Goal: Task Accomplishment & Management: Manage account settings

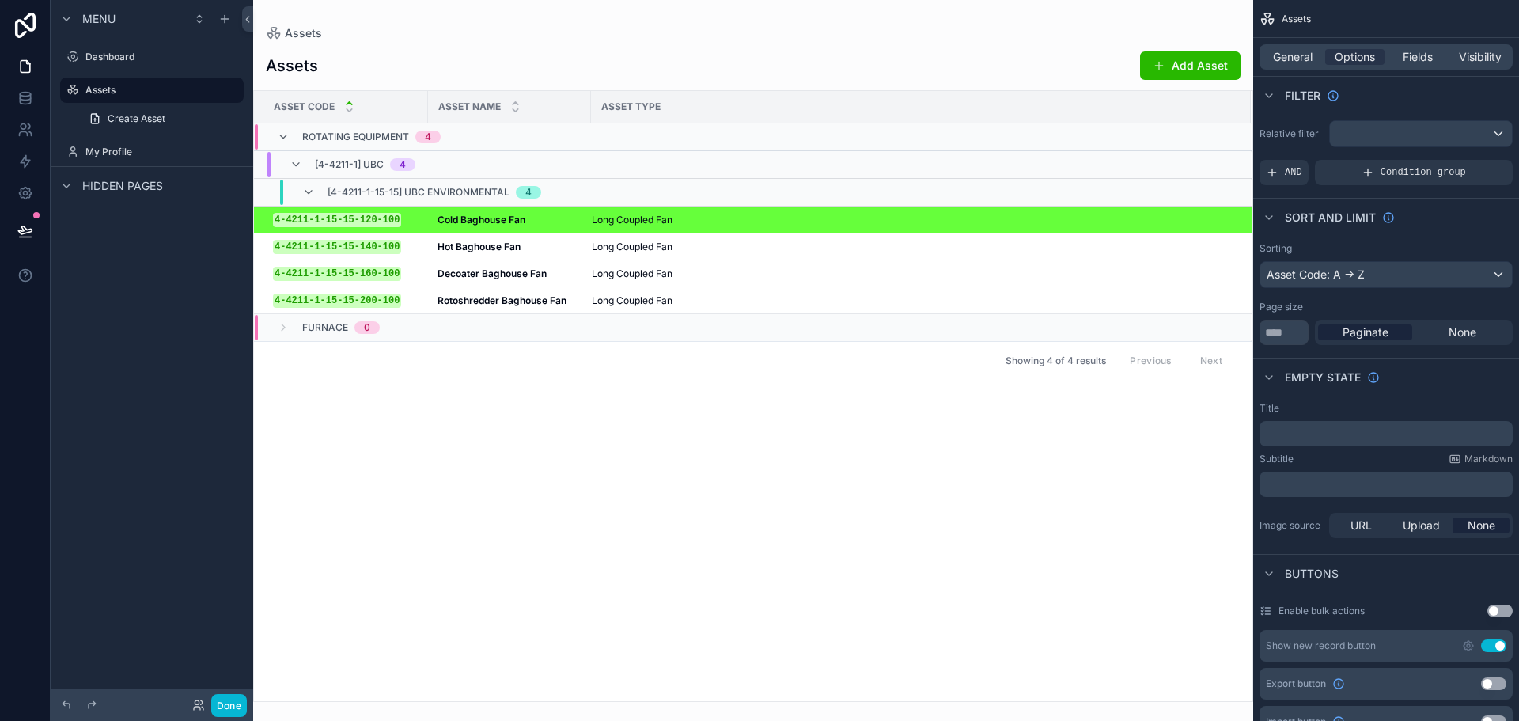
click at [626, 390] on div "Asset Code Asset Name Asset Type Rotating Equipment 4 [4-4211-1] UBC 4 [4-4211-…" at bounding box center [753, 396] width 998 height 610
click at [21, 100] on icon at bounding box center [25, 98] width 16 height 16
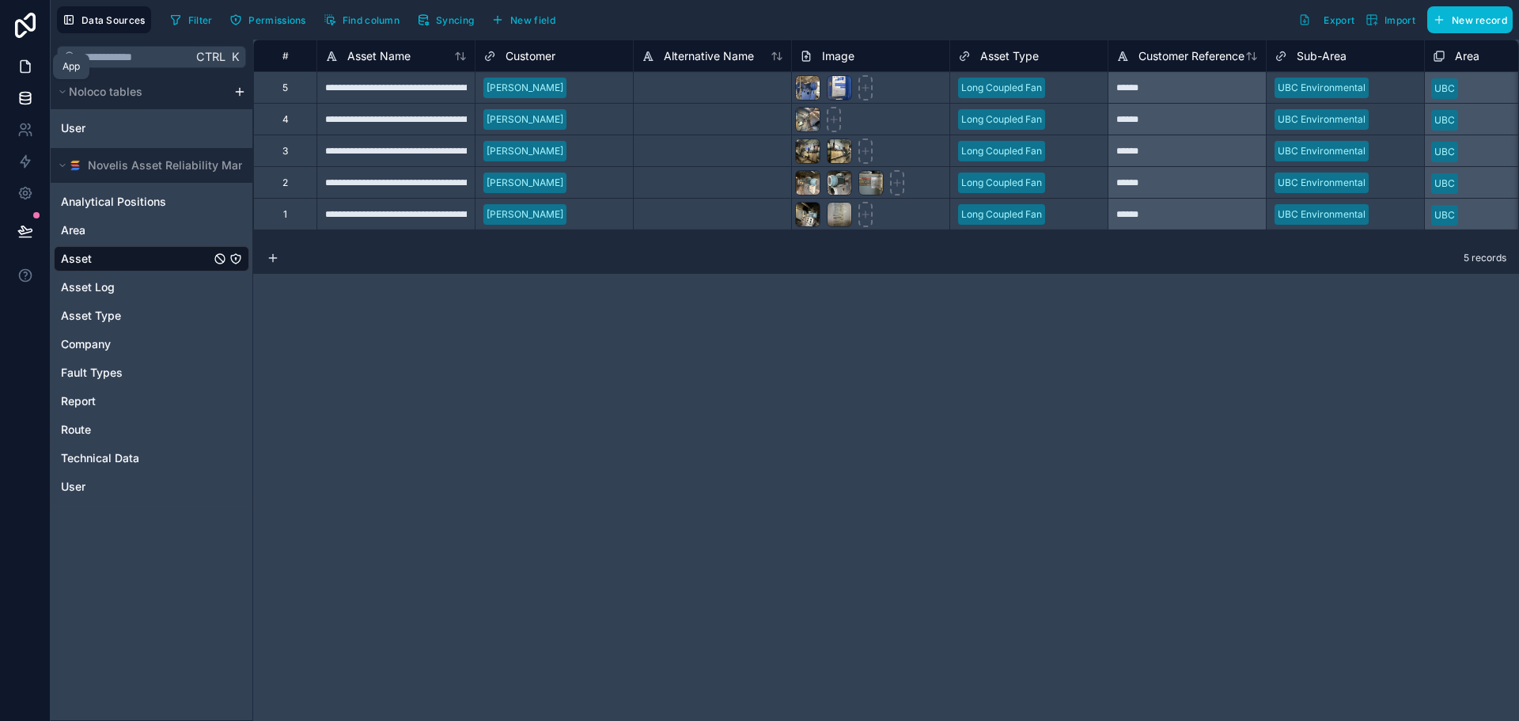
click at [24, 67] on icon at bounding box center [25, 67] width 16 height 16
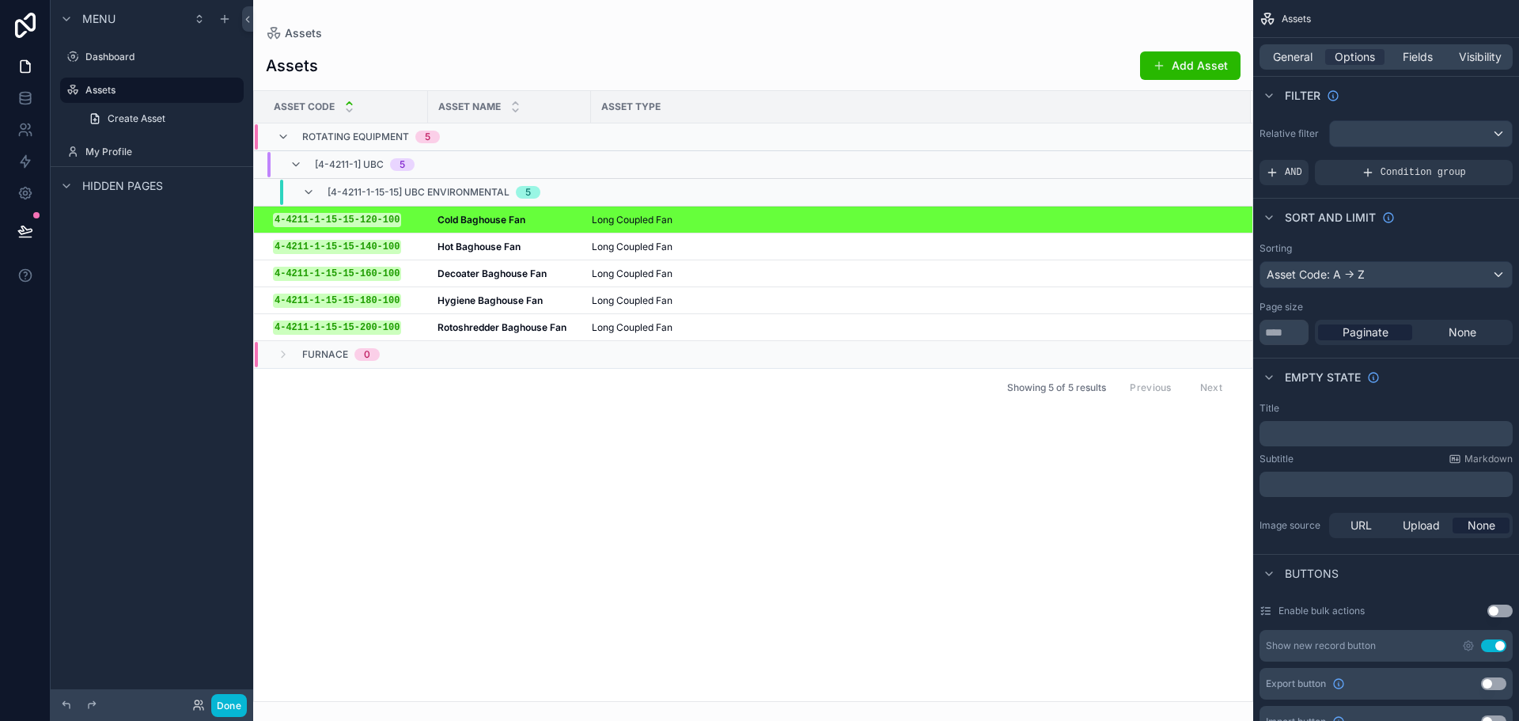
click at [670, 436] on div "Asset Code Asset Name Asset Type Rotating Equipment 5 [4-4211-1] UBC 5 [4-4211-…" at bounding box center [753, 396] width 998 height 610
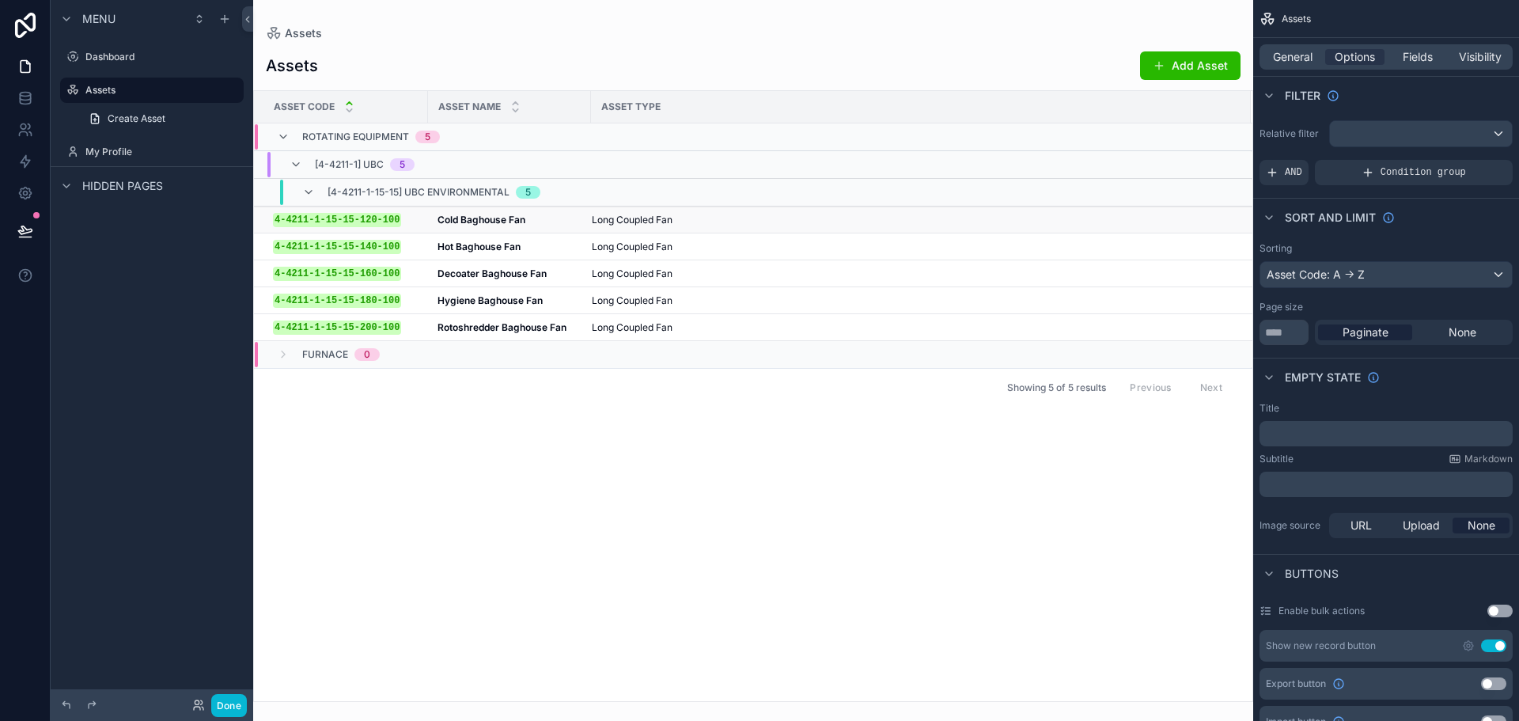
click at [668, 225] on td "Long Coupled Fan" at bounding box center [921, 219] width 660 height 27
click at [561, 221] on div "Cold Baghouse Fan Cold Baghouse Fan" at bounding box center [509, 220] width 144 height 13
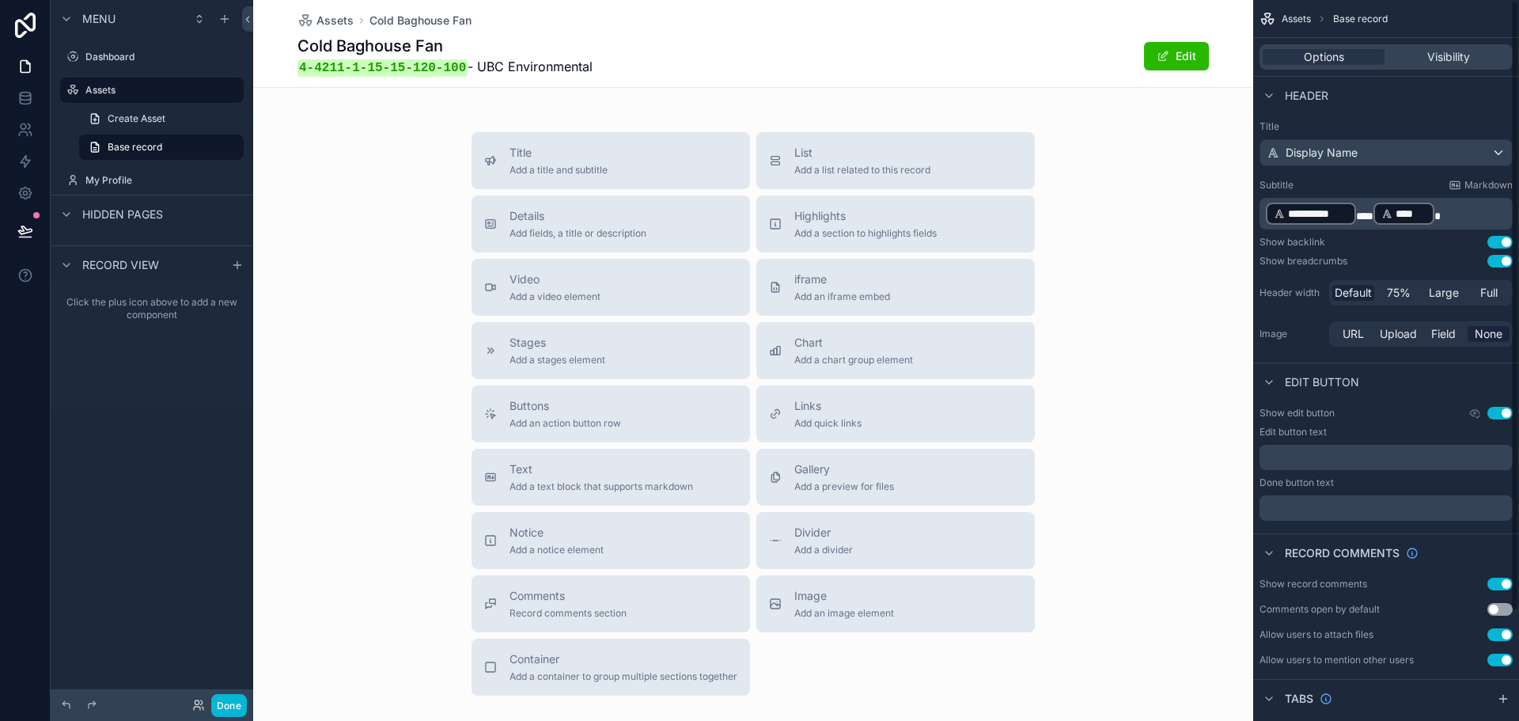
click at [1132, 275] on div "Title Add a title and subtitle List Add a list related to this record Details A…" at bounding box center [753, 413] width 1000 height 563
click at [643, 645] on button "Container Add a container to group multiple sections together" at bounding box center [611, 666] width 278 height 57
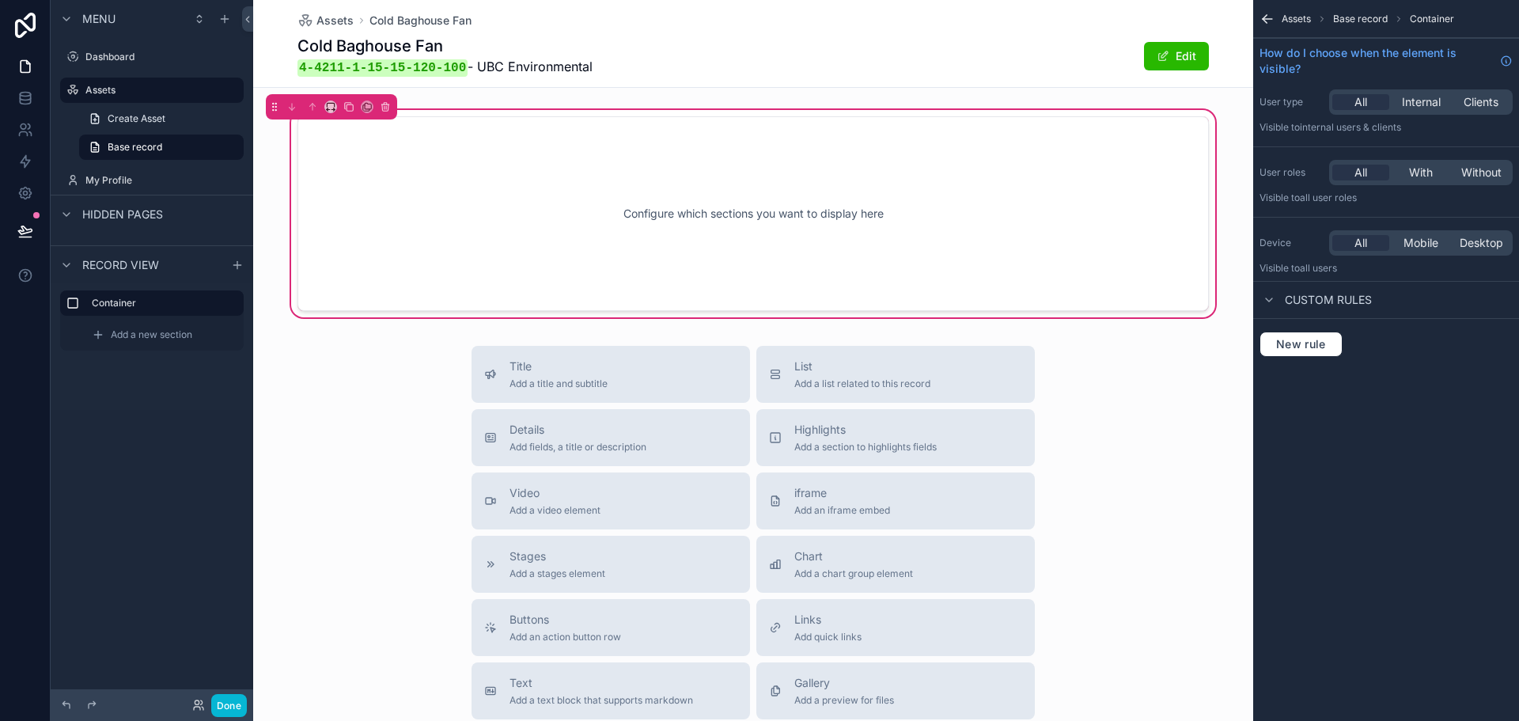
click at [1128, 438] on div "Title Add a title and subtitle List Add a list related to this record Details A…" at bounding box center [753, 627] width 1000 height 563
click at [328, 106] on icon "scrollable content" at bounding box center [330, 106] width 11 height 11
click at [352, 227] on span "50%" at bounding box center [350, 225] width 25 height 19
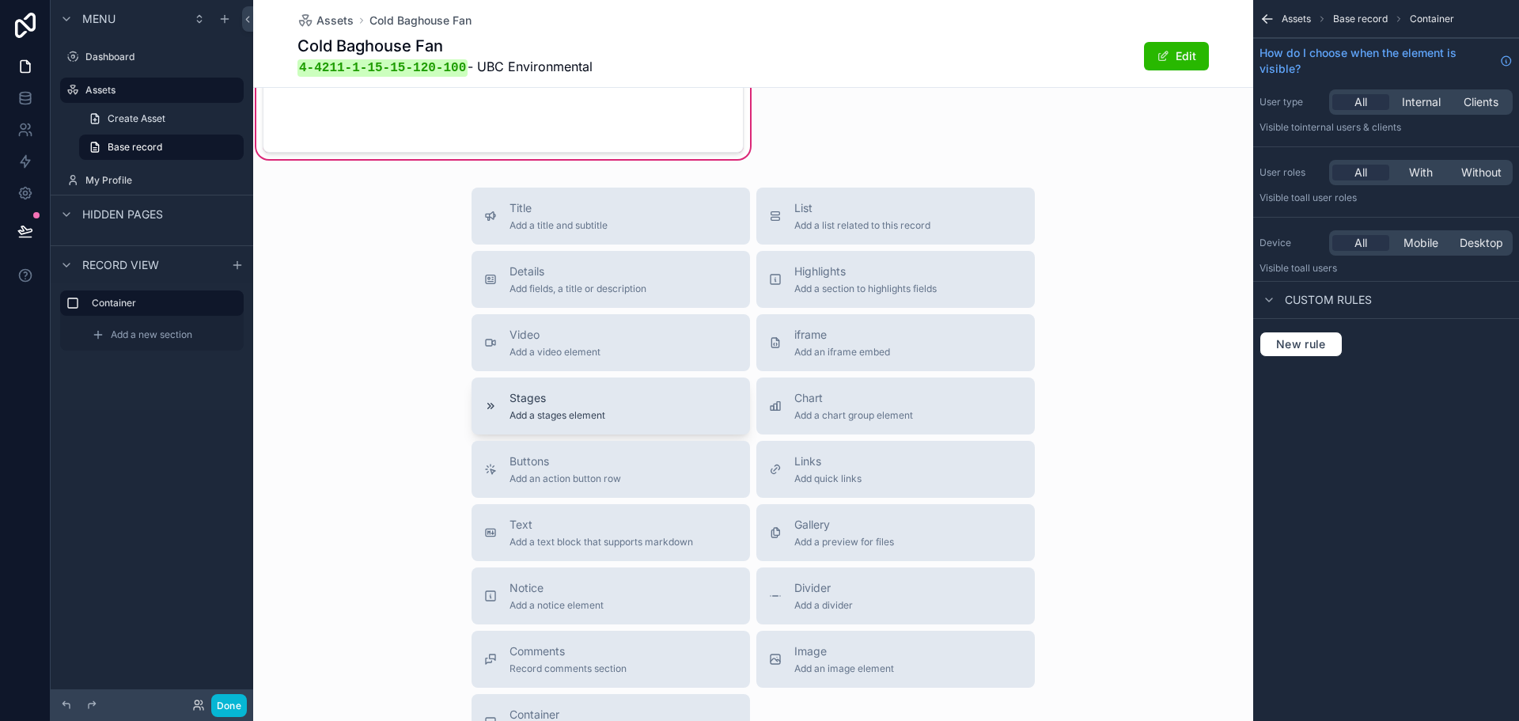
scroll to position [237, 0]
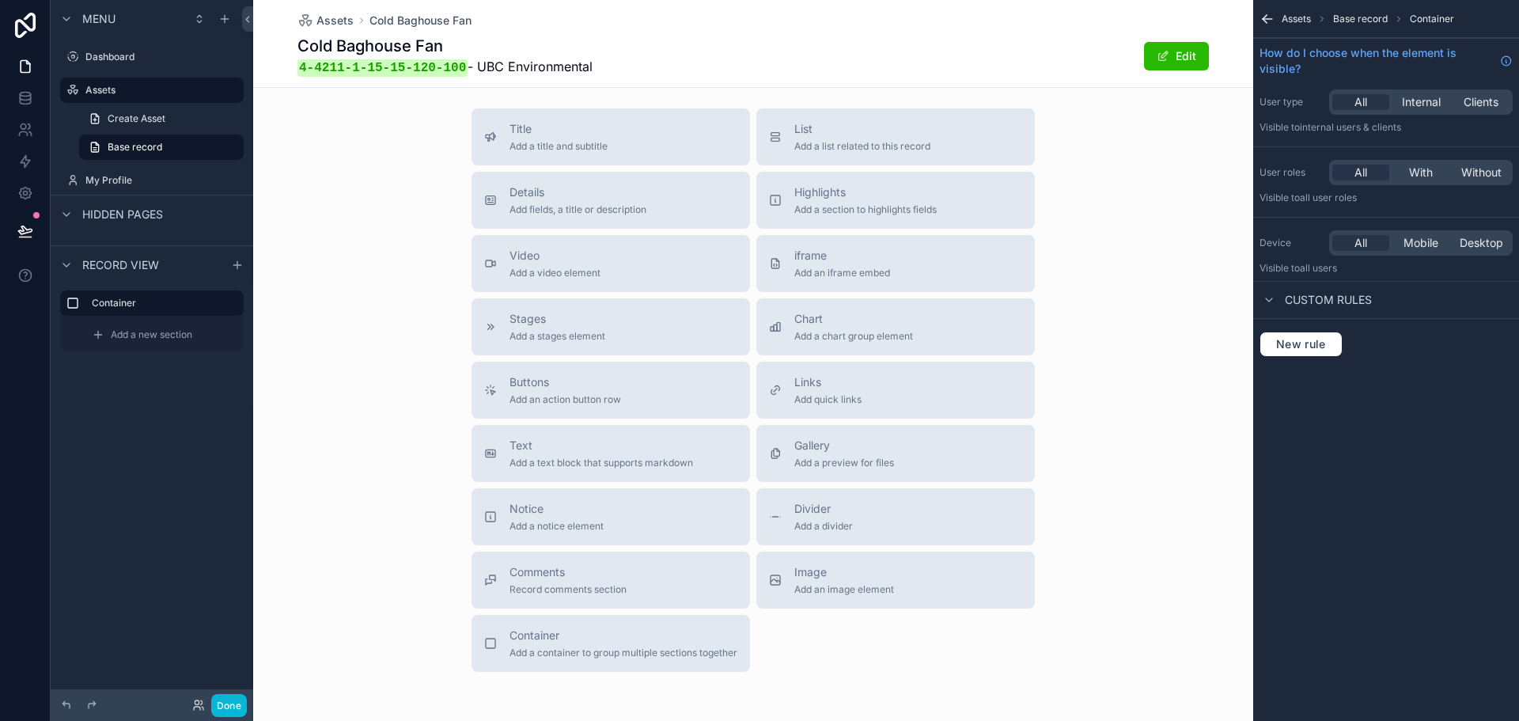
click at [626, 676] on div "Assets Cold Baghouse Fan Cold Baghouse Fan 4-4211-1-15-15-120-100 - UBC Environ…" at bounding box center [753, 281] width 1000 height 1036
click at [627, 665] on button "Container Add a container to group multiple sections together" at bounding box center [611, 643] width 278 height 57
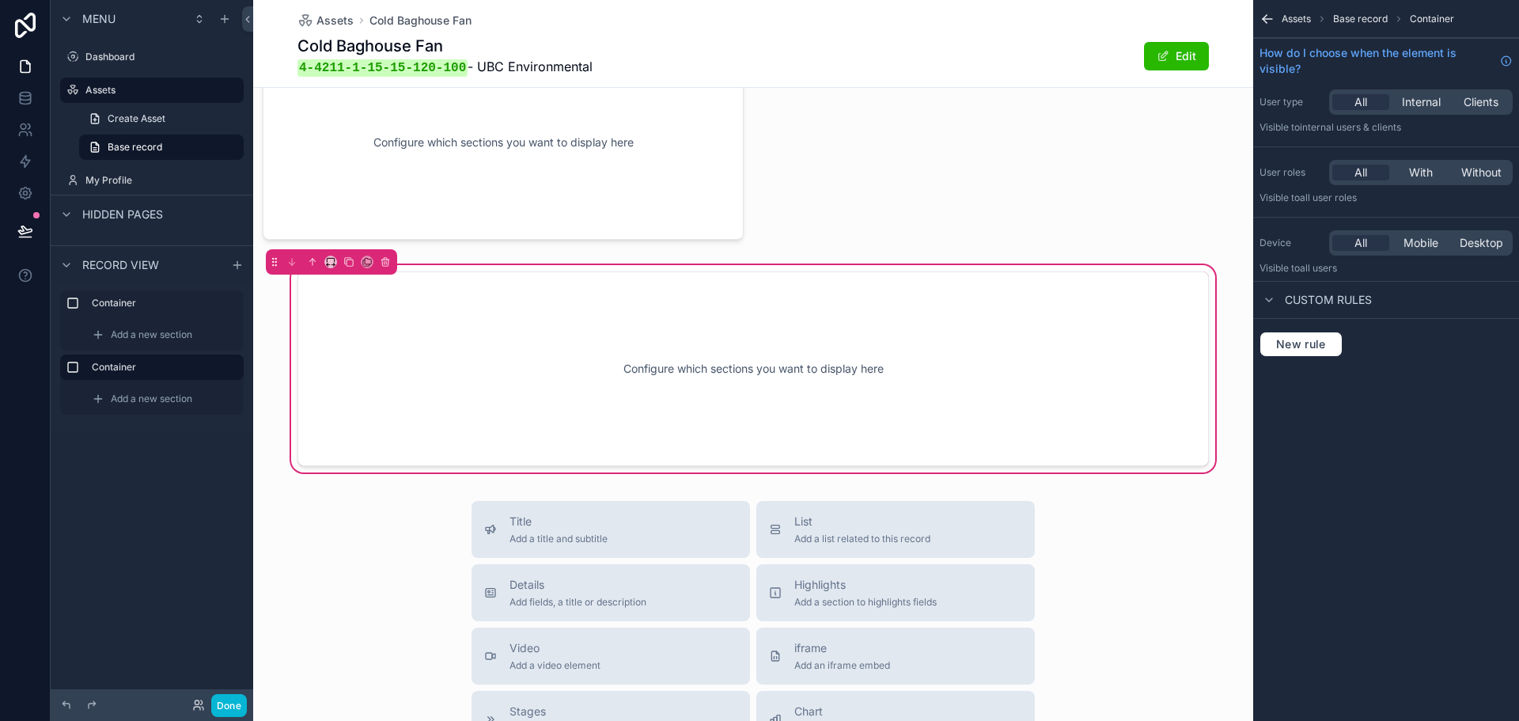
scroll to position [52, 0]
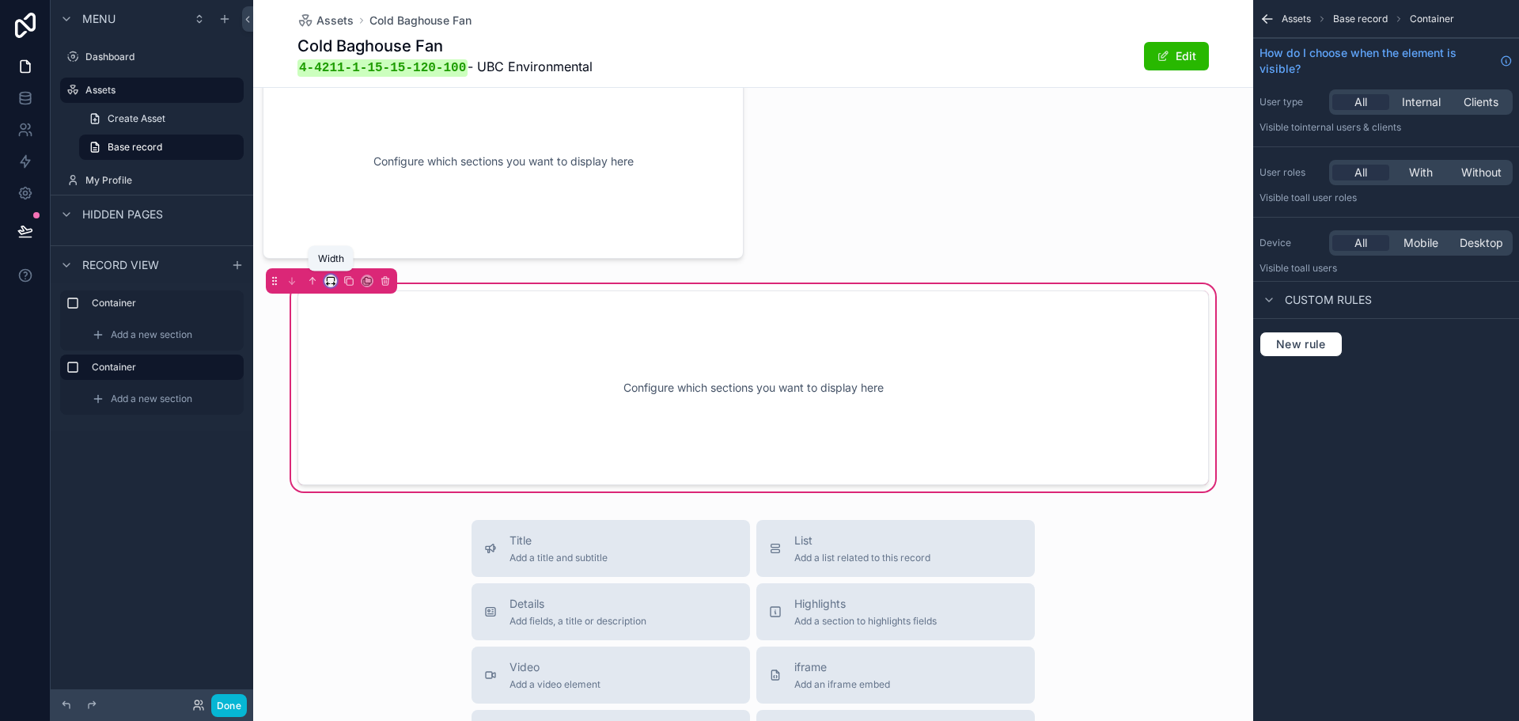
click at [327, 278] on icon "scrollable content" at bounding box center [330, 279] width 7 height 4
click at [354, 389] on div "50%" at bounding box center [362, 399] width 68 height 28
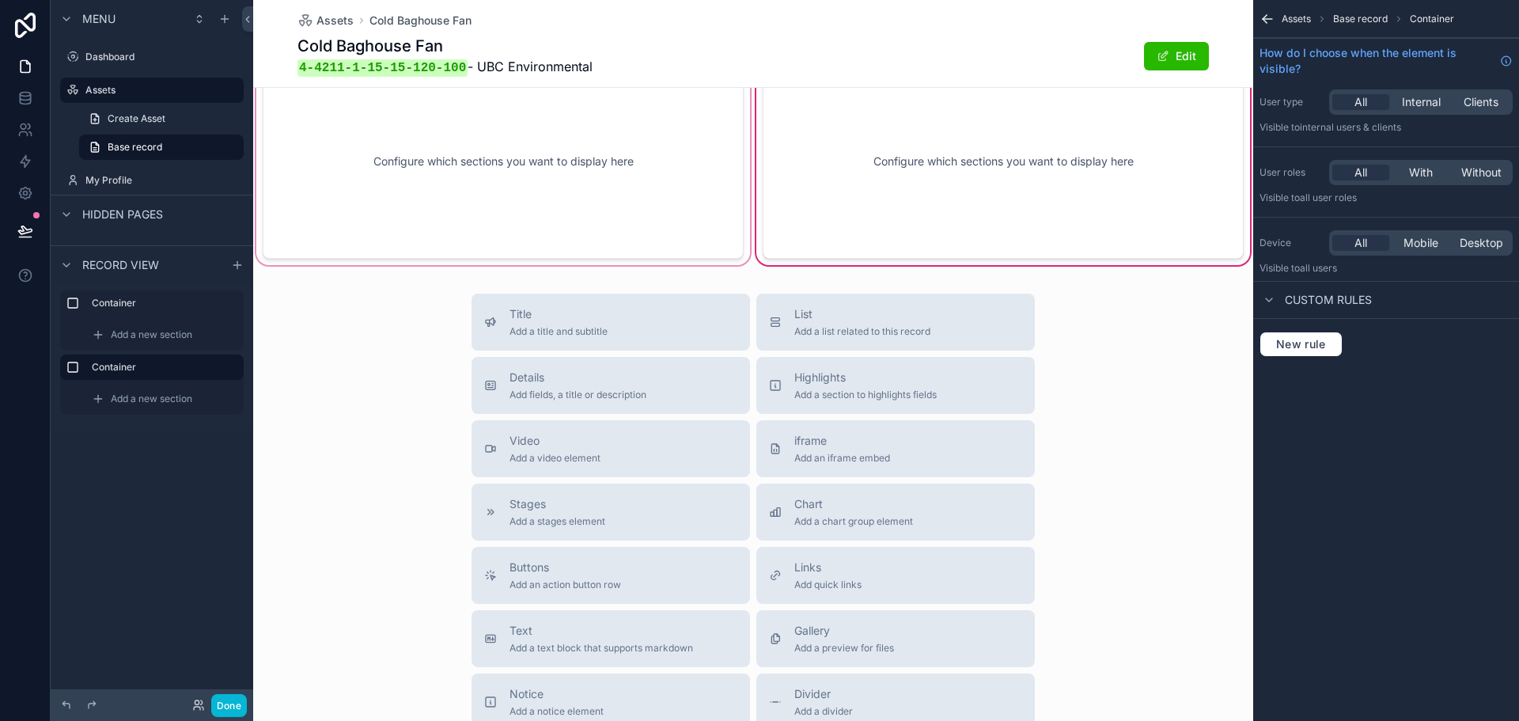
scroll to position [0, 0]
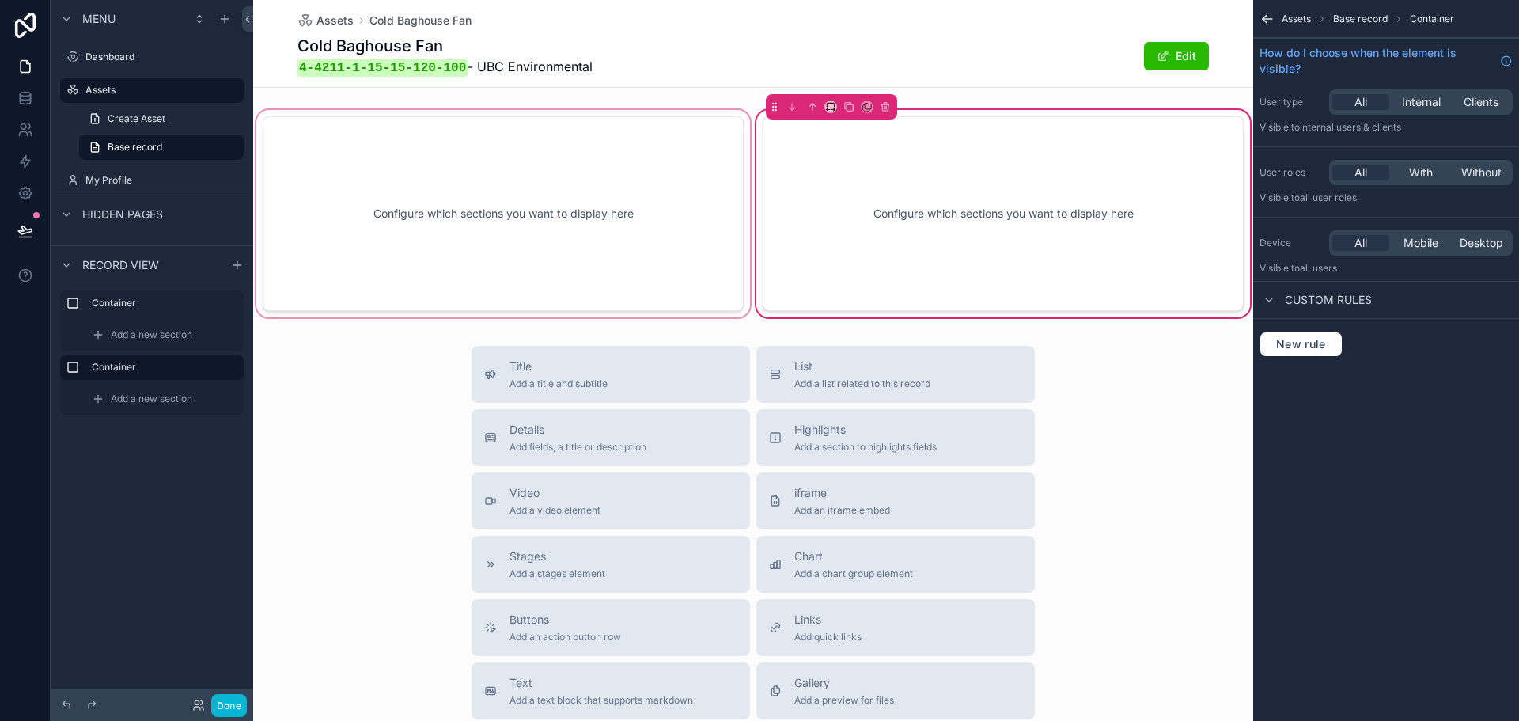
click at [614, 259] on div "scrollable content" at bounding box center [503, 214] width 500 height 214
click at [604, 251] on div "scrollable content" at bounding box center [503, 214] width 500 height 214
click at [146, 301] on label "Container" at bounding box center [161, 303] width 139 height 13
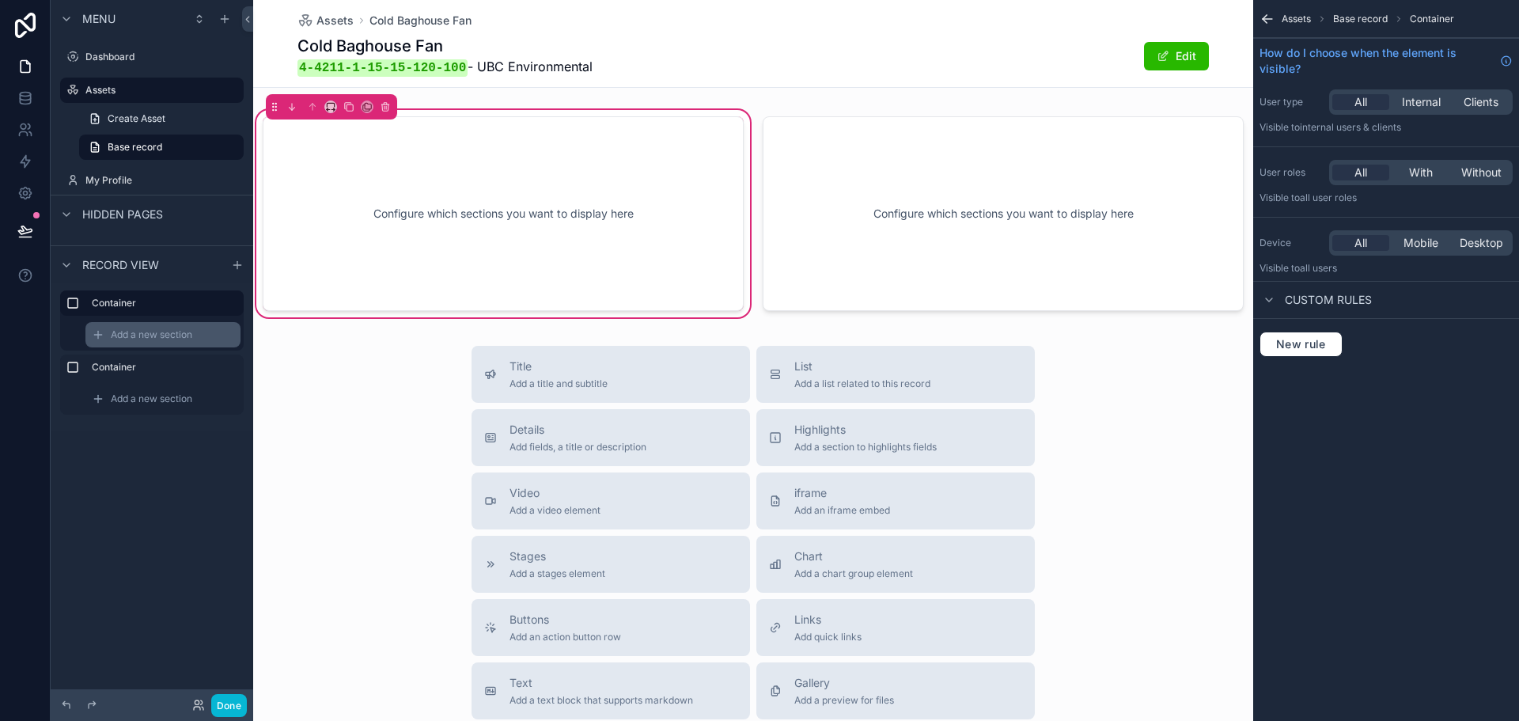
click at [138, 335] on span "Add a new section" at bounding box center [151, 334] width 81 height 13
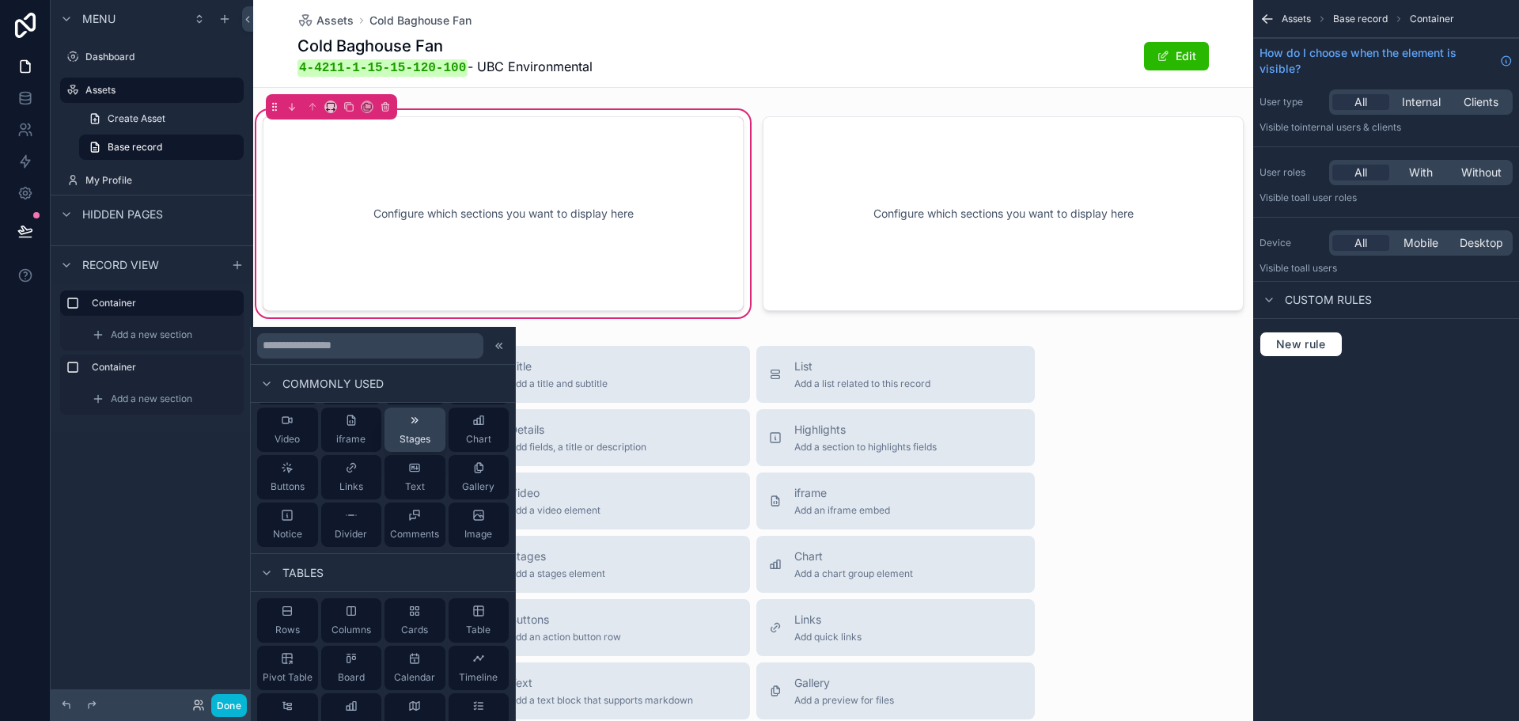
scroll to position [79, 0]
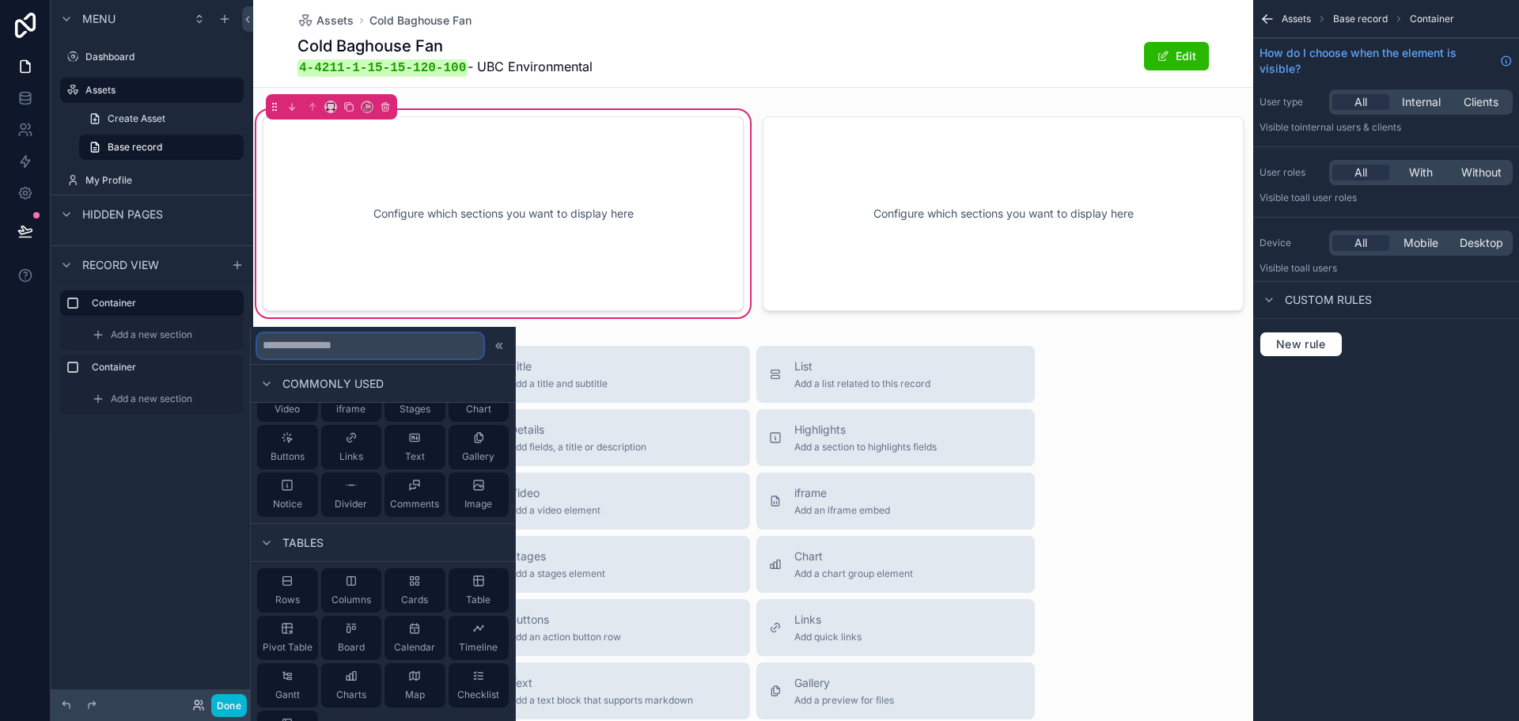
click at [361, 347] on input "text" at bounding box center [370, 345] width 226 height 25
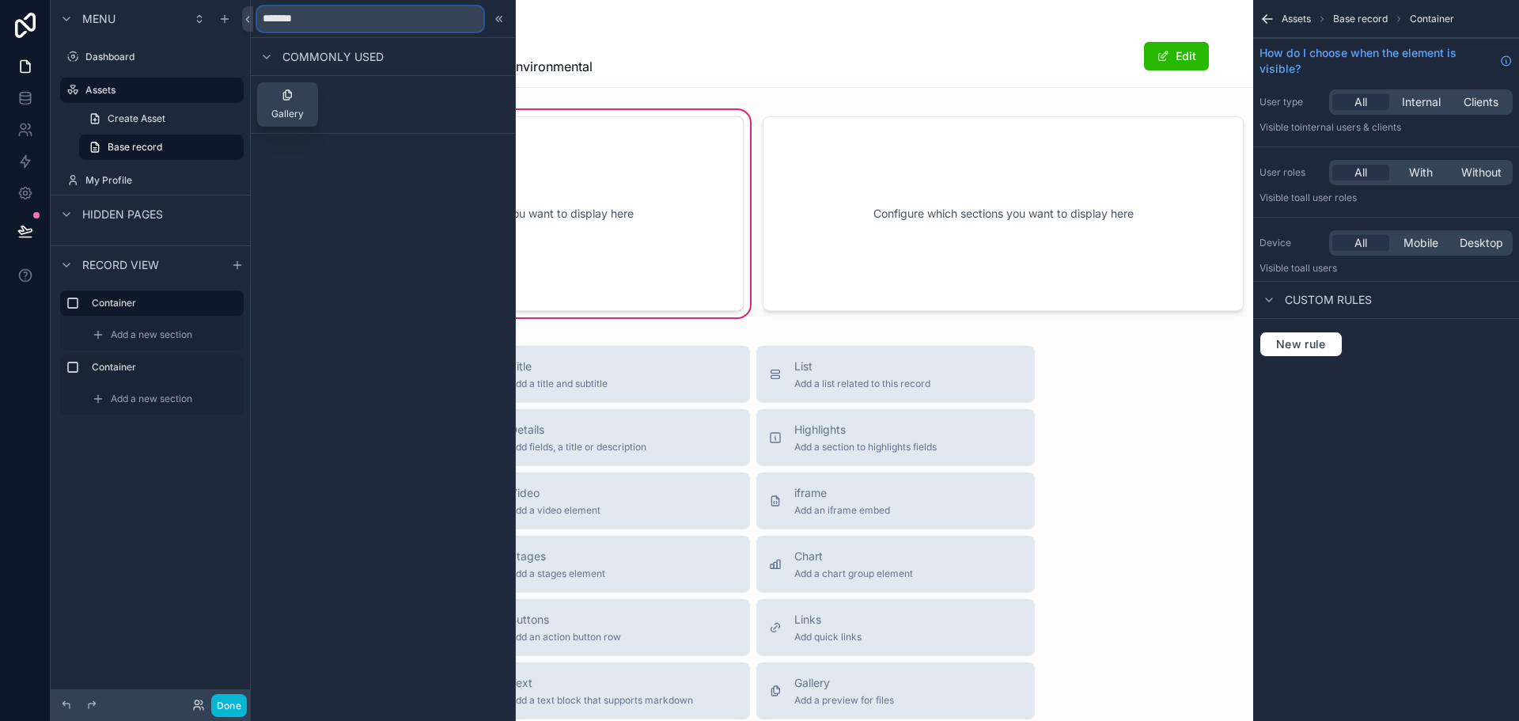
type input "*******"
click at [290, 120] on button "Gallery" at bounding box center [287, 104] width 61 height 44
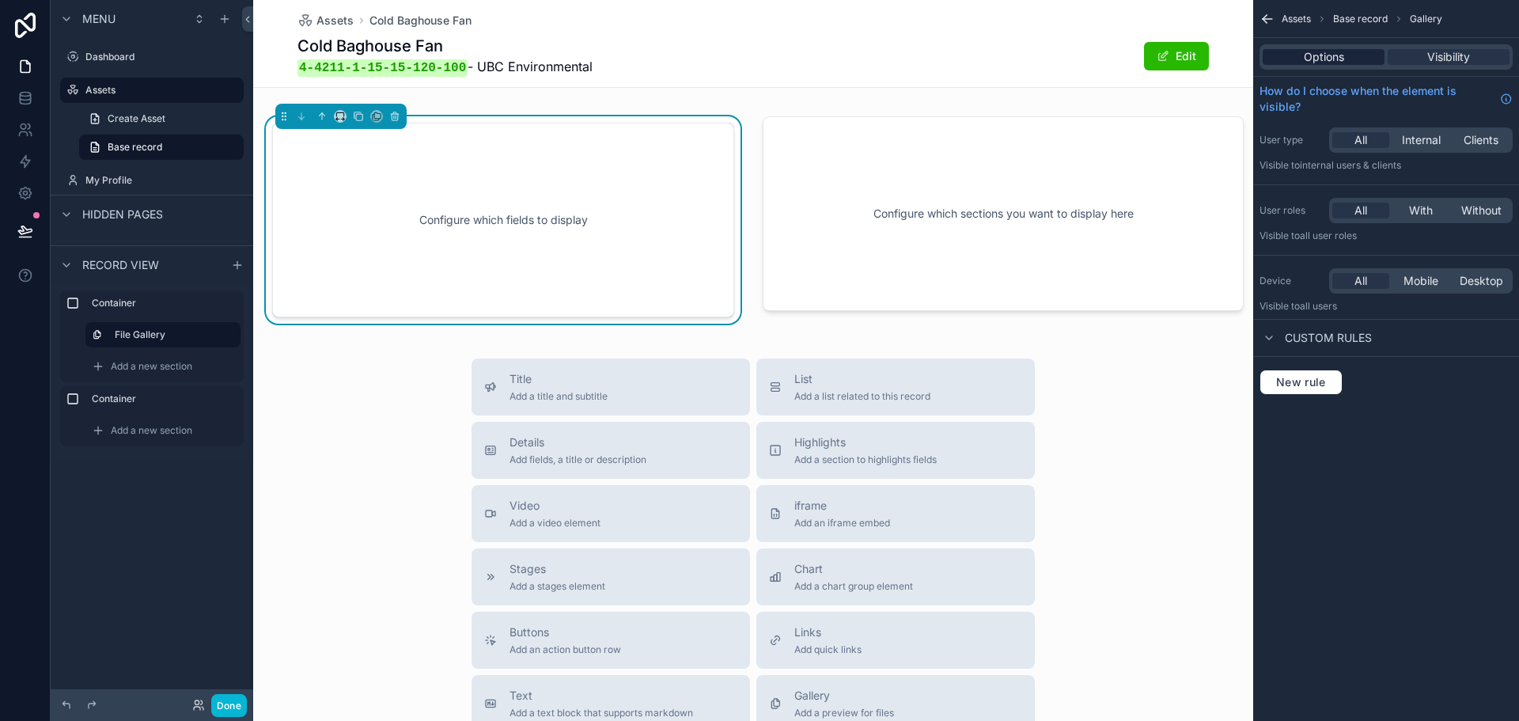
click at [1357, 62] on div "Options" at bounding box center [1324, 57] width 122 height 16
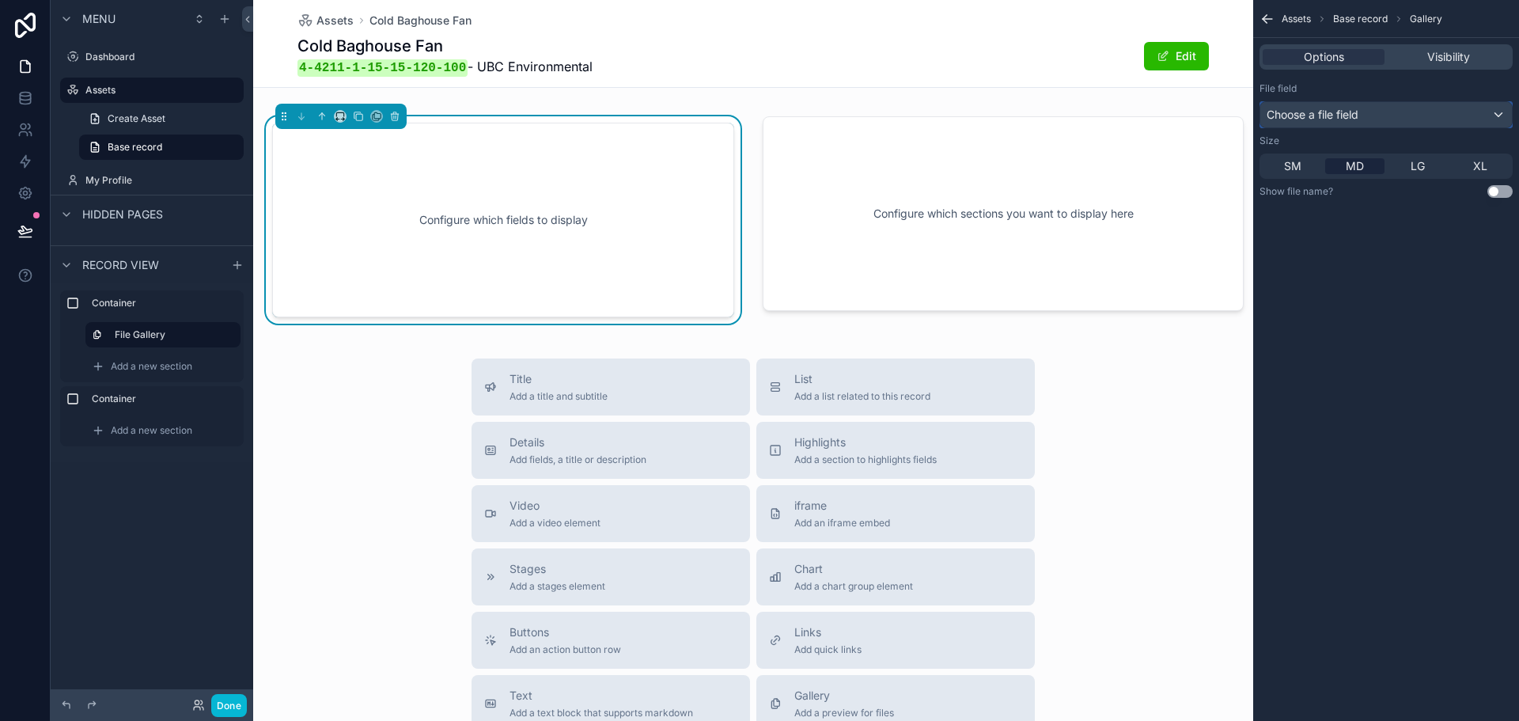
click at [1380, 116] on div "Choose a file field" at bounding box center [1386, 114] width 252 height 25
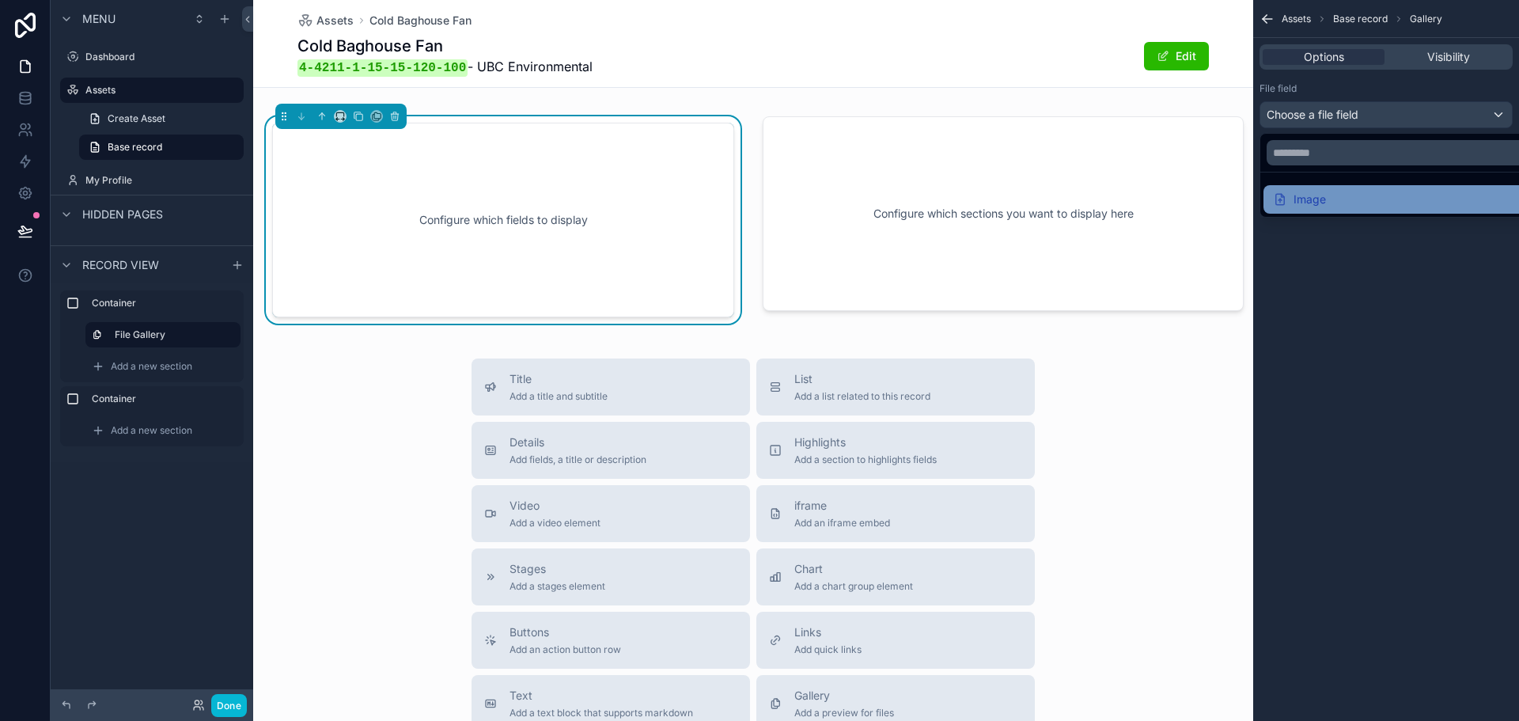
click at [1357, 194] on div "Image" at bounding box center [1404, 199] width 263 height 19
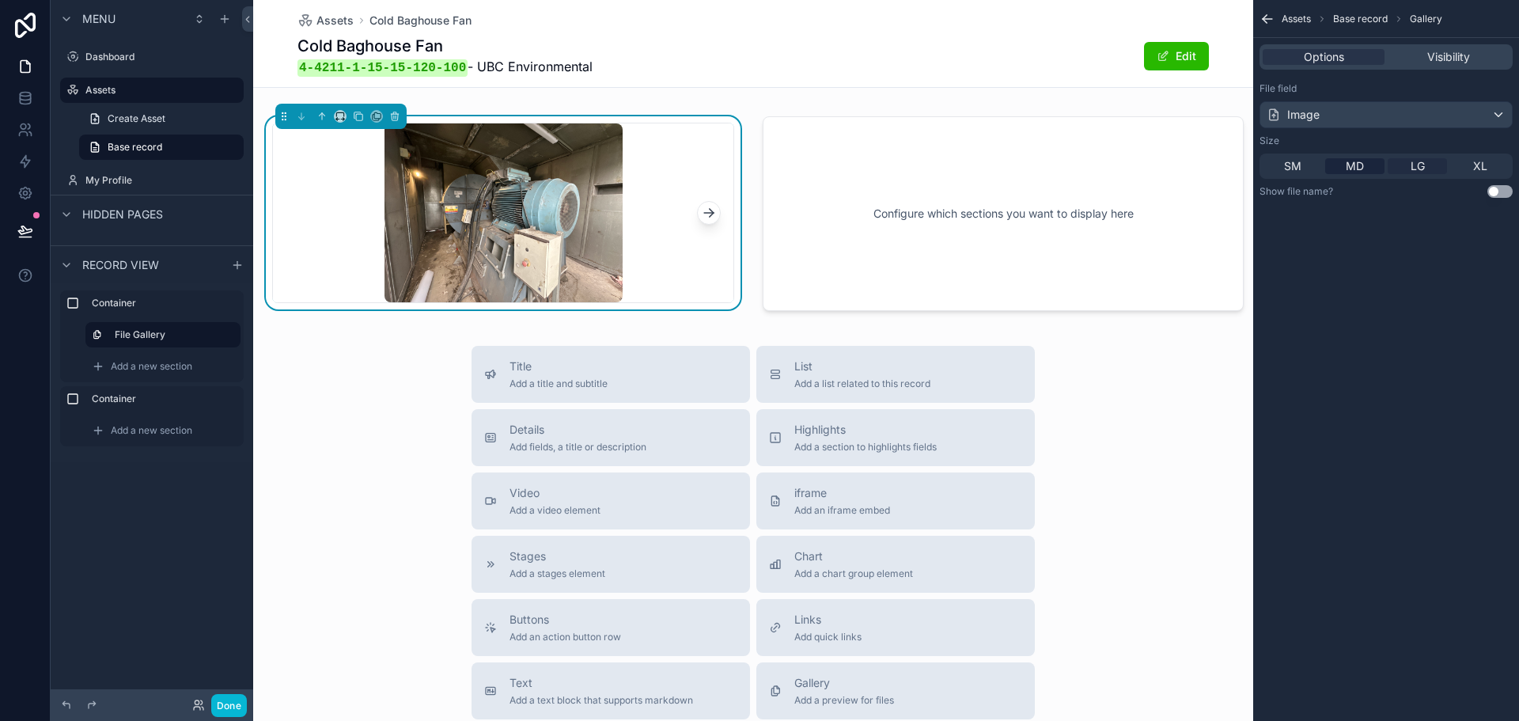
click at [1400, 164] on div "LG" at bounding box center [1417, 166] width 59 height 16
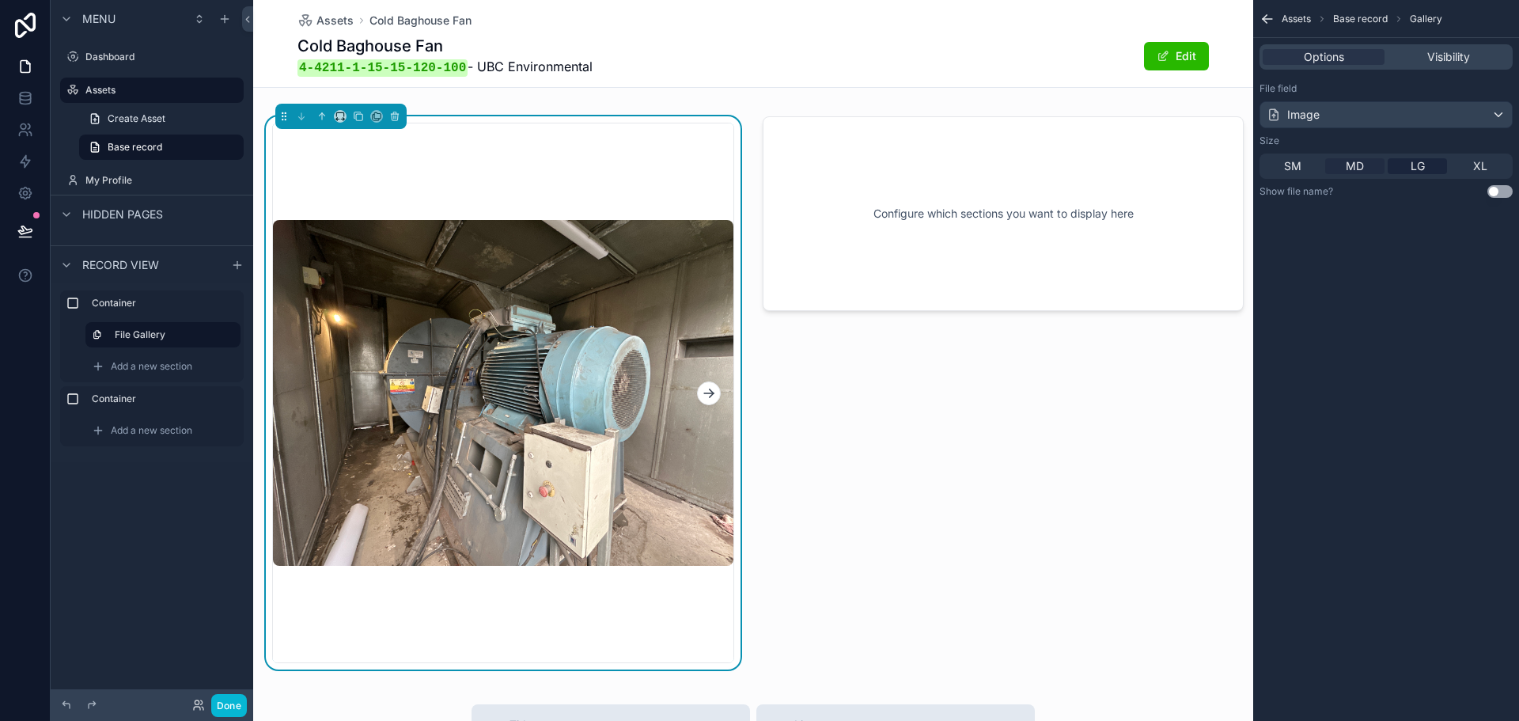
click at [1345, 164] on div "MD" at bounding box center [1354, 166] width 59 height 16
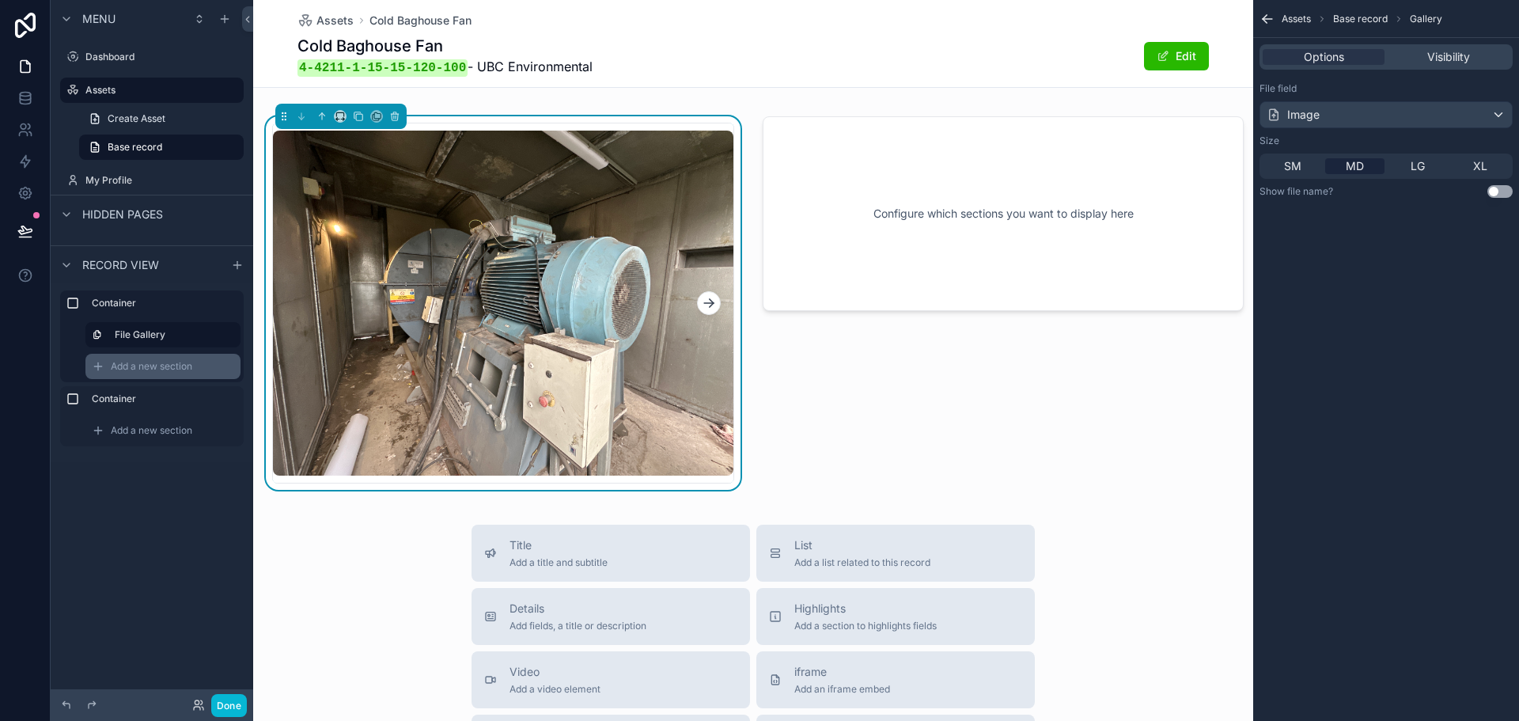
click at [176, 370] on span "Add a new section" at bounding box center [151, 366] width 81 height 13
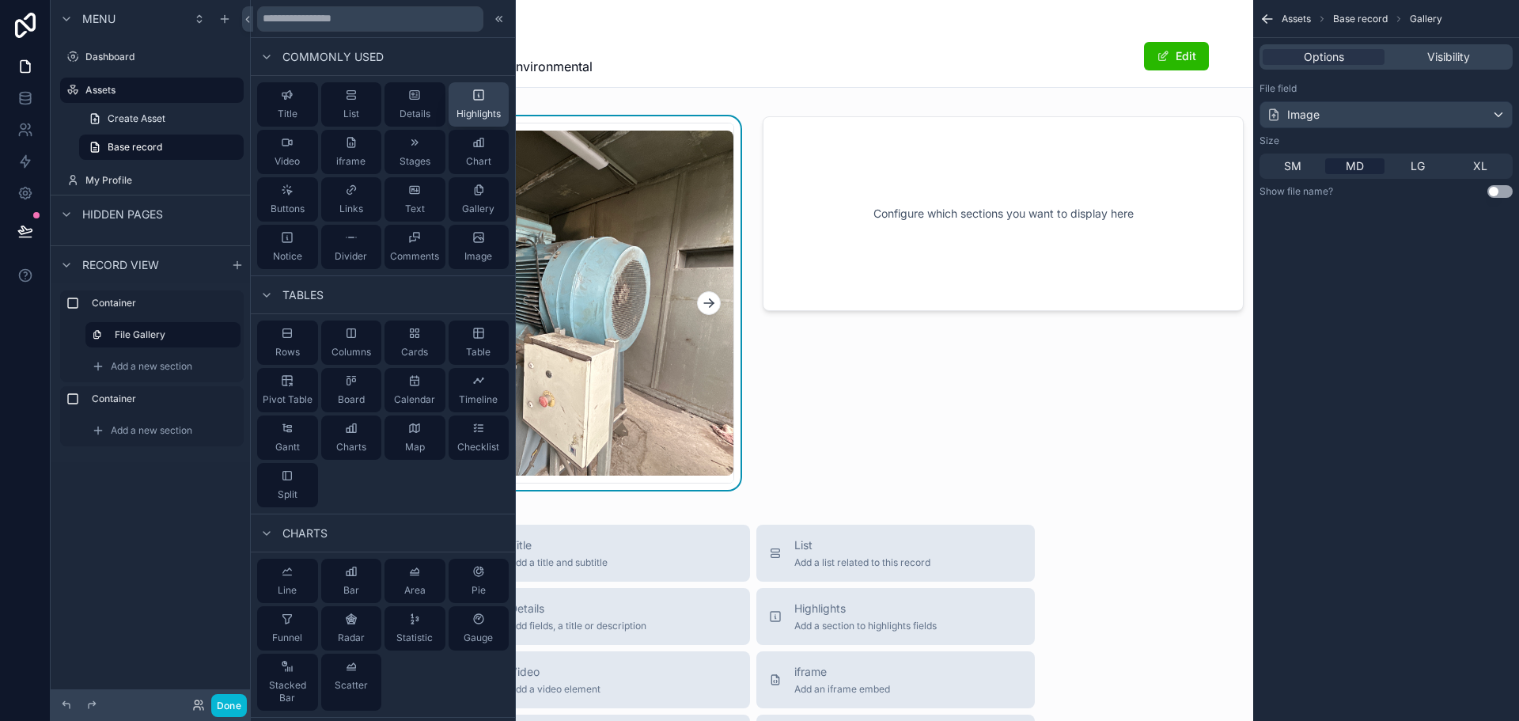
click at [449, 96] on button "Highlights" at bounding box center [479, 104] width 61 height 44
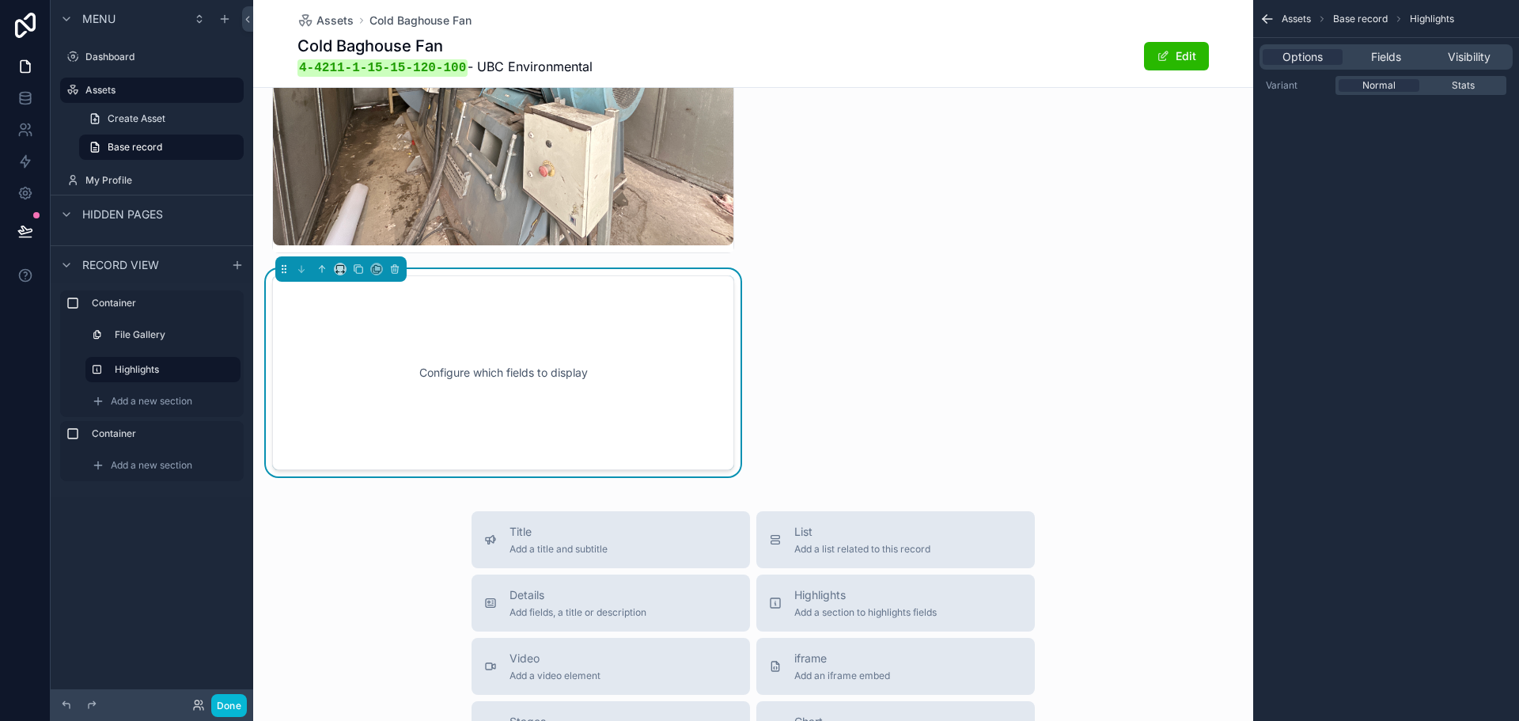
scroll to position [240, 0]
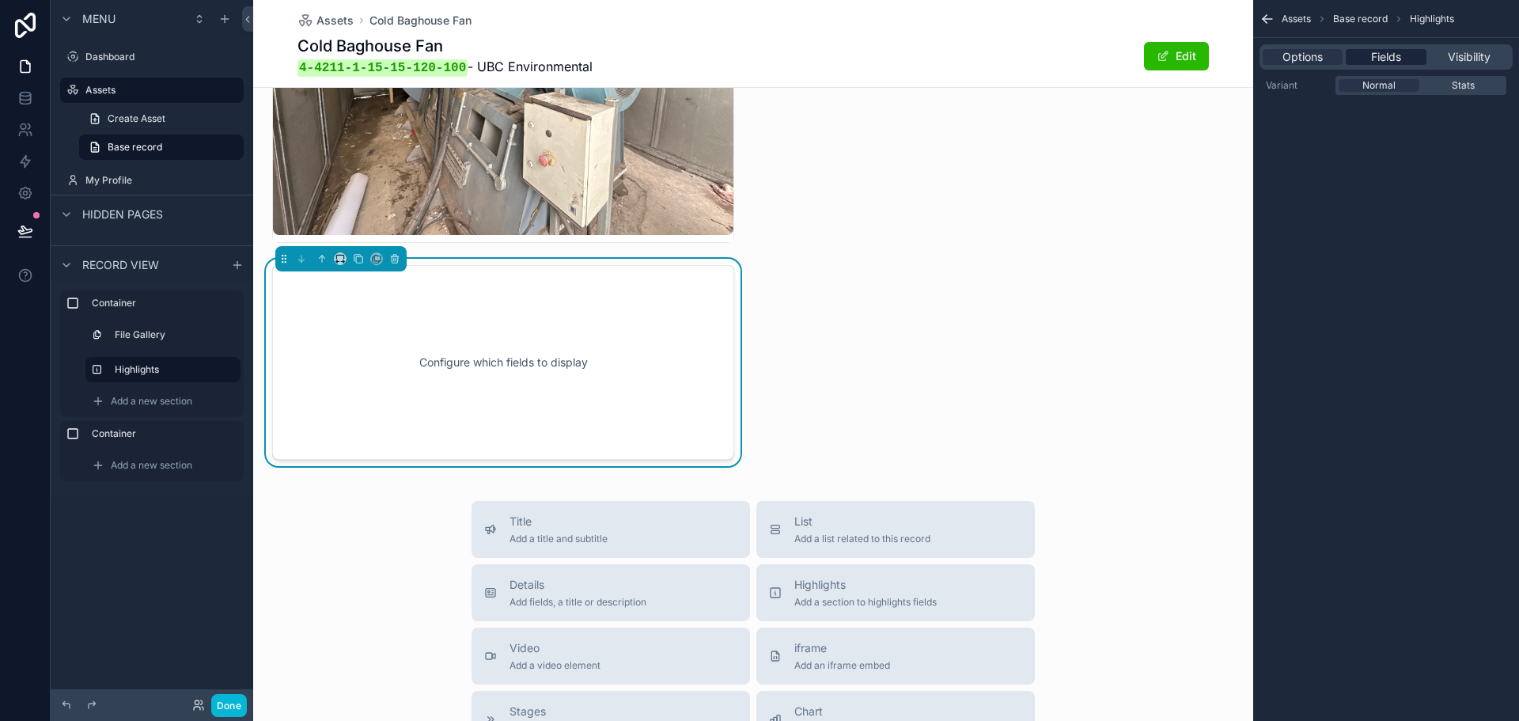
click at [1384, 60] on span "Fields" at bounding box center [1386, 57] width 30 height 16
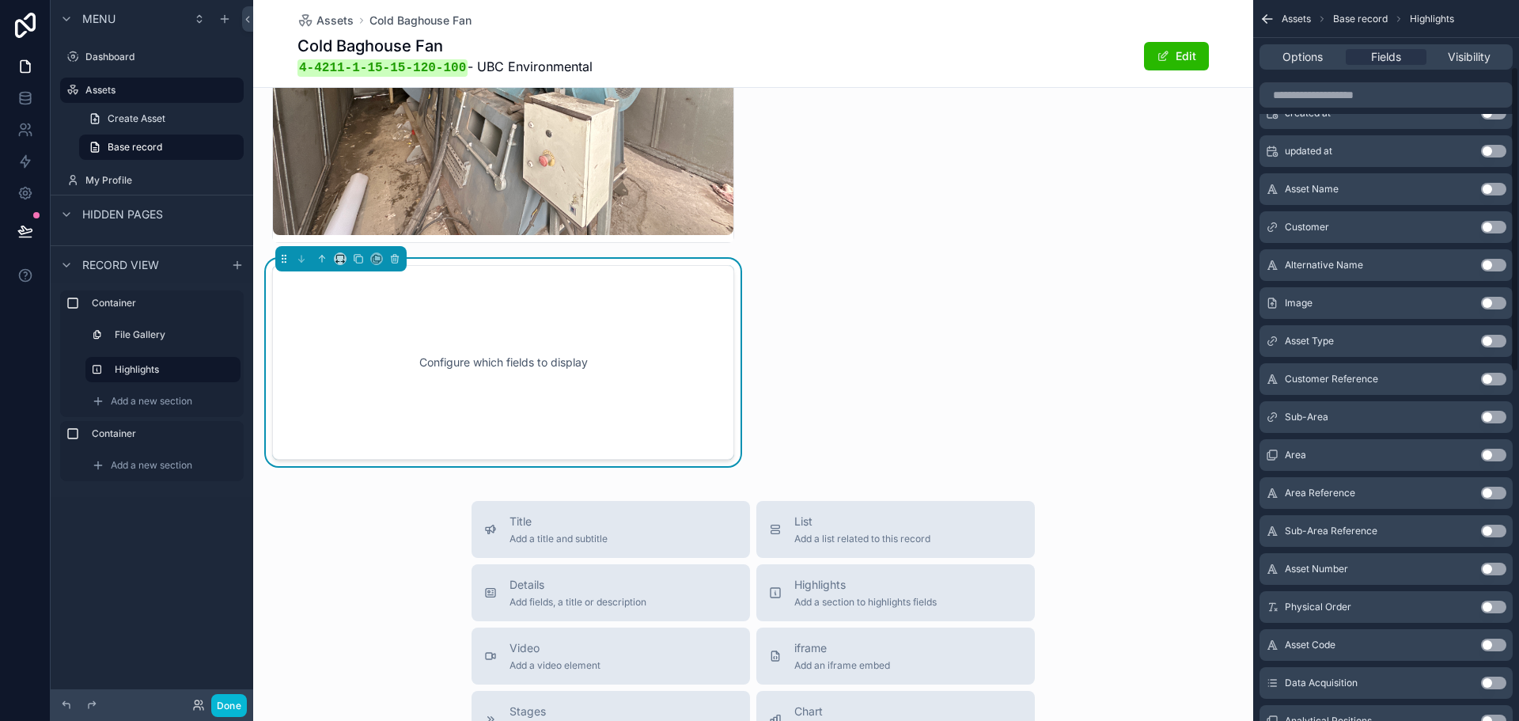
scroll to position [158, 0]
click at [1493, 309] on button "Use setting" at bounding box center [1493, 303] width 25 height 13
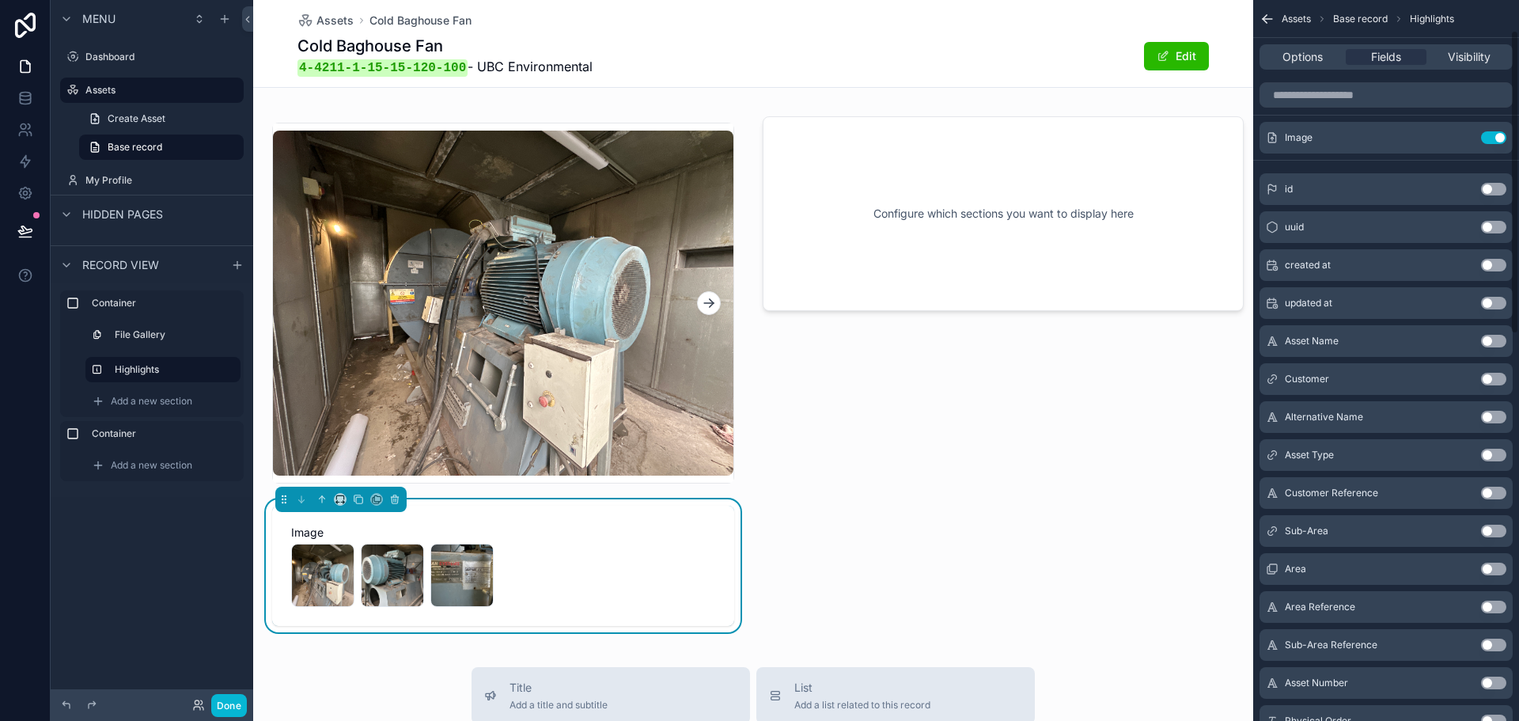
scroll to position [0, 0]
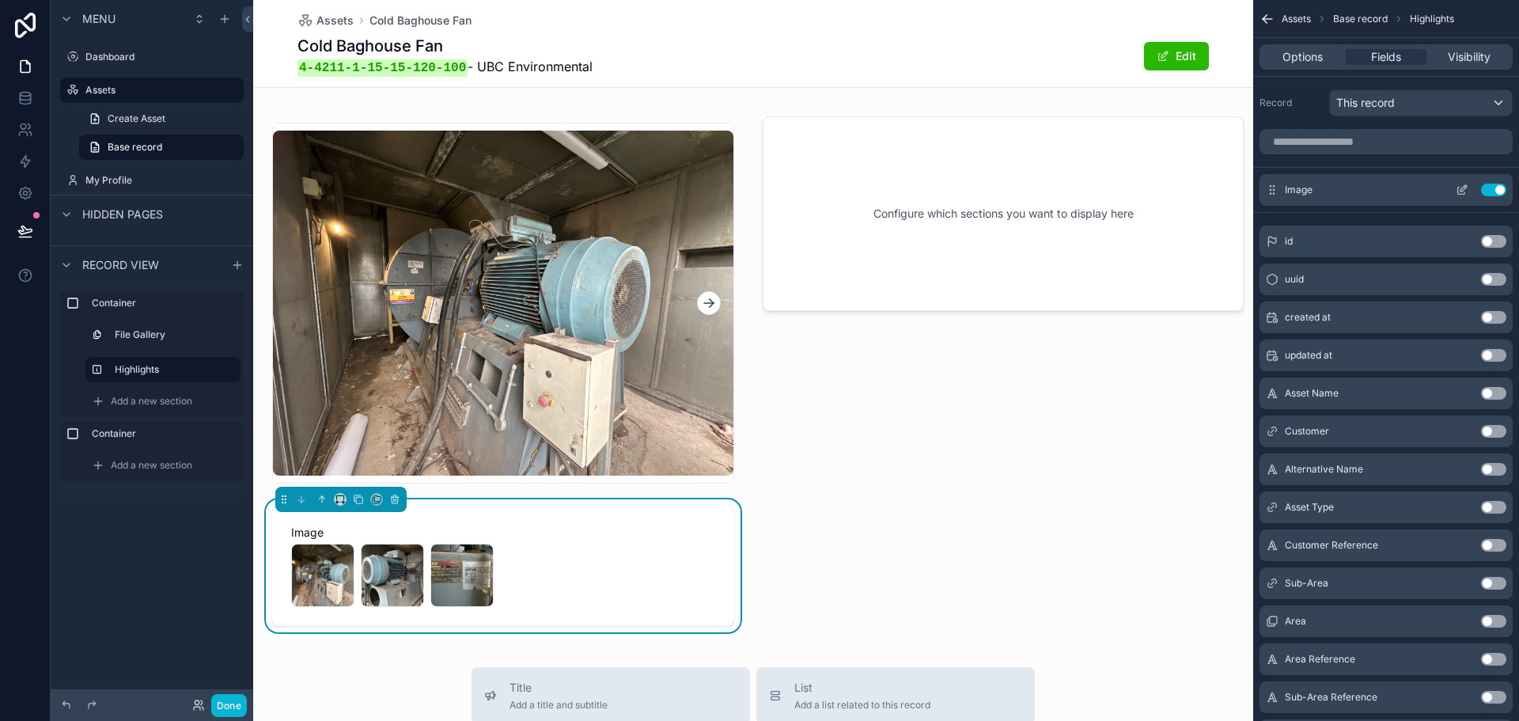
click at [1460, 187] on icon "scrollable content" at bounding box center [1462, 190] width 13 height 13
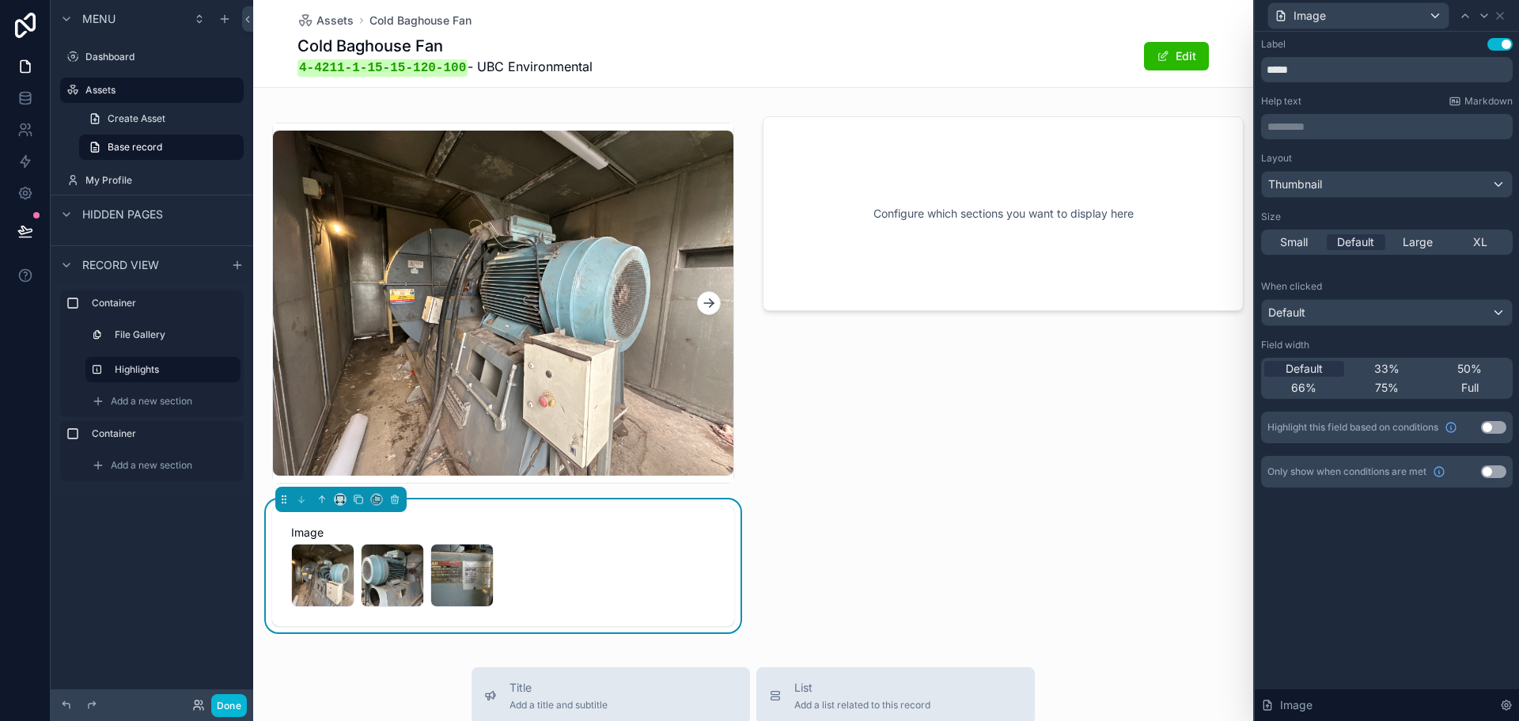
click at [1493, 49] on button "Use setting" at bounding box center [1499, 44] width 25 height 13
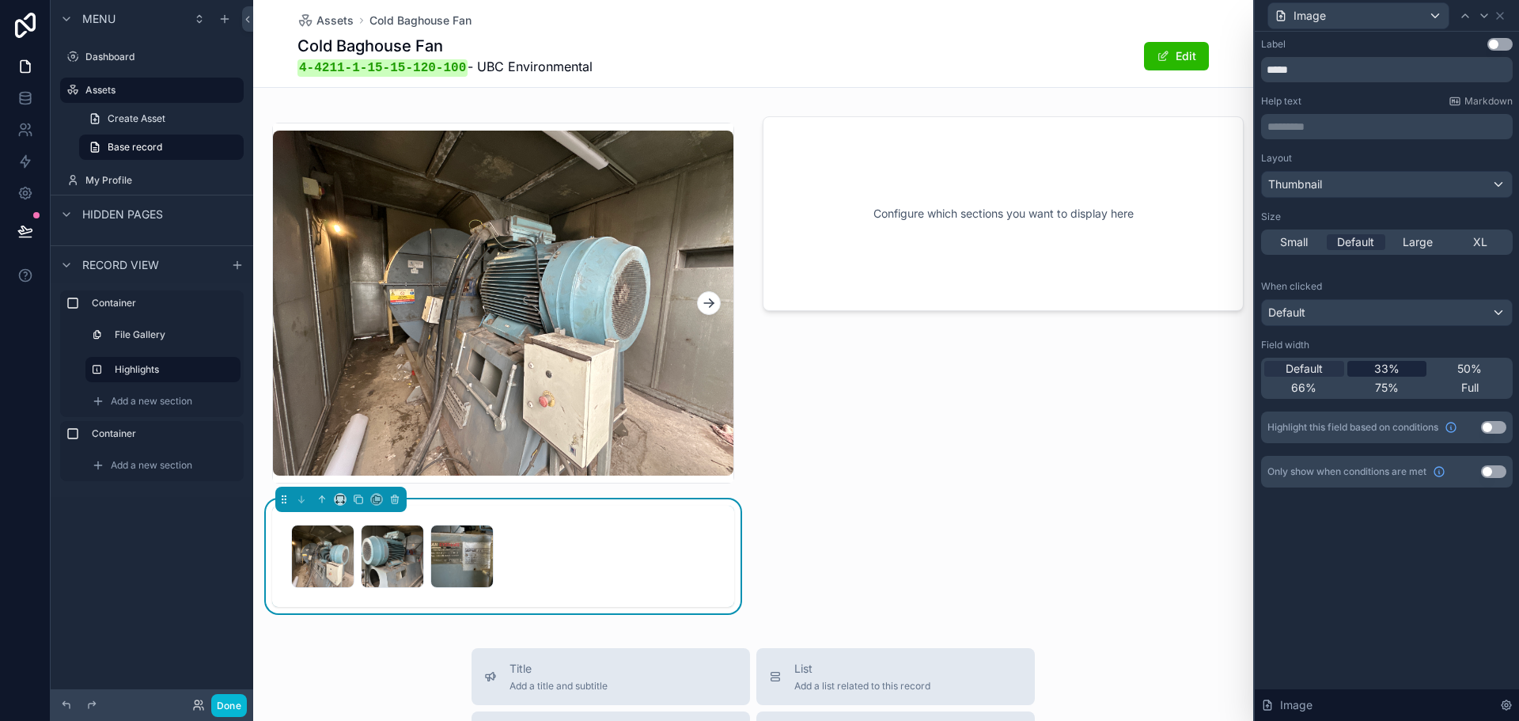
click at [1362, 365] on div "33%" at bounding box center [1387, 369] width 80 height 16
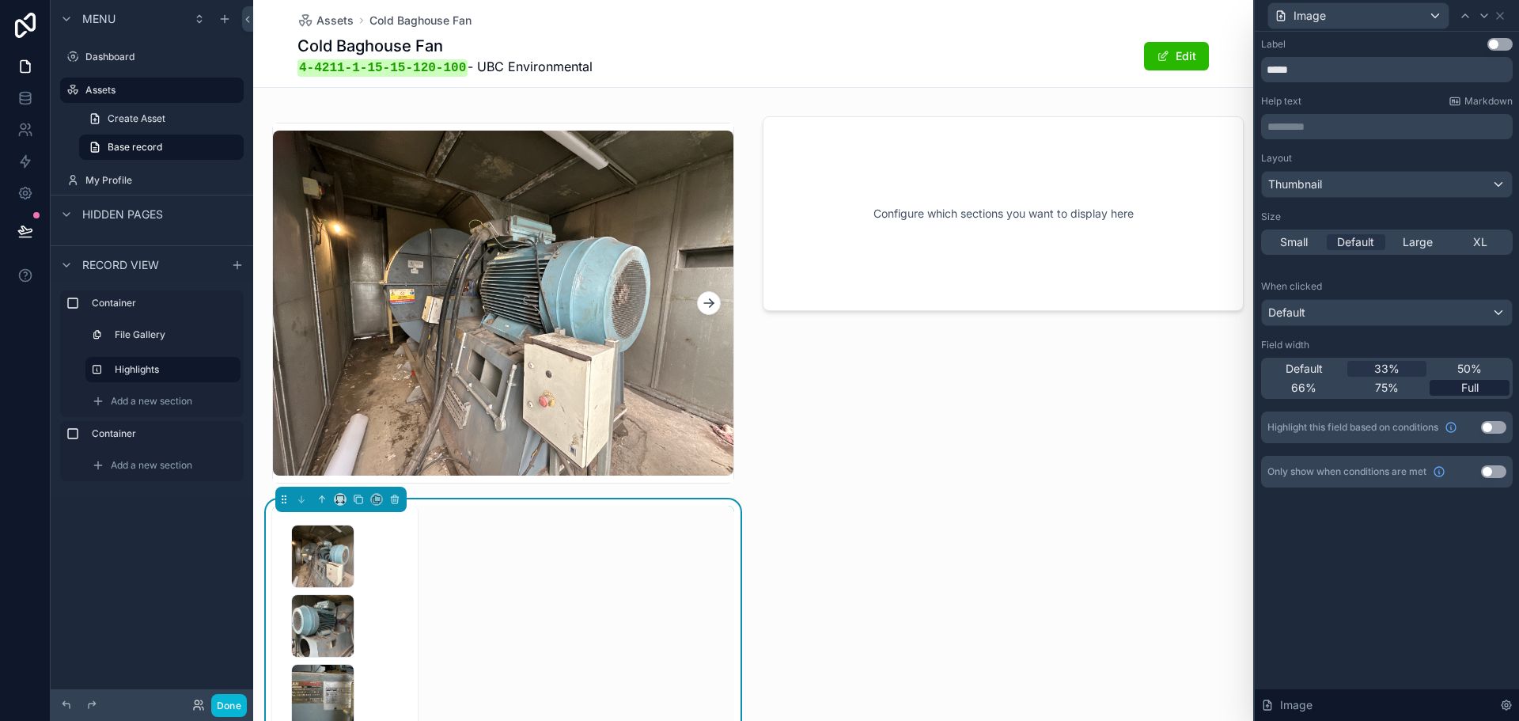
click at [1447, 395] on div "Full" at bounding box center [1470, 388] width 80 height 16
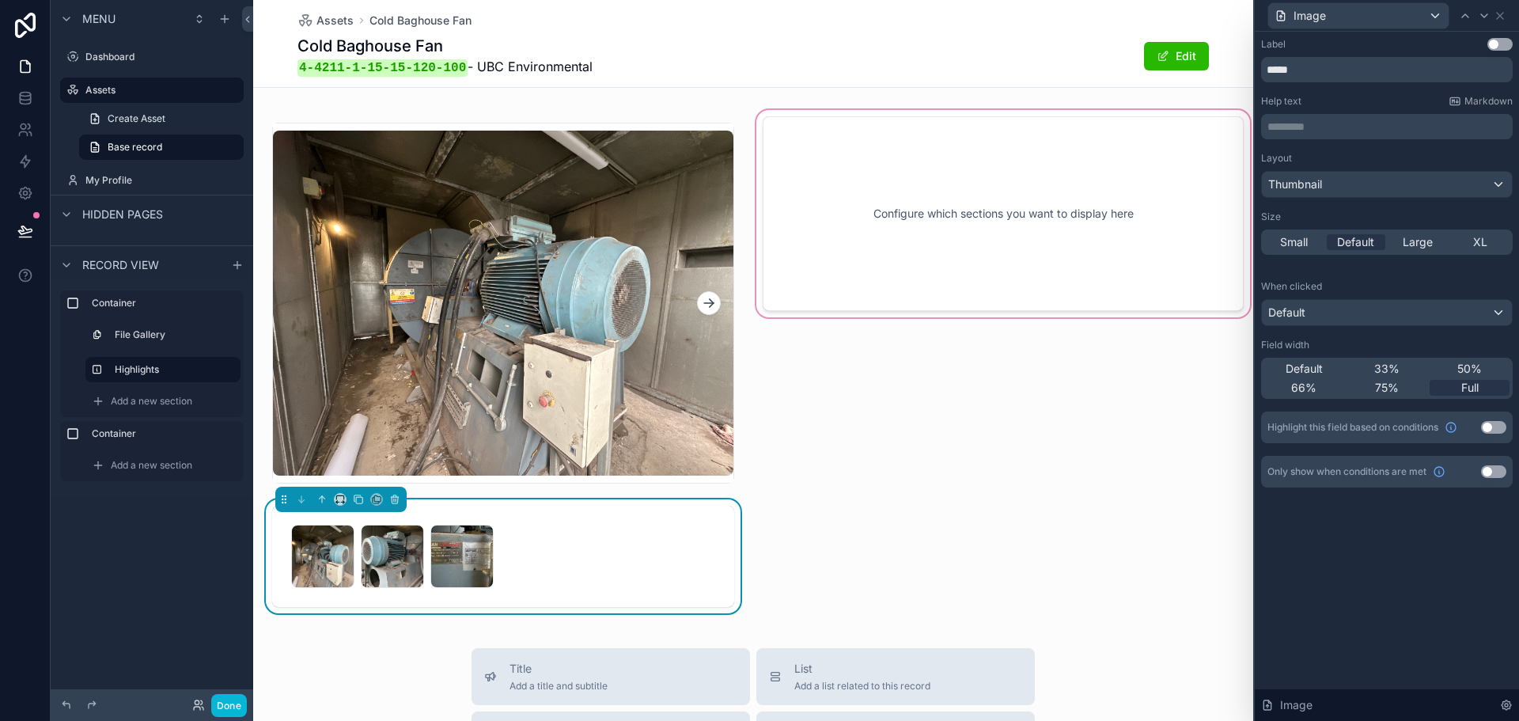
click at [824, 459] on div "scrollable content" at bounding box center [1003, 365] width 500 height 516
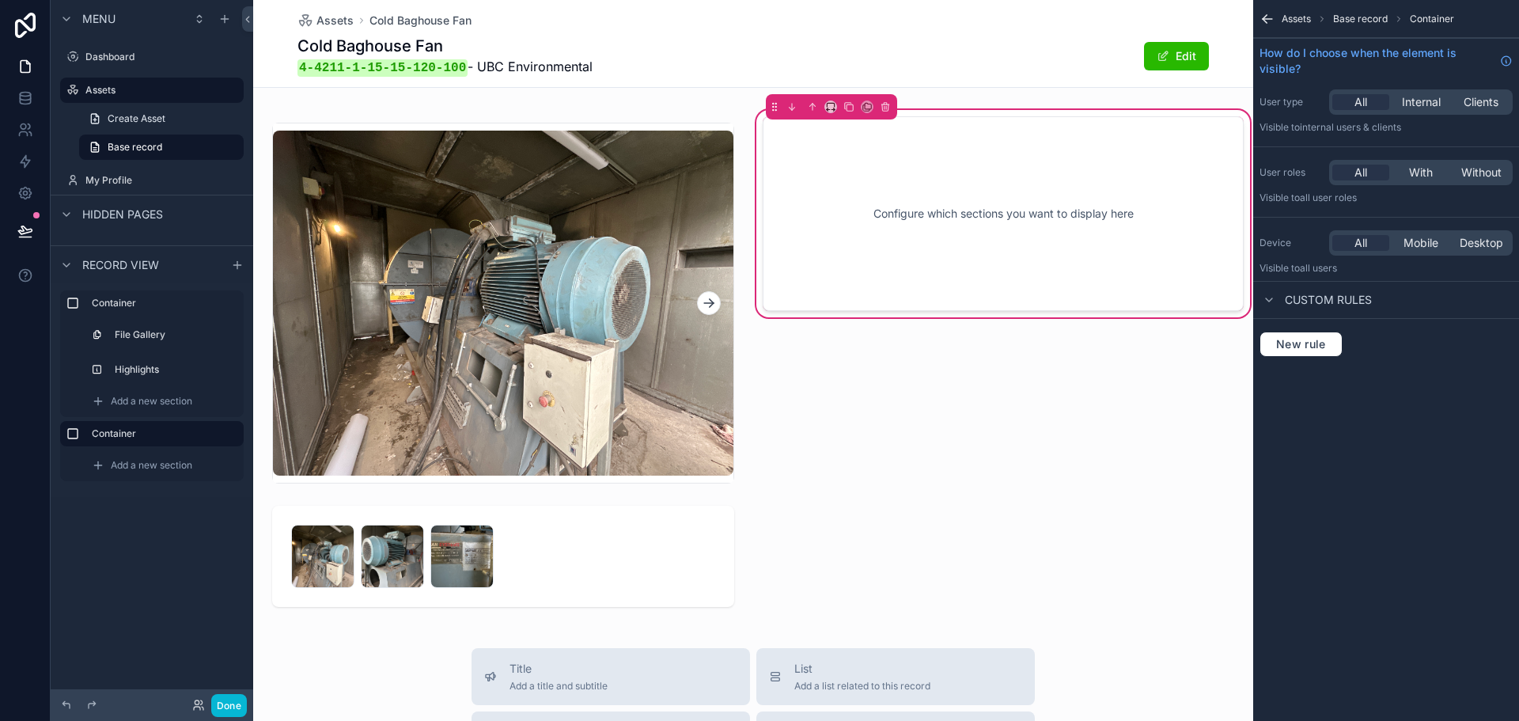
click at [897, 244] on div "Configure which sections you want to display here" at bounding box center [1003, 213] width 429 height 142
click at [134, 460] on span "Add a new section" at bounding box center [151, 465] width 81 height 13
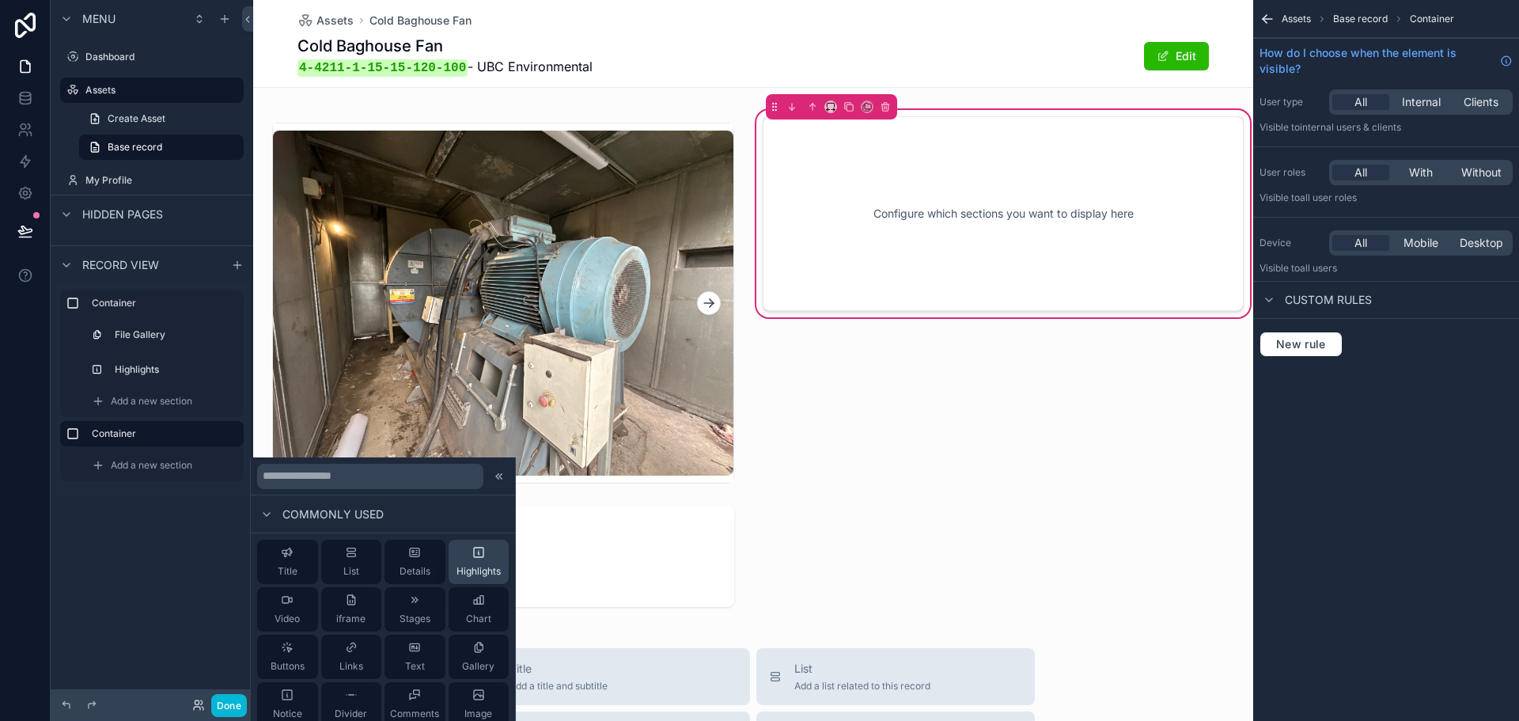
click at [471, 561] on div "Highlights" at bounding box center [478, 562] width 44 height 32
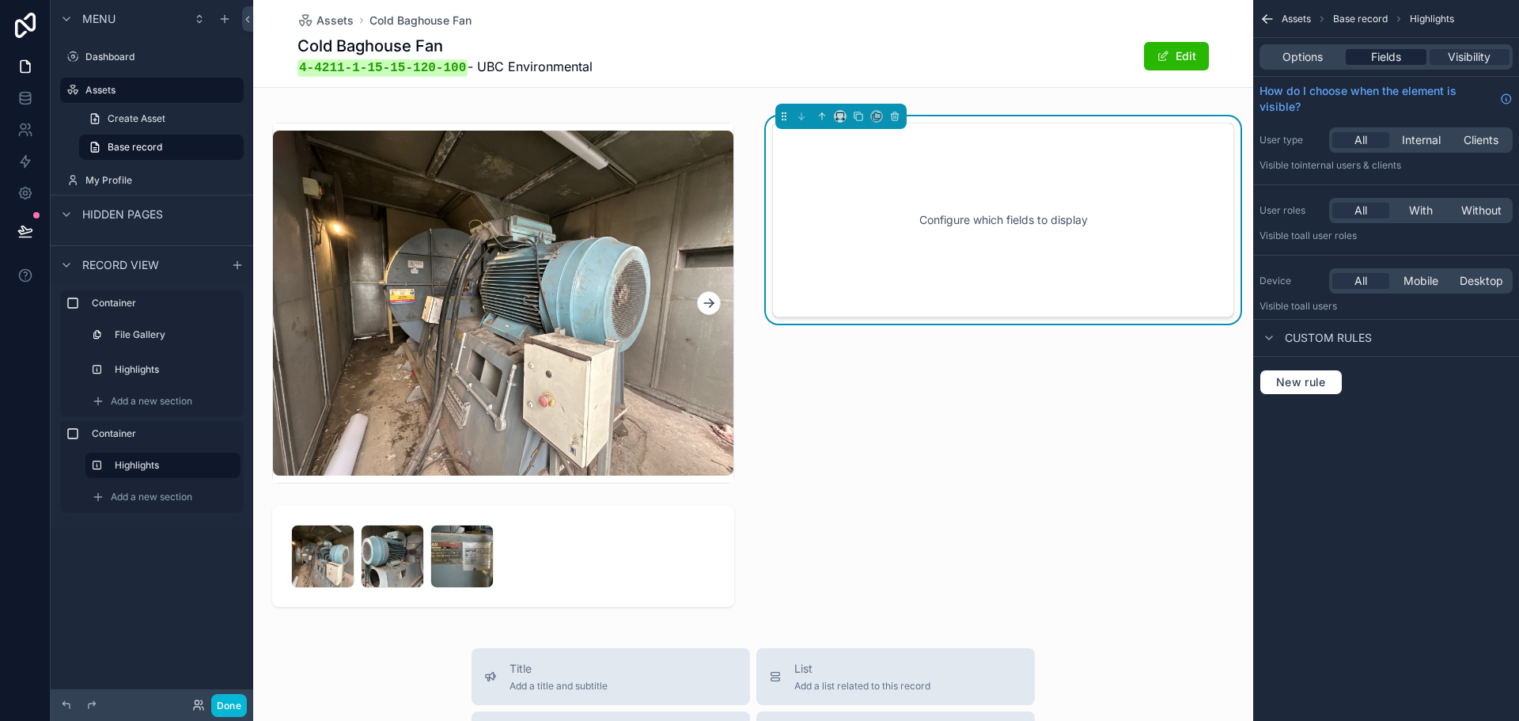
click at [1396, 59] on span "Fields" at bounding box center [1386, 57] width 30 height 16
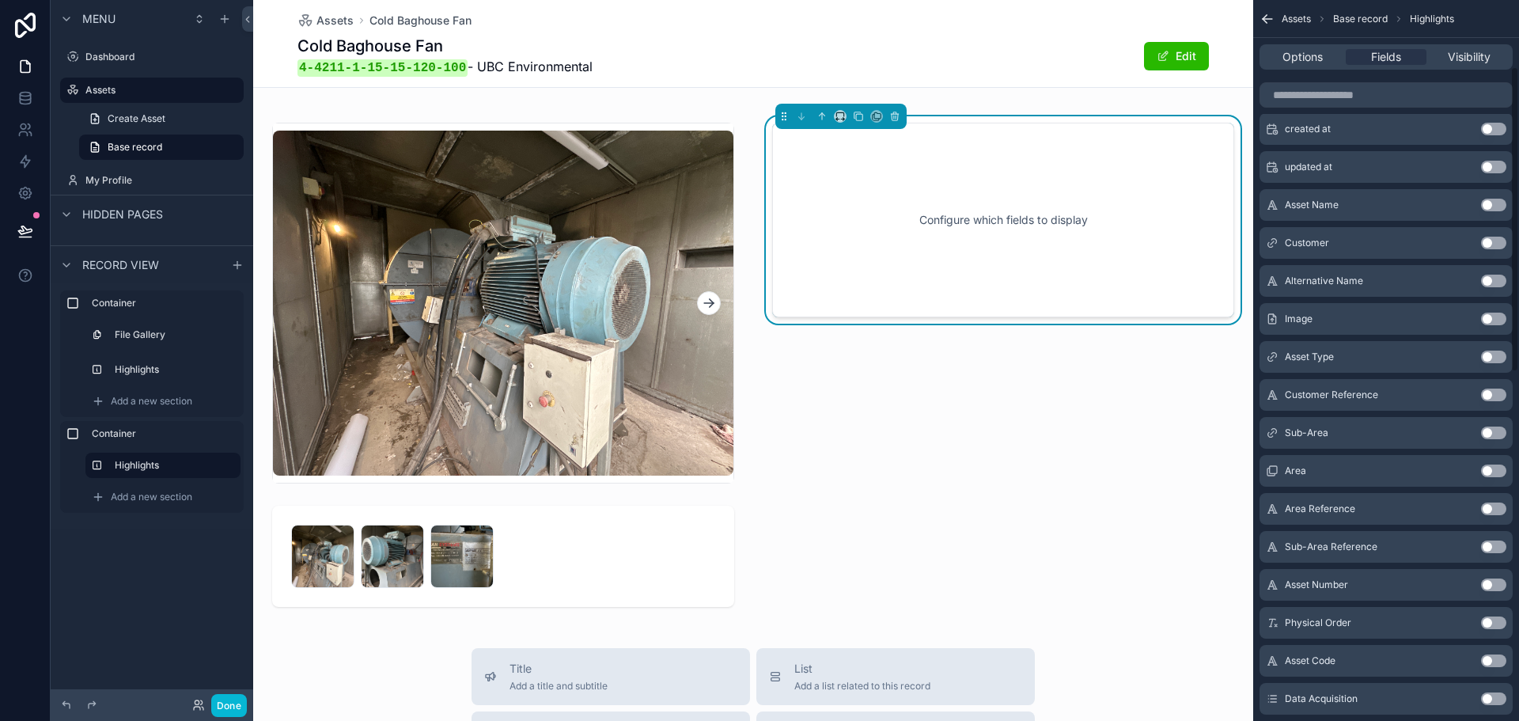
scroll to position [158, 0]
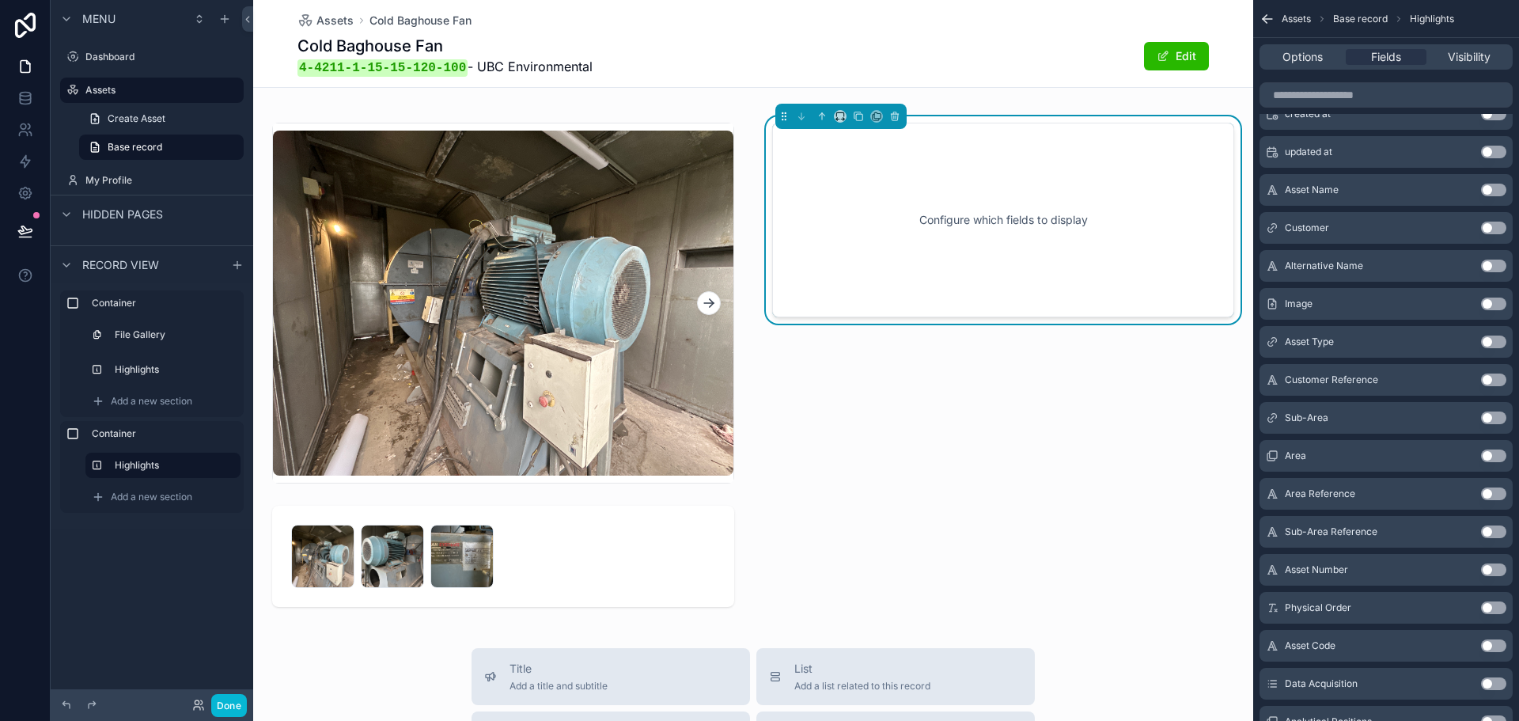
click at [1496, 454] on button "Use setting" at bounding box center [1493, 455] width 25 height 13
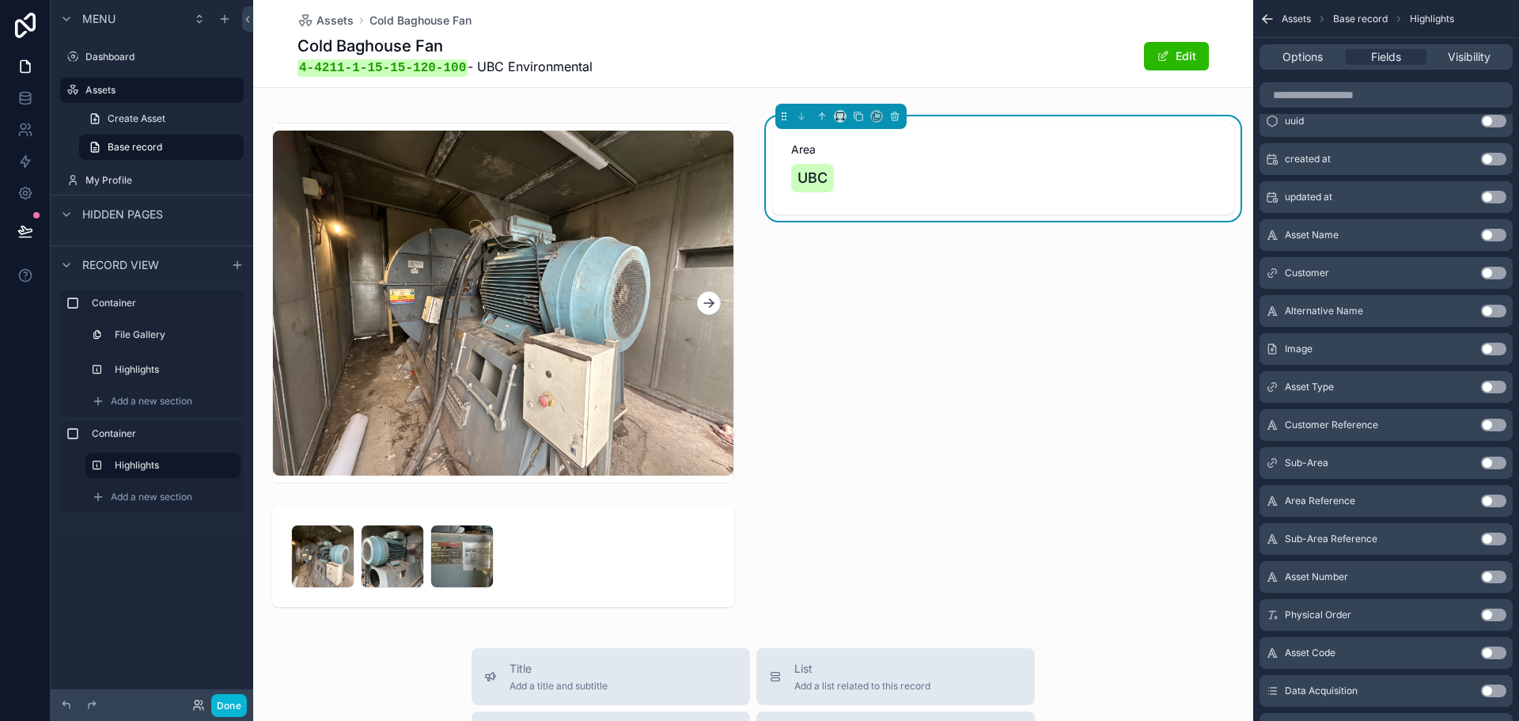
click at [1485, 463] on button "Use setting" at bounding box center [1493, 462] width 25 height 13
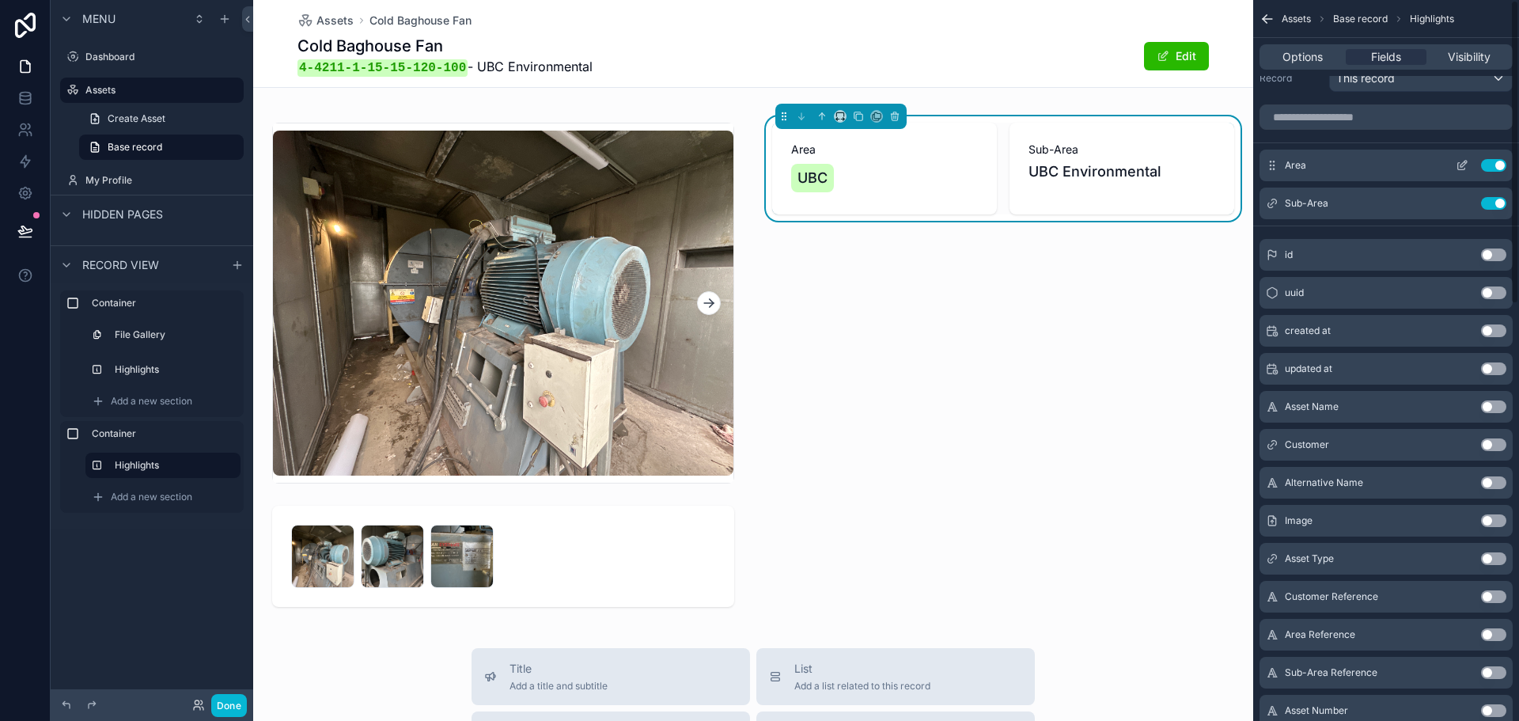
scroll to position [0, 0]
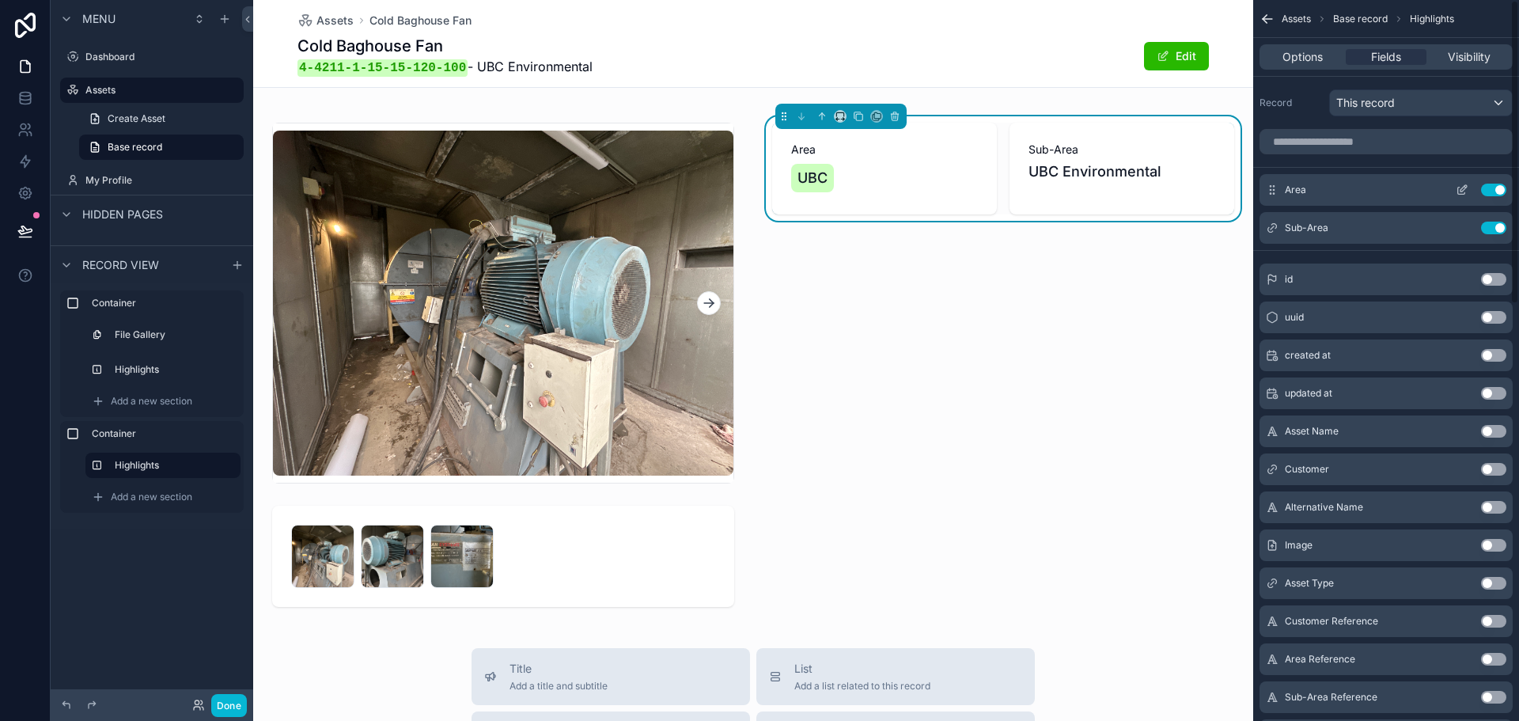
click at [1465, 193] on icon "scrollable content" at bounding box center [1461, 190] width 7 height 7
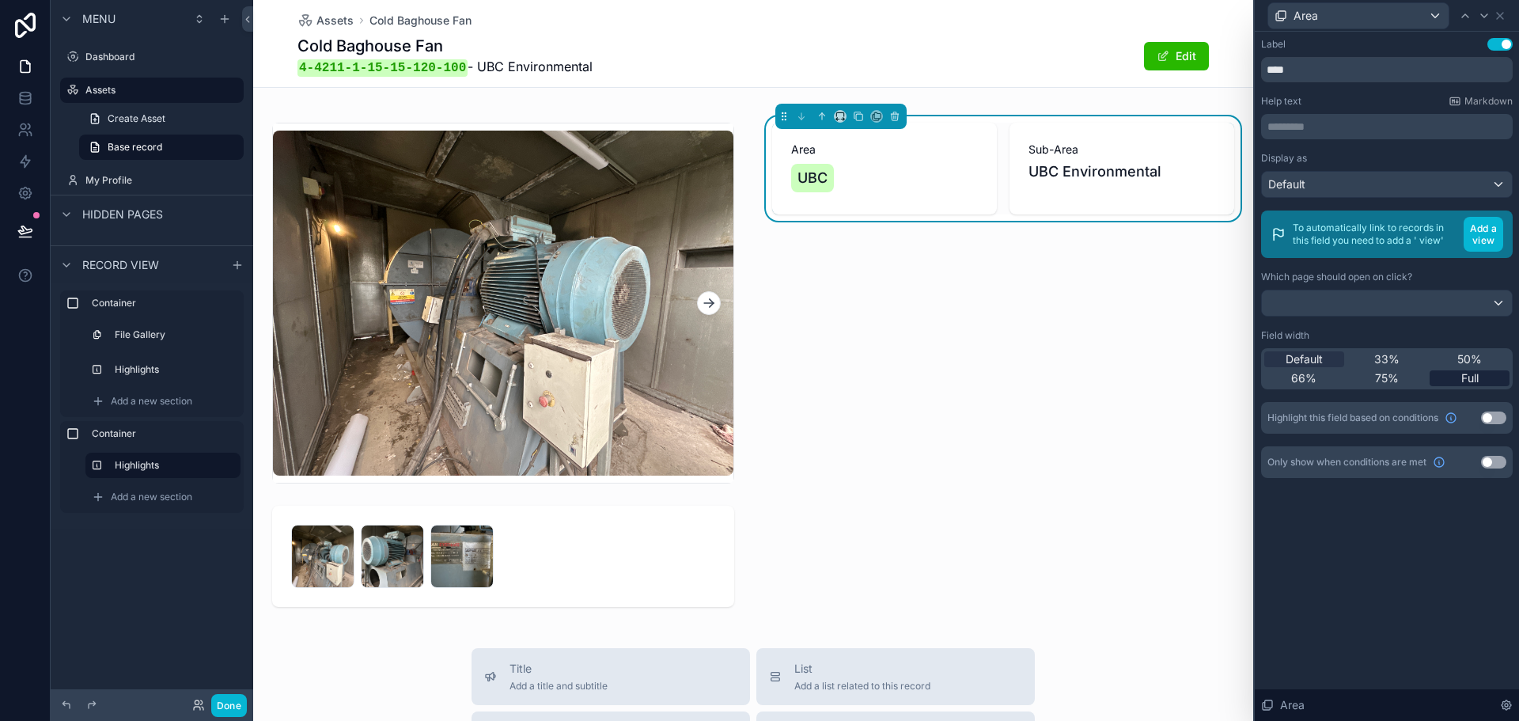
click at [1464, 372] on span "Full" at bounding box center [1469, 378] width 17 height 16
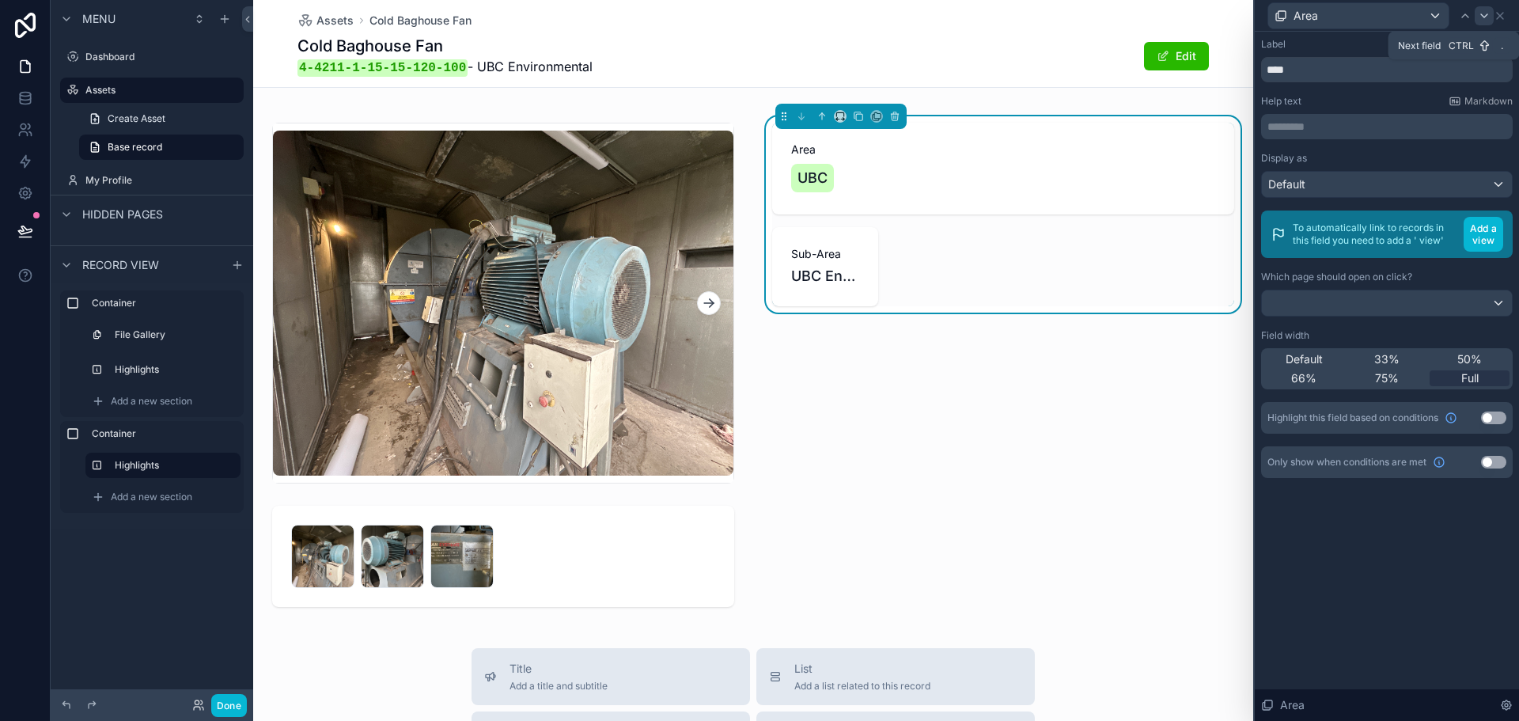
click at [1479, 16] on icon at bounding box center [1484, 15] width 13 height 13
click at [1467, 385] on span "Full" at bounding box center [1469, 378] width 17 height 16
click at [1498, 13] on icon at bounding box center [1500, 15] width 13 height 13
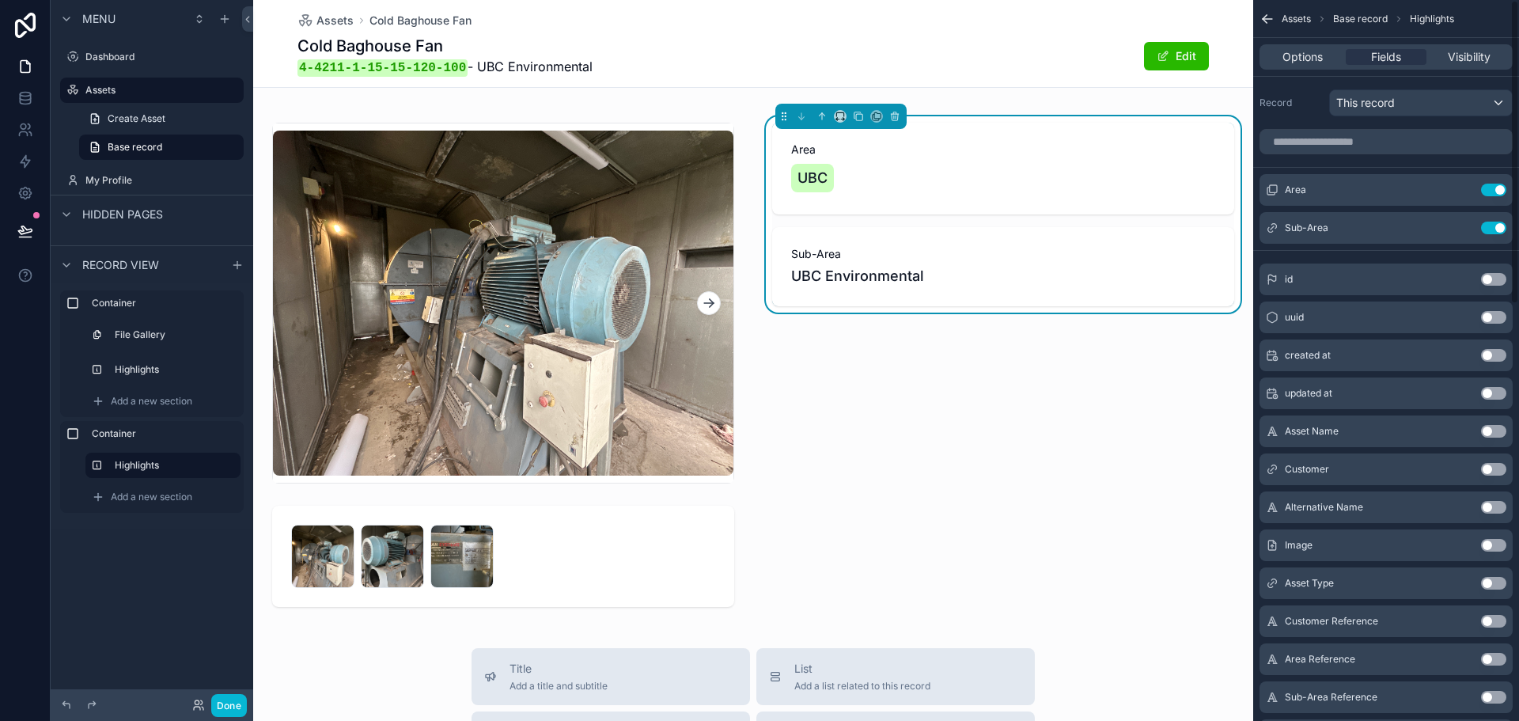
drag, startPoint x: 1260, startPoint y: 619, endPoint x: 1133, endPoint y: 500, distance: 174.6
click at [1133, 500] on div "Dashboard Assets My Profile PL PFE Limited Assets Cold Baghouse Fan Cold Baghou…" at bounding box center [886, 360] width 1266 height 721
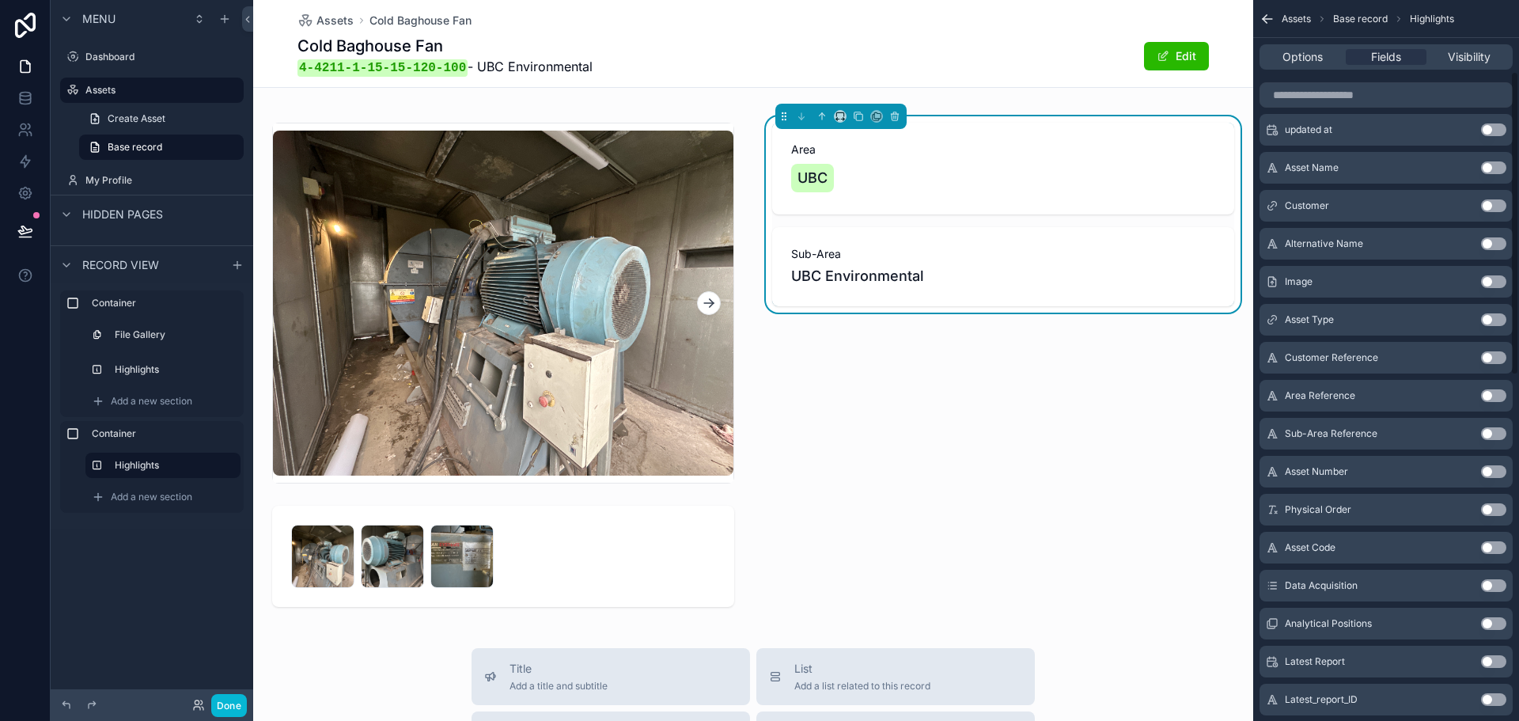
scroll to position [158, 0]
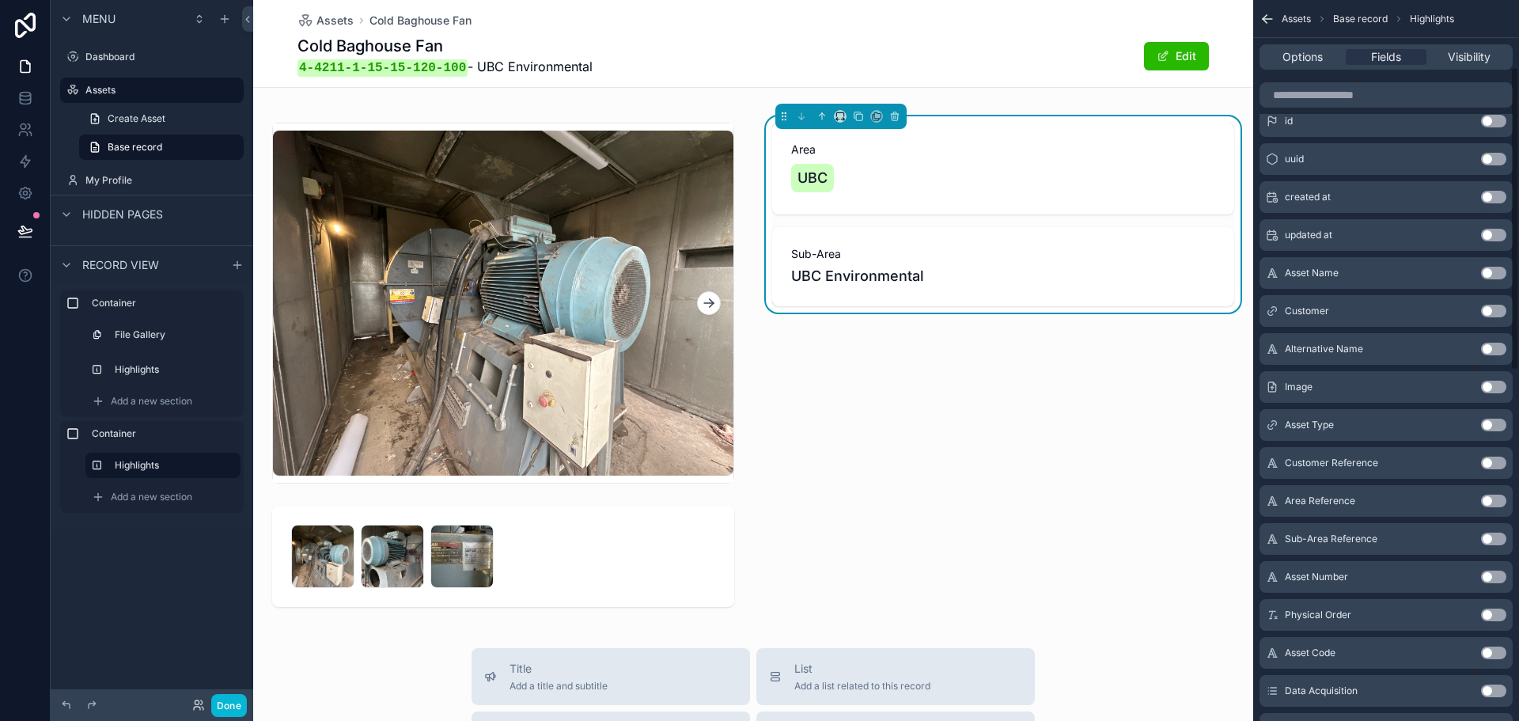
click at [1494, 422] on button "Use setting" at bounding box center [1493, 424] width 25 height 13
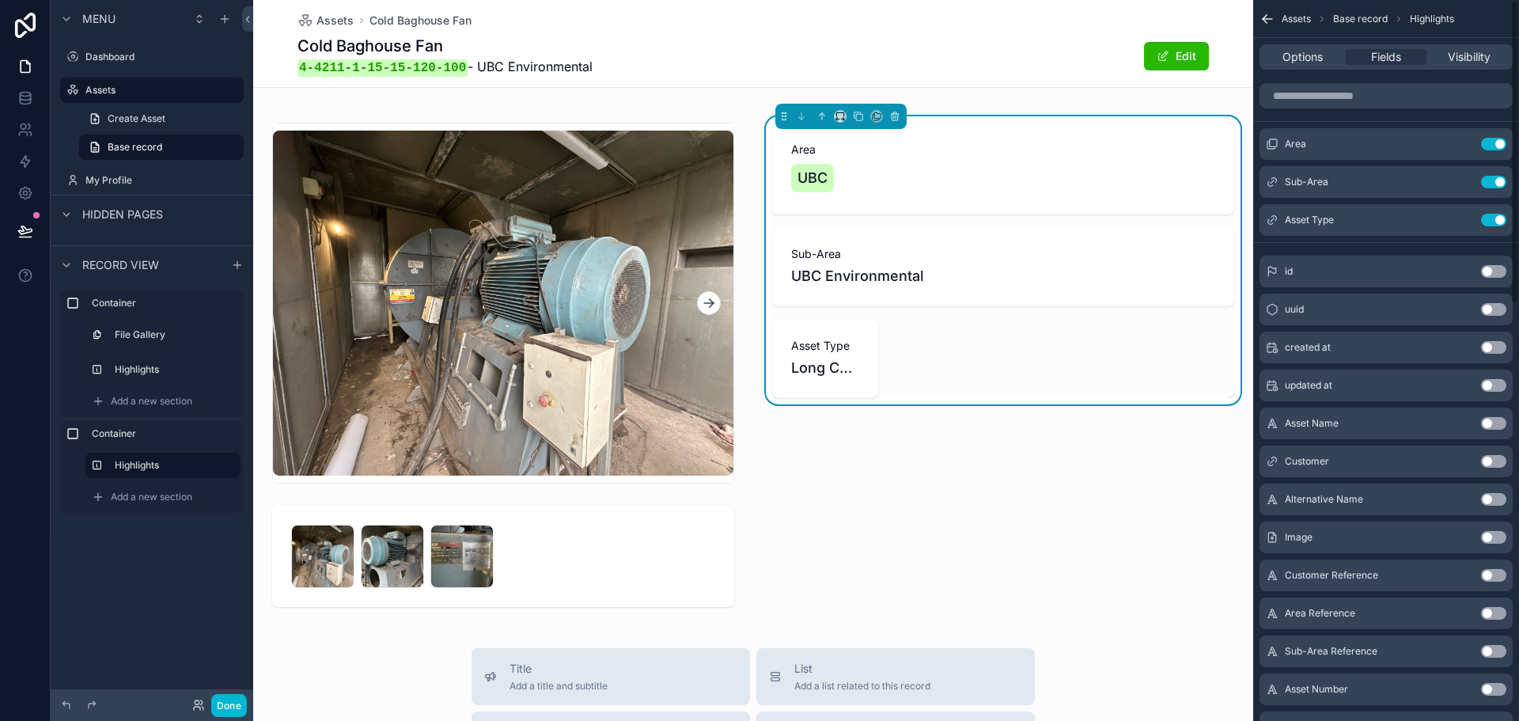
scroll to position [0, 0]
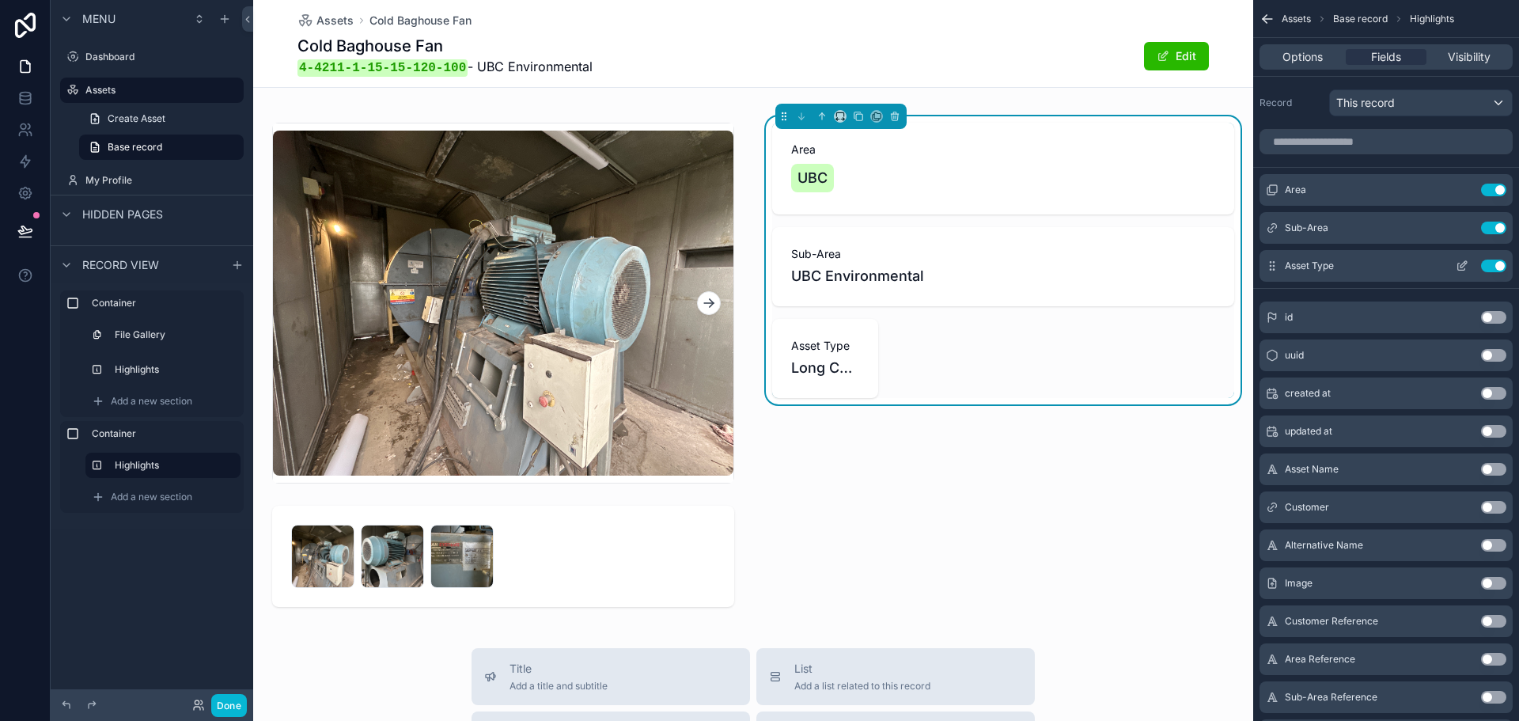
click at [1460, 265] on icon "scrollable content" at bounding box center [1463, 264] width 6 height 6
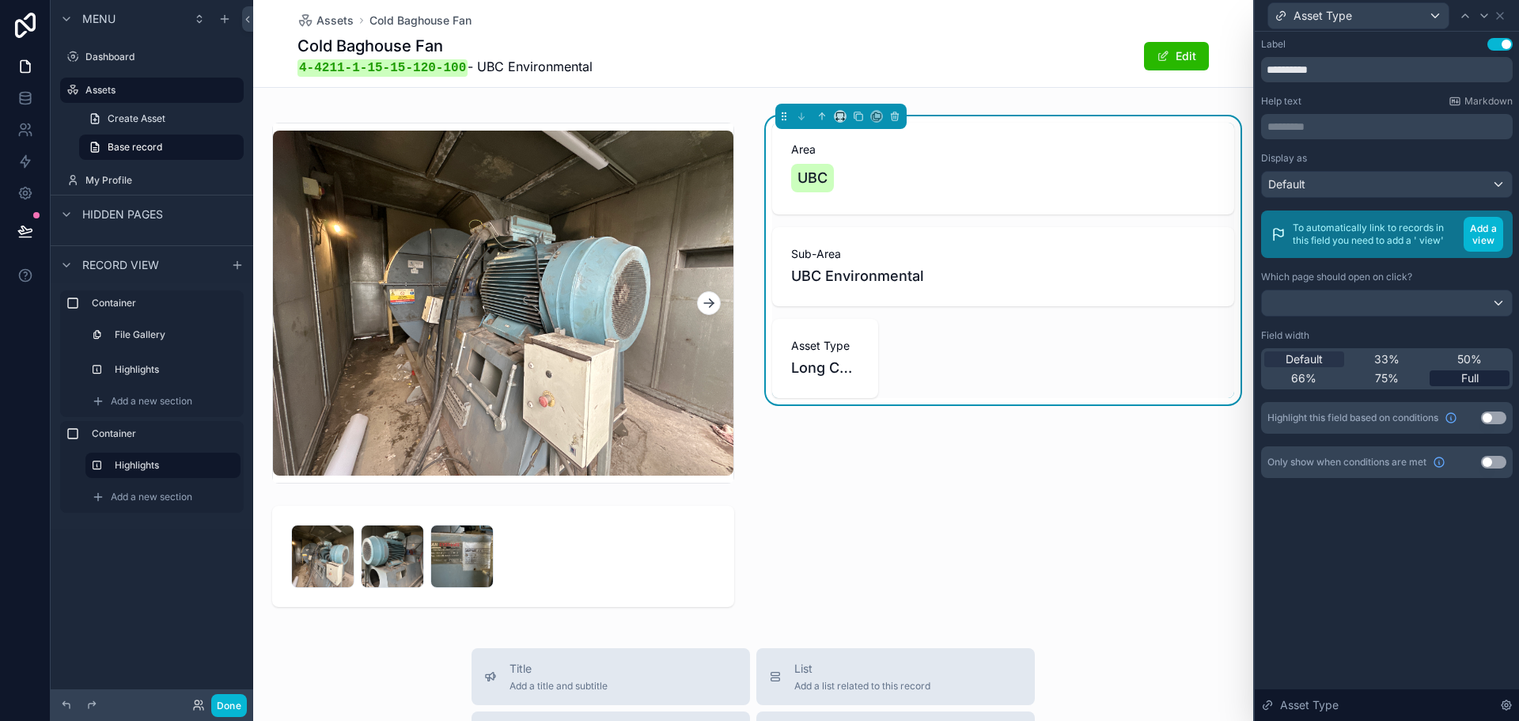
click at [1459, 375] on div "Full" at bounding box center [1470, 378] width 80 height 16
click at [1499, 21] on div "Asset Type" at bounding box center [1387, 15] width 252 height 31
click at [1499, 18] on icon at bounding box center [1500, 15] width 13 height 13
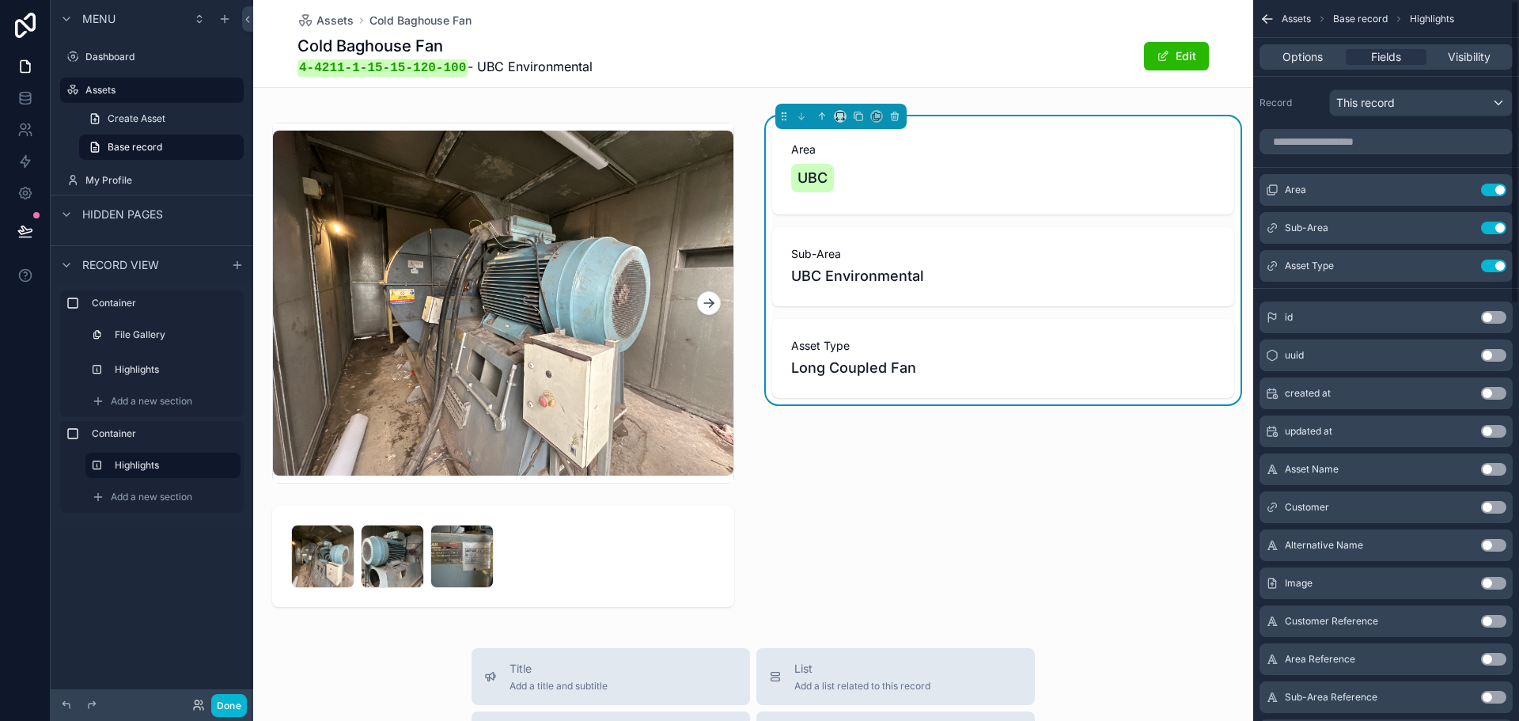
click at [930, 454] on div "Area UBC Sub-Area UBC Environmental Asset Type Long Coupled Fan" at bounding box center [1003, 365] width 500 height 516
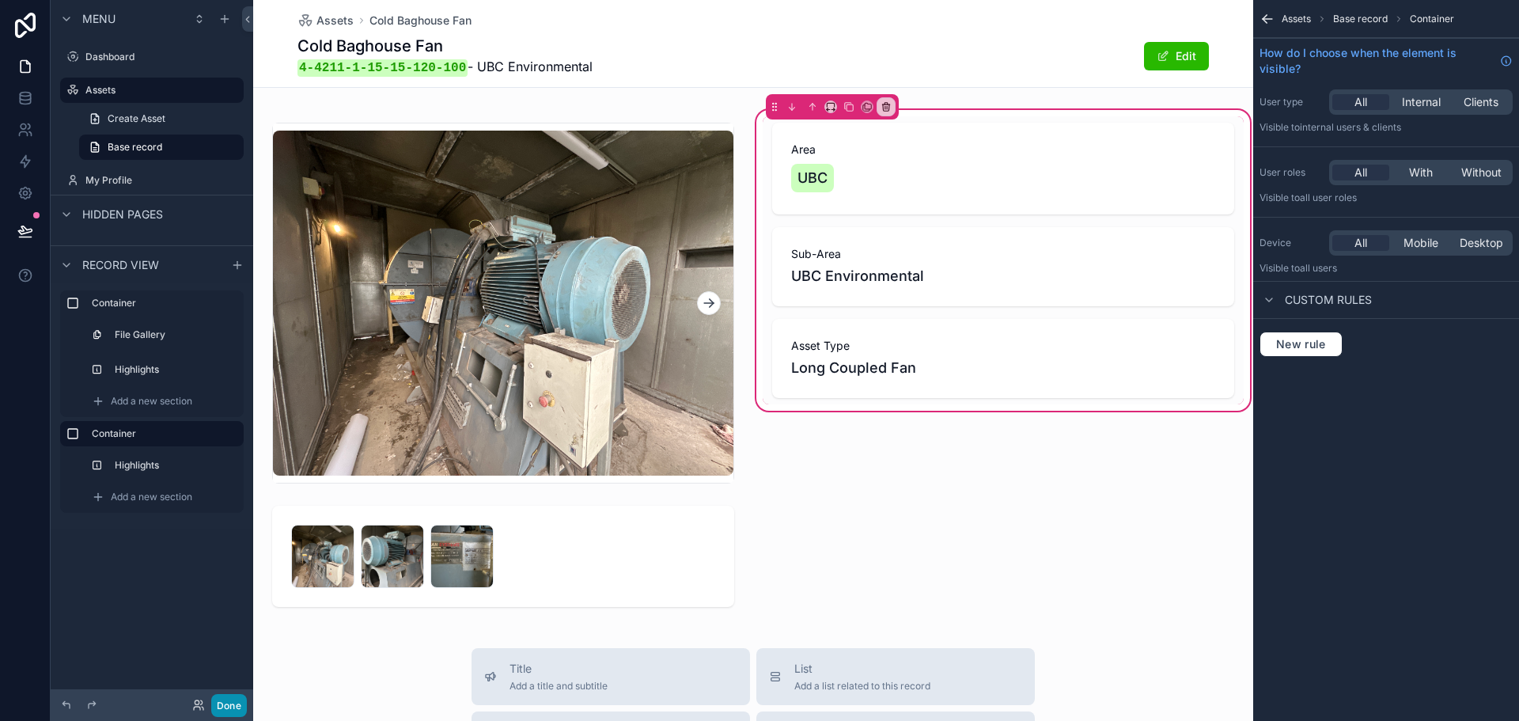
click at [226, 699] on button "Done" at bounding box center [229, 705] width 36 height 23
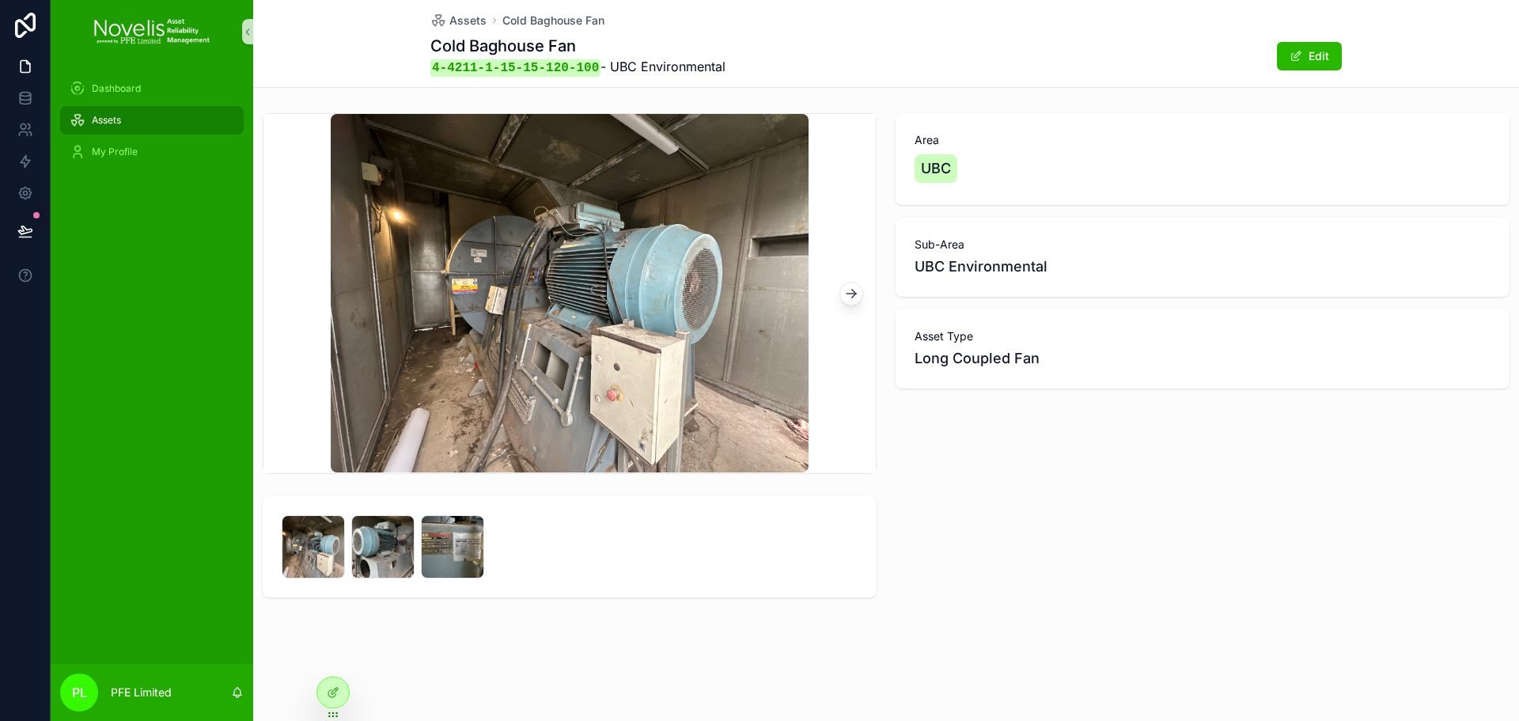
click at [178, 124] on div "Assets" at bounding box center [152, 120] width 165 height 25
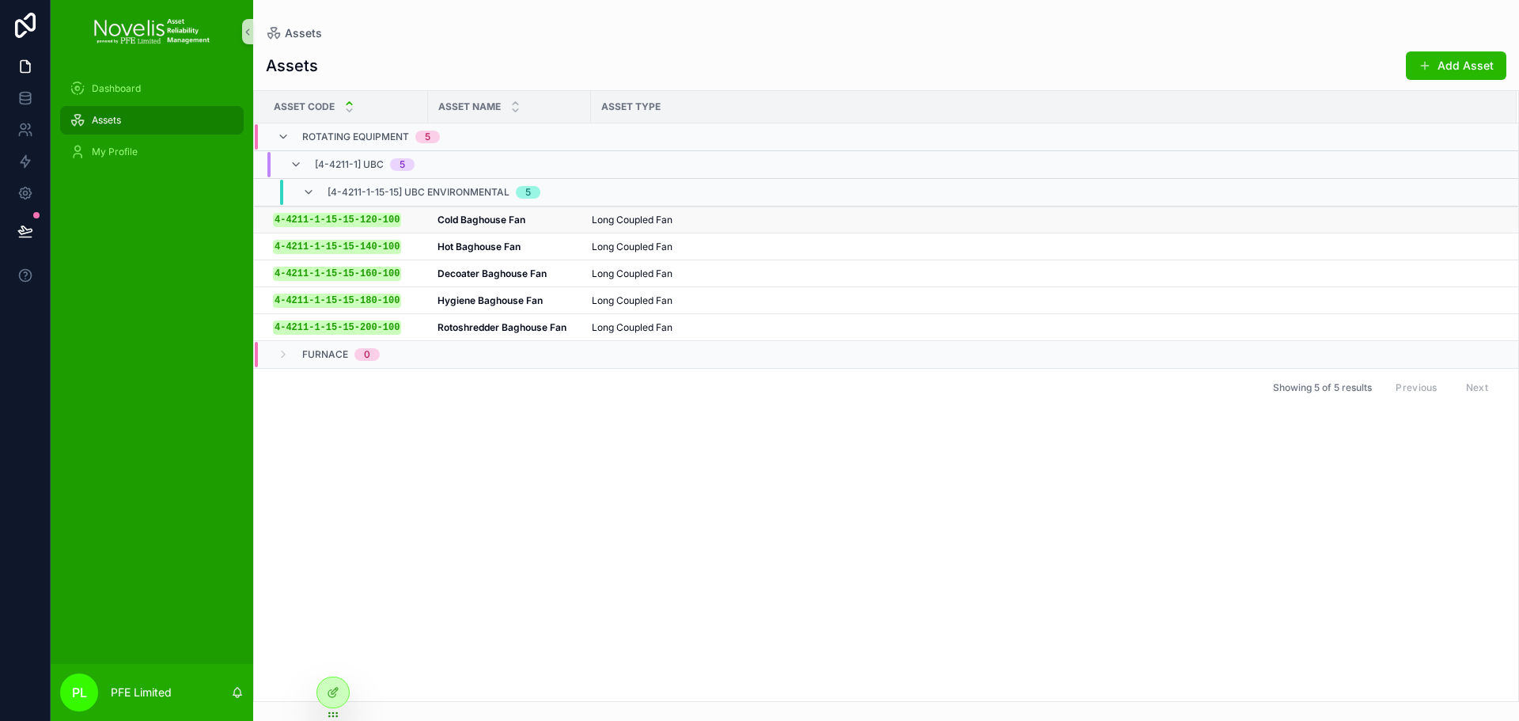
click at [540, 218] on div "Cold Baghouse Fan Cold Baghouse Fan" at bounding box center [509, 220] width 144 height 13
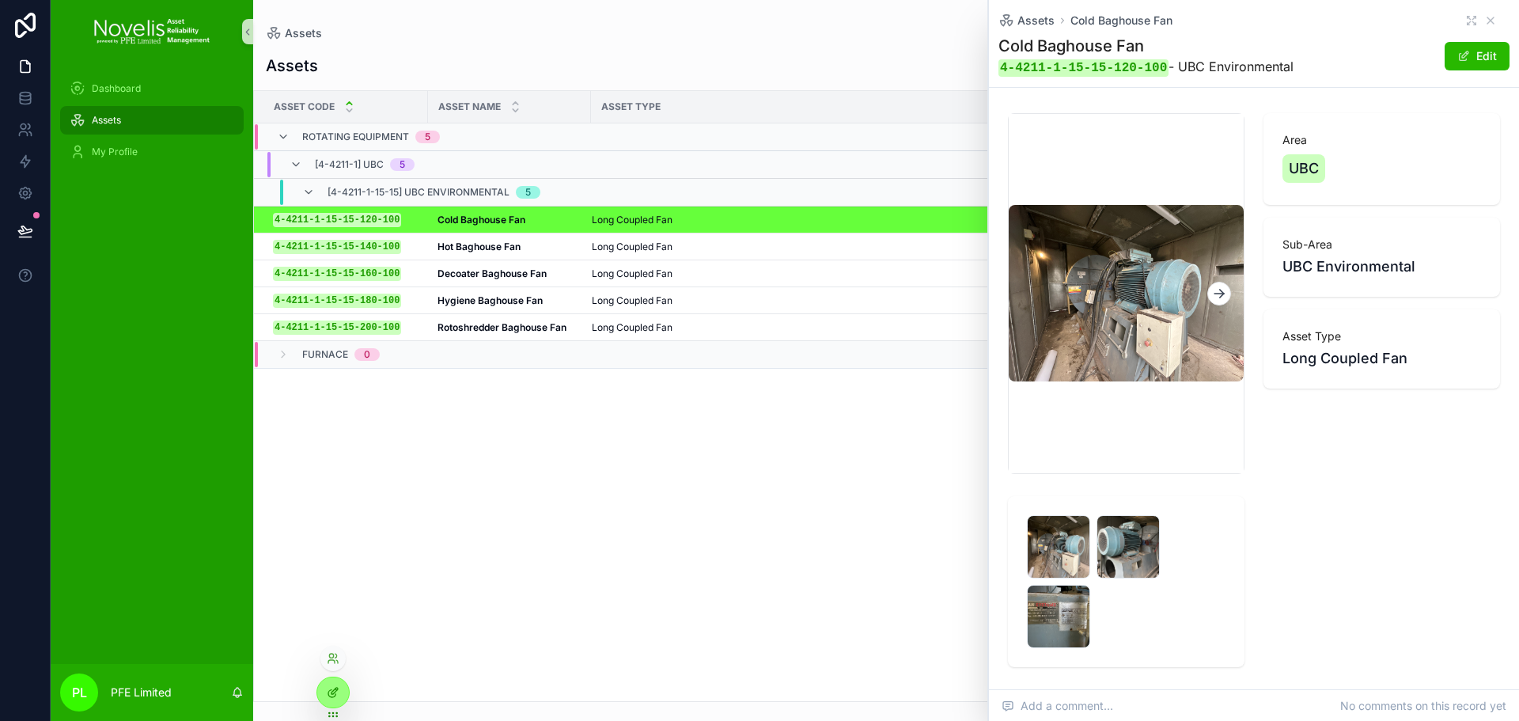
click at [334, 691] on icon at bounding box center [333, 692] width 13 height 13
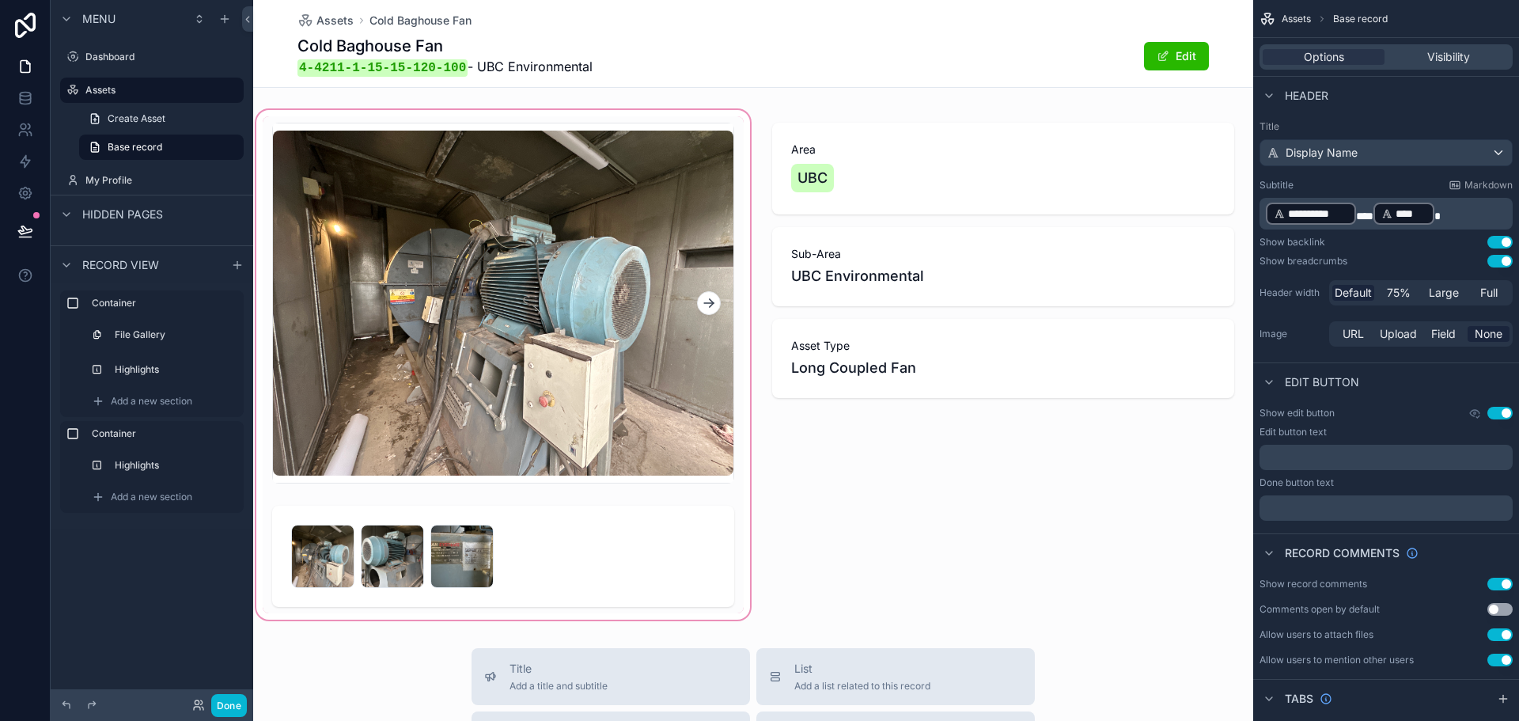
click at [599, 270] on div "scrollable content" at bounding box center [503, 365] width 500 height 516
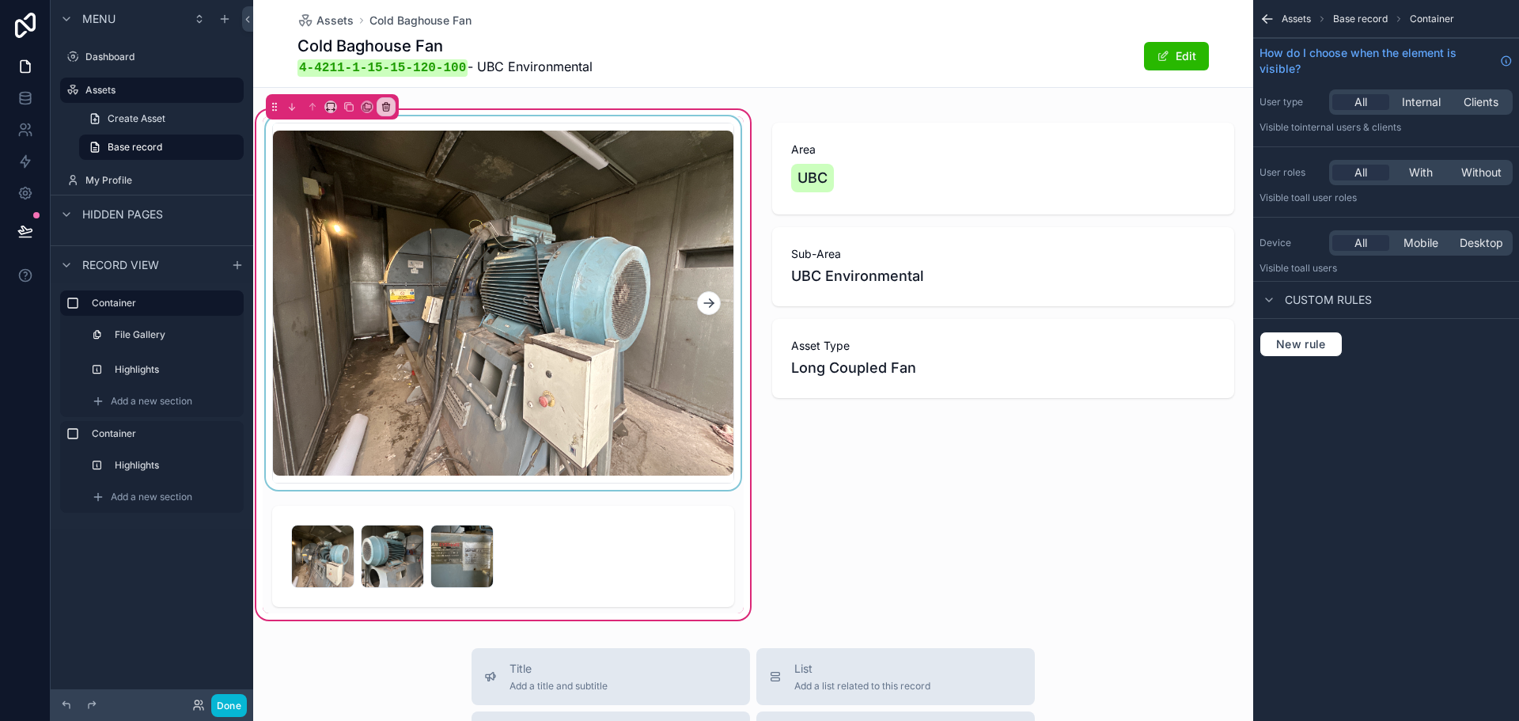
click at [658, 446] on div "scrollable content" at bounding box center [503, 302] width 481 height 373
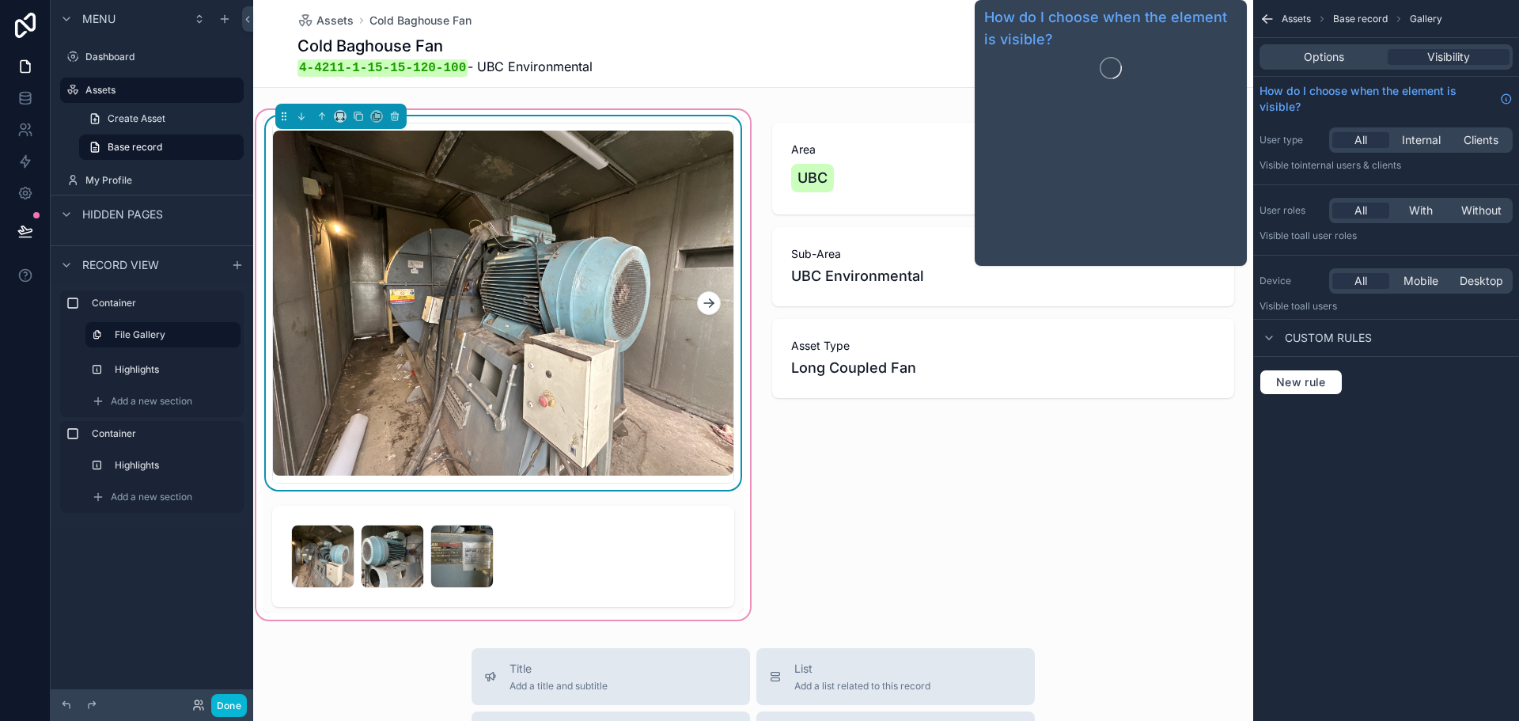
click at [570, 331] on img "scrollable content" at bounding box center [503, 304] width 460 height 346
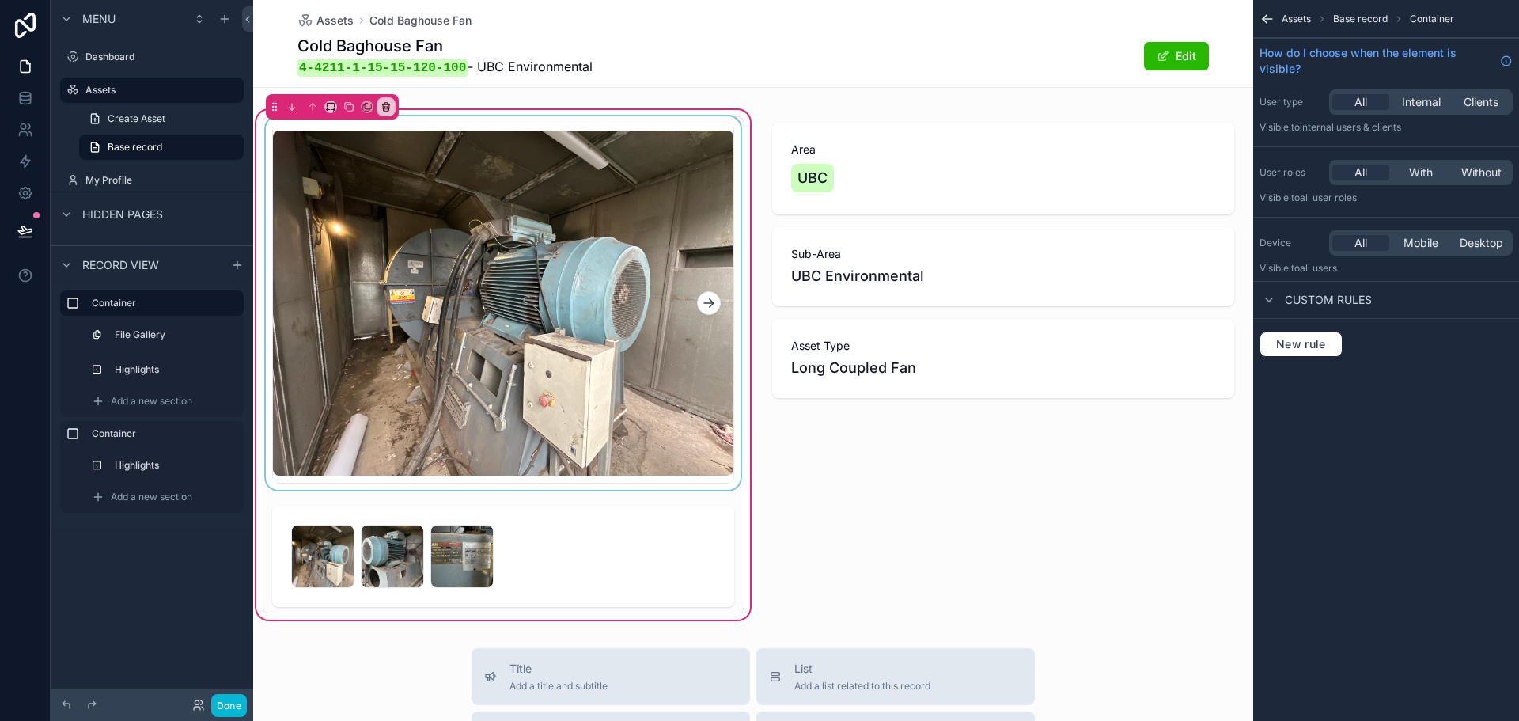
click at [570, 231] on div "scrollable content" at bounding box center [503, 302] width 481 height 373
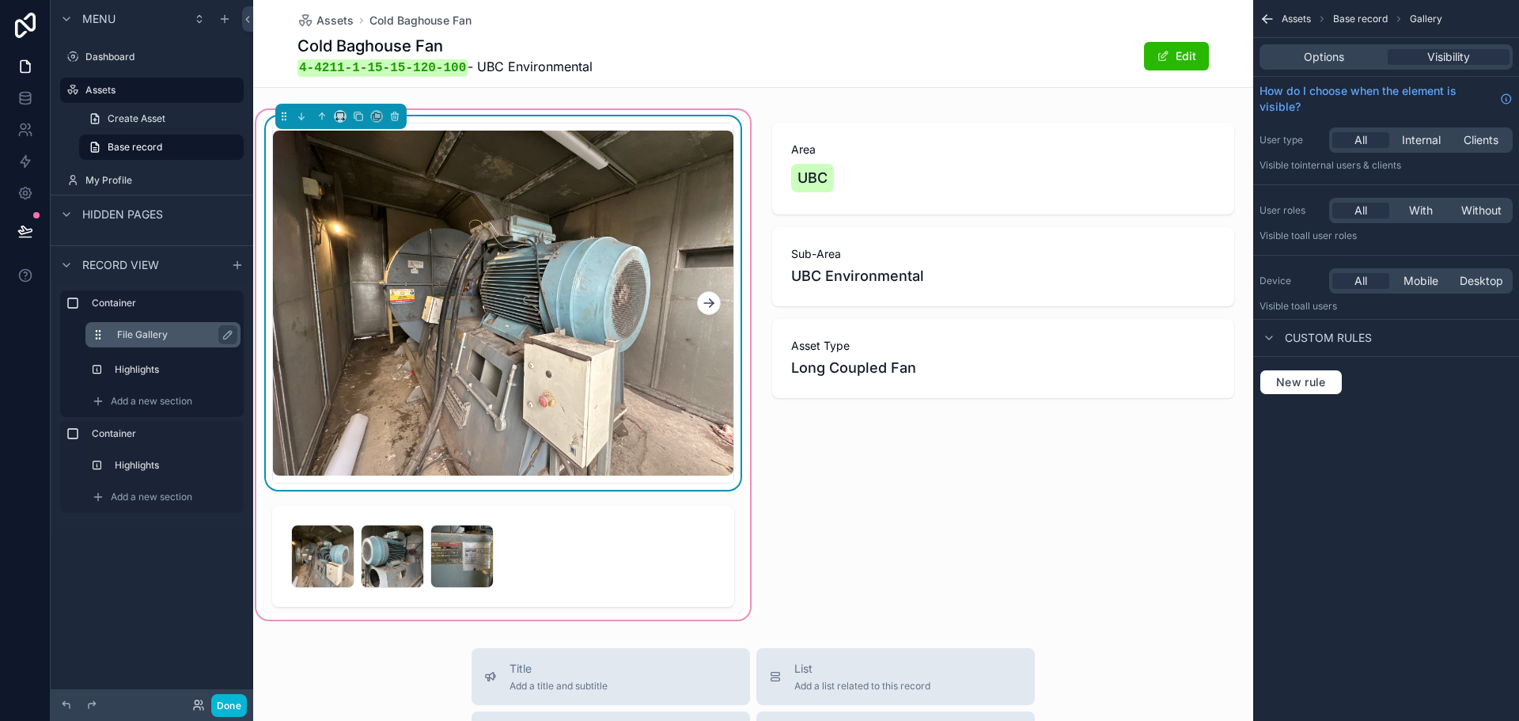
click at [153, 339] on label "File Gallery" at bounding box center [172, 334] width 111 height 13
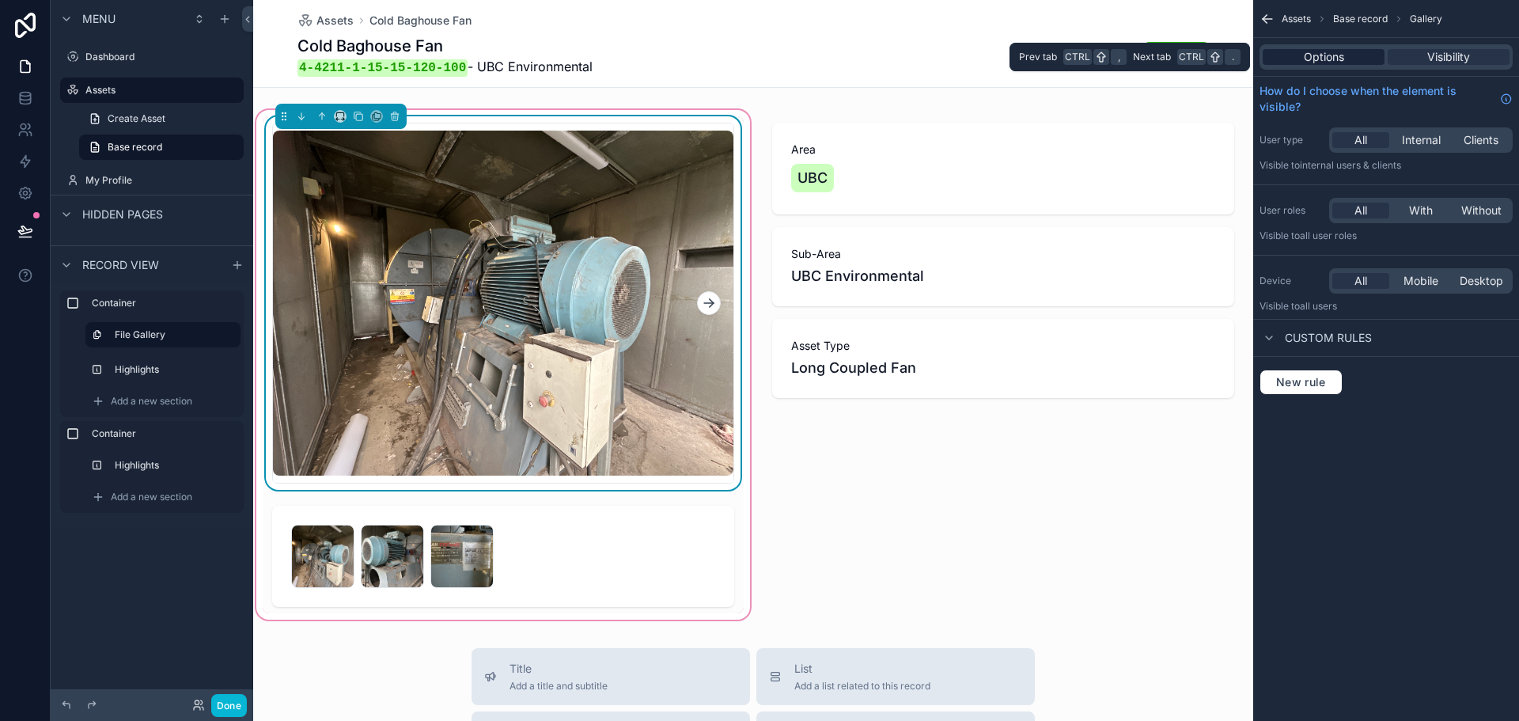
click at [1341, 62] on span "Options" at bounding box center [1324, 57] width 40 height 16
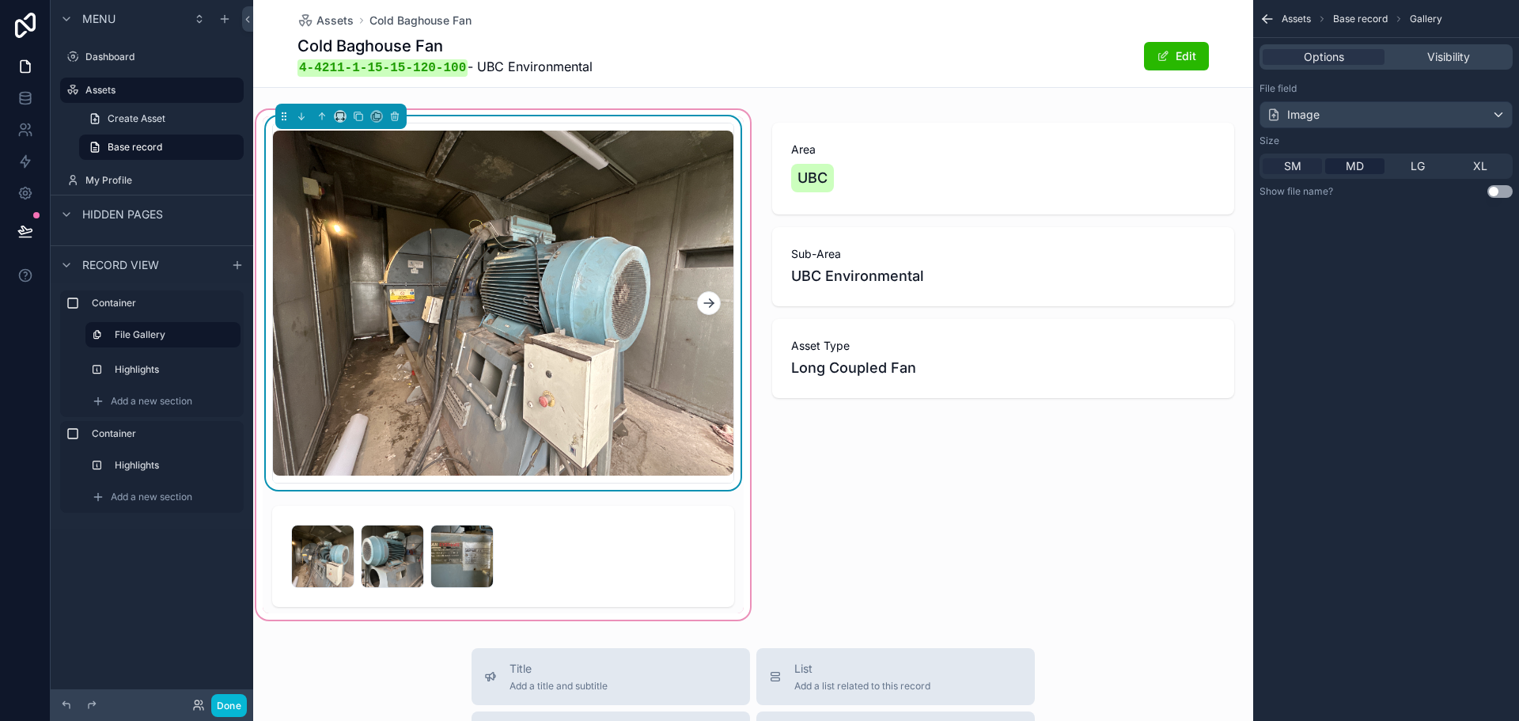
click at [1285, 165] on span "SM" at bounding box center [1292, 166] width 17 height 16
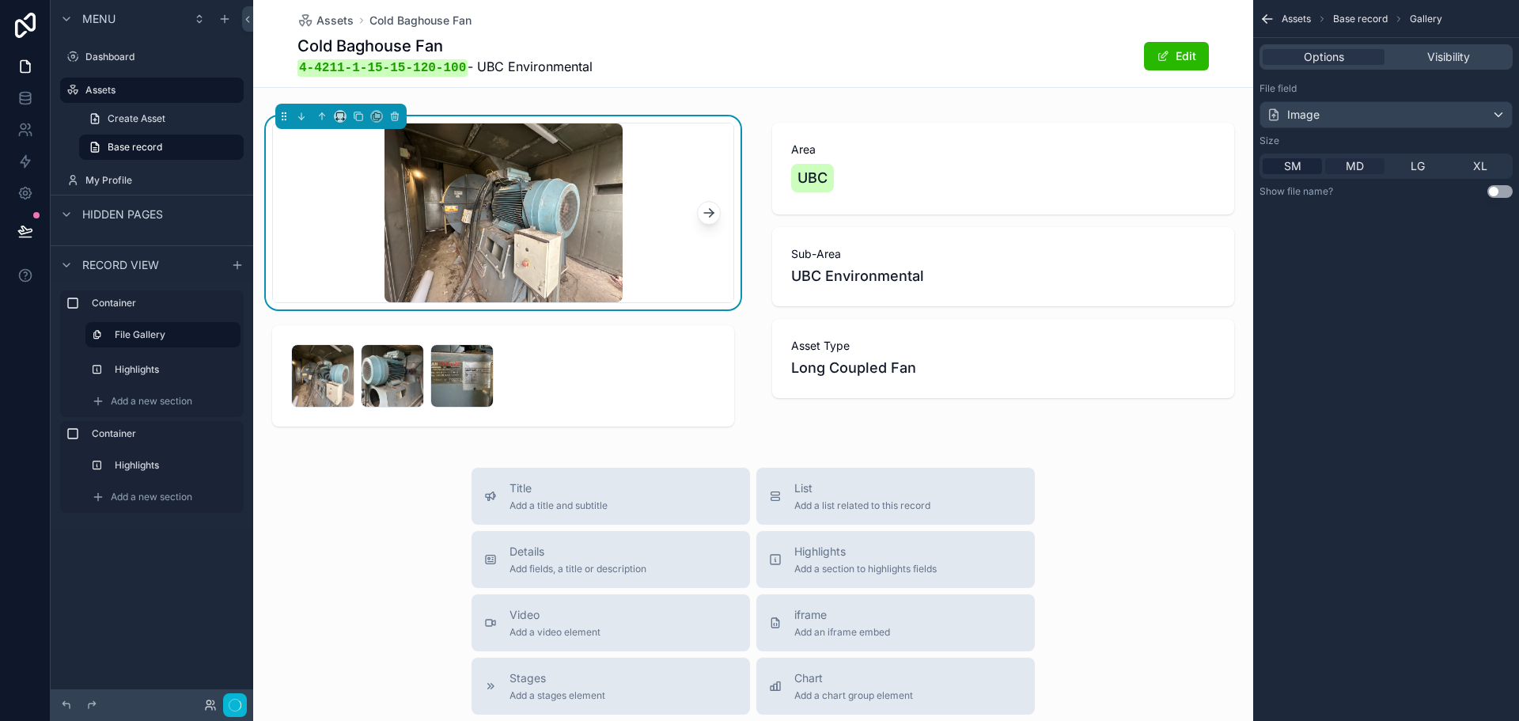
click at [1338, 166] on div "MD" at bounding box center [1354, 166] width 59 height 16
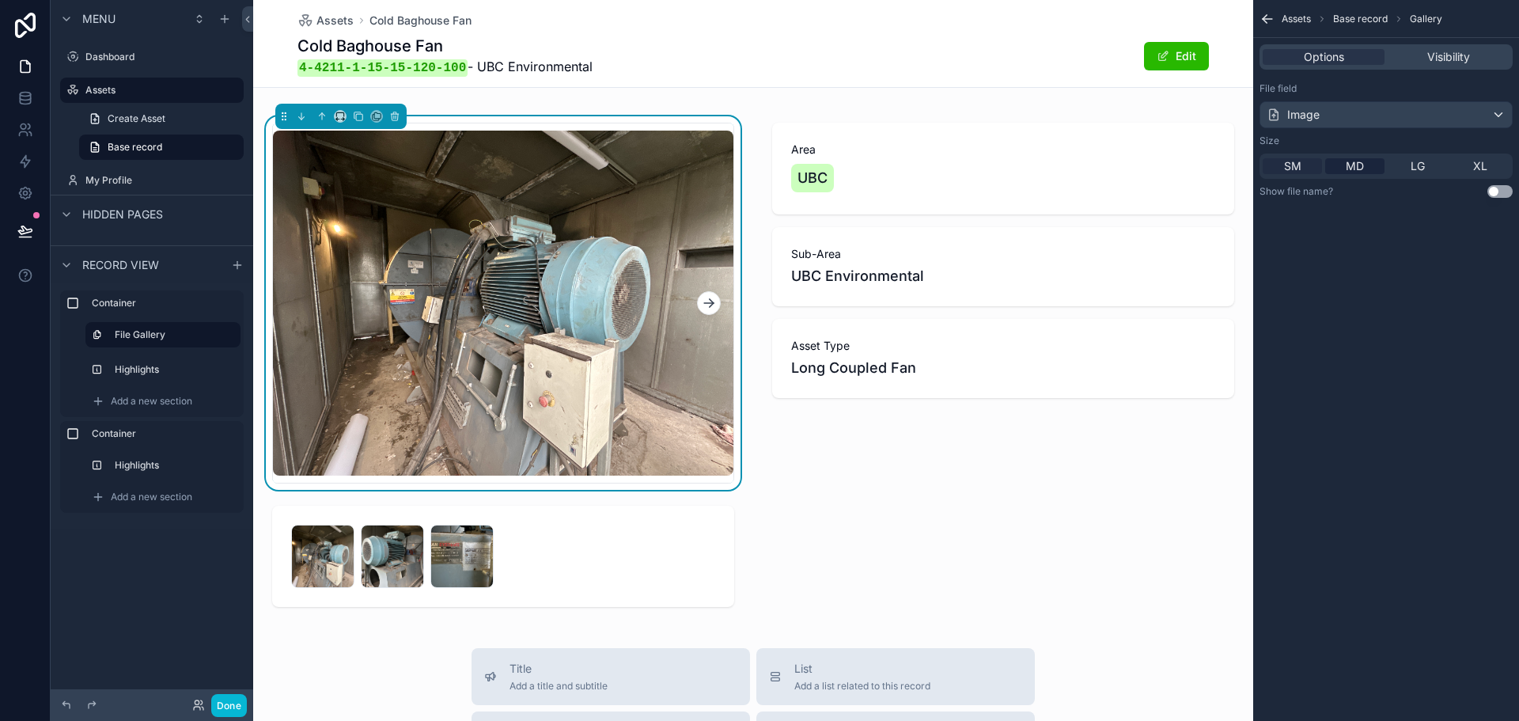
click at [1284, 167] on span "SM" at bounding box center [1292, 166] width 17 height 16
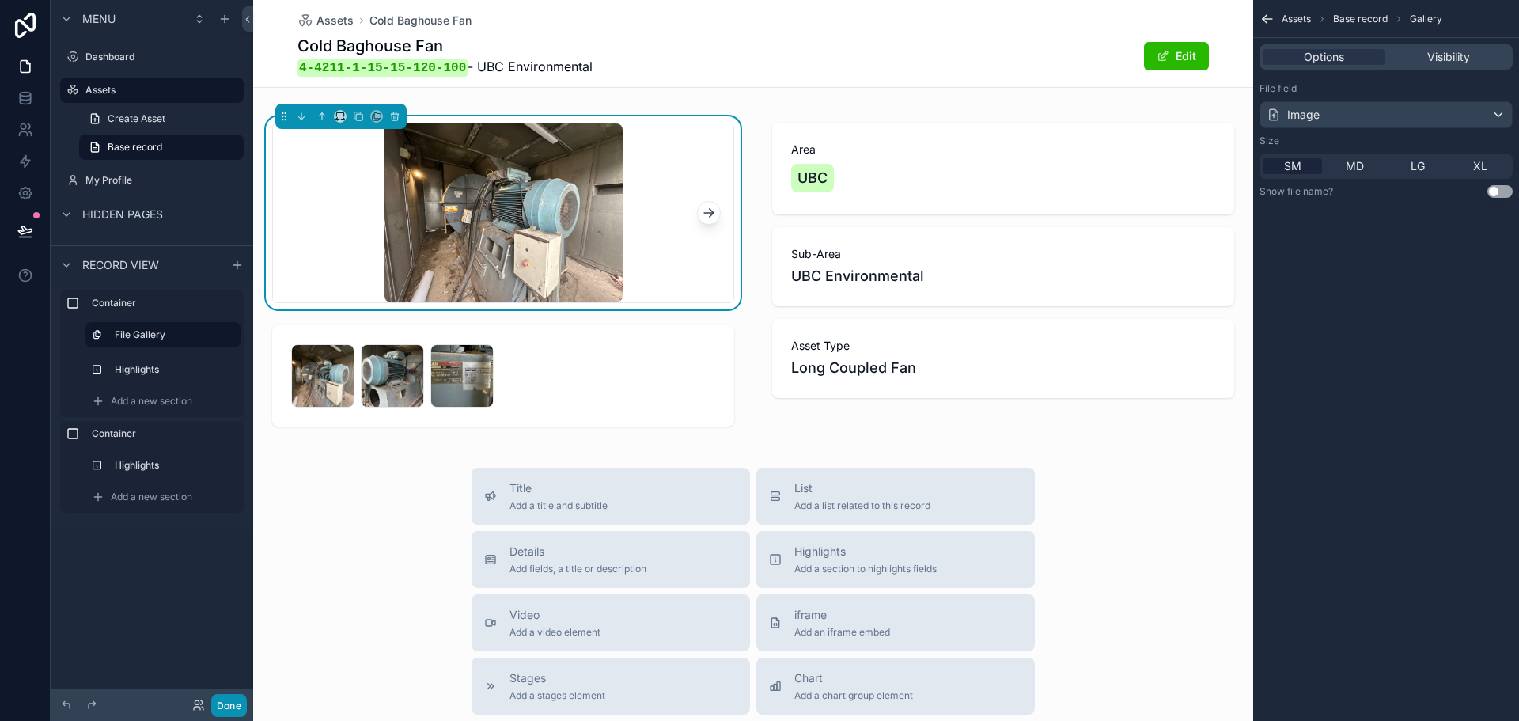
click at [227, 710] on button "Done" at bounding box center [229, 705] width 36 height 23
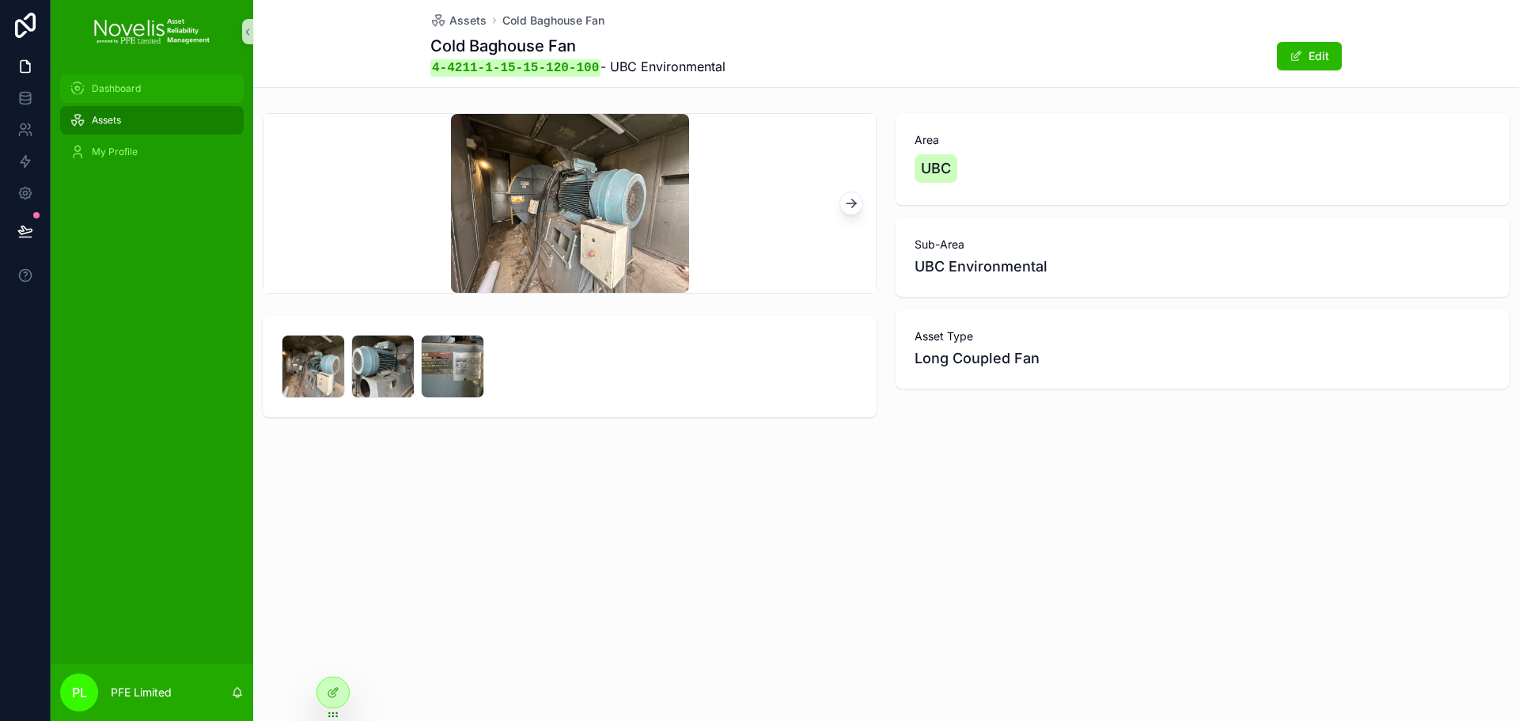
click at [163, 102] on link "Dashboard" at bounding box center [152, 88] width 184 height 28
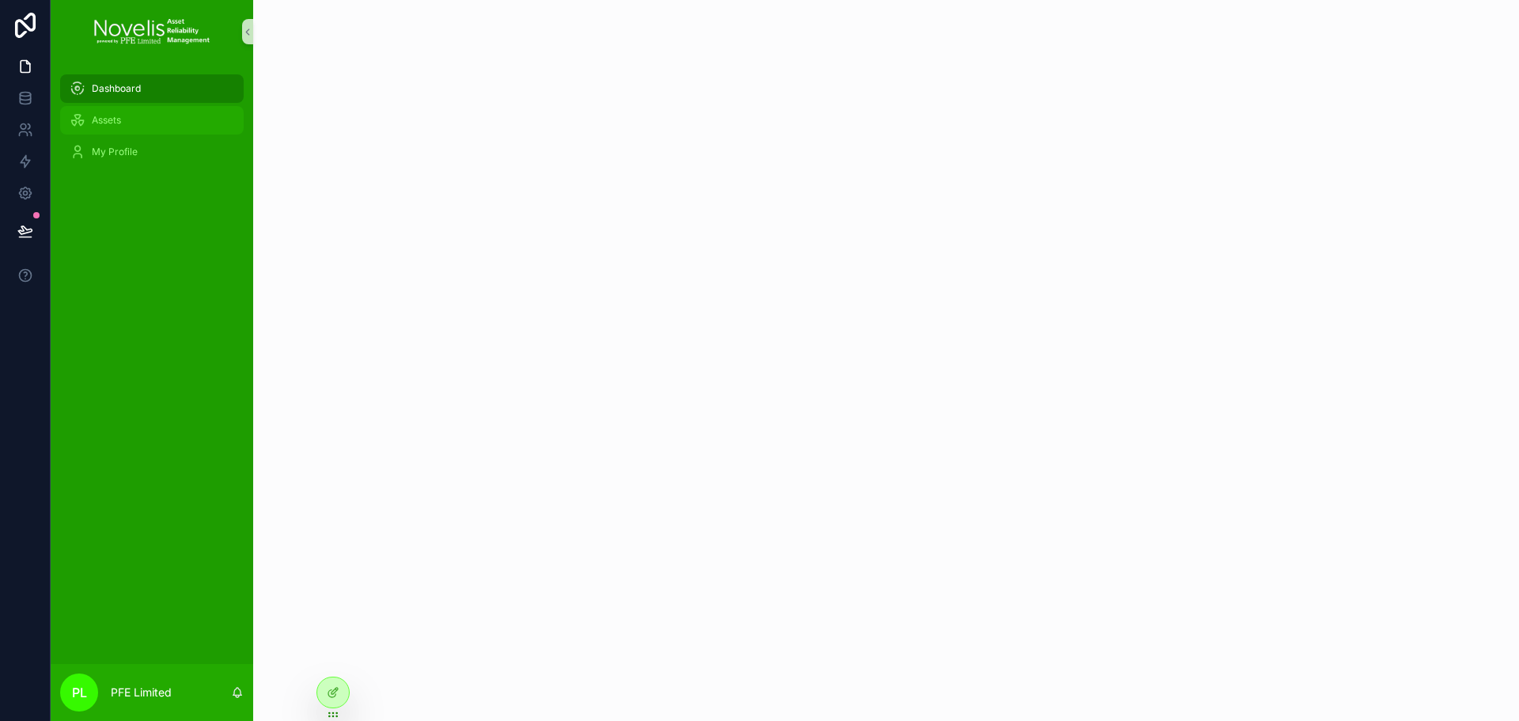
click at [159, 113] on div "Assets" at bounding box center [152, 120] width 165 height 25
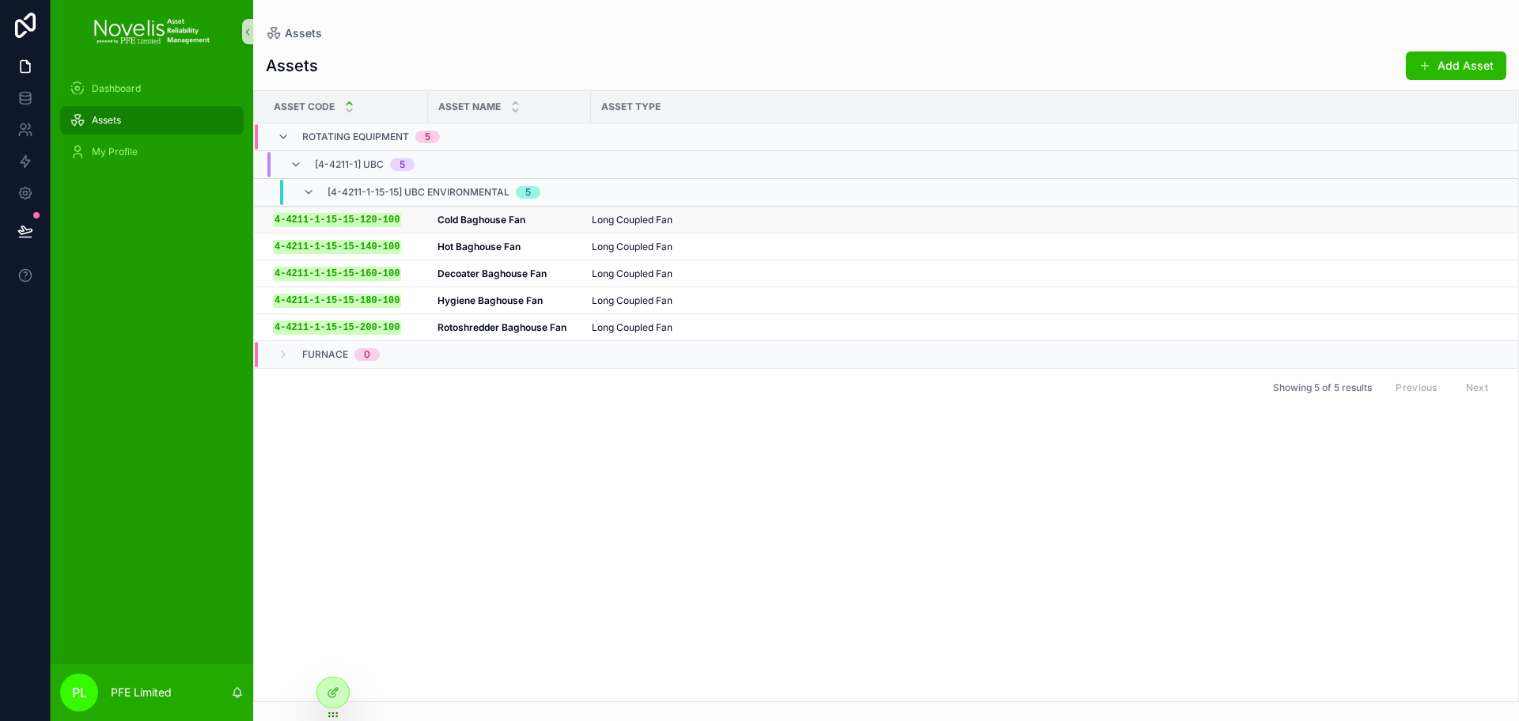
click at [511, 224] on strong "Cold Baghouse Fan" at bounding box center [481, 220] width 88 height 12
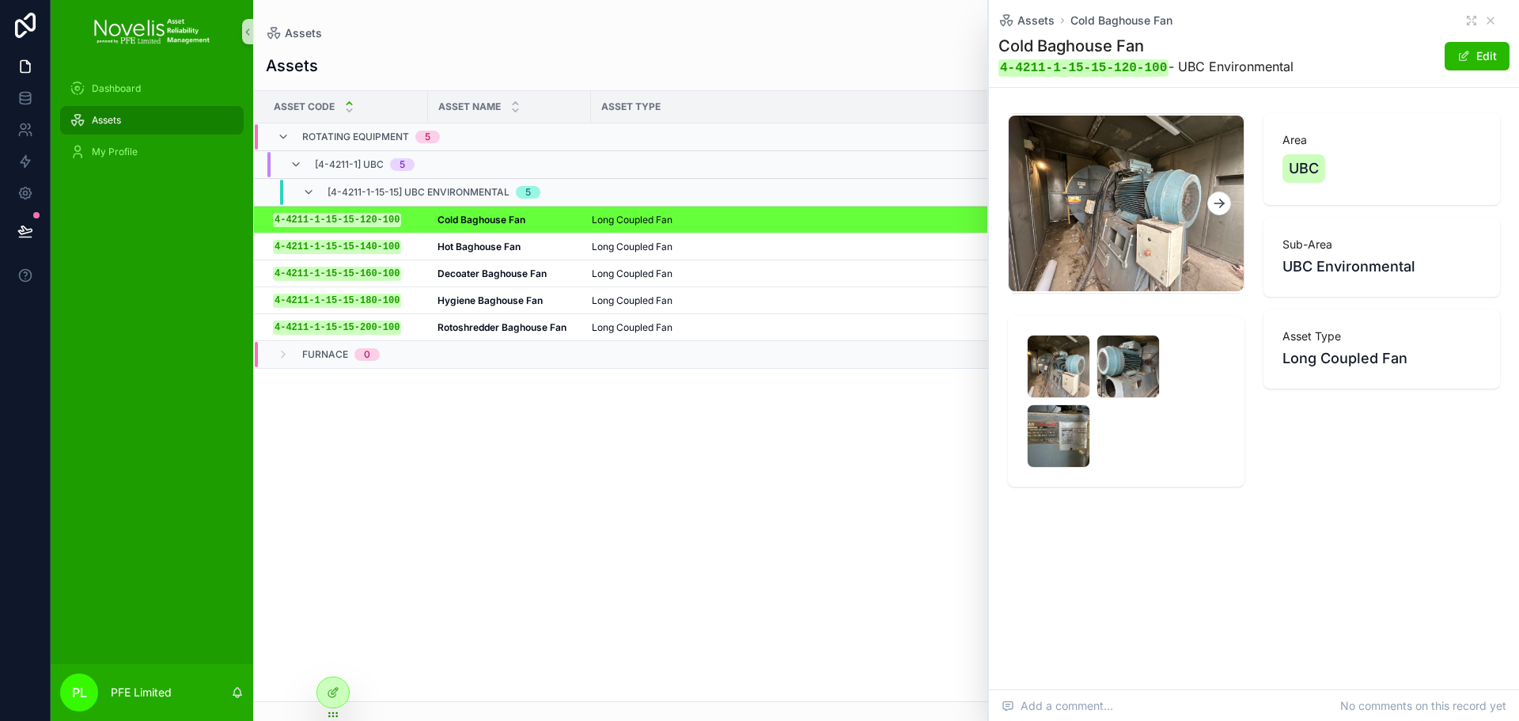
click at [1218, 203] on icon "scrollable content" at bounding box center [1219, 203] width 16 height 16
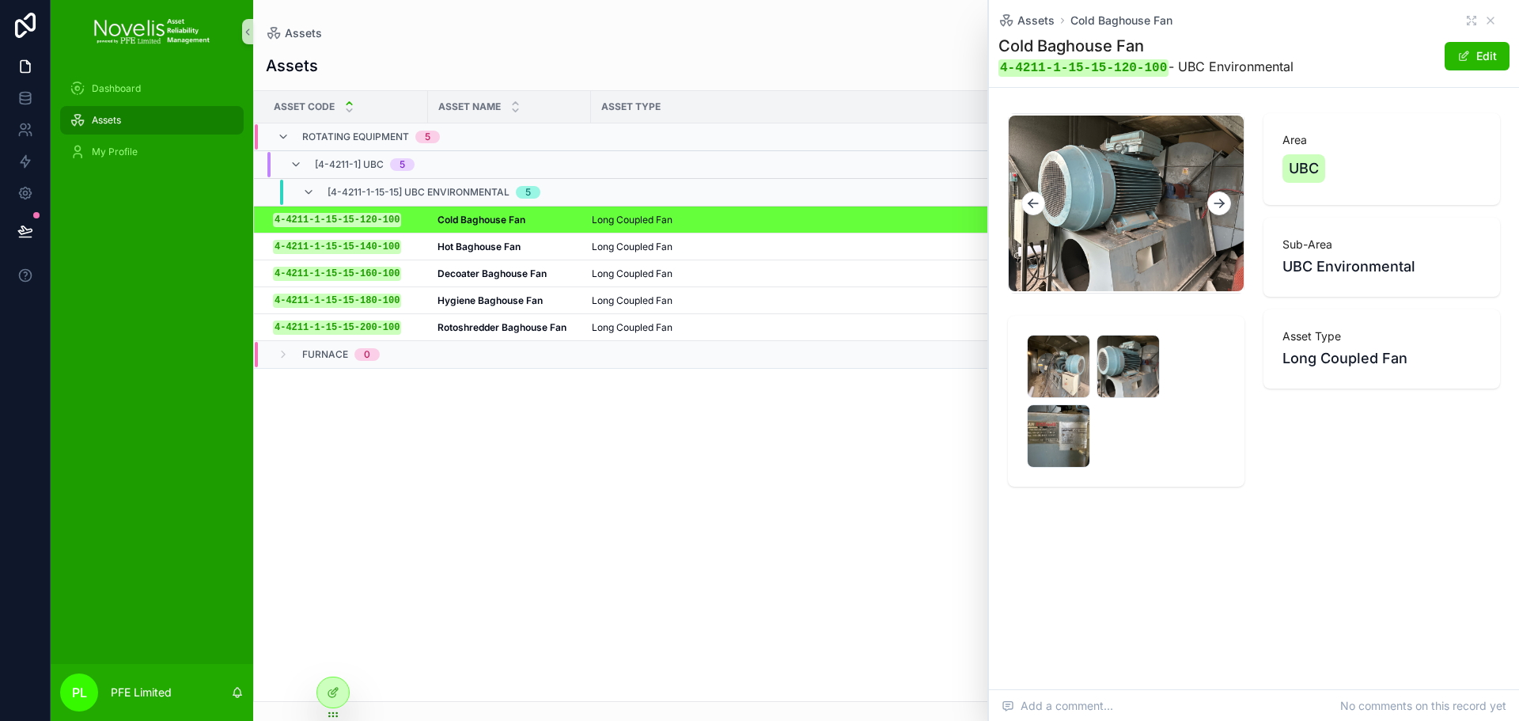
click at [1218, 203] on icon "scrollable content" at bounding box center [1219, 203] width 16 height 16
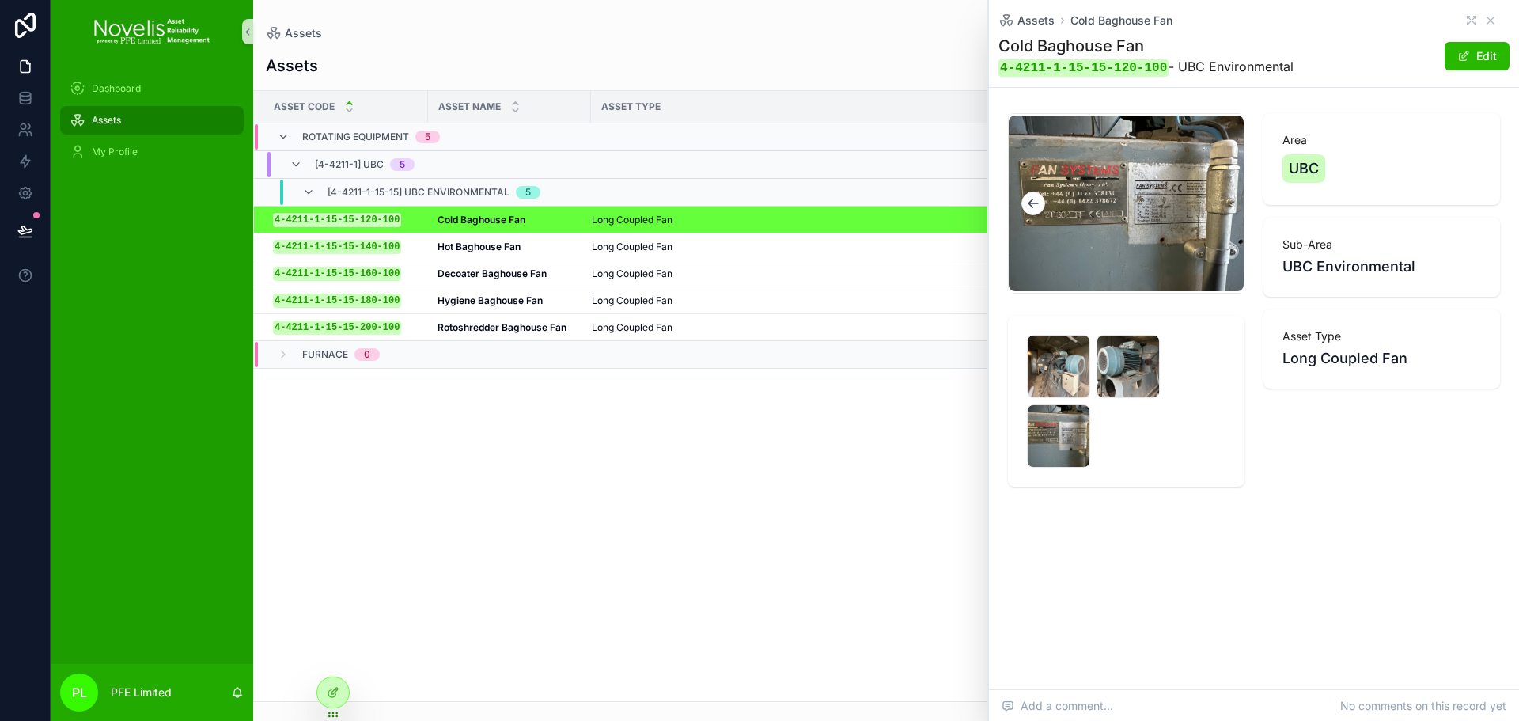
click at [1031, 209] on icon "scrollable content" at bounding box center [1033, 203] width 16 height 16
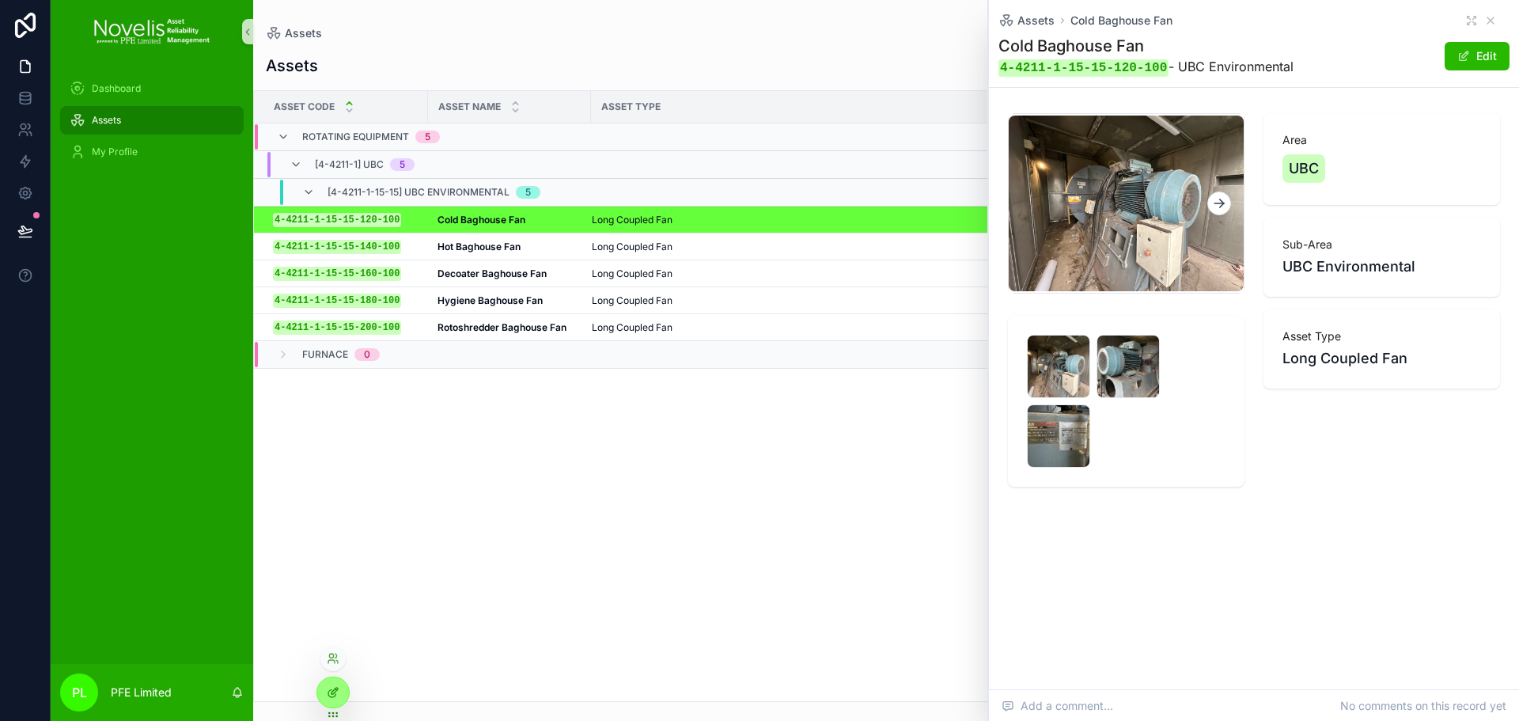
click at [336, 699] on div at bounding box center [333, 692] width 32 height 30
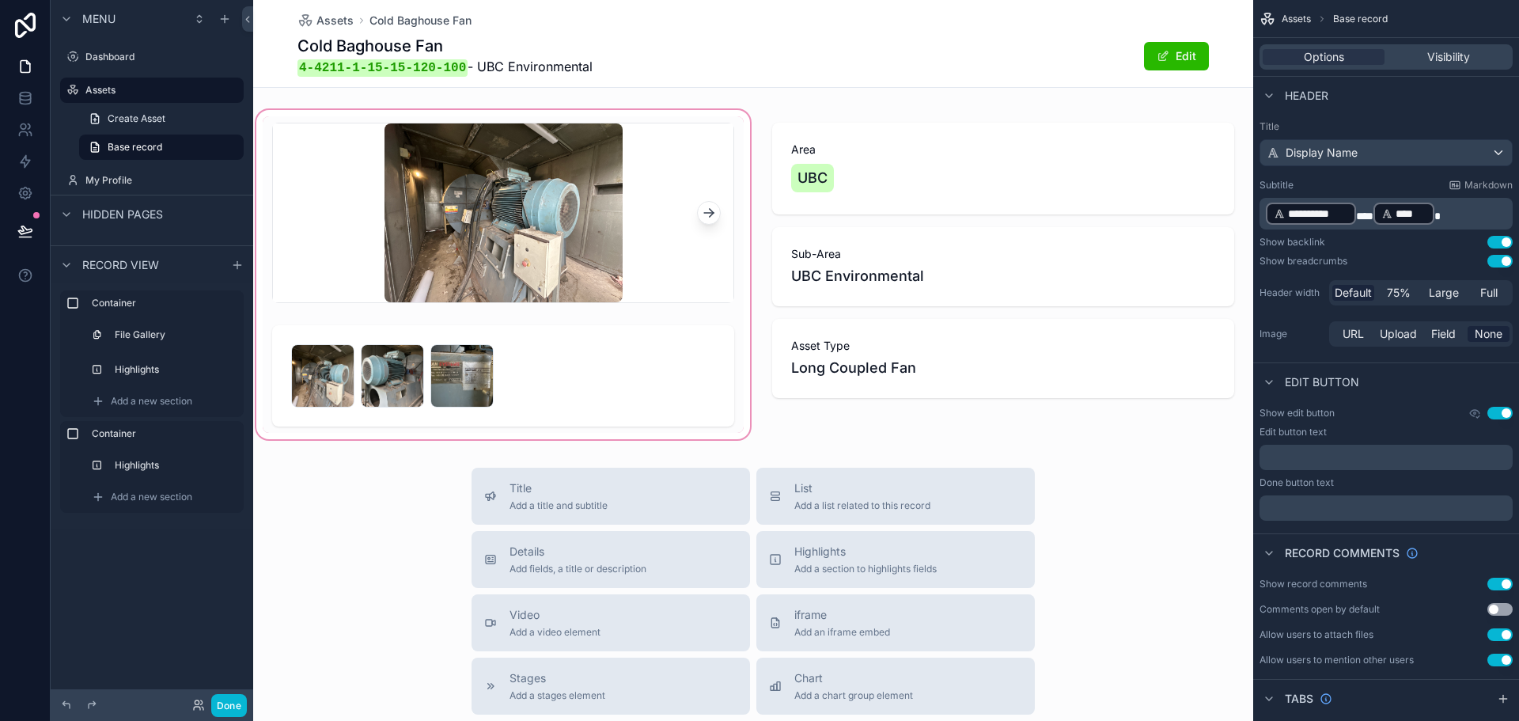
click at [545, 392] on div "scrollable content" at bounding box center [503, 274] width 500 height 335
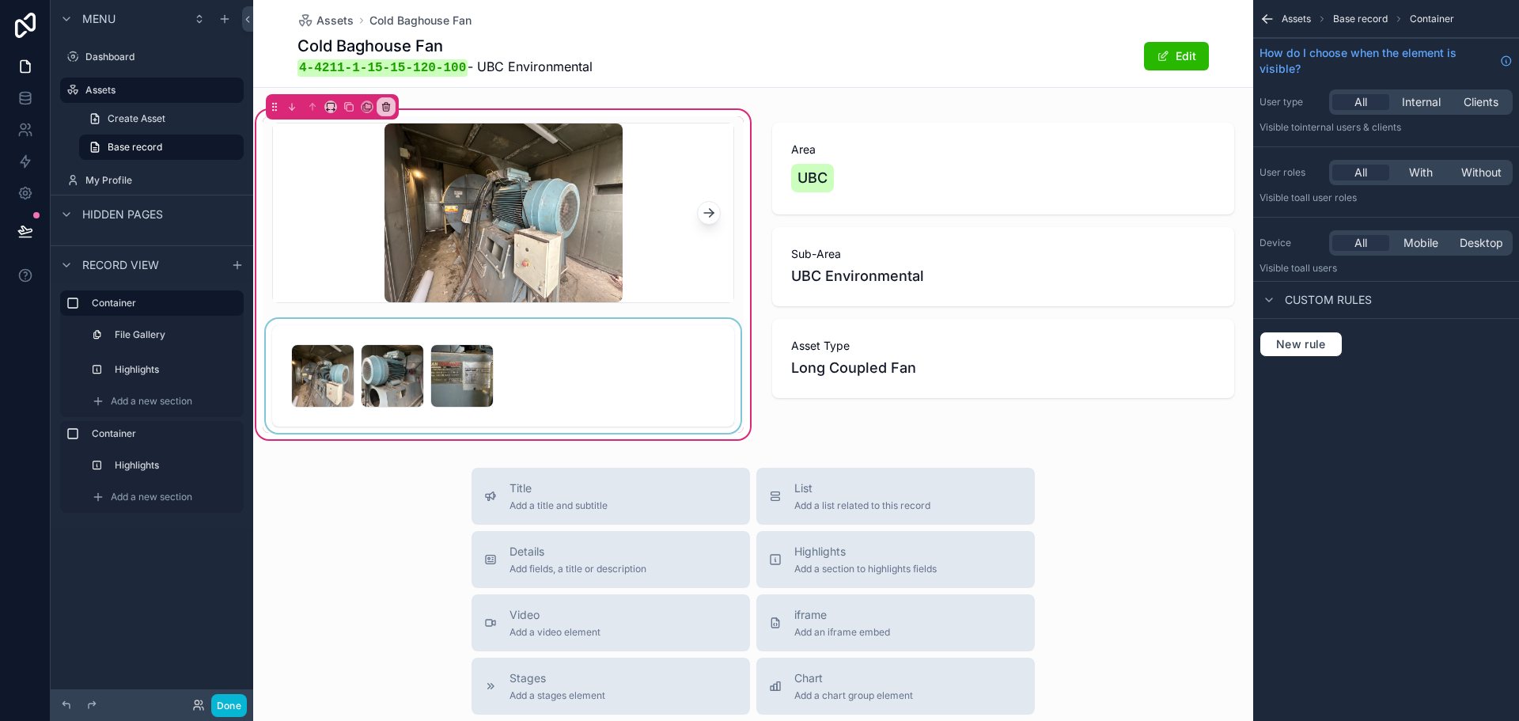
drag, startPoint x: 545, startPoint y: 392, endPoint x: 604, endPoint y: 359, distance: 66.9
click at [604, 359] on div "scrollable content" at bounding box center [503, 376] width 481 height 114
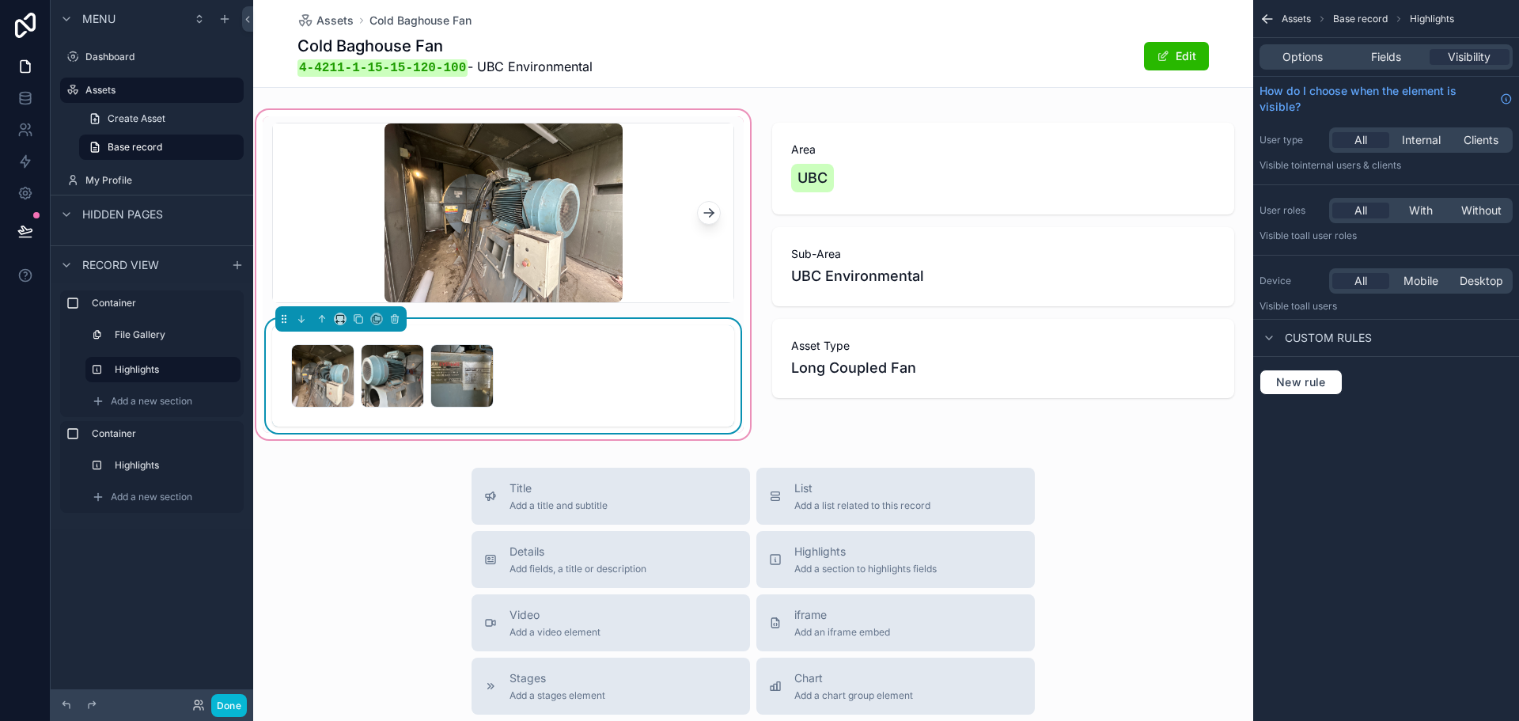
click at [604, 359] on div "image .jpg image .jpg image .jpg" at bounding box center [503, 375] width 424 height 63
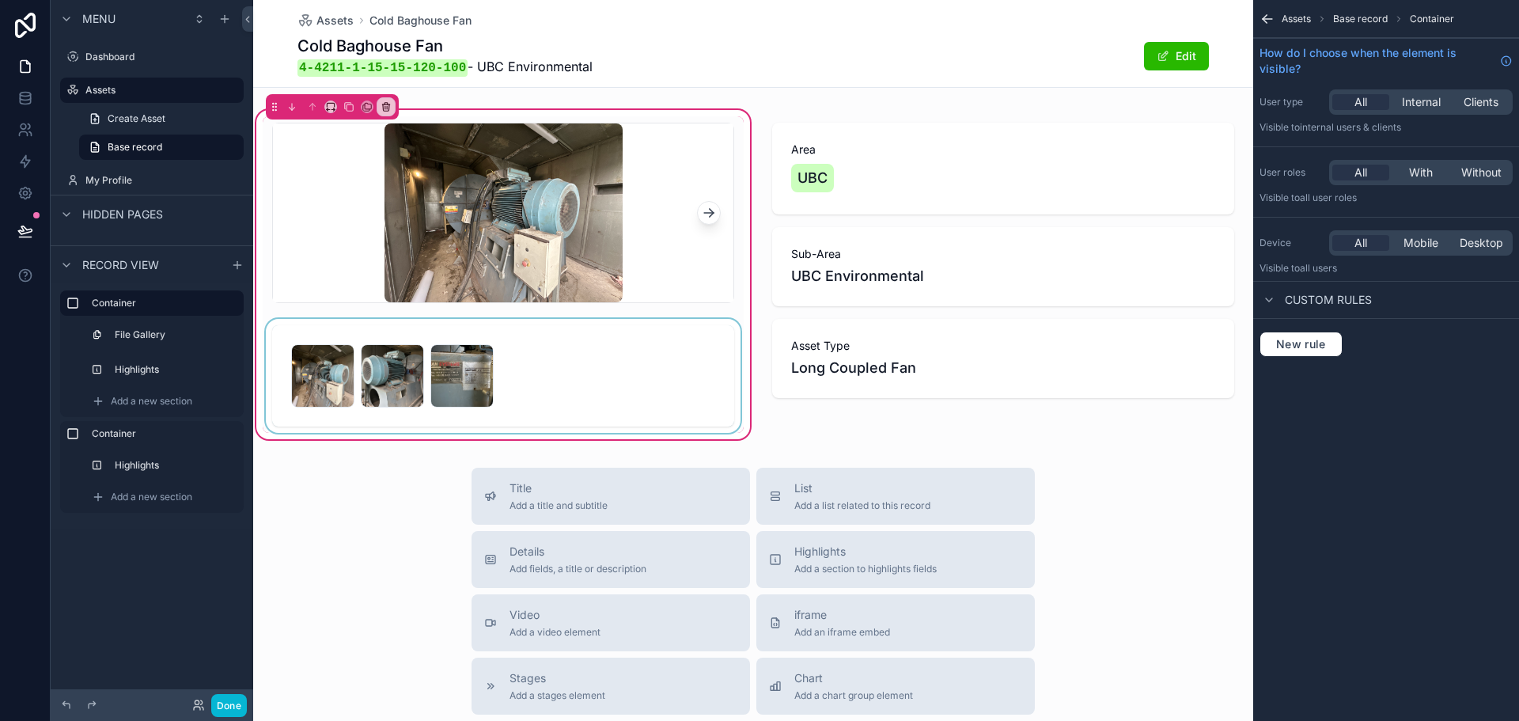
click at [604, 359] on div "scrollable content" at bounding box center [503, 376] width 481 height 114
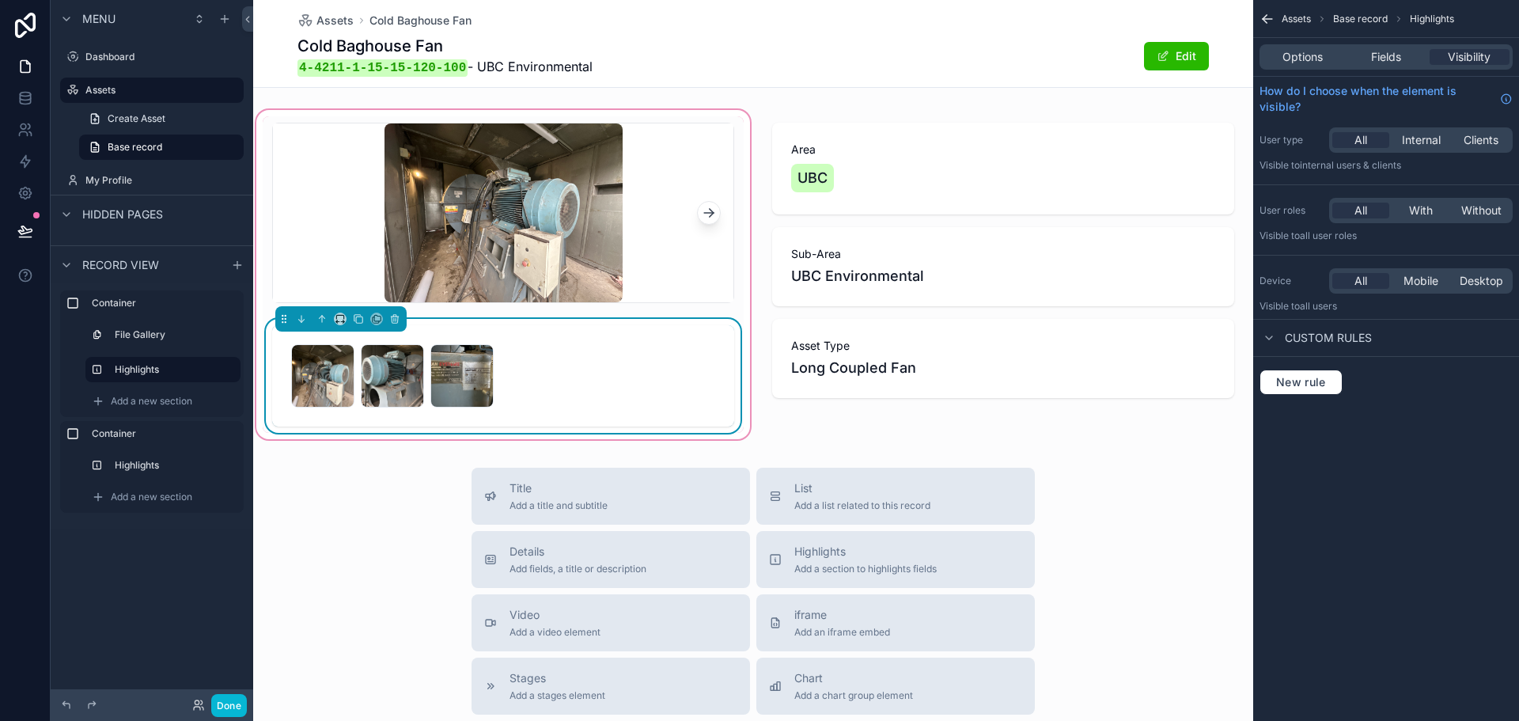
click at [1404, 65] on div "Options Fields Visibility" at bounding box center [1385, 56] width 253 height 25
click at [1399, 59] on span "Fields" at bounding box center [1386, 57] width 30 height 16
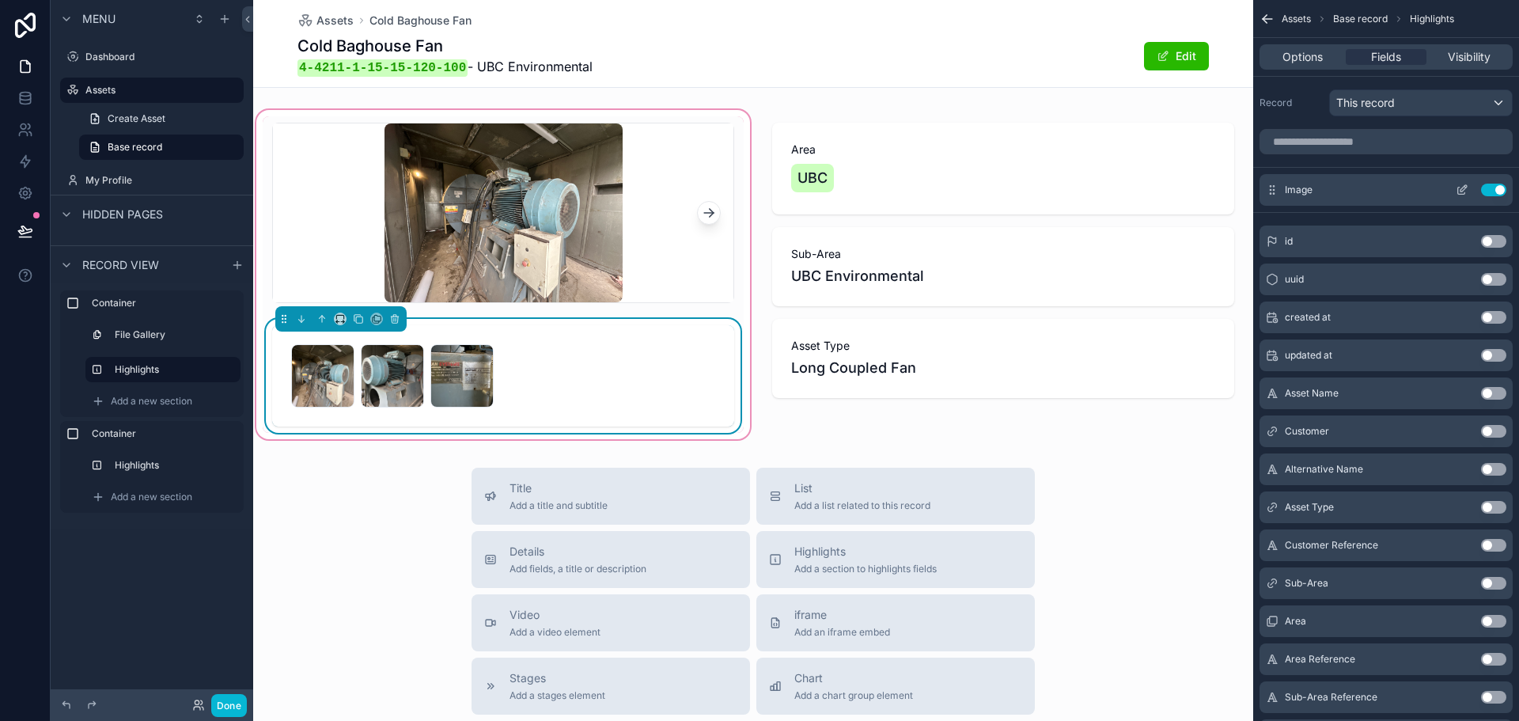
click at [1460, 191] on icon "scrollable content" at bounding box center [1463, 188] width 6 height 6
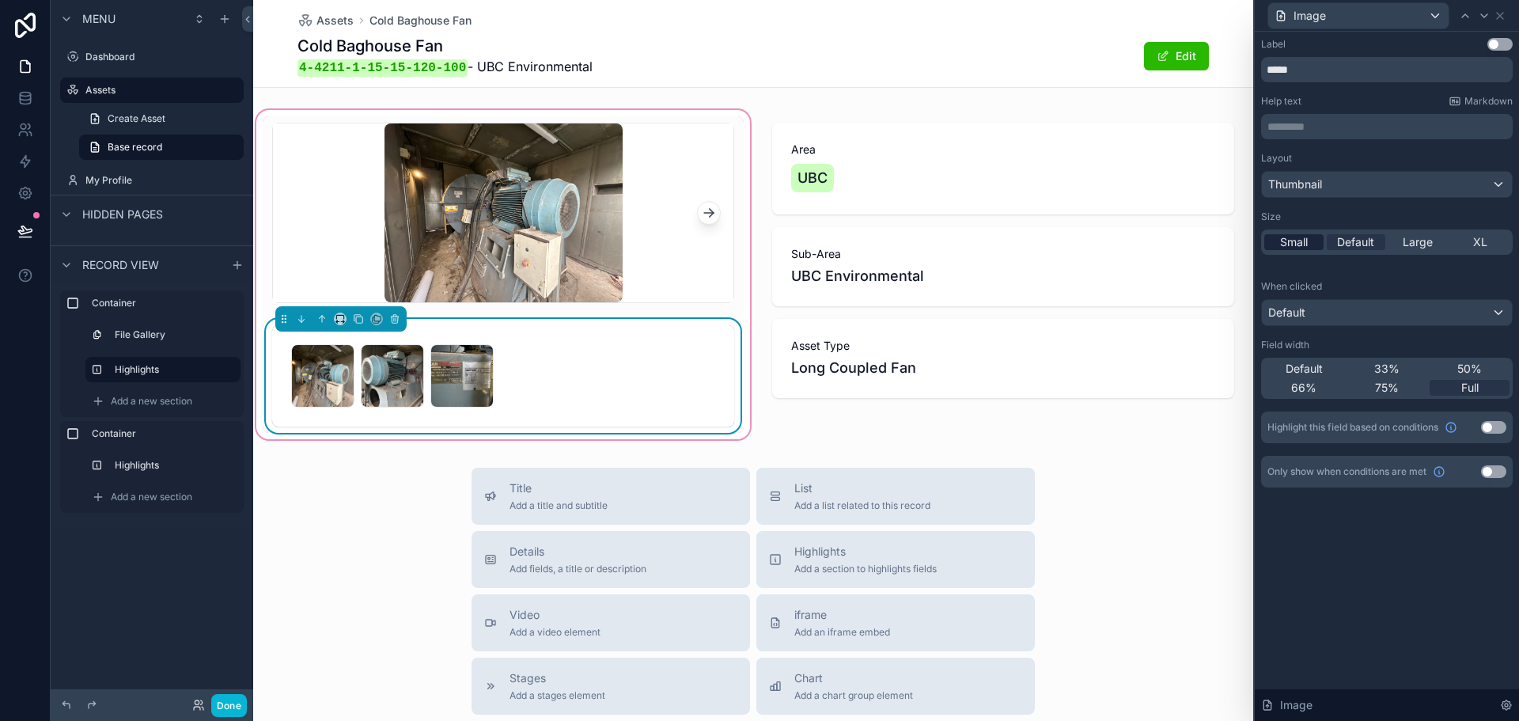
click at [1301, 247] on span "Small" at bounding box center [1294, 242] width 28 height 16
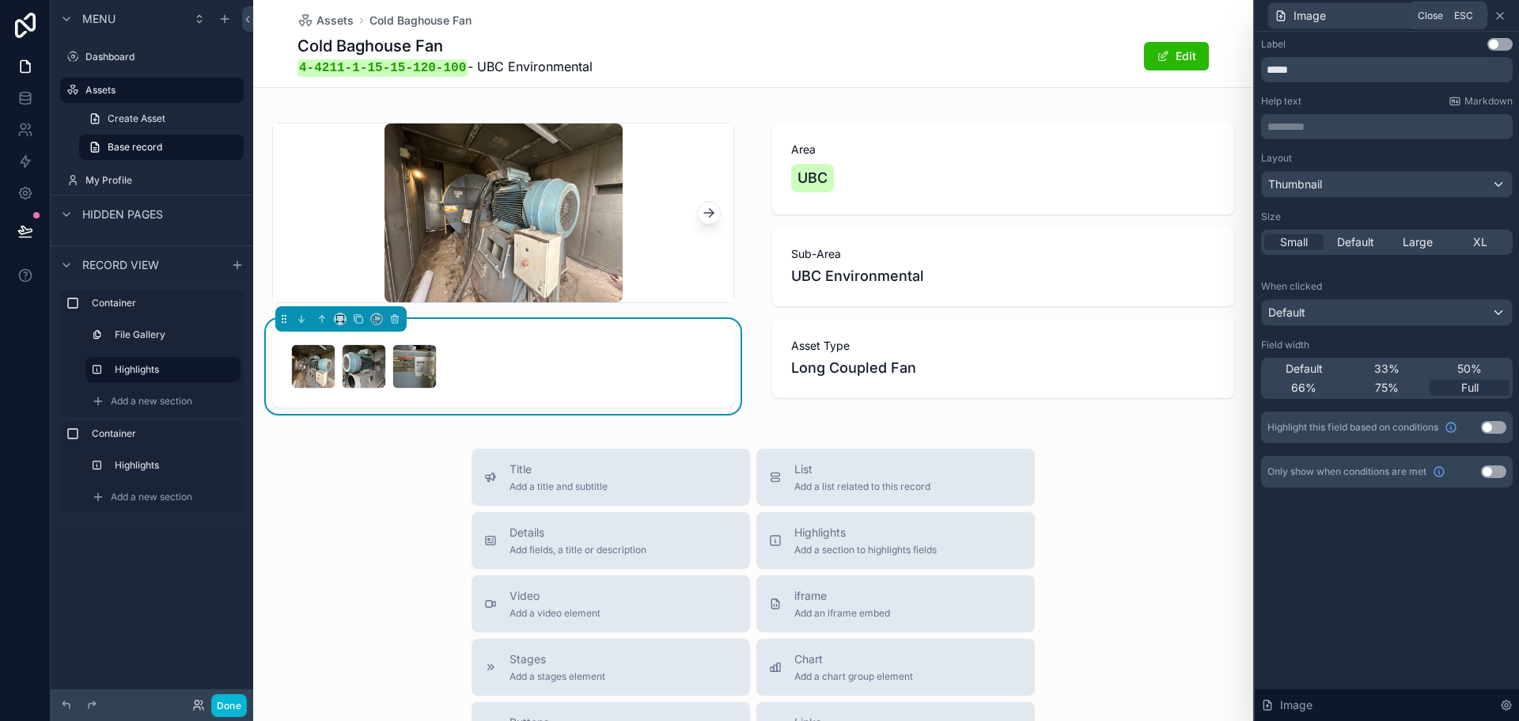
click at [1497, 13] on icon at bounding box center [1500, 16] width 6 height 6
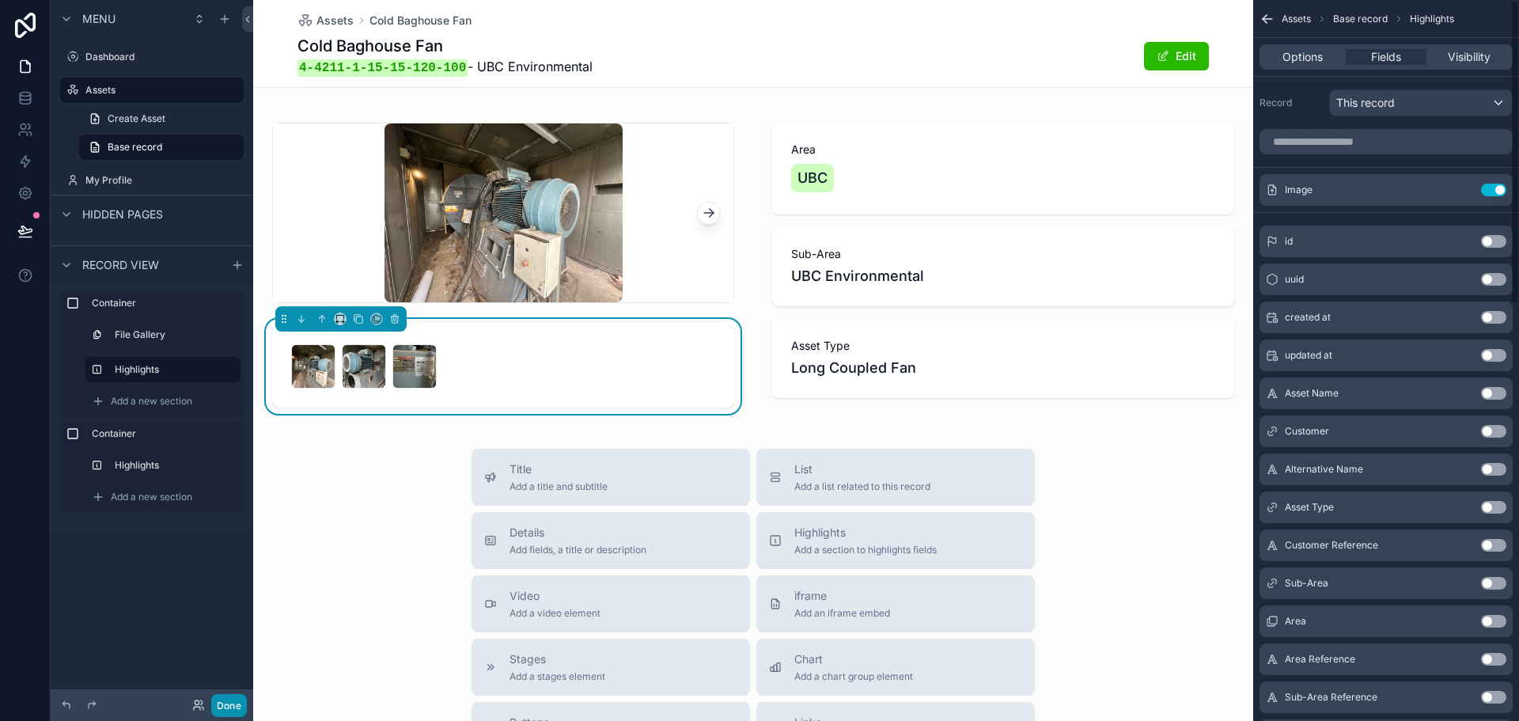
click at [233, 706] on button "Done" at bounding box center [229, 705] width 36 height 23
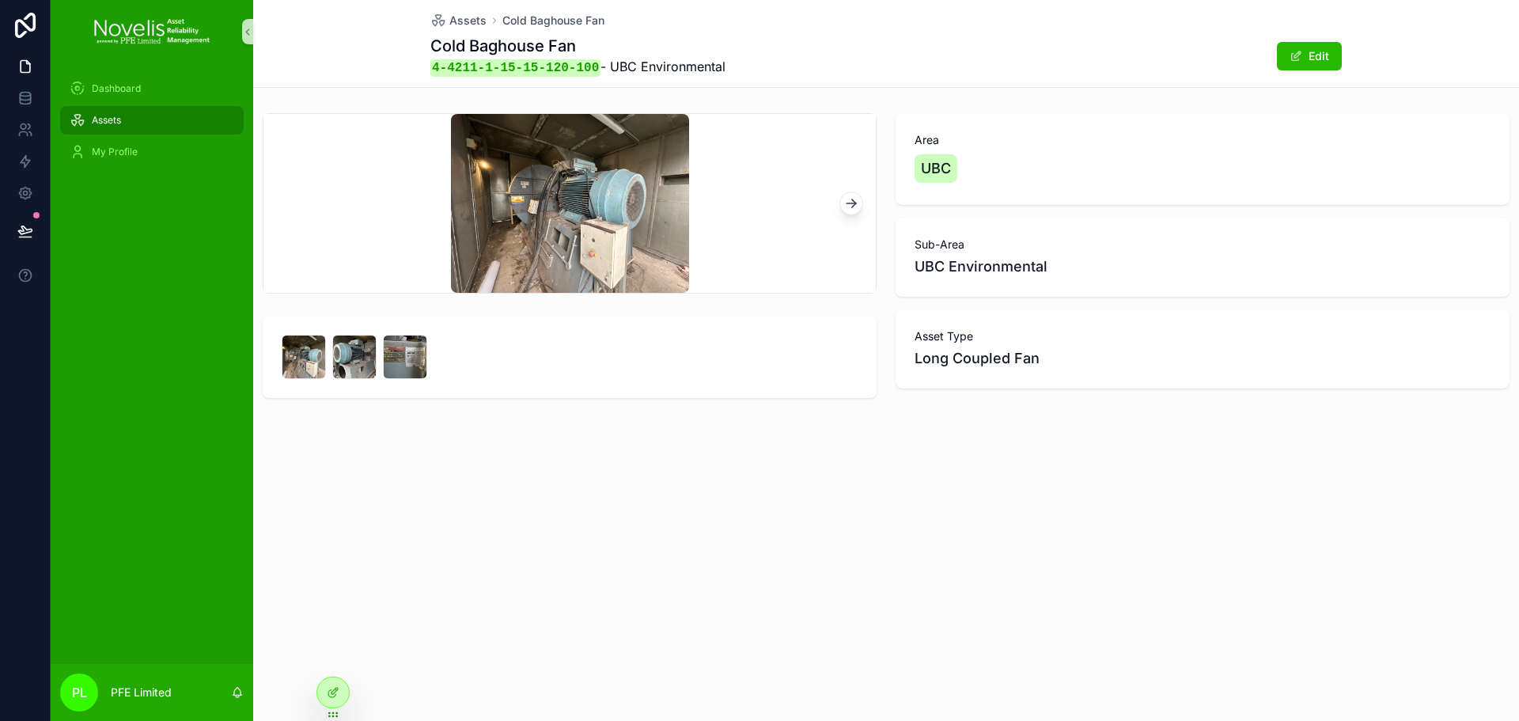
click at [121, 118] on span "Assets" at bounding box center [106, 120] width 29 height 13
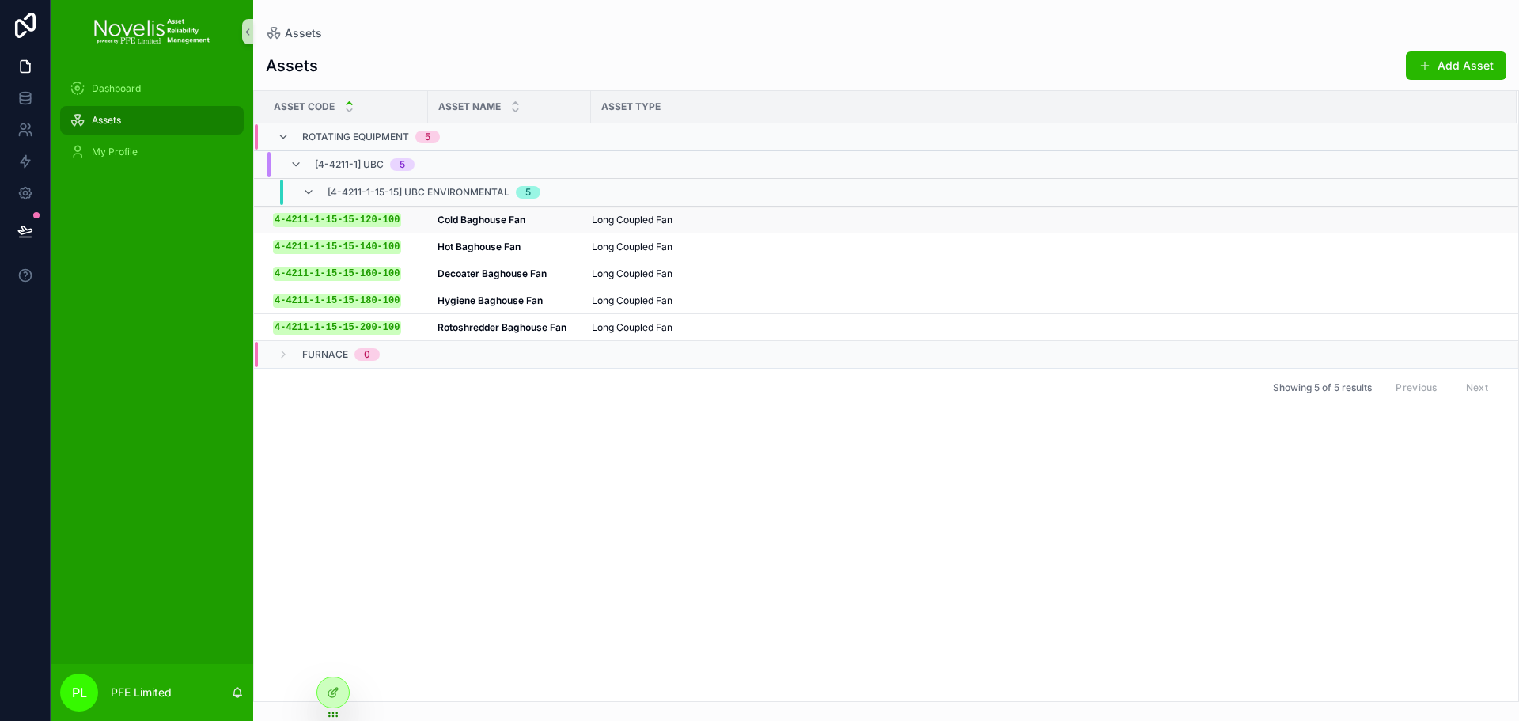
click at [504, 222] on strong "Cold Baghouse Fan" at bounding box center [481, 220] width 88 height 12
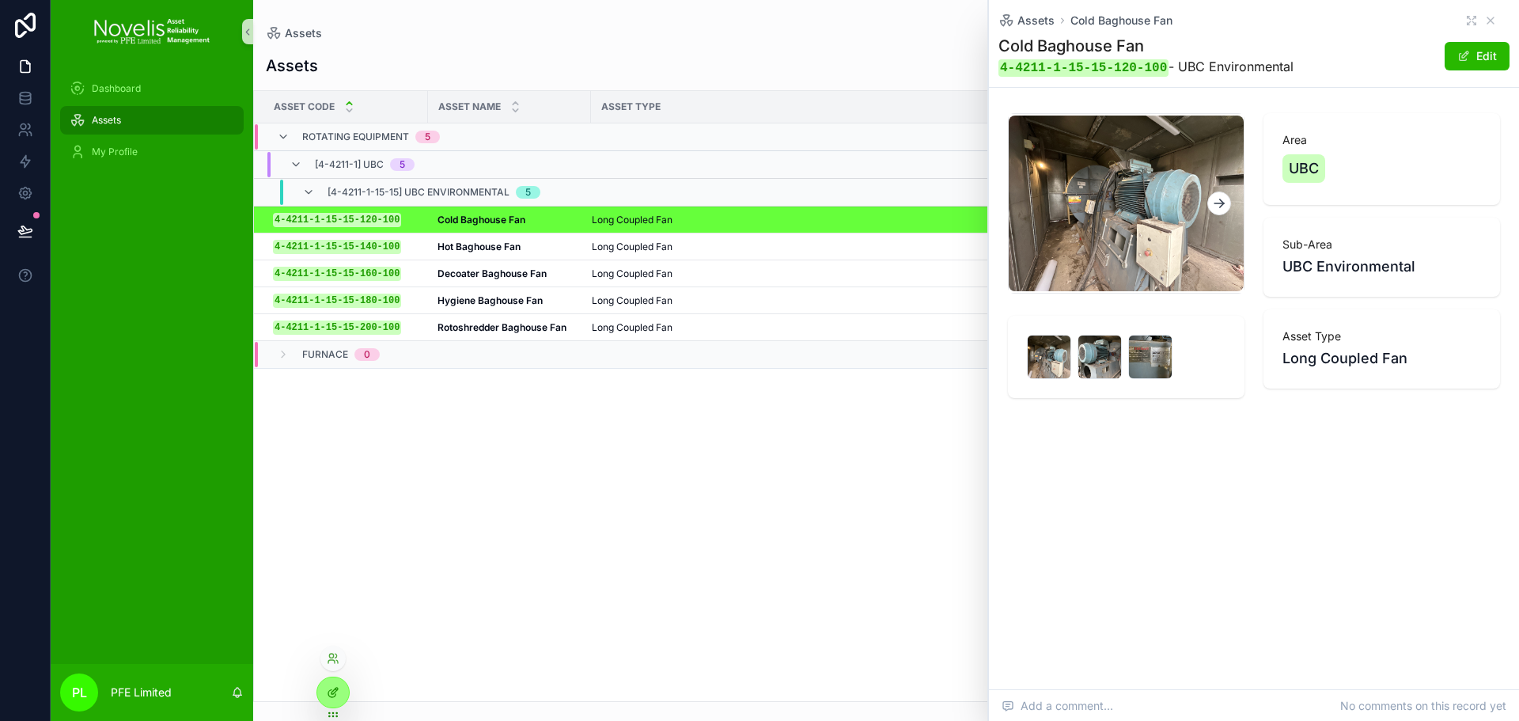
click at [337, 696] on icon at bounding box center [333, 692] width 13 height 13
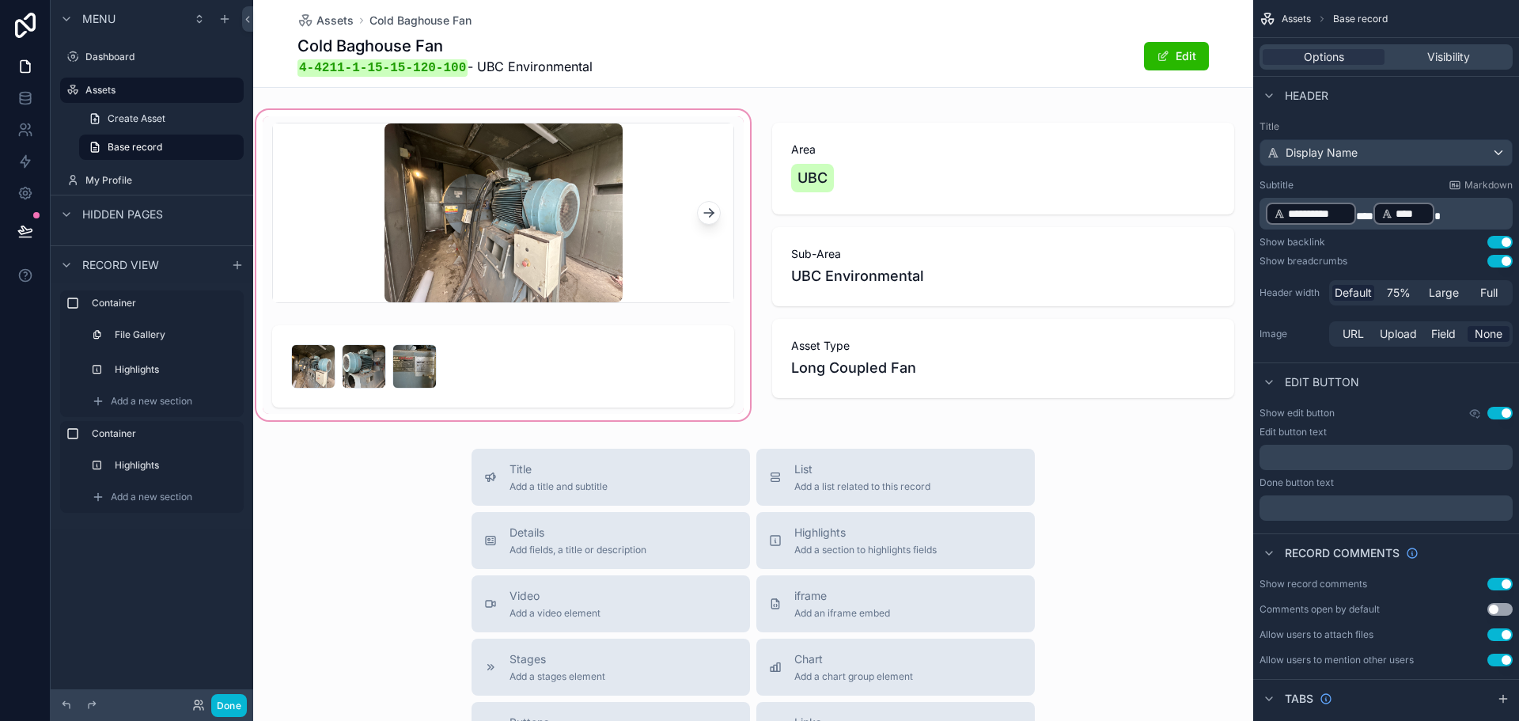
click at [514, 326] on div "scrollable content" at bounding box center [503, 265] width 500 height 316
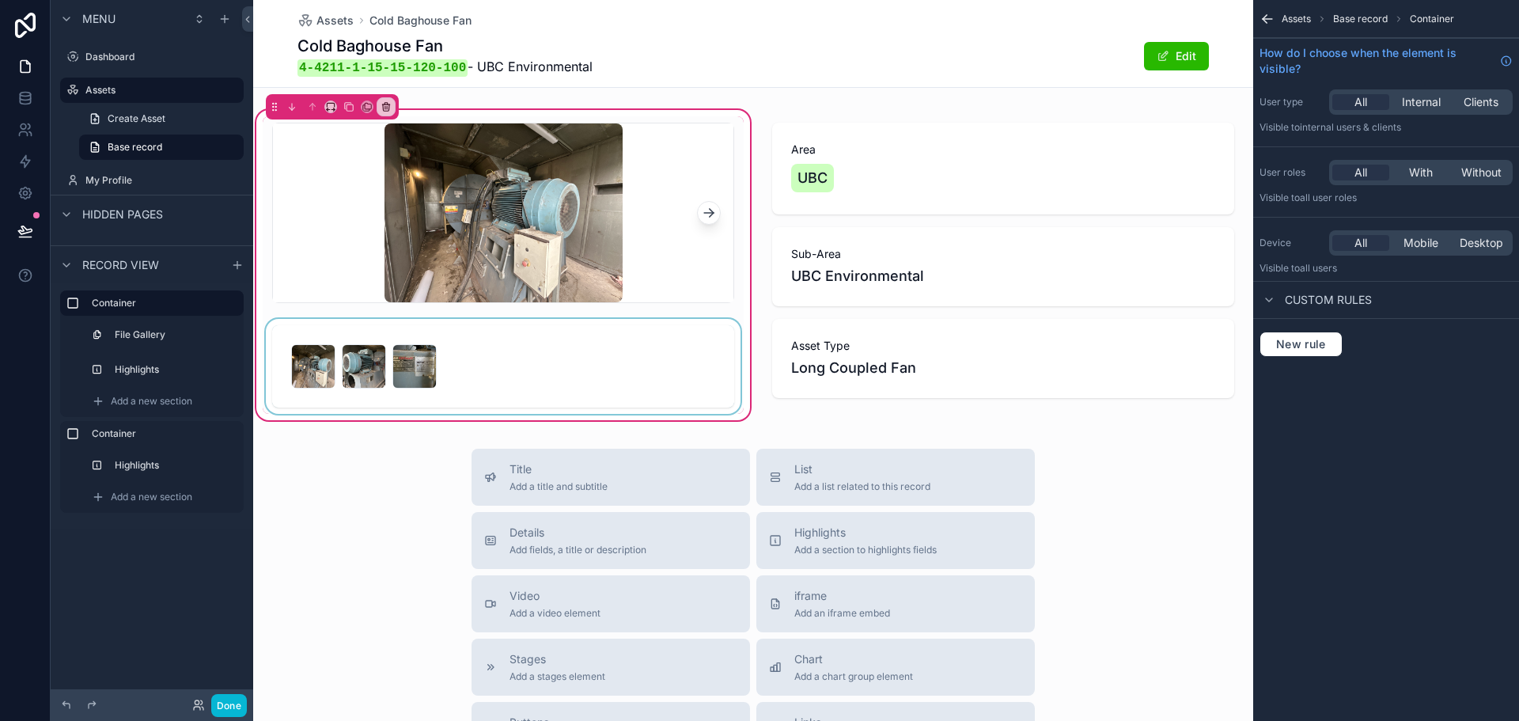
click at [541, 355] on div "scrollable content" at bounding box center [503, 366] width 481 height 95
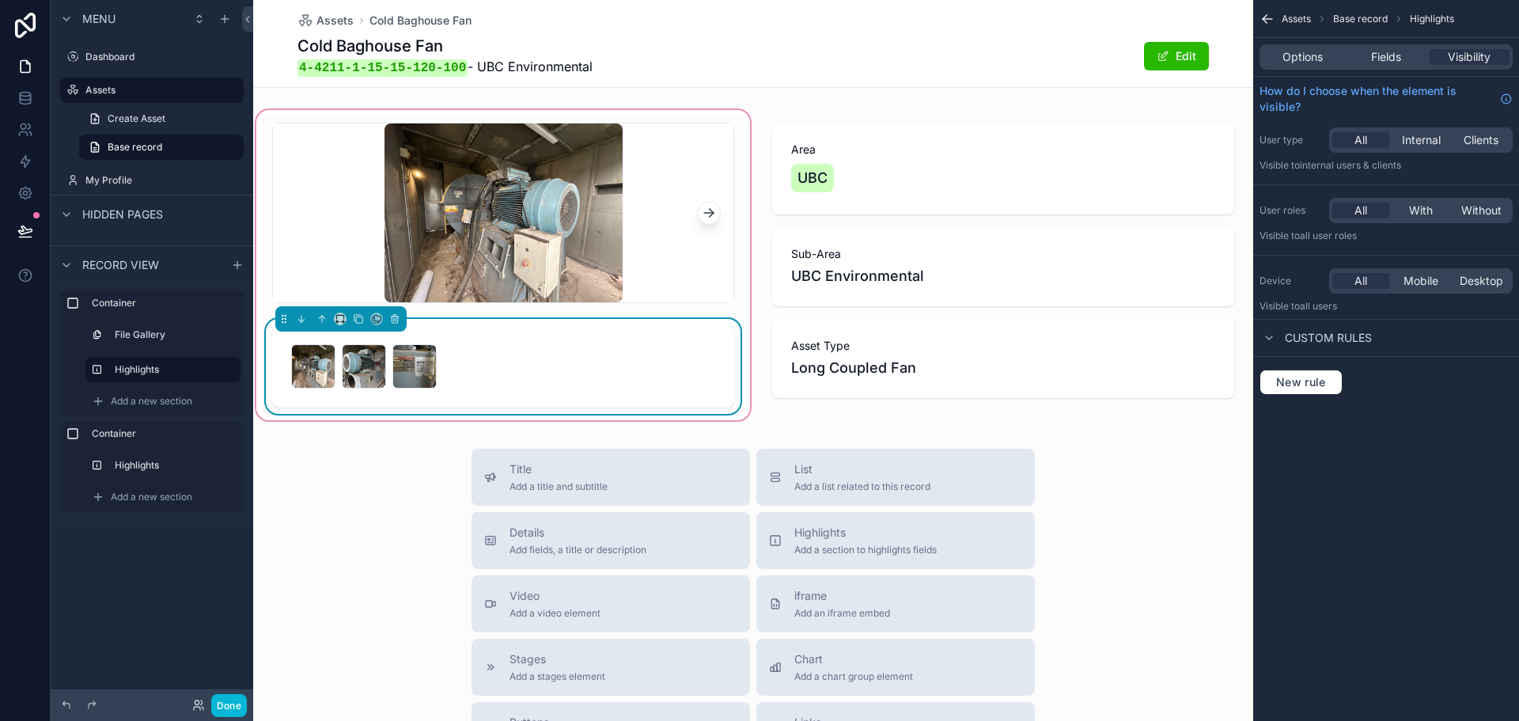
click at [1412, 65] on div "Options Fields Visibility" at bounding box center [1385, 56] width 253 height 25
click at [1405, 58] on div "Fields" at bounding box center [1386, 57] width 80 height 16
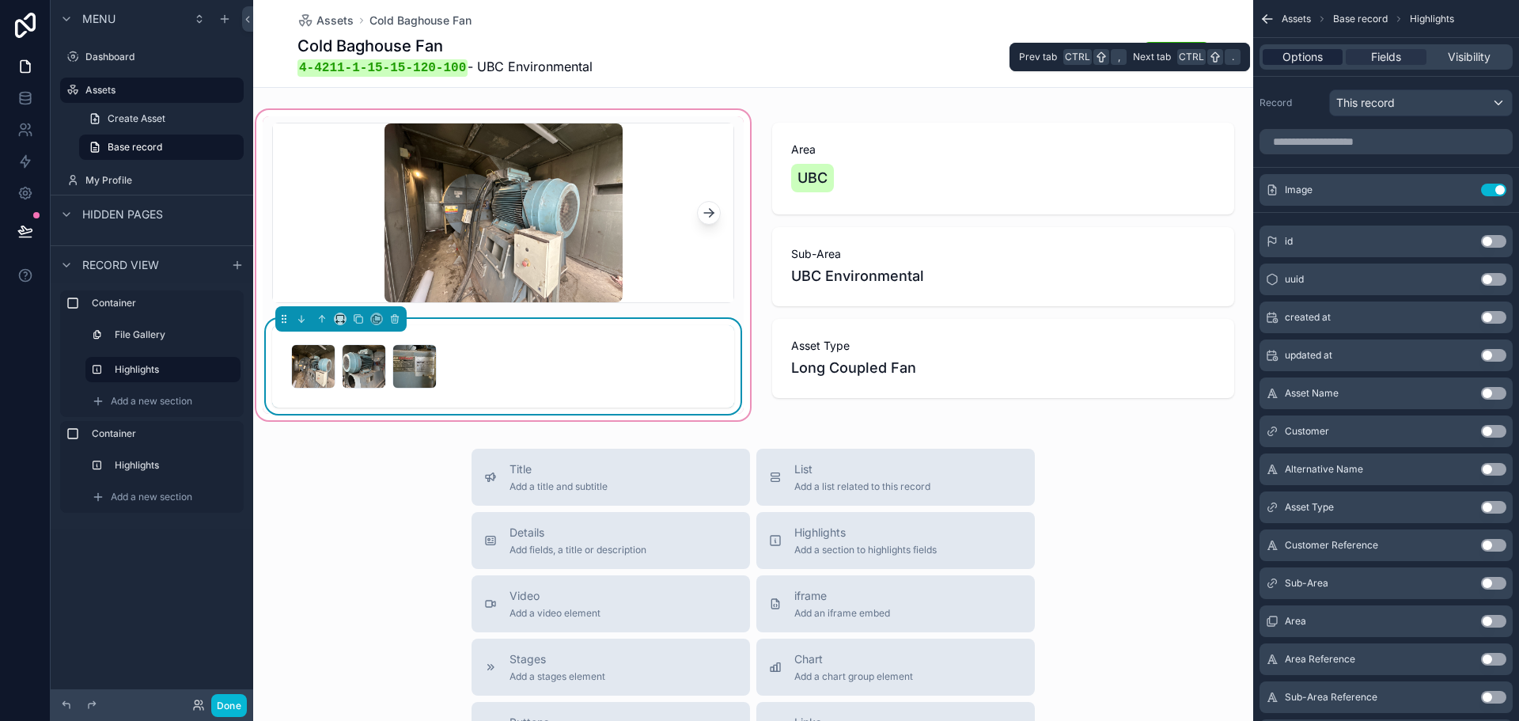
click at [1320, 60] on span "Options" at bounding box center [1302, 57] width 40 height 16
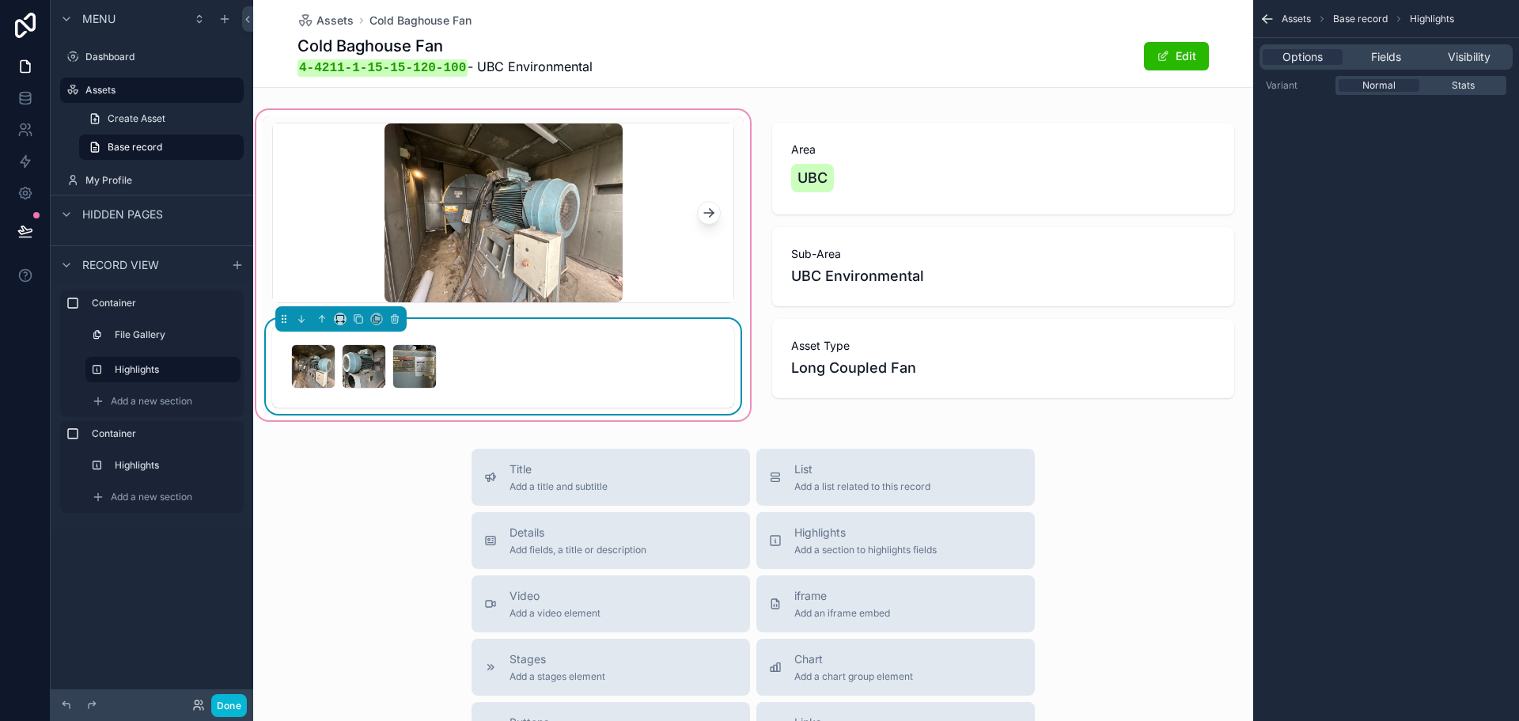
click at [1453, 75] on div "Options Fields Visibility" at bounding box center [1386, 57] width 266 height 38
click at [1453, 85] on span "Stats" at bounding box center [1463, 85] width 23 height 13
click at [1343, 44] on div "Options Fields Visibility" at bounding box center [1385, 56] width 253 height 25
click at [1358, 47] on div "Options Fields Visibility" at bounding box center [1385, 56] width 253 height 25
click at [1371, 59] on span "Fields" at bounding box center [1386, 57] width 30 height 16
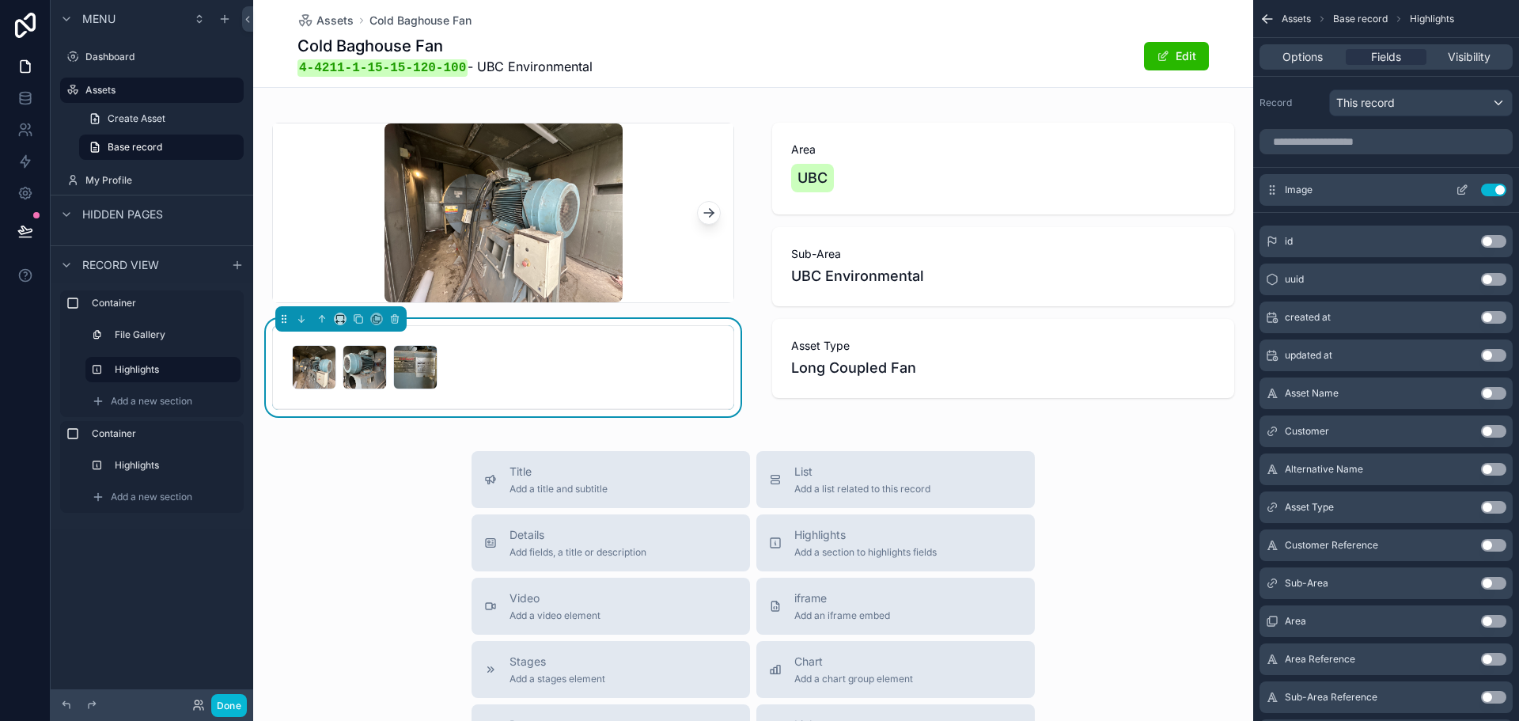
click at [1458, 189] on icon "scrollable content" at bounding box center [1461, 190] width 7 height 7
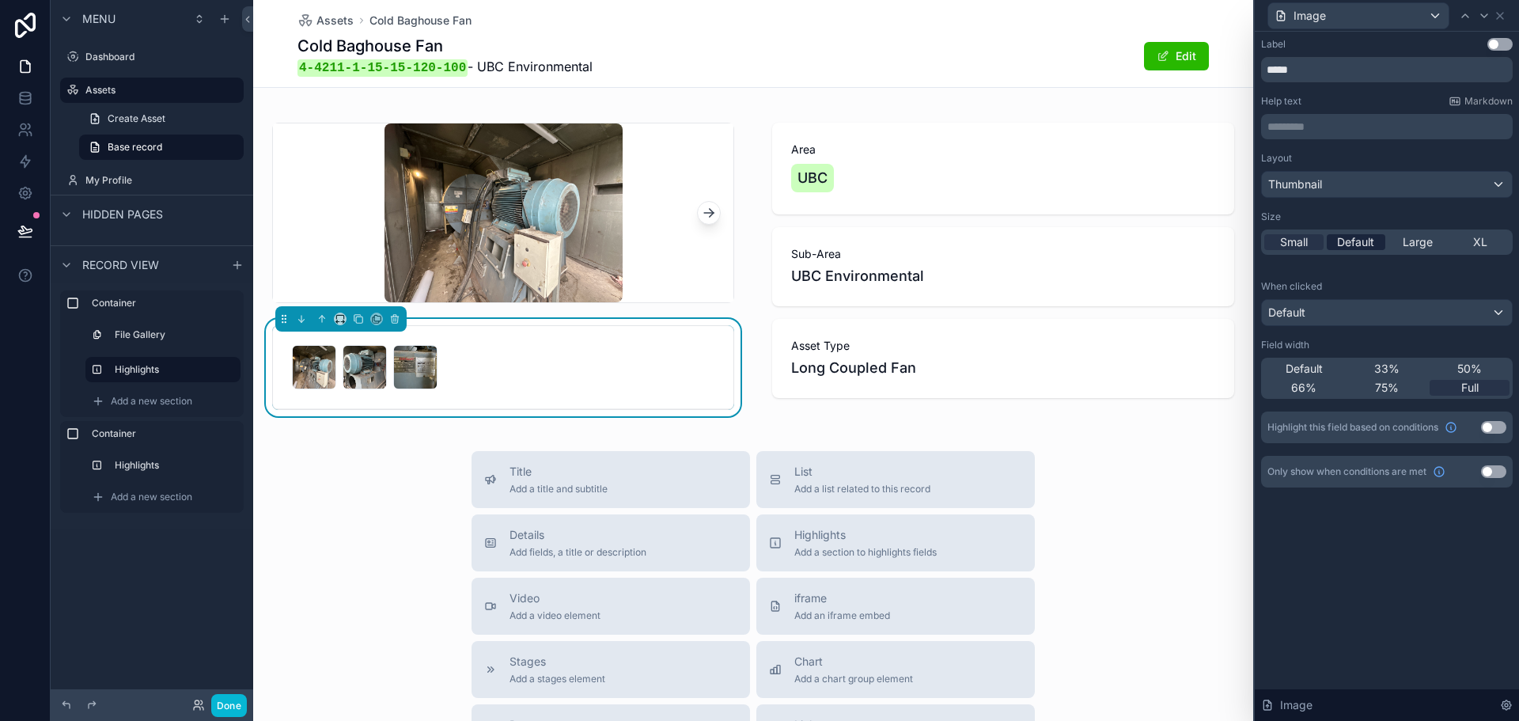
click at [1358, 244] on span "Default" at bounding box center [1355, 242] width 37 height 16
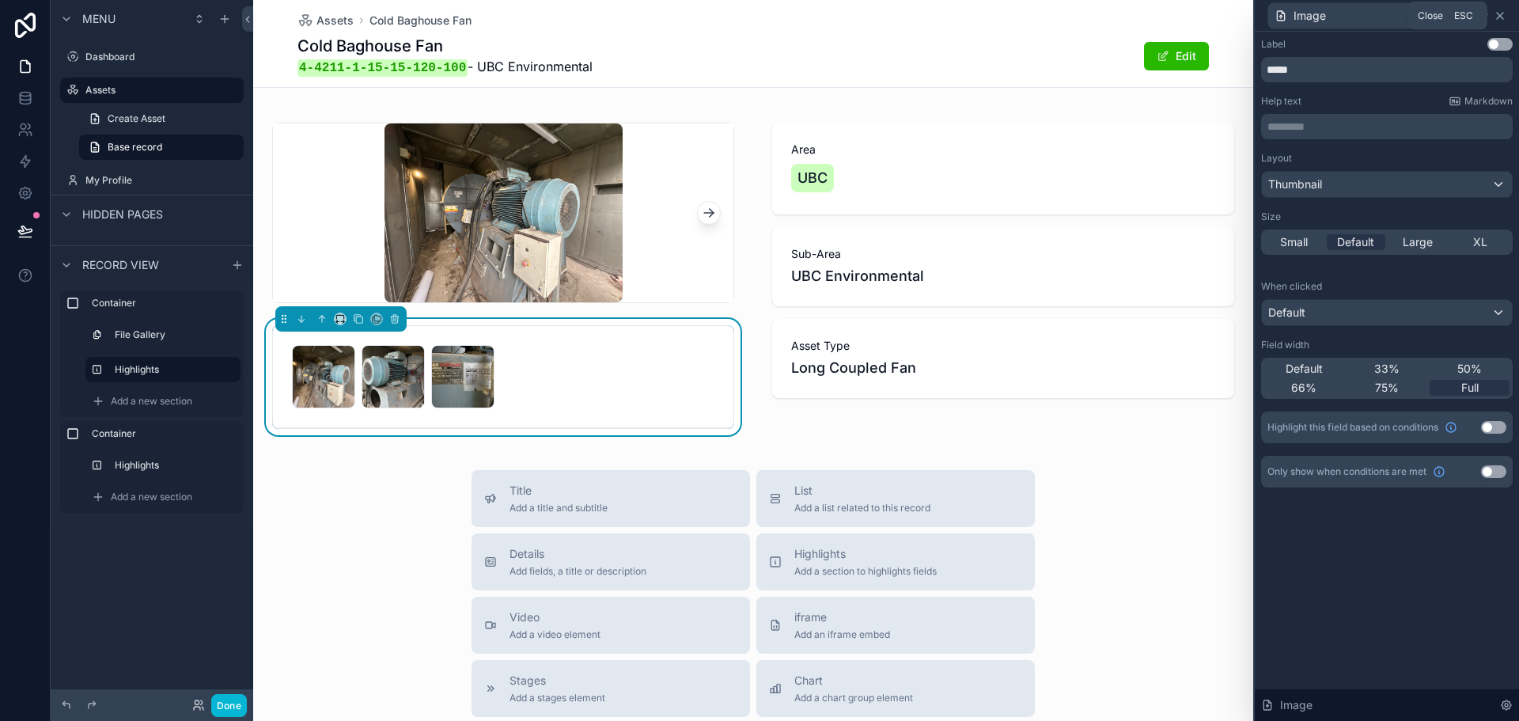
click at [1497, 12] on icon at bounding box center [1500, 15] width 13 height 13
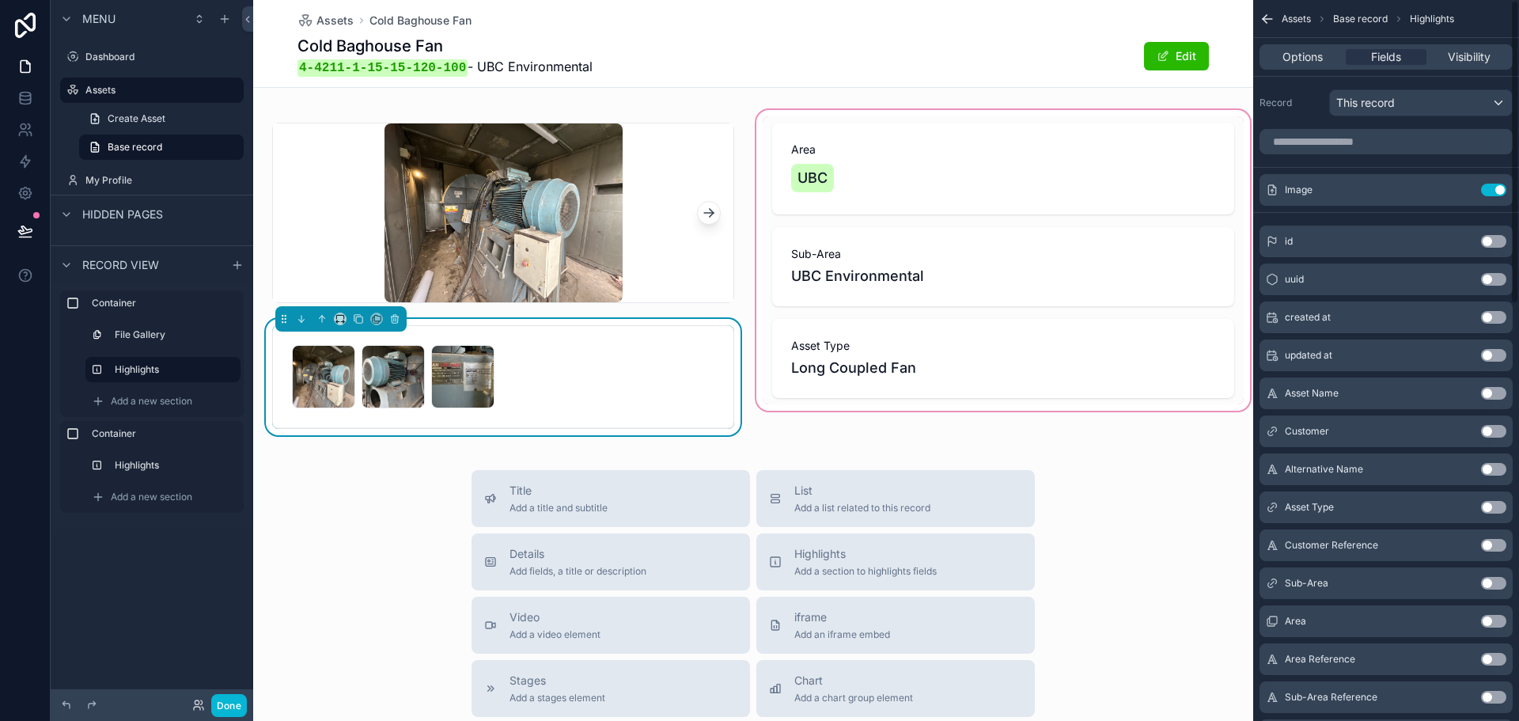
click at [859, 395] on div "scrollable content" at bounding box center [1003, 276] width 500 height 338
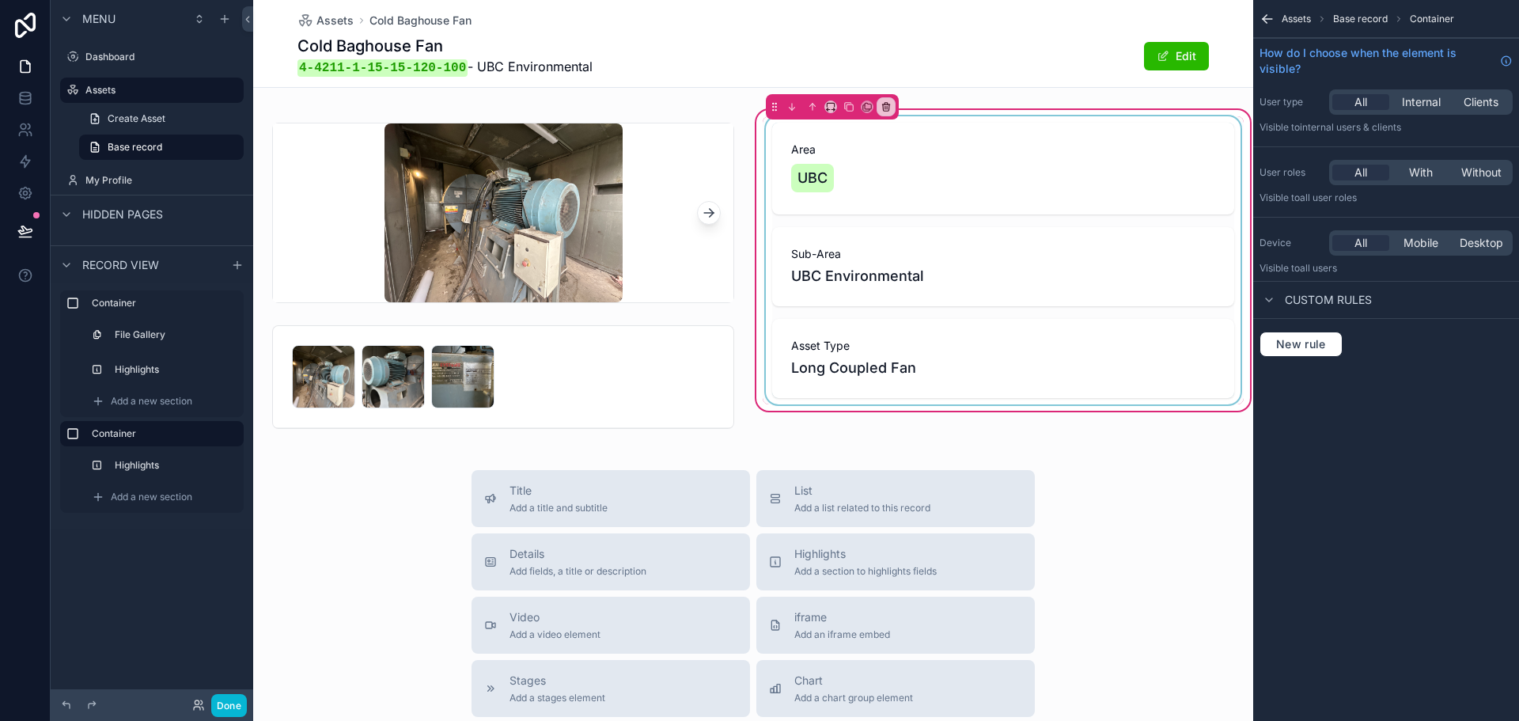
click at [1162, 218] on div "scrollable content" at bounding box center [1003, 260] width 481 height 288
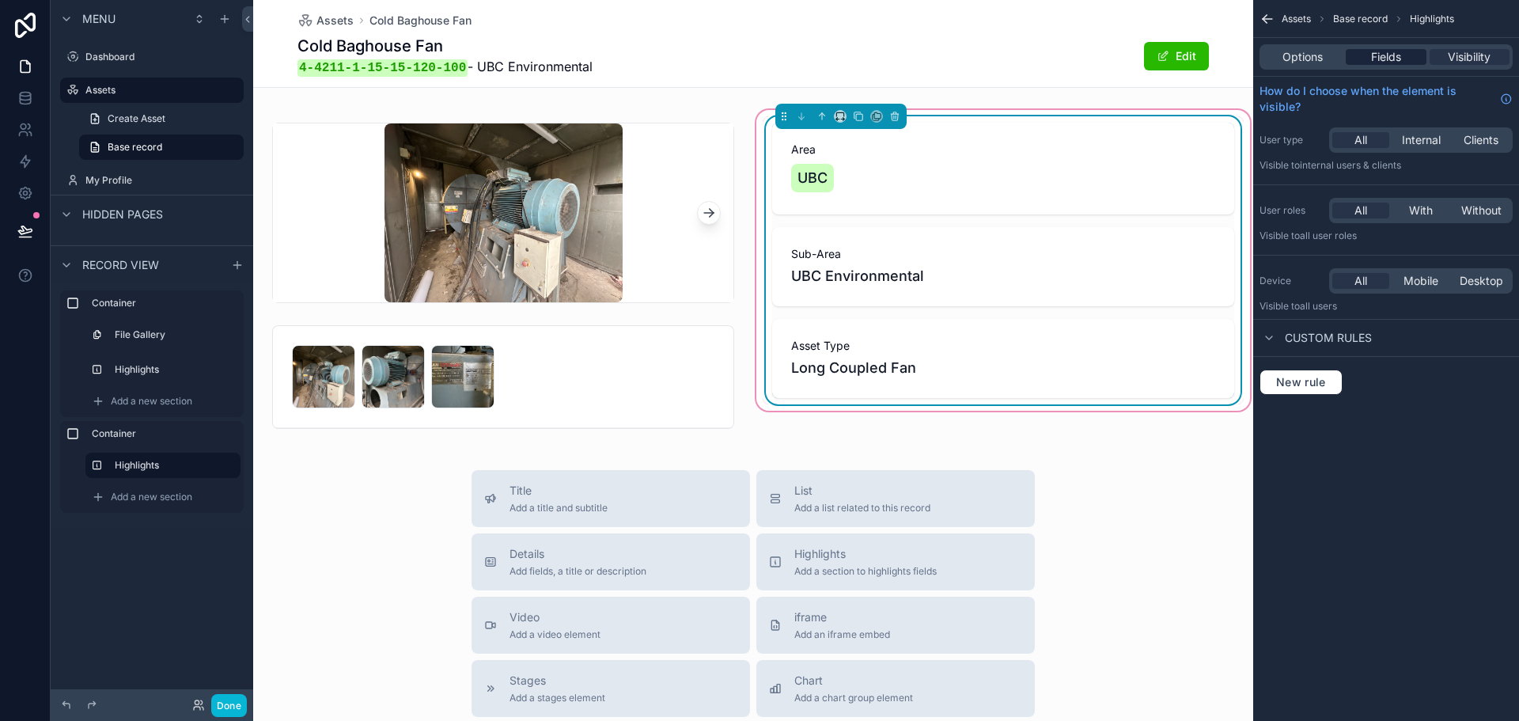
click at [1398, 50] on span "Fields" at bounding box center [1386, 57] width 30 height 16
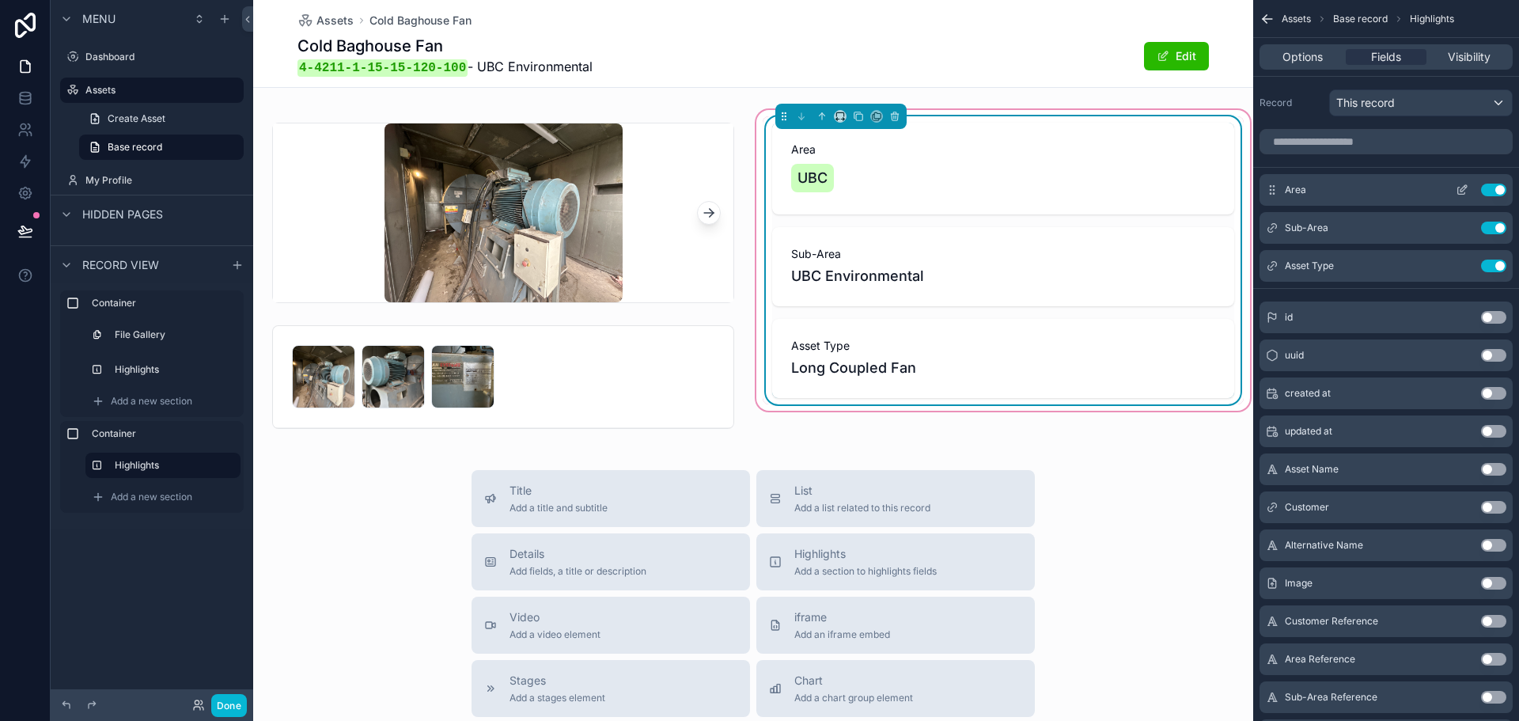
click at [1461, 184] on icon "scrollable content" at bounding box center [1462, 190] width 13 height 13
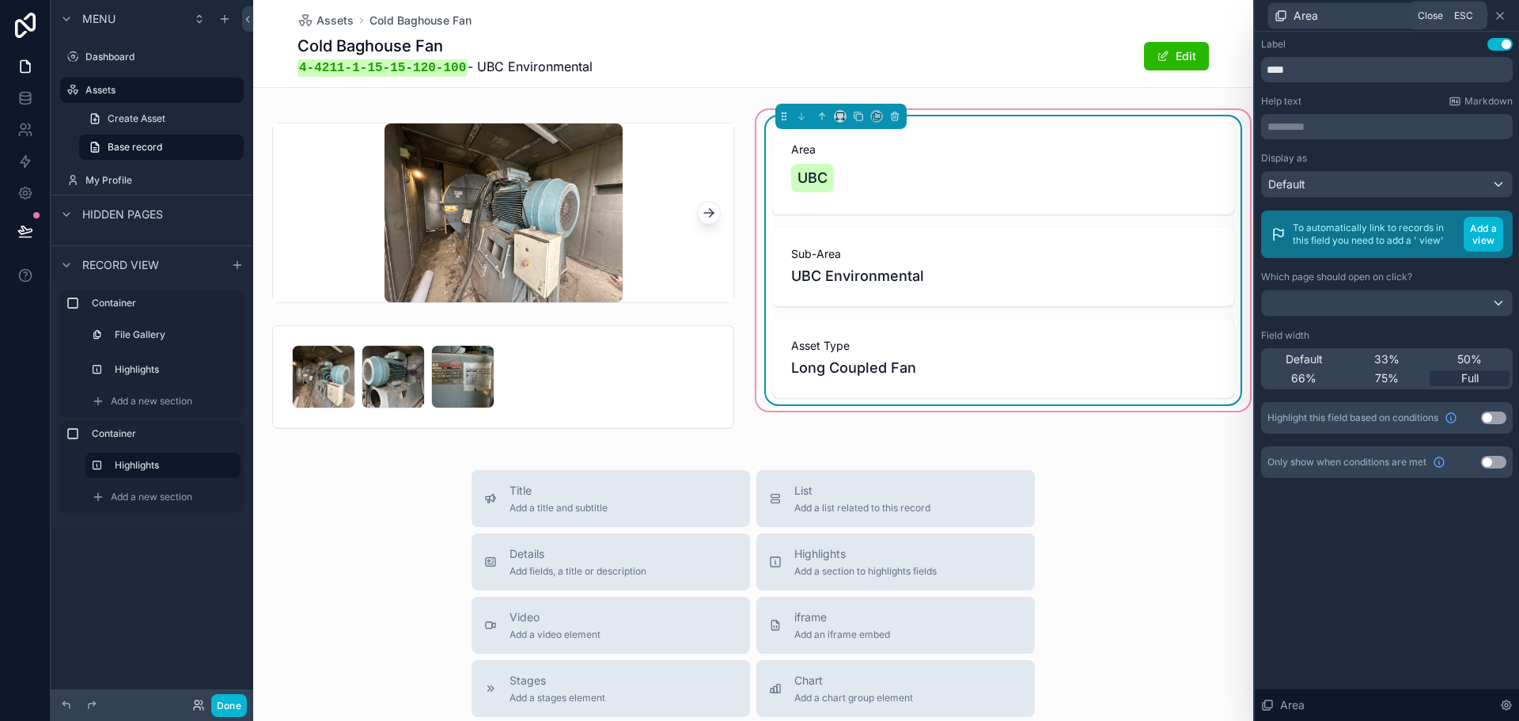
click at [1501, 18] on icon at bounding box center [1500, 15] width 13 height 13
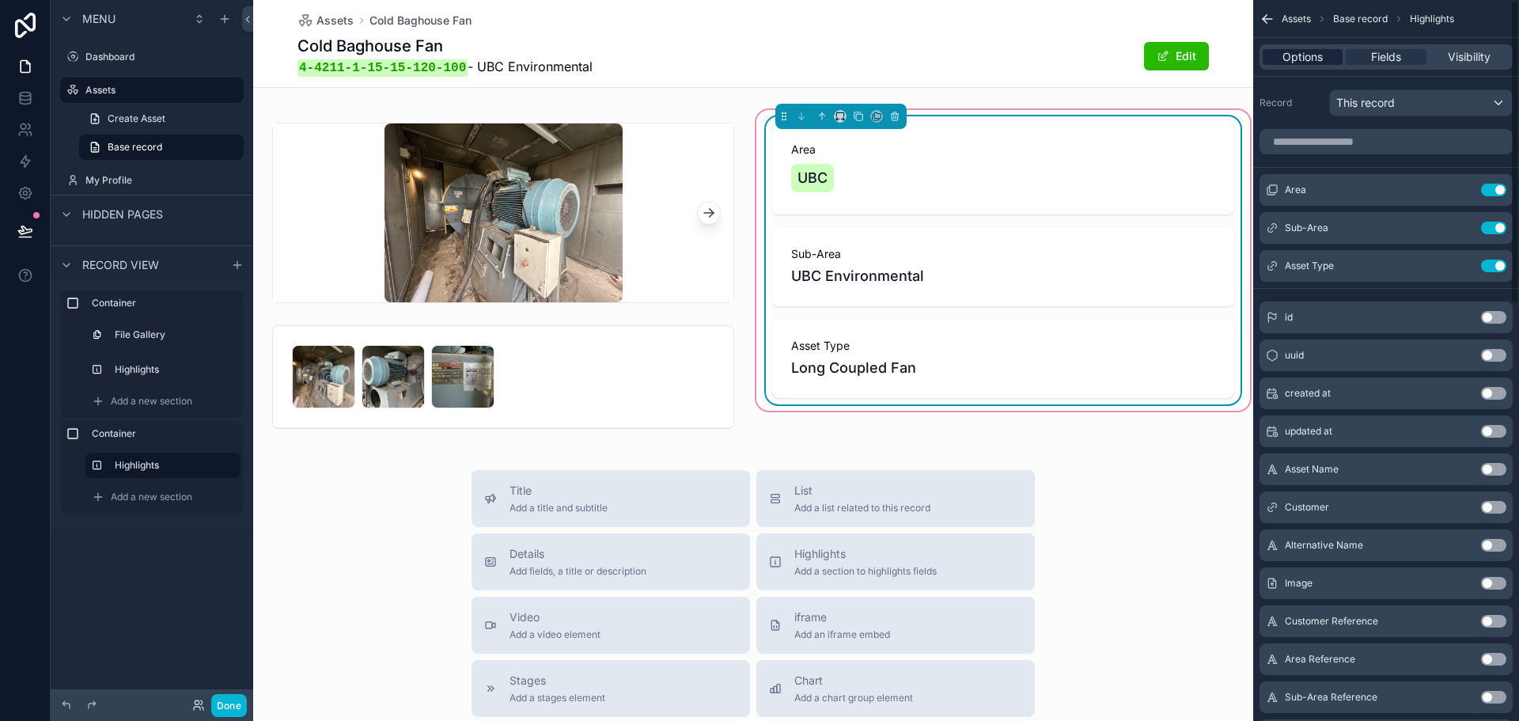
click at [1337, 60] on div "Options" at bounding box center [1303, 57] width 80 height 16
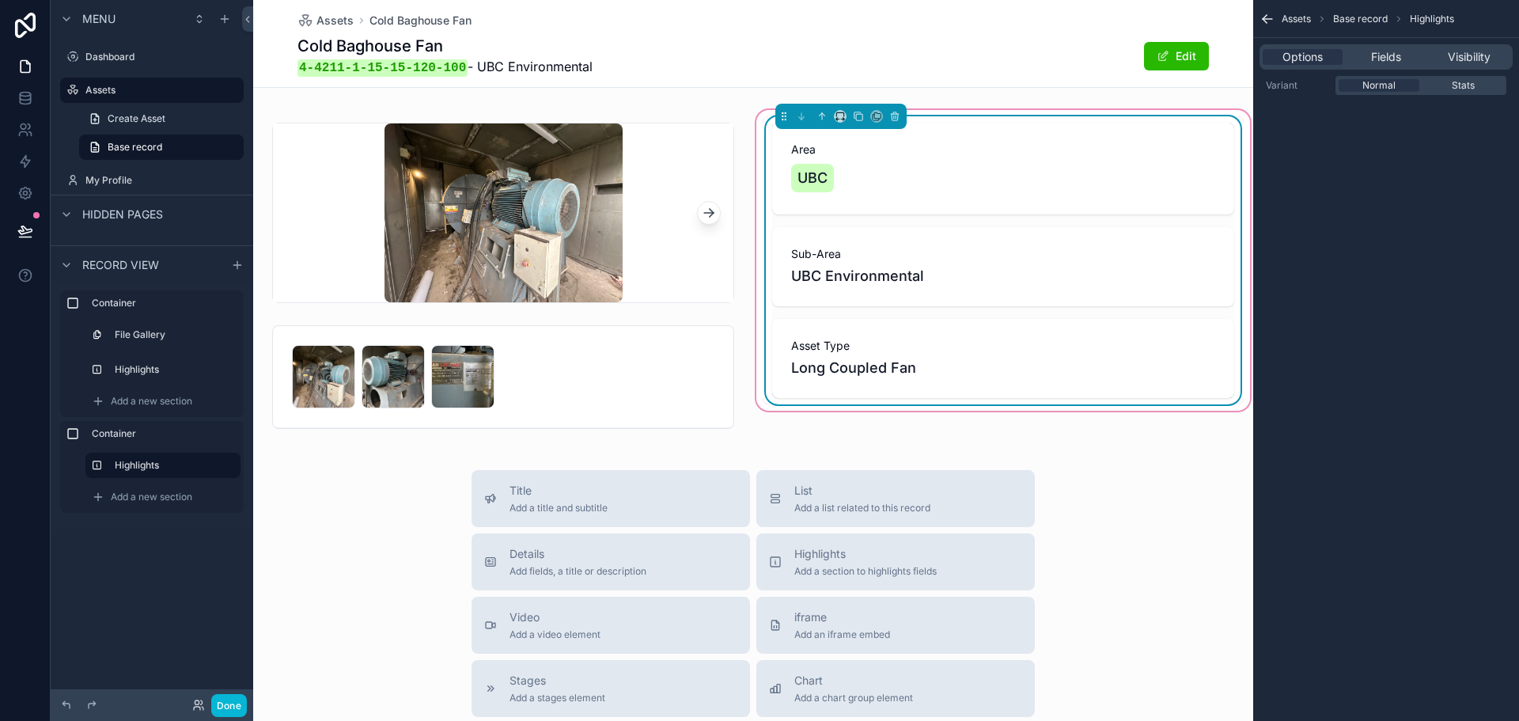
click at [1455, 92] on div "Normal Stats" at bounding box center [1420, 85] width 171 height 19
click at [1456, 87] on span "Stats" at bounding box center [1463, 85] width 23 height 13
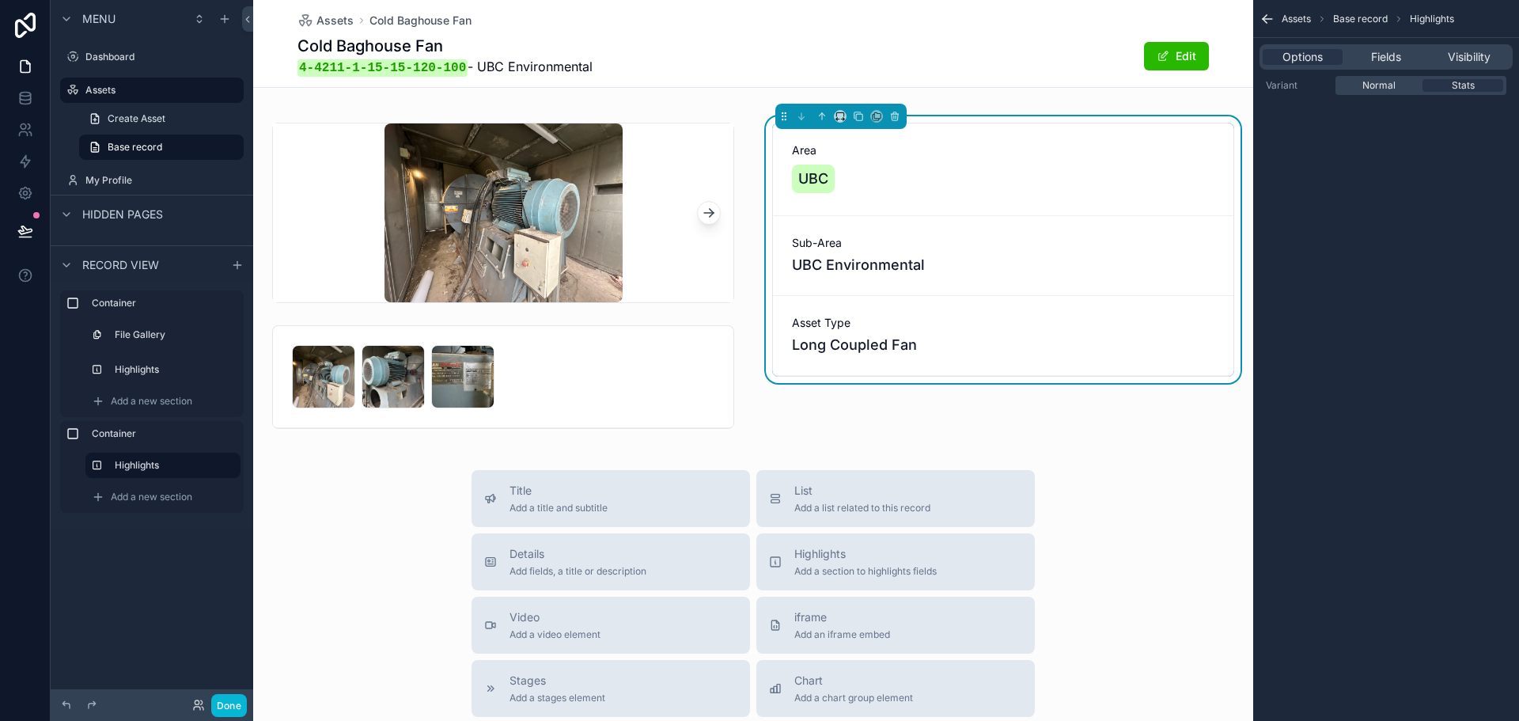
click at [1369, 94] on div "Normal Stats" at bounding box center [1420, 85] width 171 height 19
click at [1369, 92] on div "Normal Stats" at bounding box center [1420, 85] width 171 height 19
click at [1373, 86] on span "Normal" at bounding box center [1378, 85] width 33 height 13
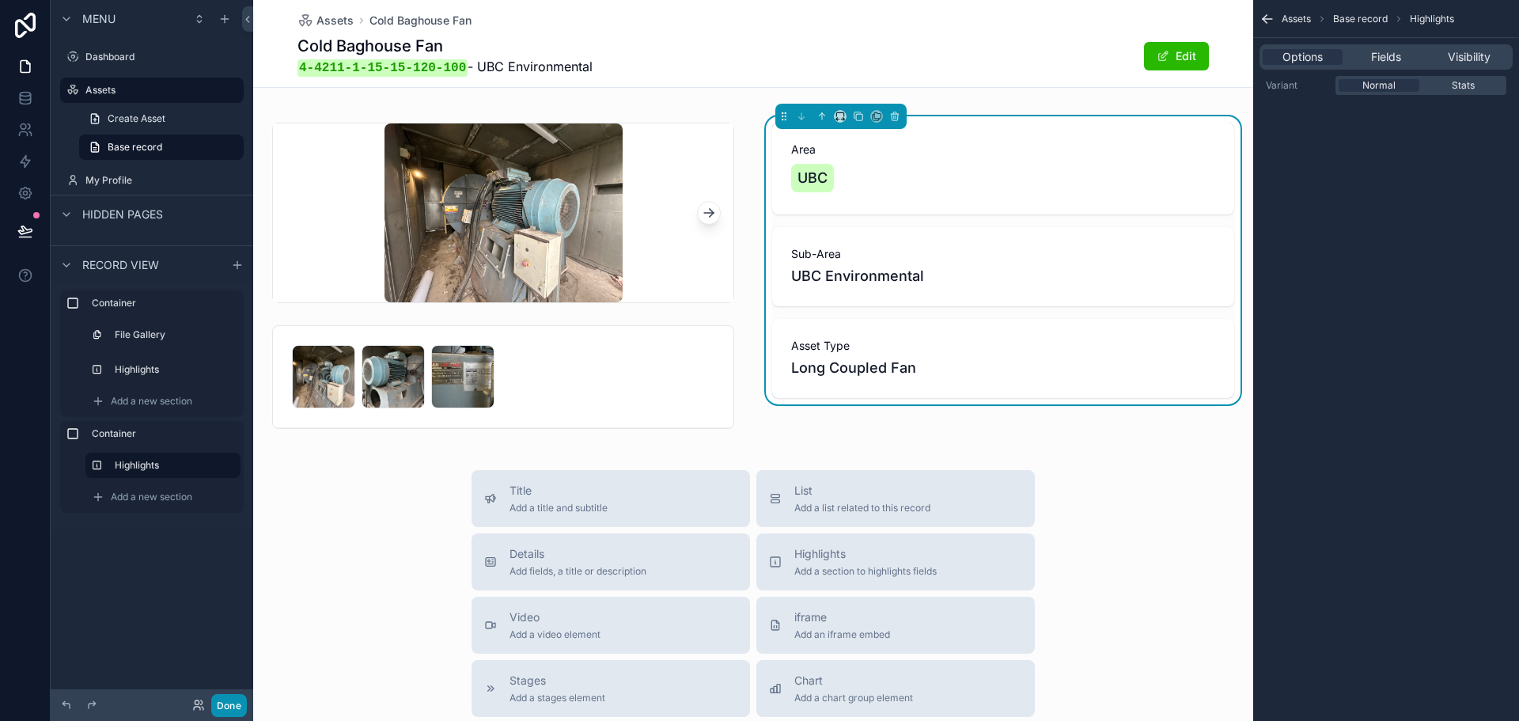
click at [222, 706] on button "Done" at bounding box center [229, 705] width 36 height 23
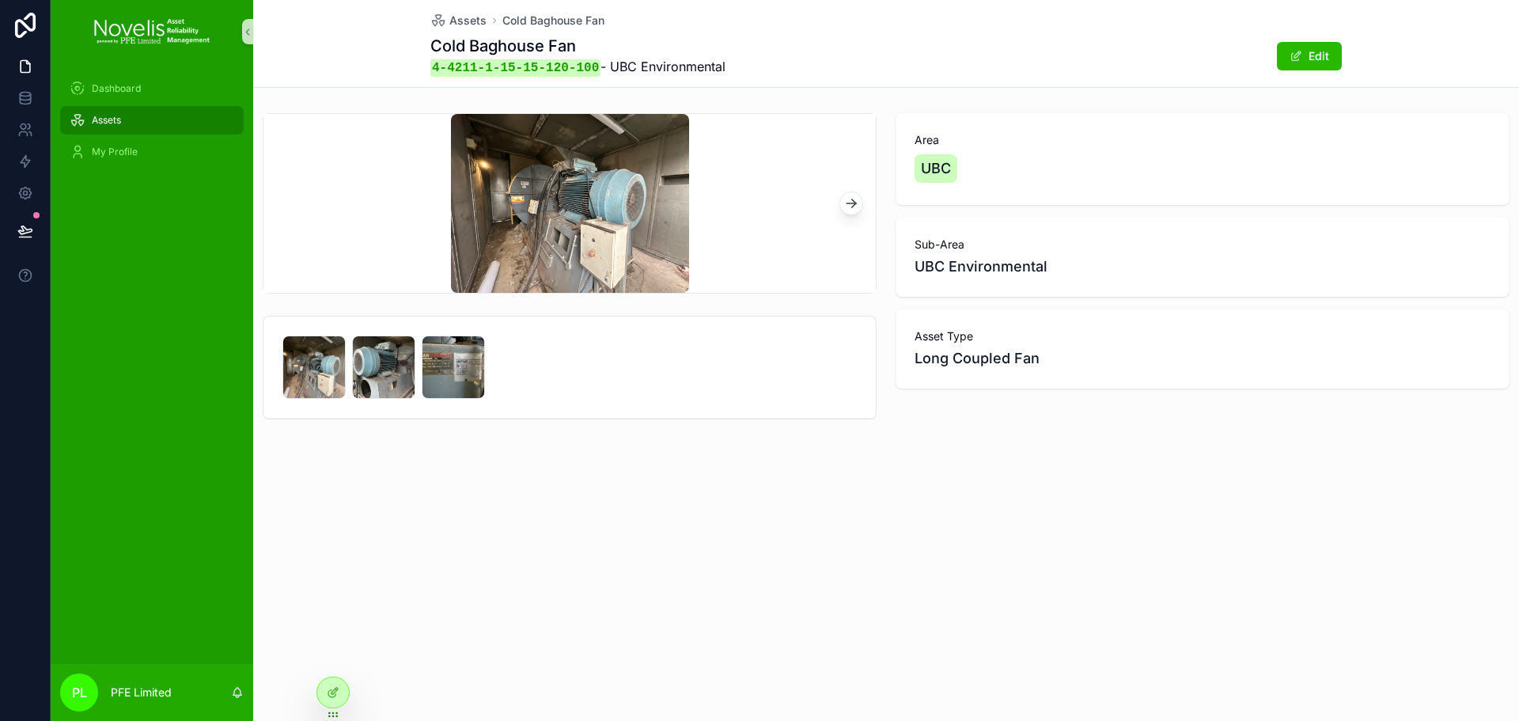
click at [164, 118] on div "Assets" at bounding box center [152, 120] width 165 height 25
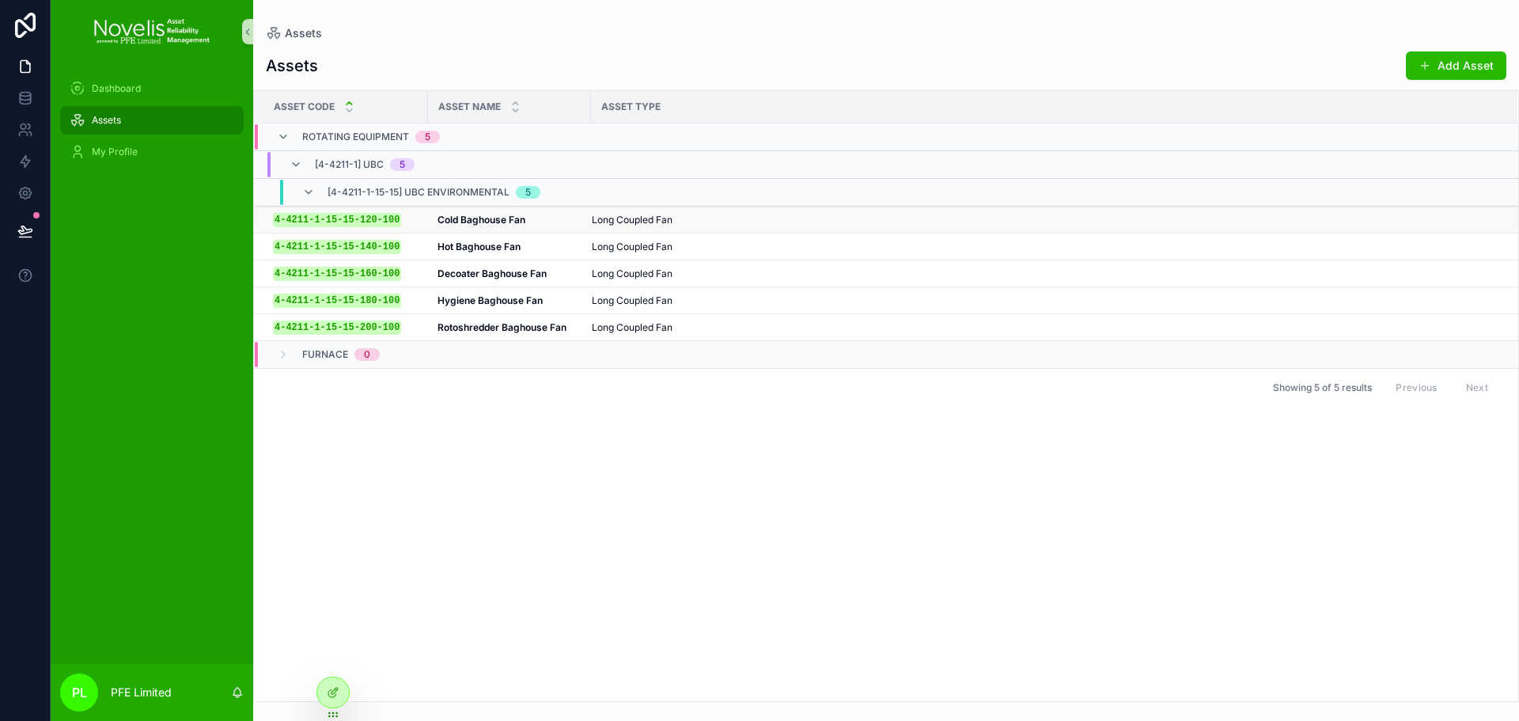
click at [429, 214] on td "Cold Baghouse Fan Cold Baghouse Fan" at bounding box center [509, 219] width 163 height 27
click at [393, 222] on div "4-4211-1-15-15-120-100 4-4211-1-15-15-120-100" at bounding box center [346, 219] width 146 height 13
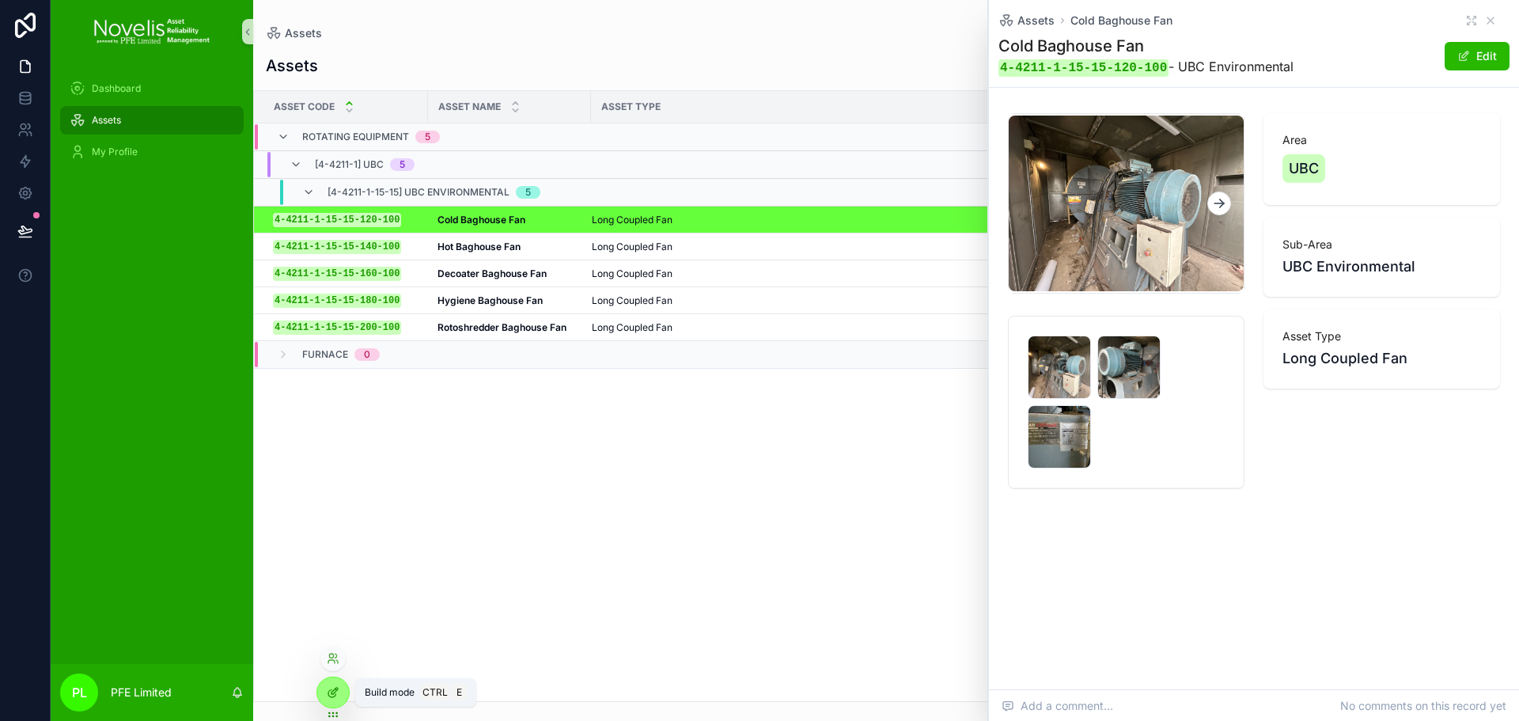
click at [334, 689] on icon at bounding box center [334, 690] width 6 height 6
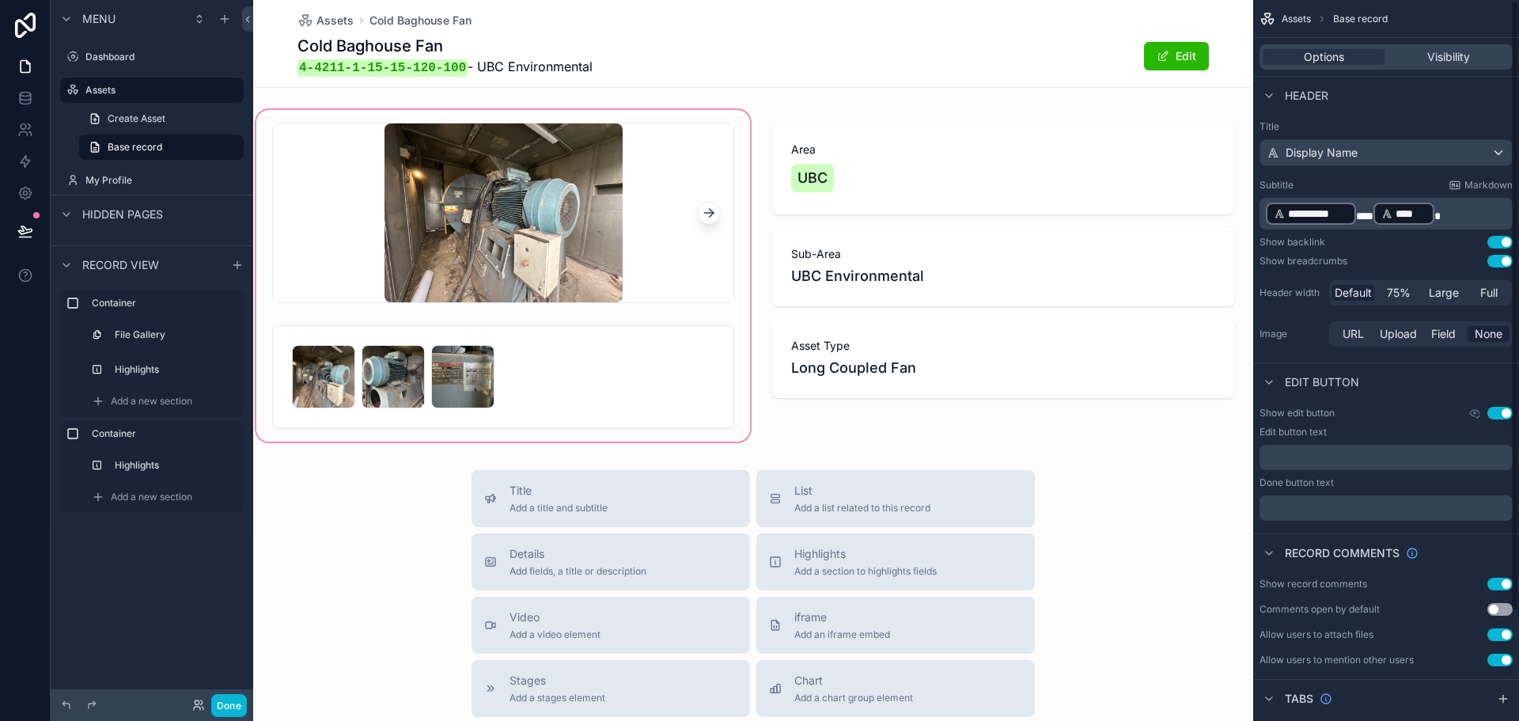
click at [584, 386] on div "scrollable content" at bounding box center [503, 276] width 500 height 338
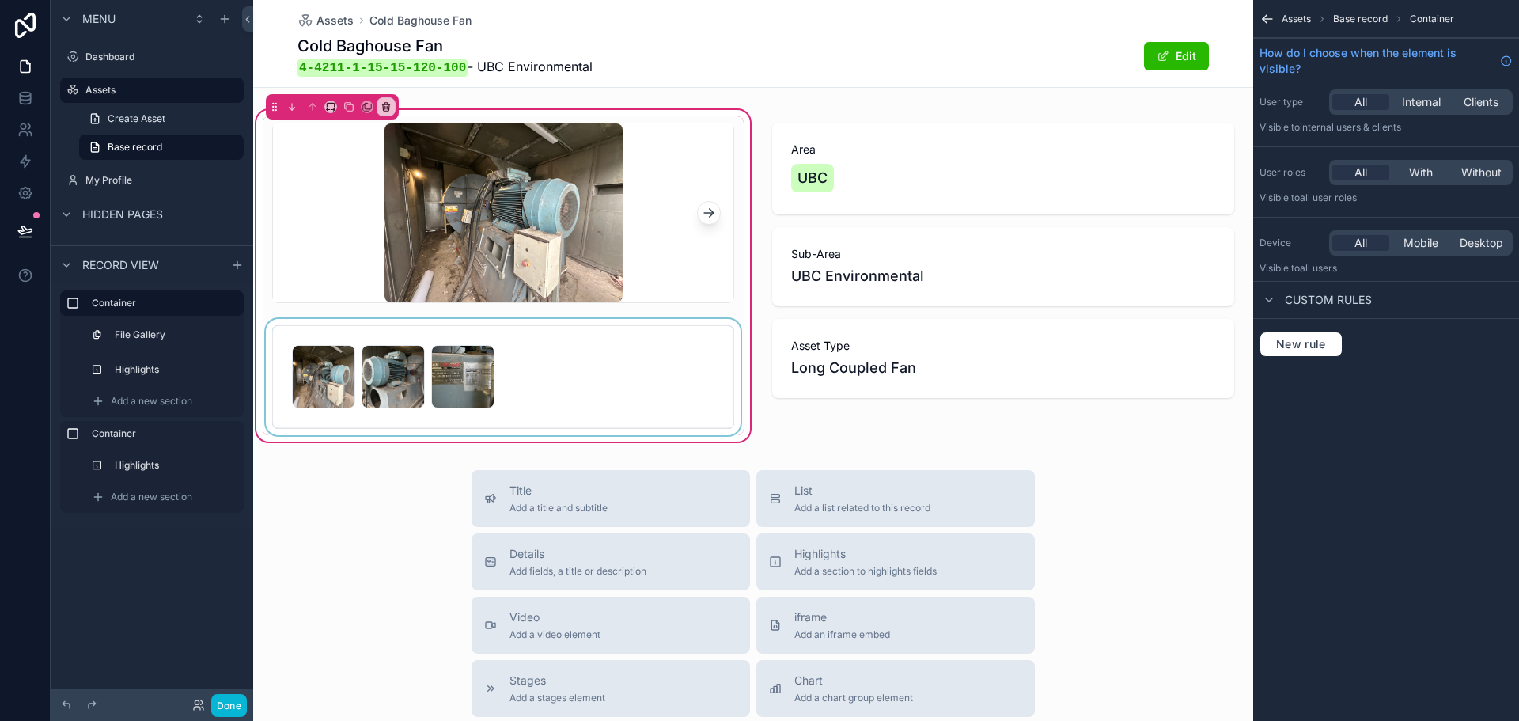
click at [618, 377] on div "scrollable content" at bounding box center [503, 377] width 481 height 116
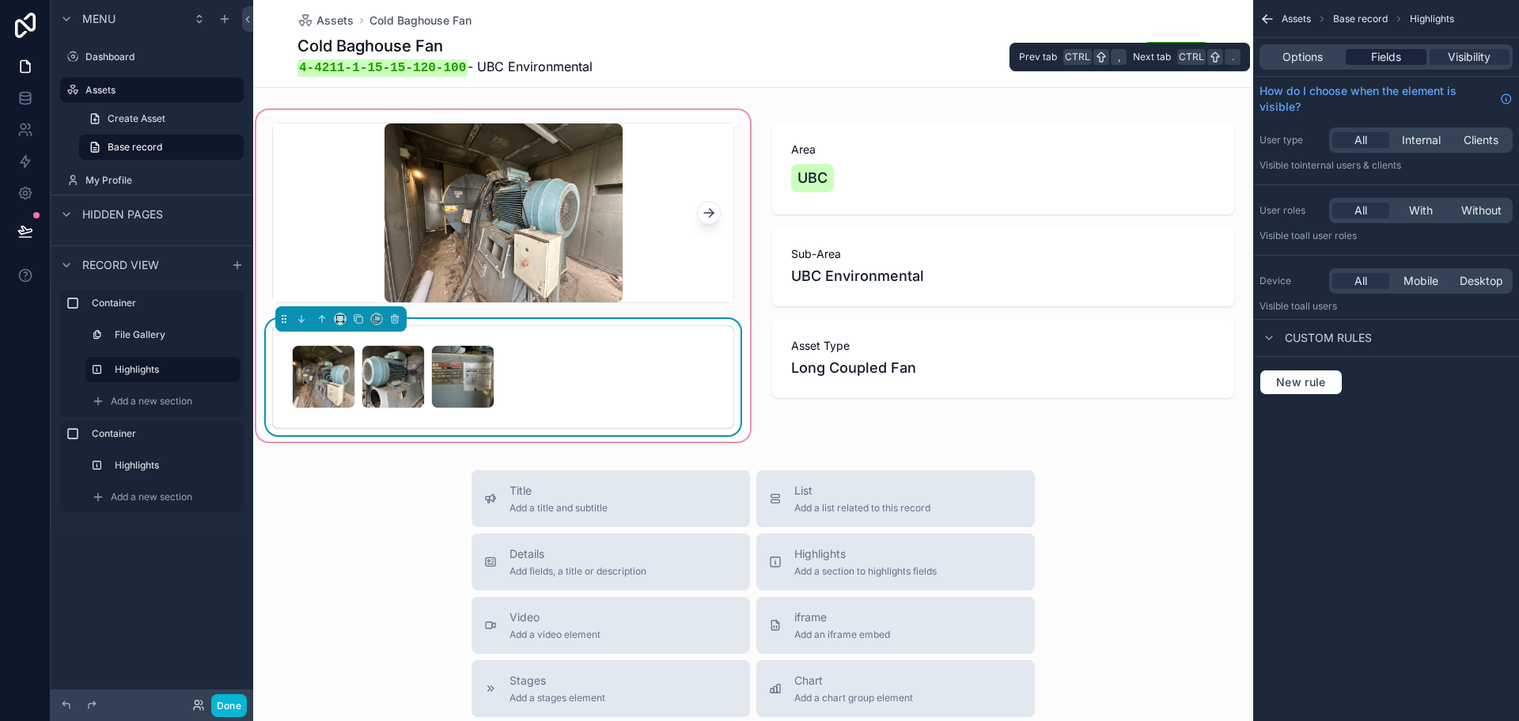
click at [1399, 58] on span "Fields" at bounding box center [1386, 57] width 30 height 16
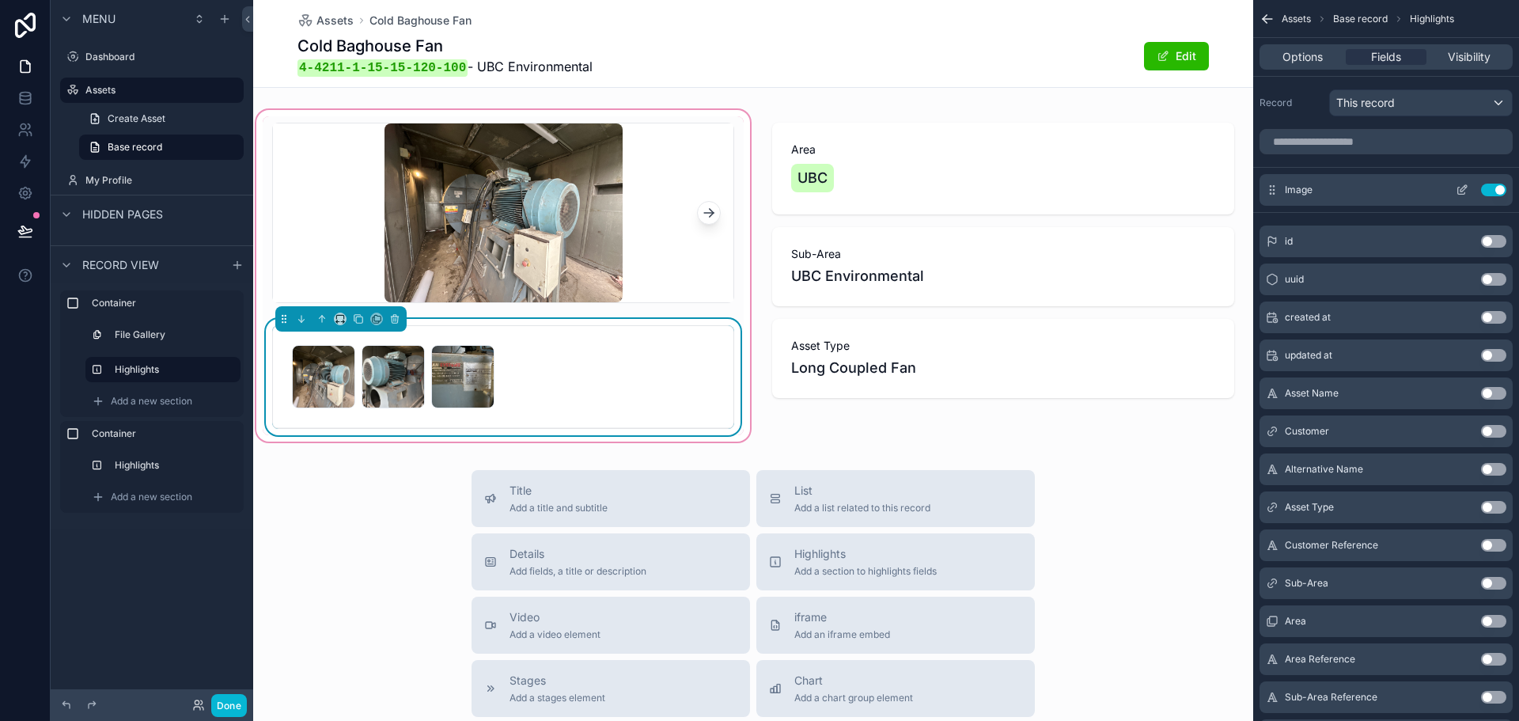
click at [1461, 190] on icon "scrollable content" at bounding box center [1462, 190] width 13 height 13
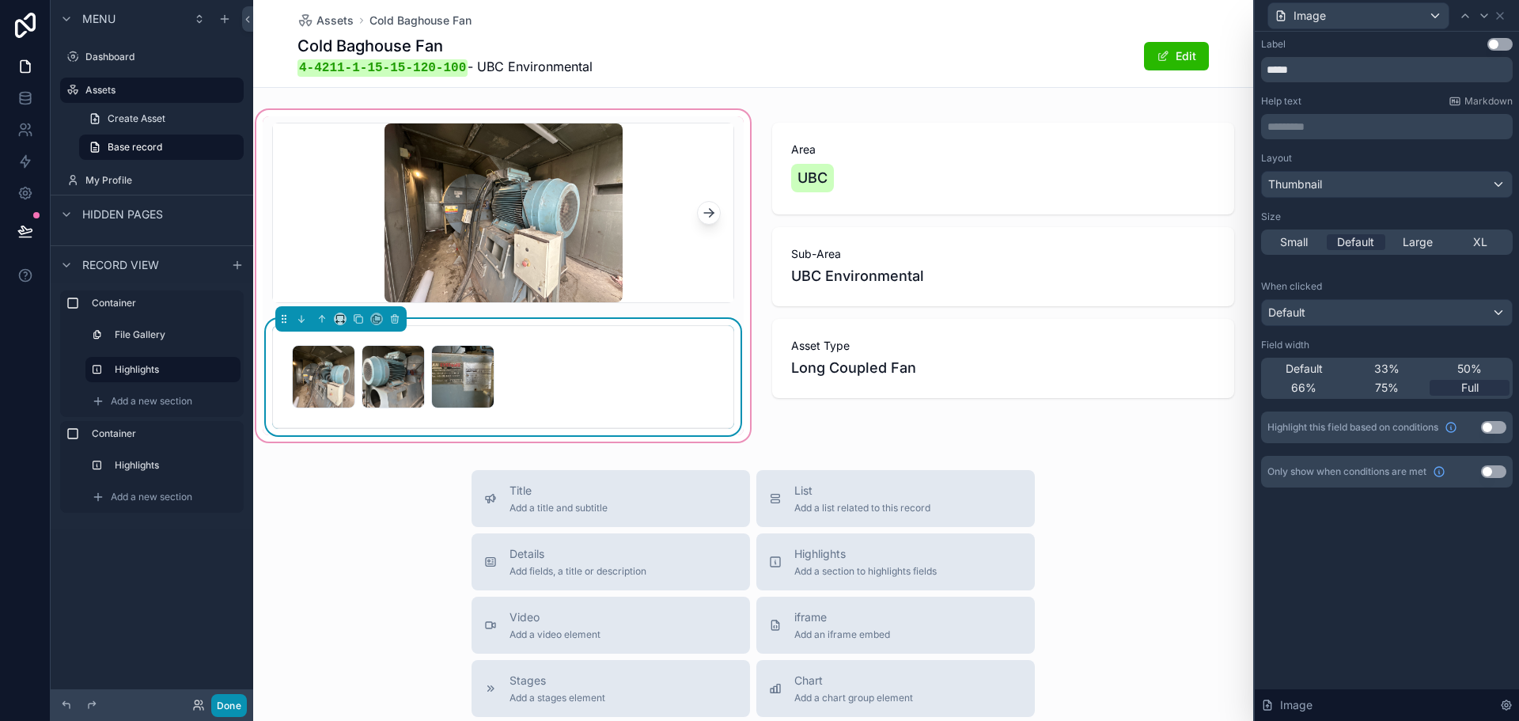
click at [235, 703] on button "Done" at bounding box center [229, 705] width 36 height 23
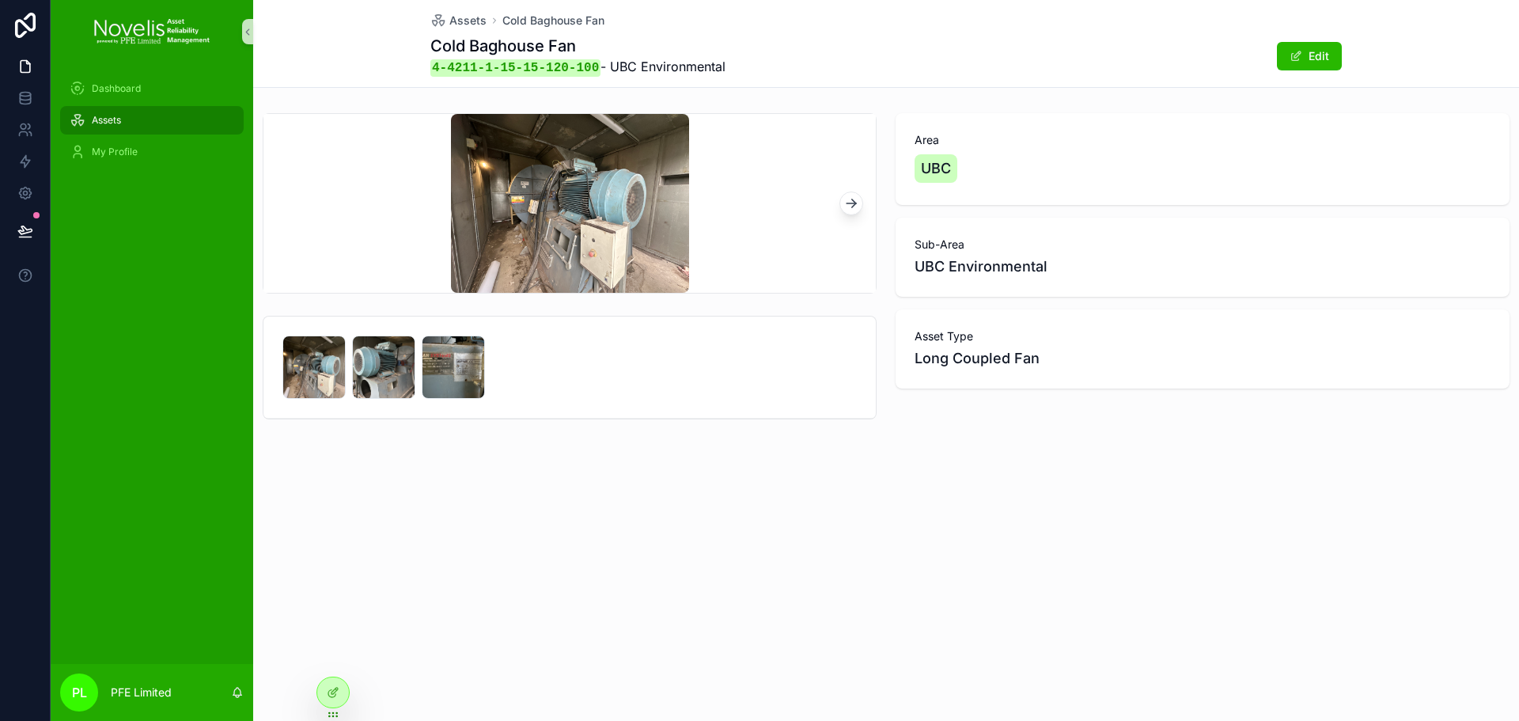
click at [1046, 270] on div "UBC Environmental" at bounding box center [1203, 267] width 576 height 22
click at [326, 684] on div at bounding box center [333, 692] width 32 height 30
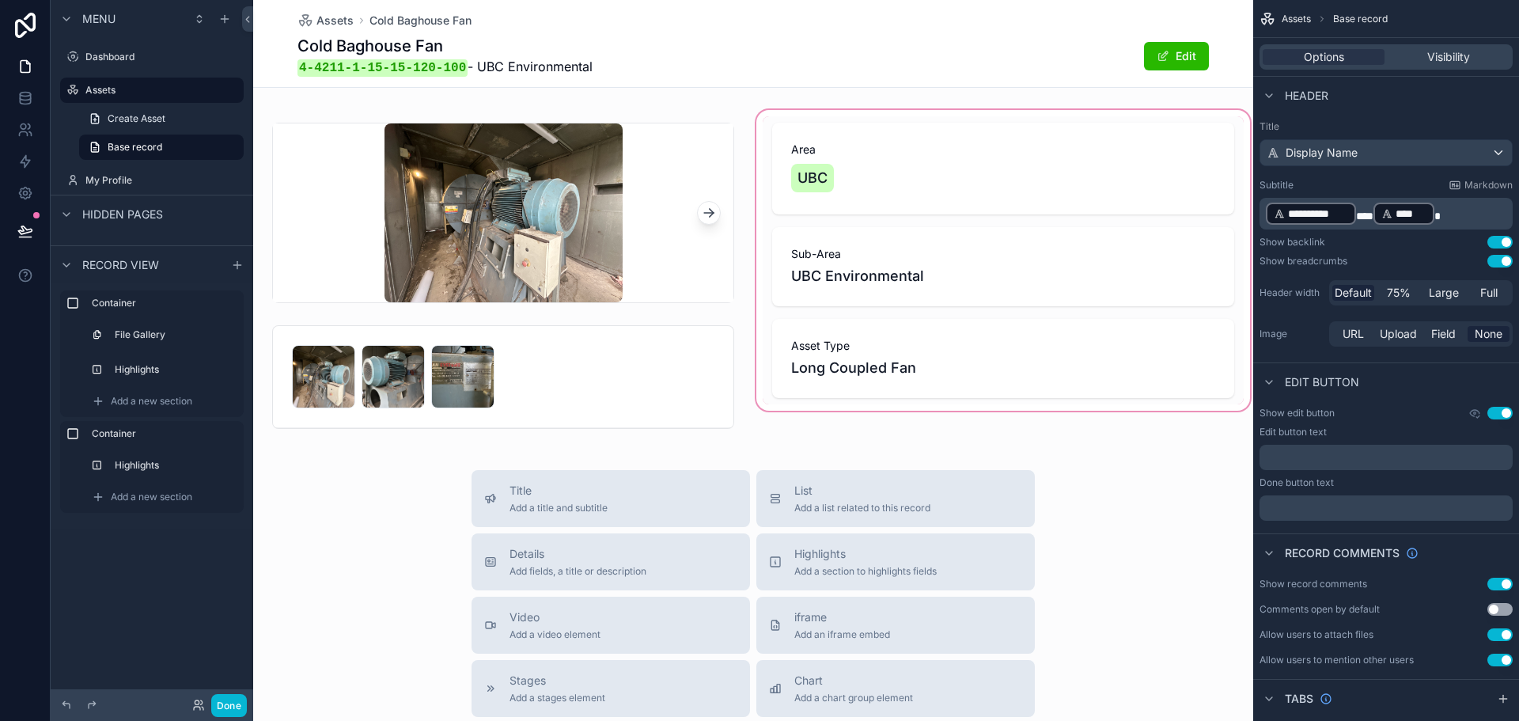
click at [945, 251] on div "scrollable content" at bounding box center [1003, 276] width 500 height 338
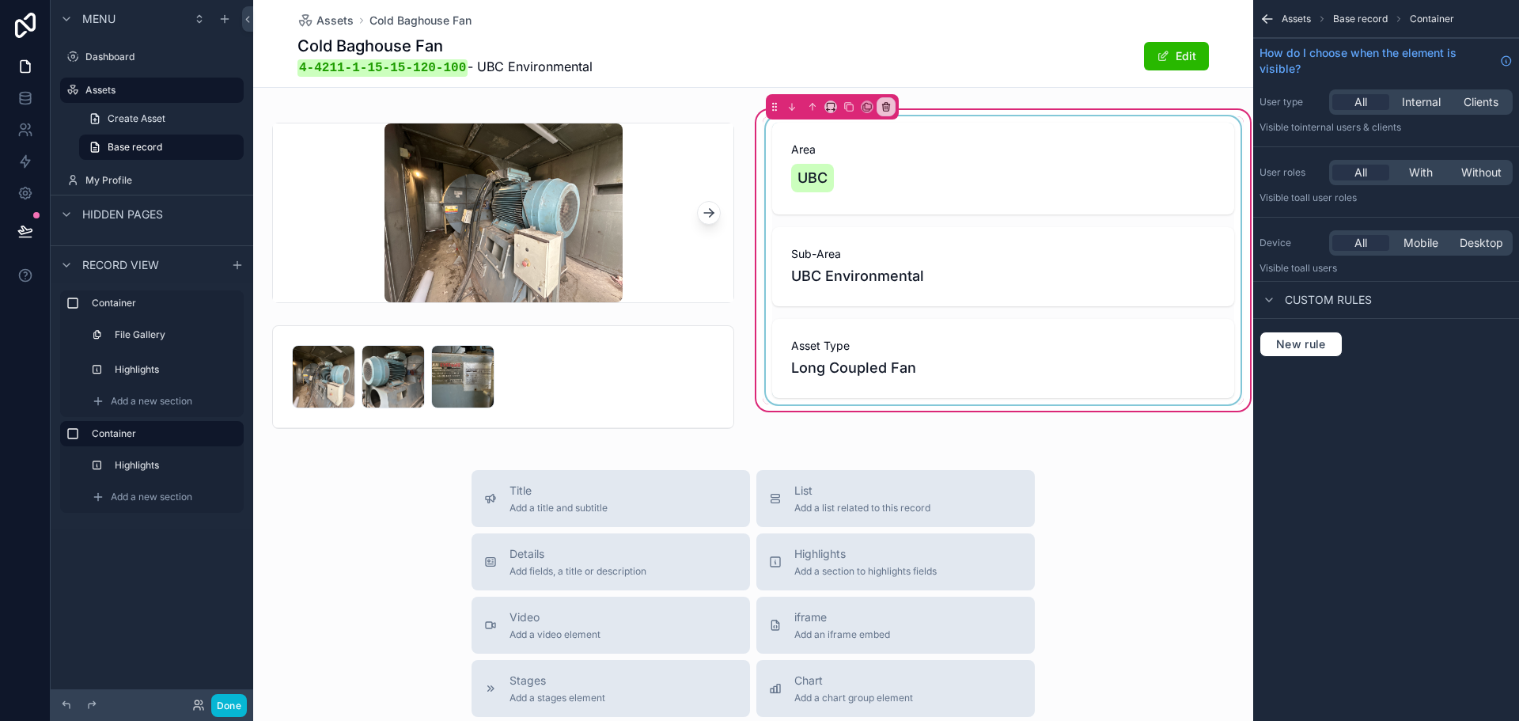
click at [905, 241] on div "scrollable content" at bounding box center [1003, 260] width 481 height 288
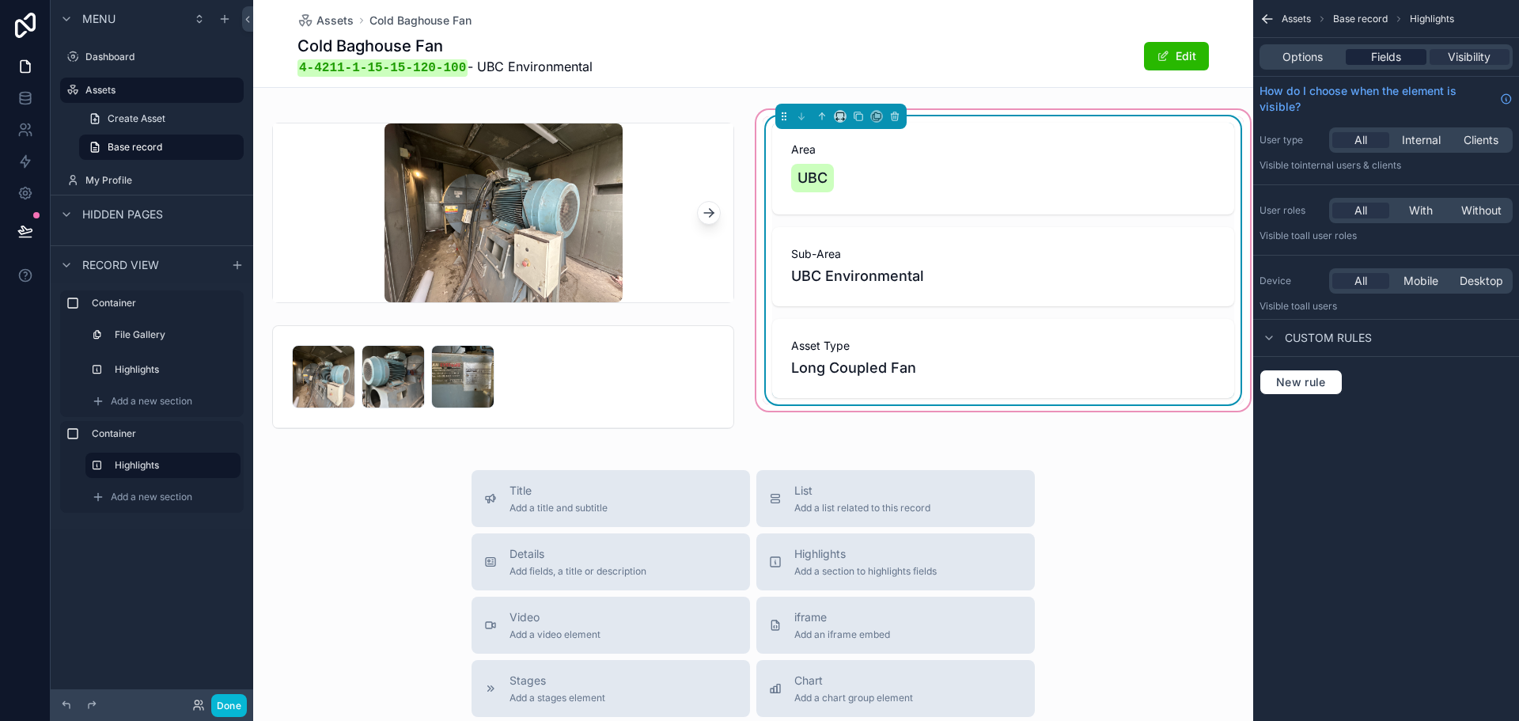
click at [1378, 56] on span "Fields" at bounding box center [1386, 57] width 30 height 16
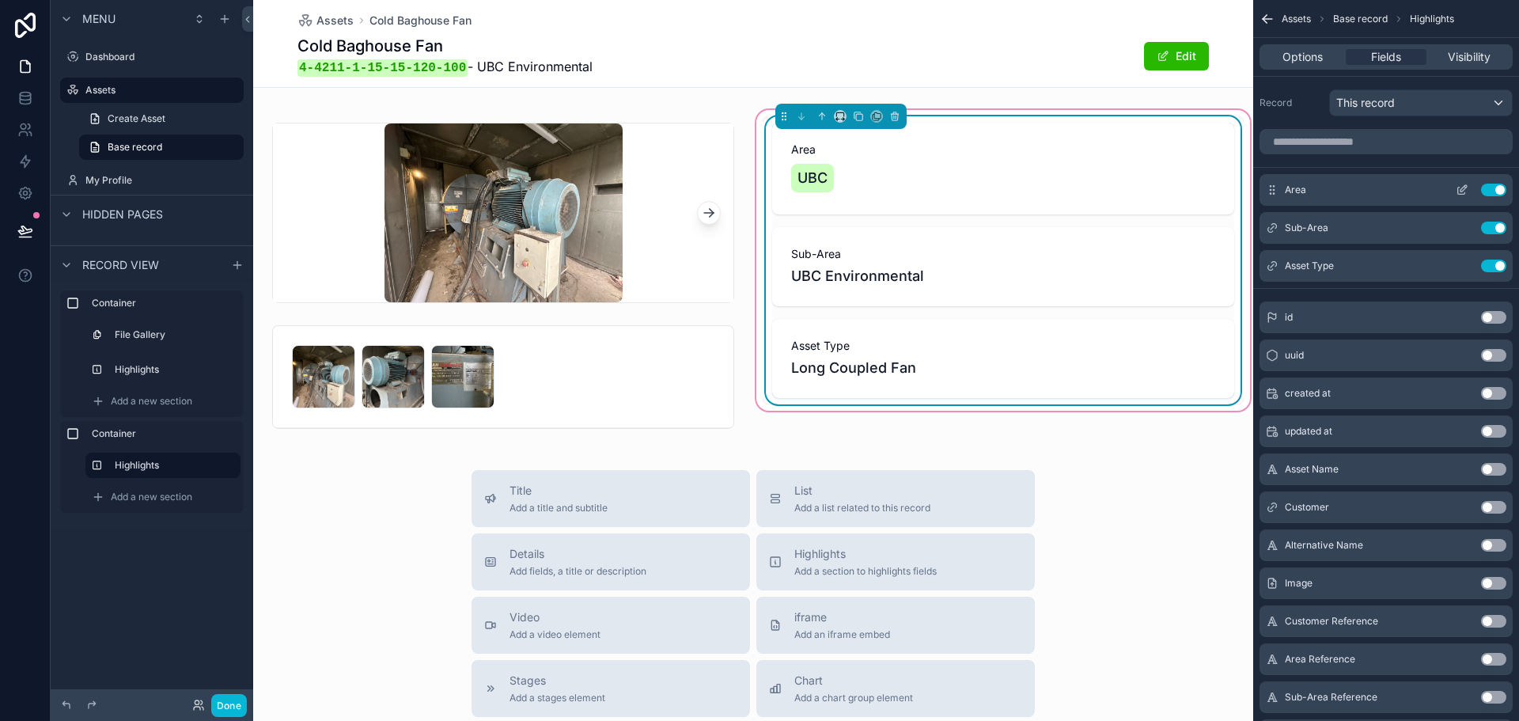
click at [1465, 187] on icon "scrollable content" at bounding box center [1465, 187] width 2 height 2
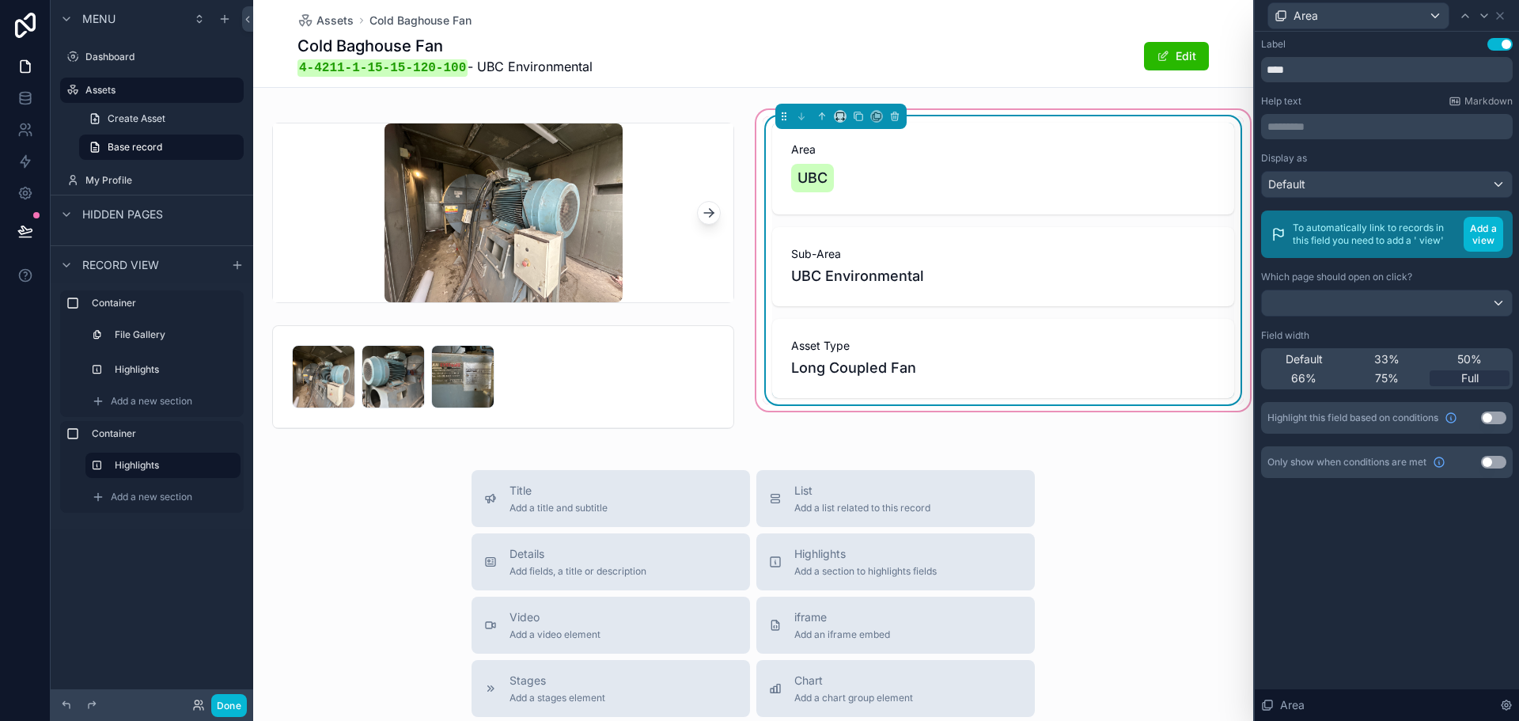
click at [1327, 131] on p "********* ﻿" at bounding box center [1388, 127] width 242 height 16
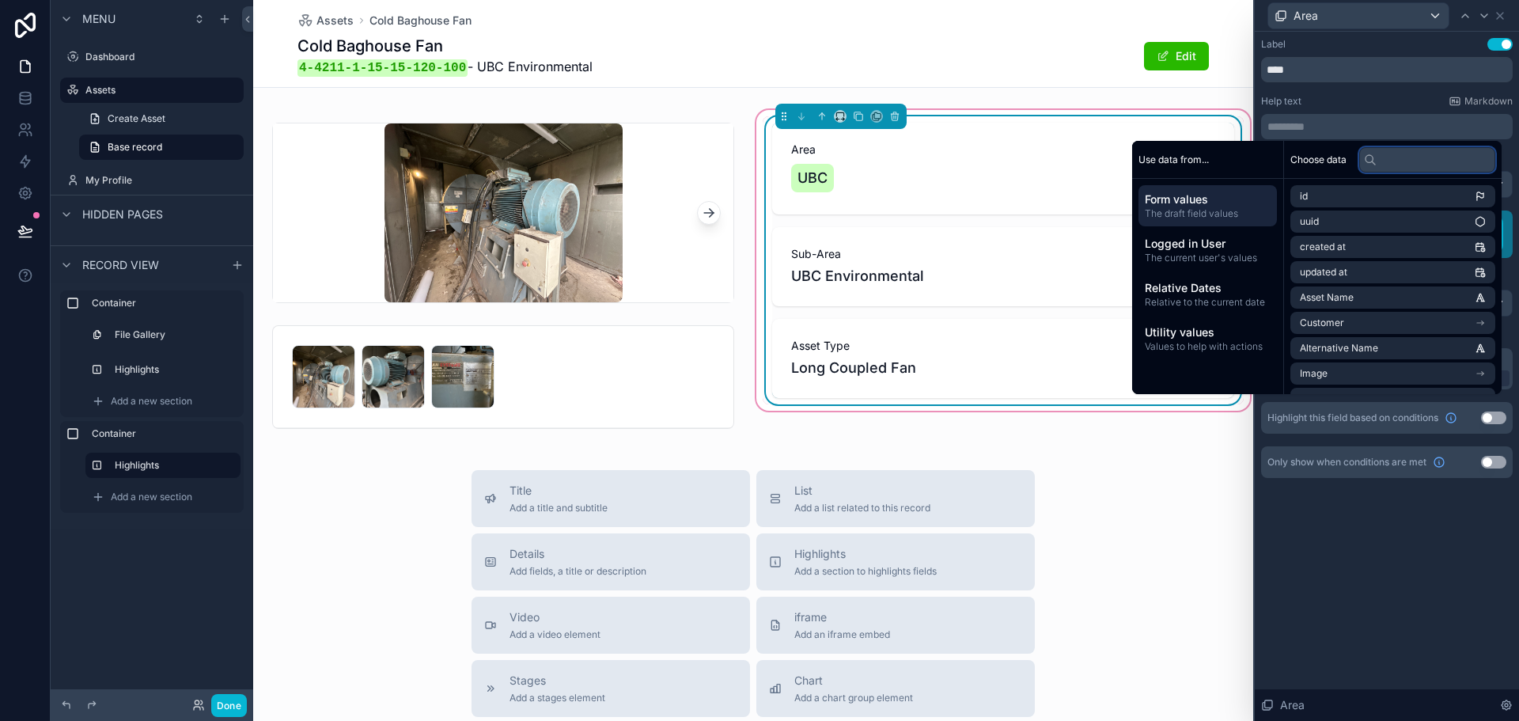
click at [1420, 159] on input "text" at bounding box center [1427, 159] width 136 height 25
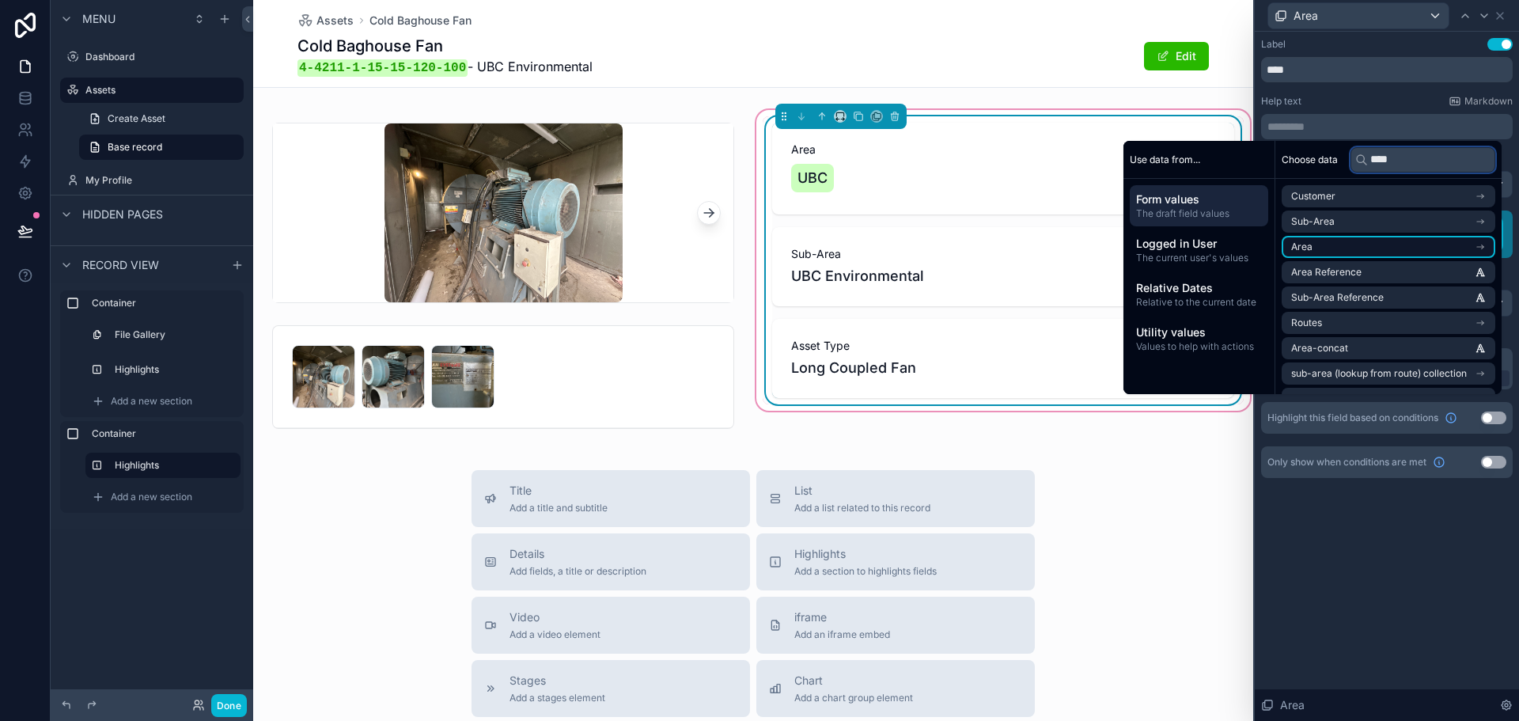
type input "****"
click at [1474, 252] on li "Area" at bounding box center [1389, 247] width 214 height 22
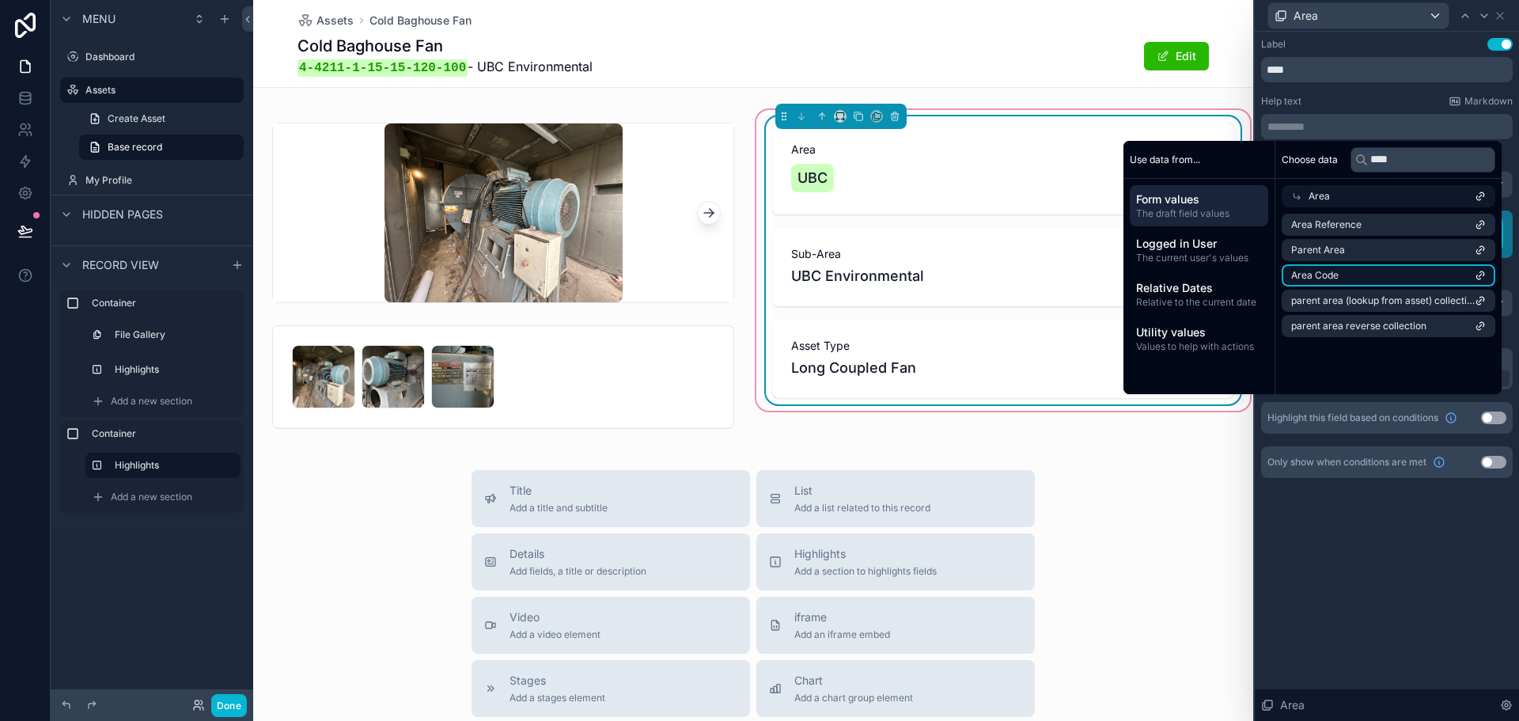
click at [1372, 270] on li "Area Code" at bounding box center [1389, 275] width 214 height 22
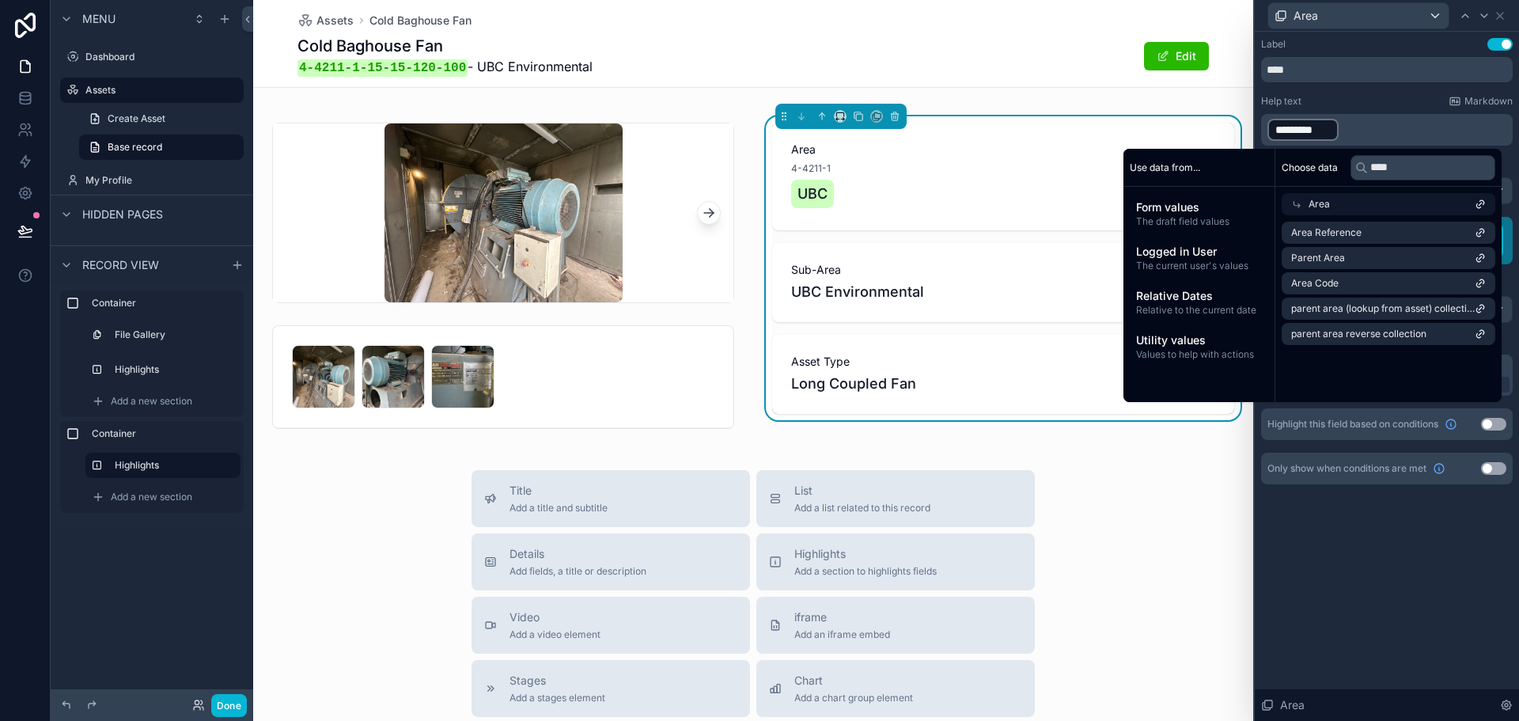
click at [1336, 525] on div "Label Use setting **** Help text Markdown ﻿ ********* ﻿ ﻿ Display as Default To…" at bounding box center [1387, 376] width 264 height 689
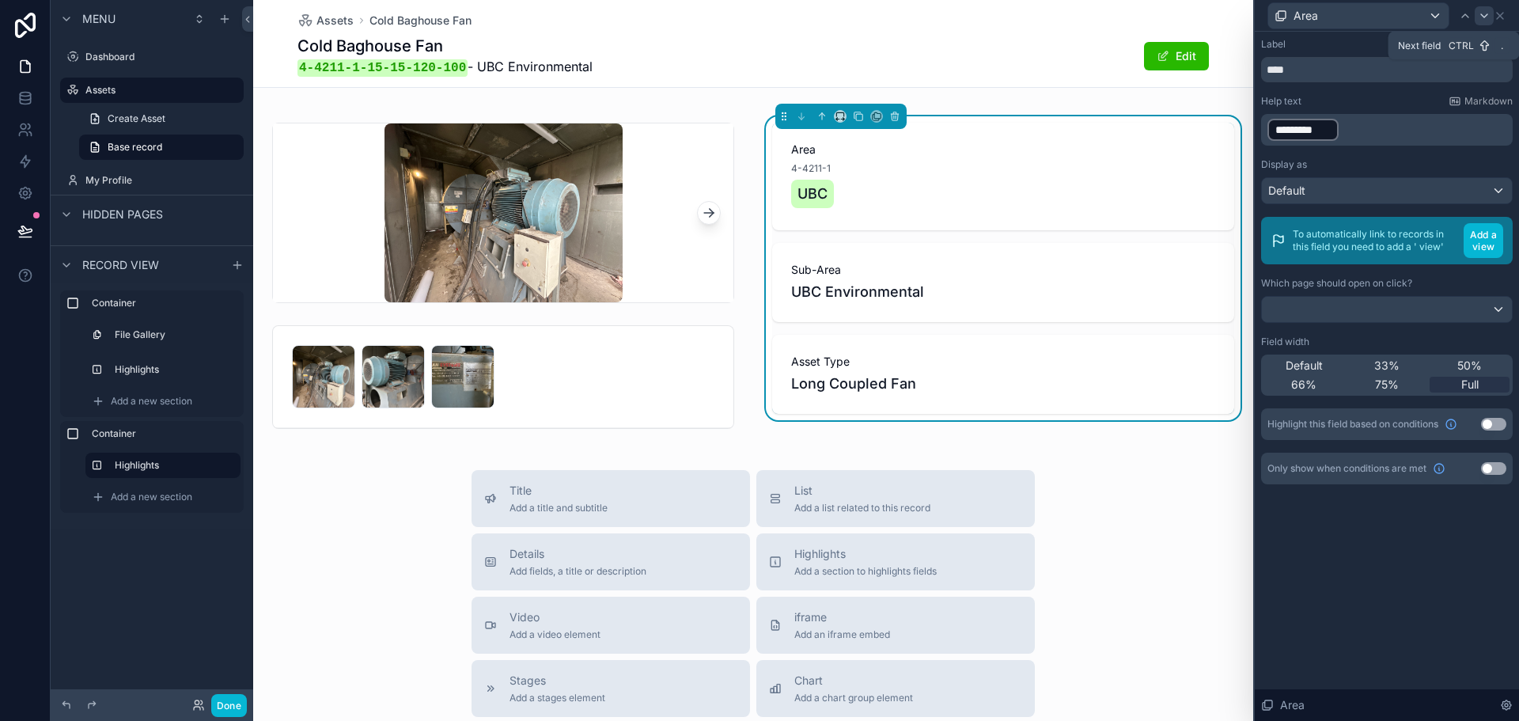
click at [1485, 19] on icon at bounding box center [1484, 15] width 13 height 13
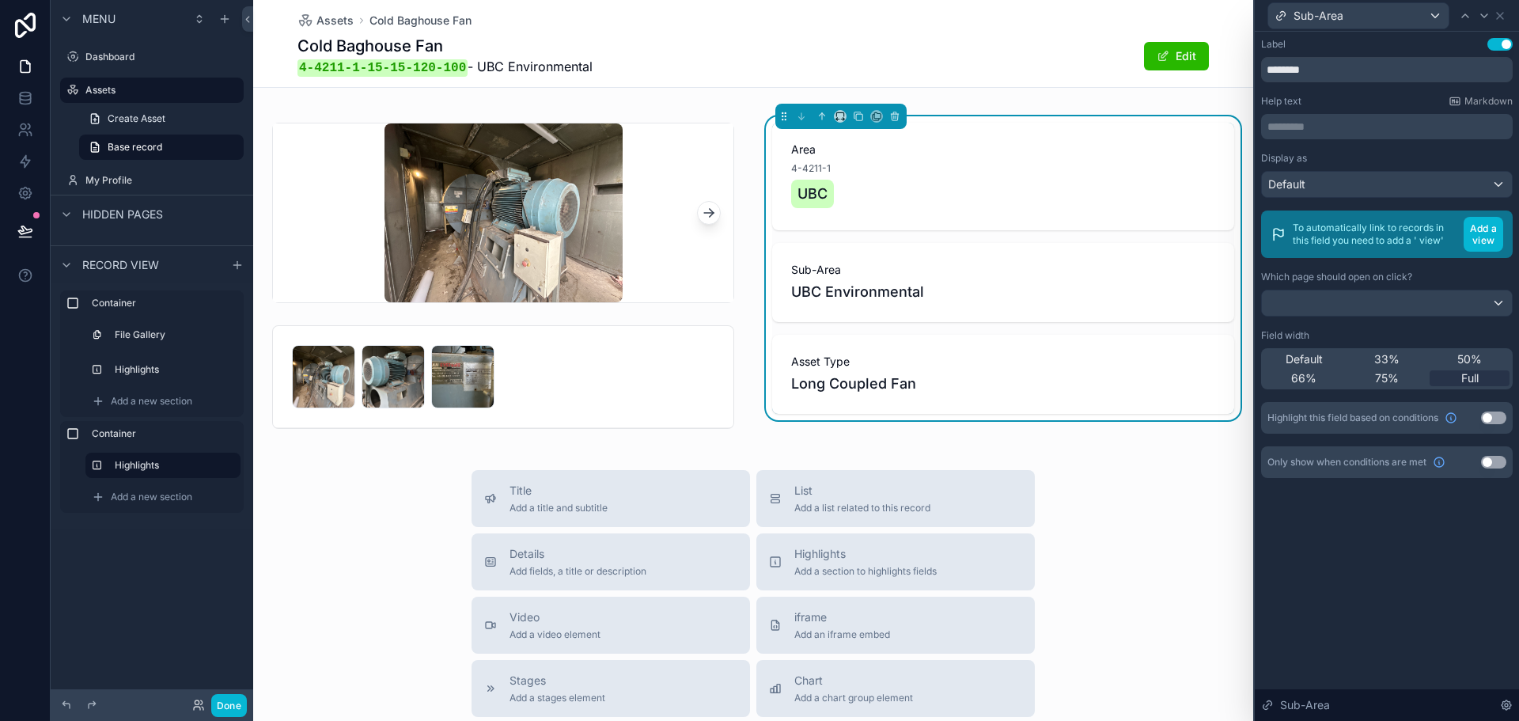
click at [1439, 131] on p "********* ﻿" at bounding box center [1388, 127] width 242 height 16
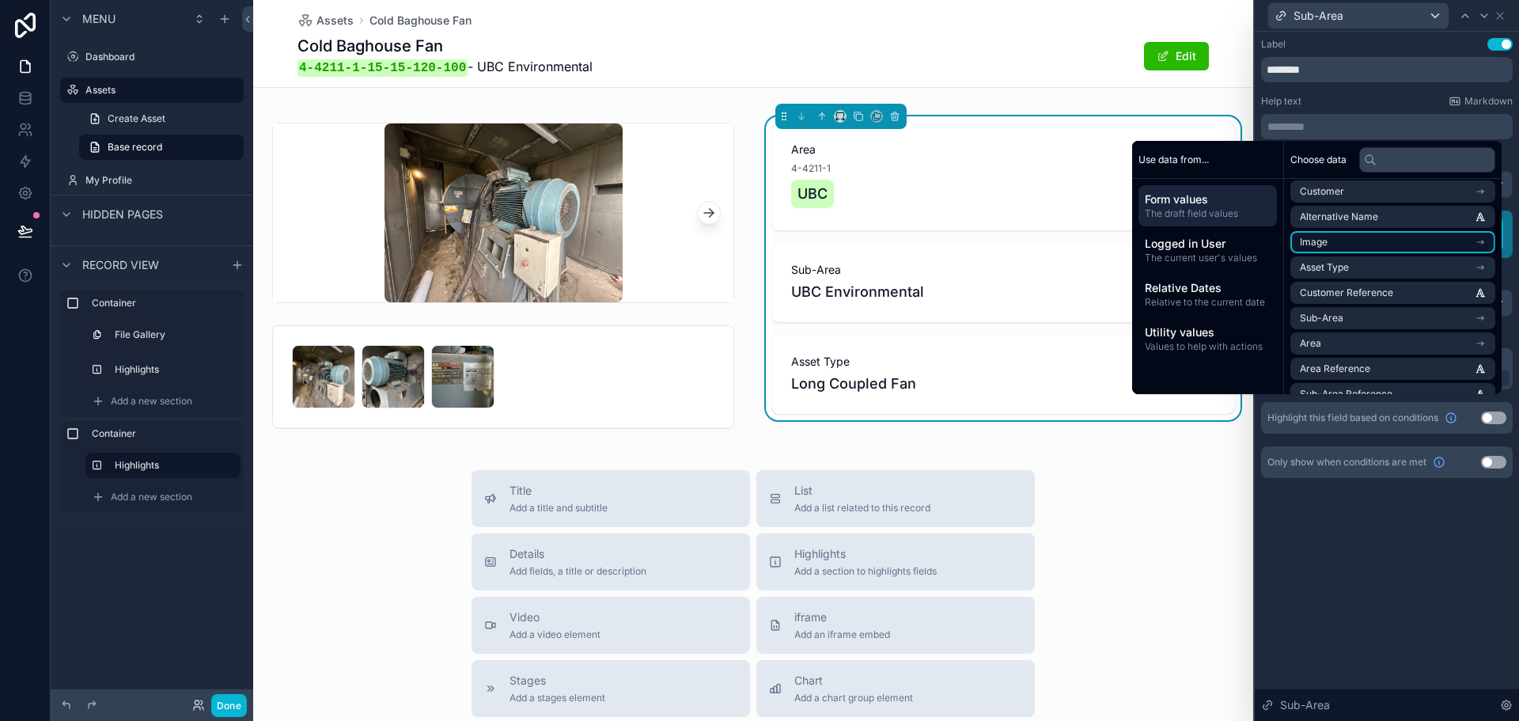
scroll to position [158, 0]
click at [1381, 297] on li "Sub-Area" at bounding box center [1392, 291] width 205 height 22
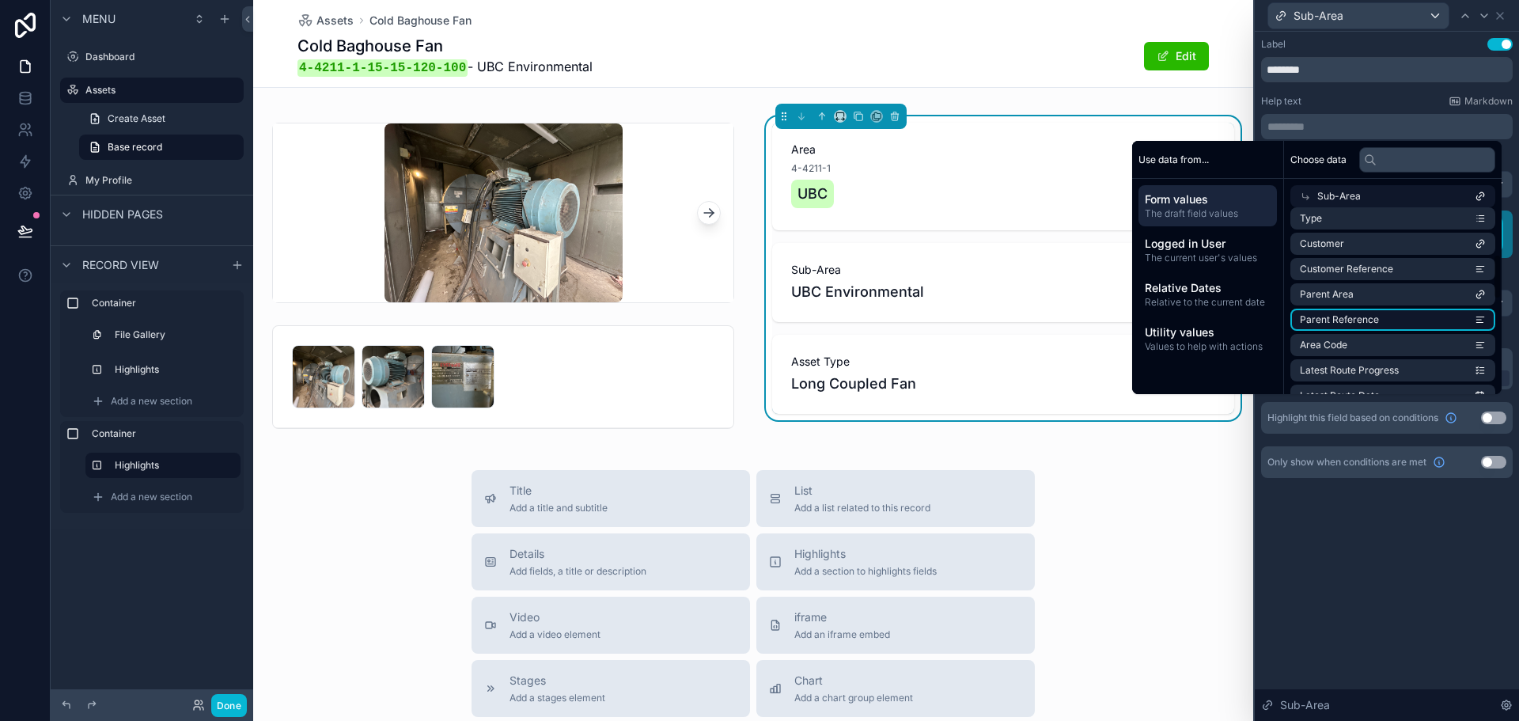
scroll to position [237, 0]
click at [1361, 270] on li "Area Code" at bounding box center [1392, 266] width 205 height 22
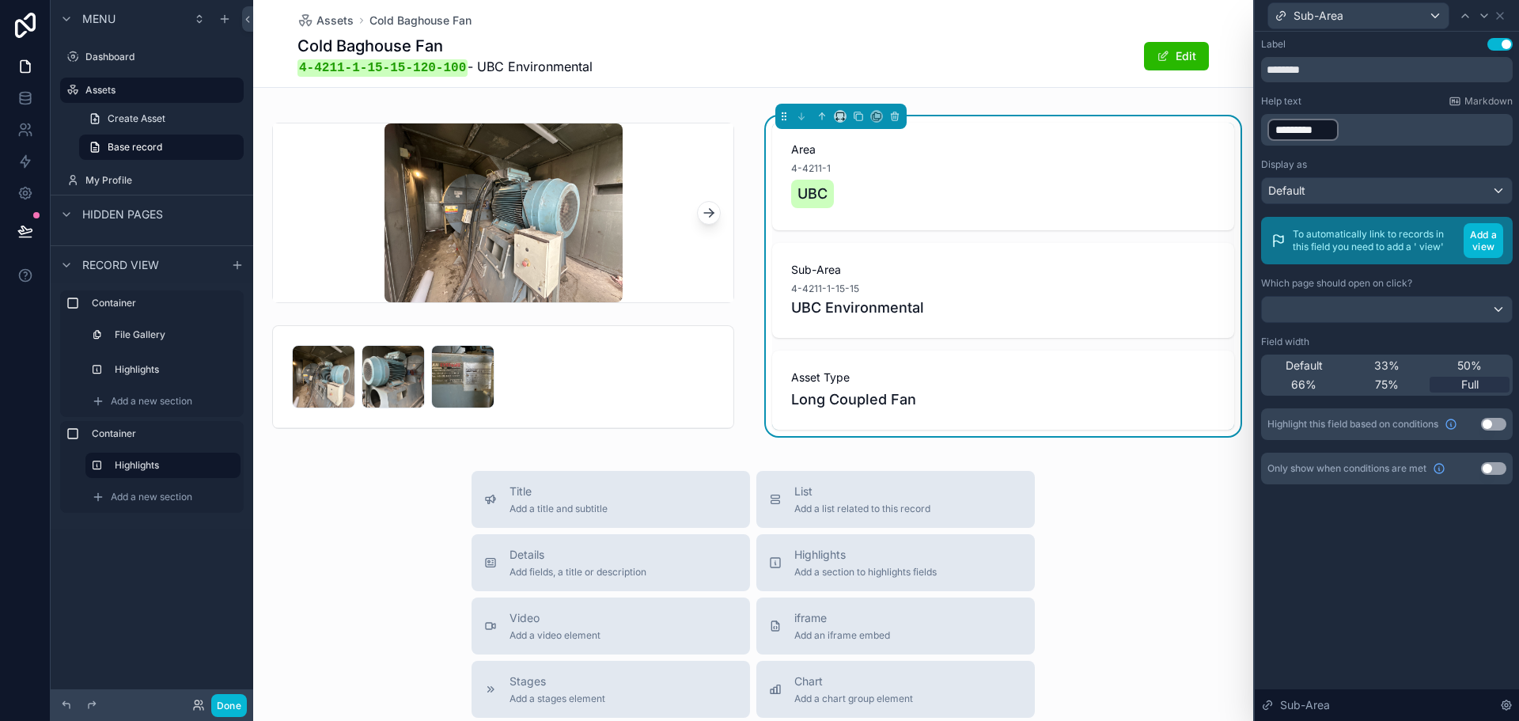
click at [1349, 522] on div "Label Use setting ******** Help text Markdown ﻿ ********* ﻿ ﻿ Display as Defaul…" at bounding box center [1387, 376] width 264 height 689
click at [1498, 20] on icon at bounding box center [1500, 15] width 13 height 13
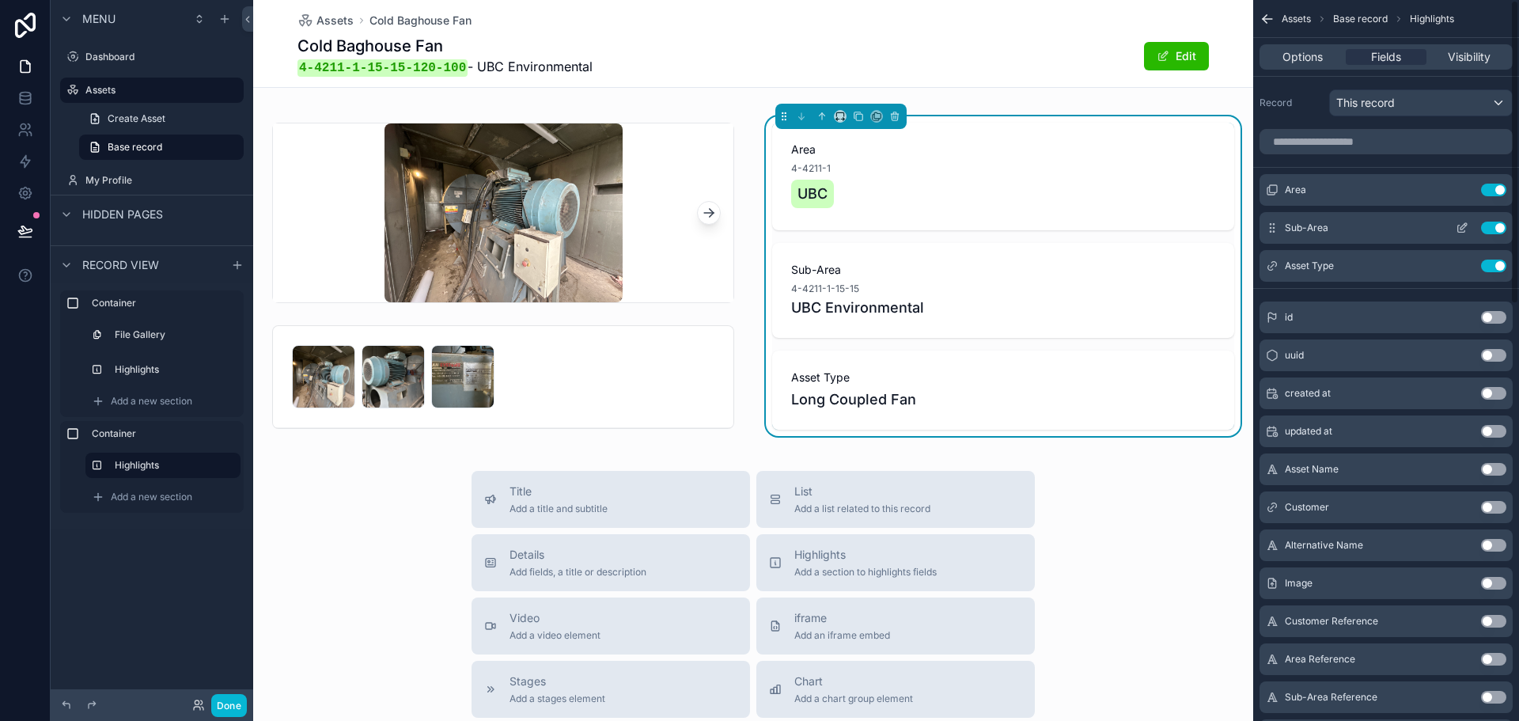
click at [1457, 224] on icon "scrollable content" at bounding box center [1462, 228] width 13 height 13
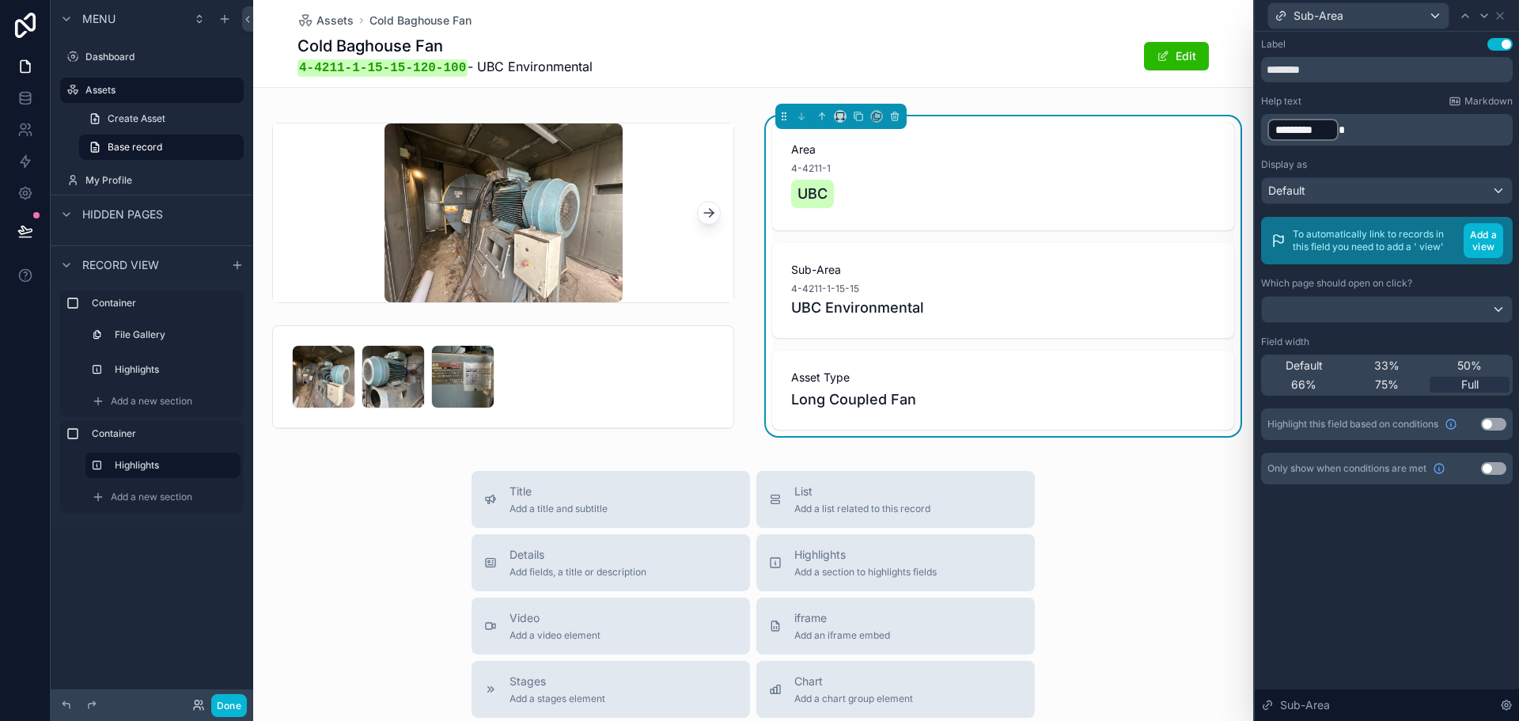
click at [1394, 134] on p "﻿ ********* ﻿" at bounding box center [1388, 129] width 242 height 25
click at [1495, 15] on icon at bounding box center [1500, 15] width 13 height 13
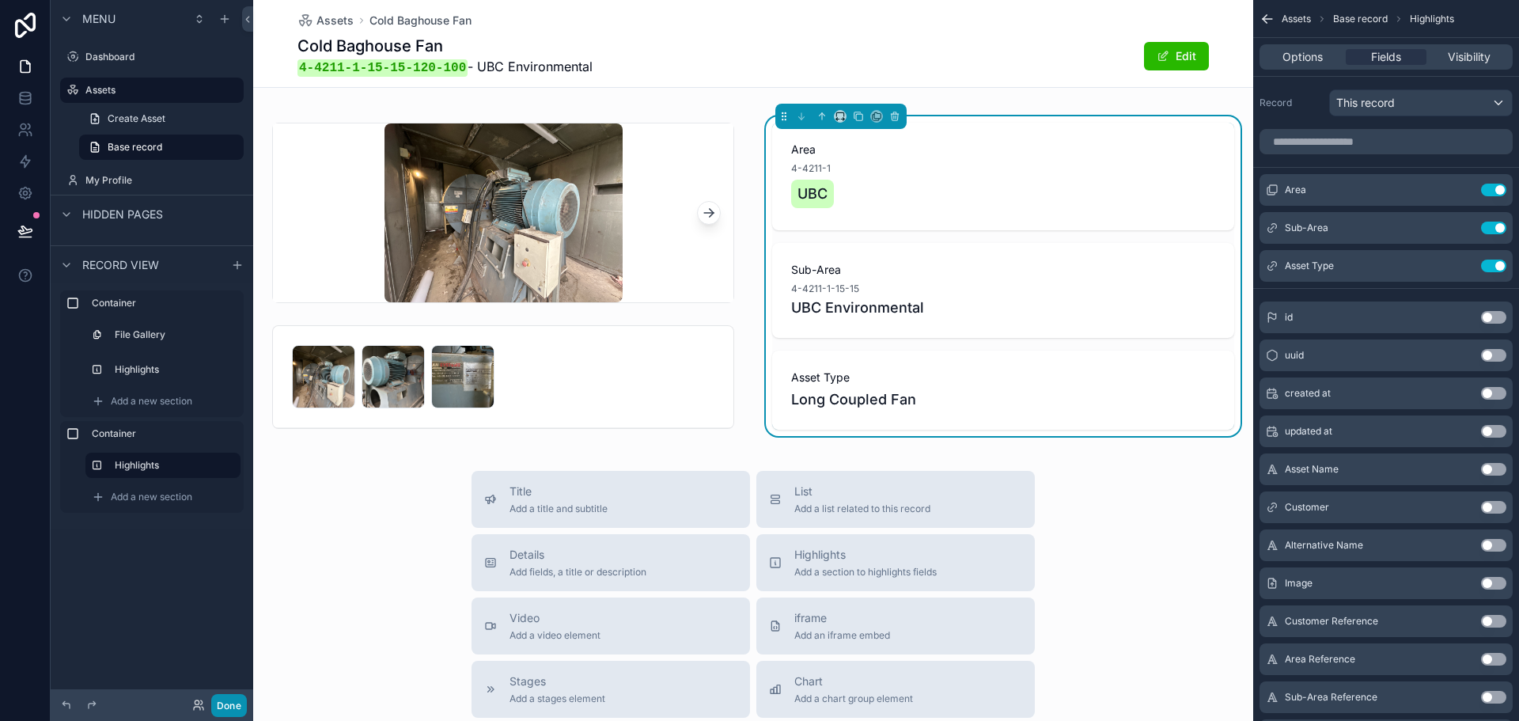
click at [229, 706] on button "Done" at bounding box center [229, 705] width 36 height 23
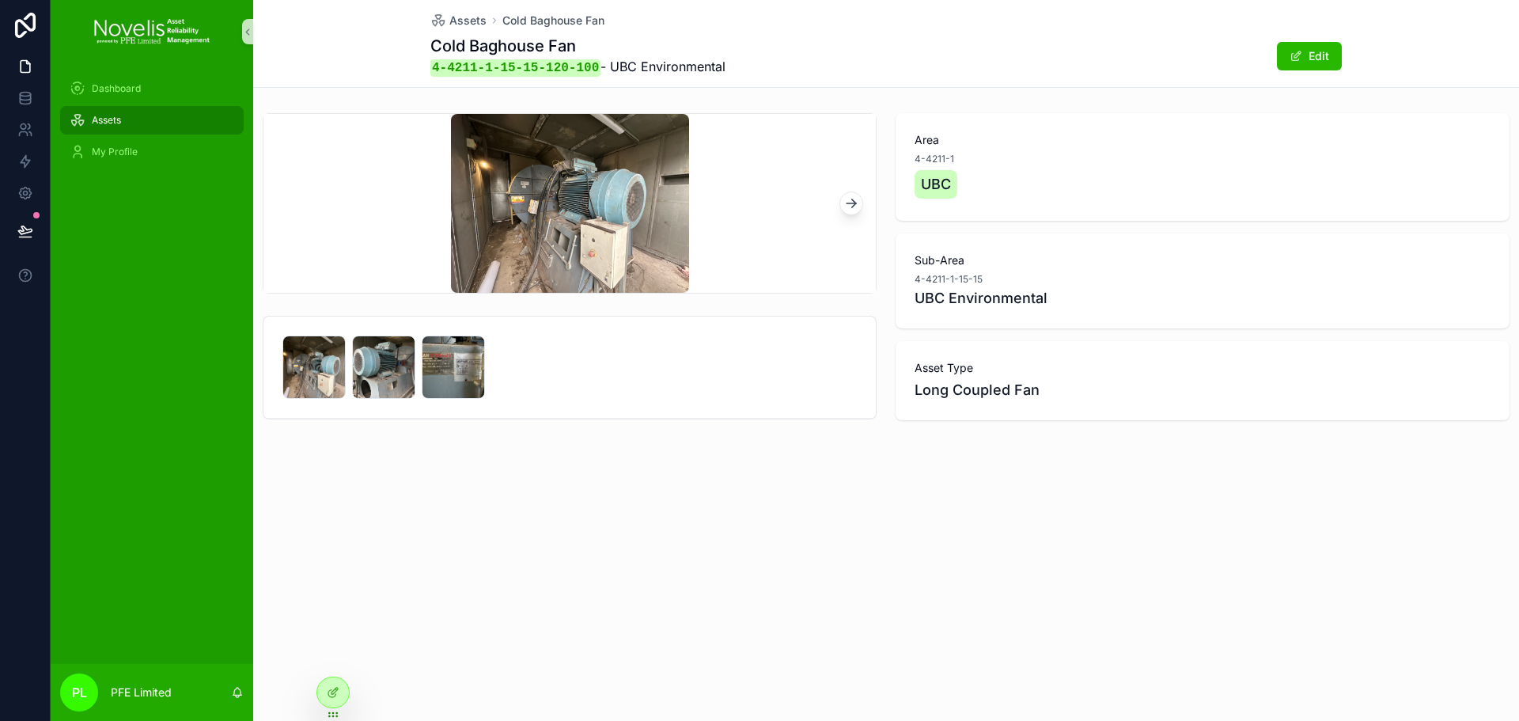
click at [116, 121] on span "Assets" at bounding box center [106, 120] width 29 height 13
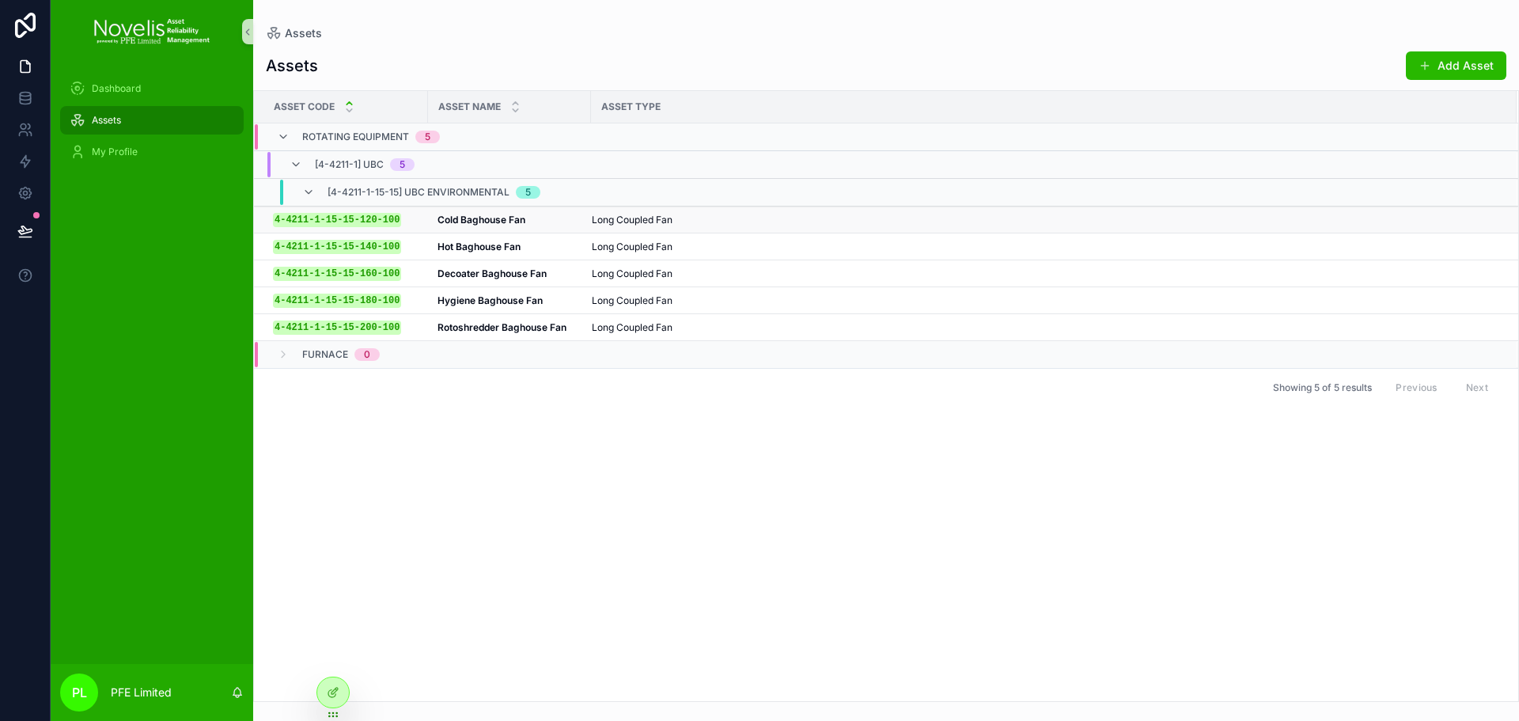
click at [659, 221] on span "Long Coupled Fan" at bounding box center [632, 220] width 81 height 13
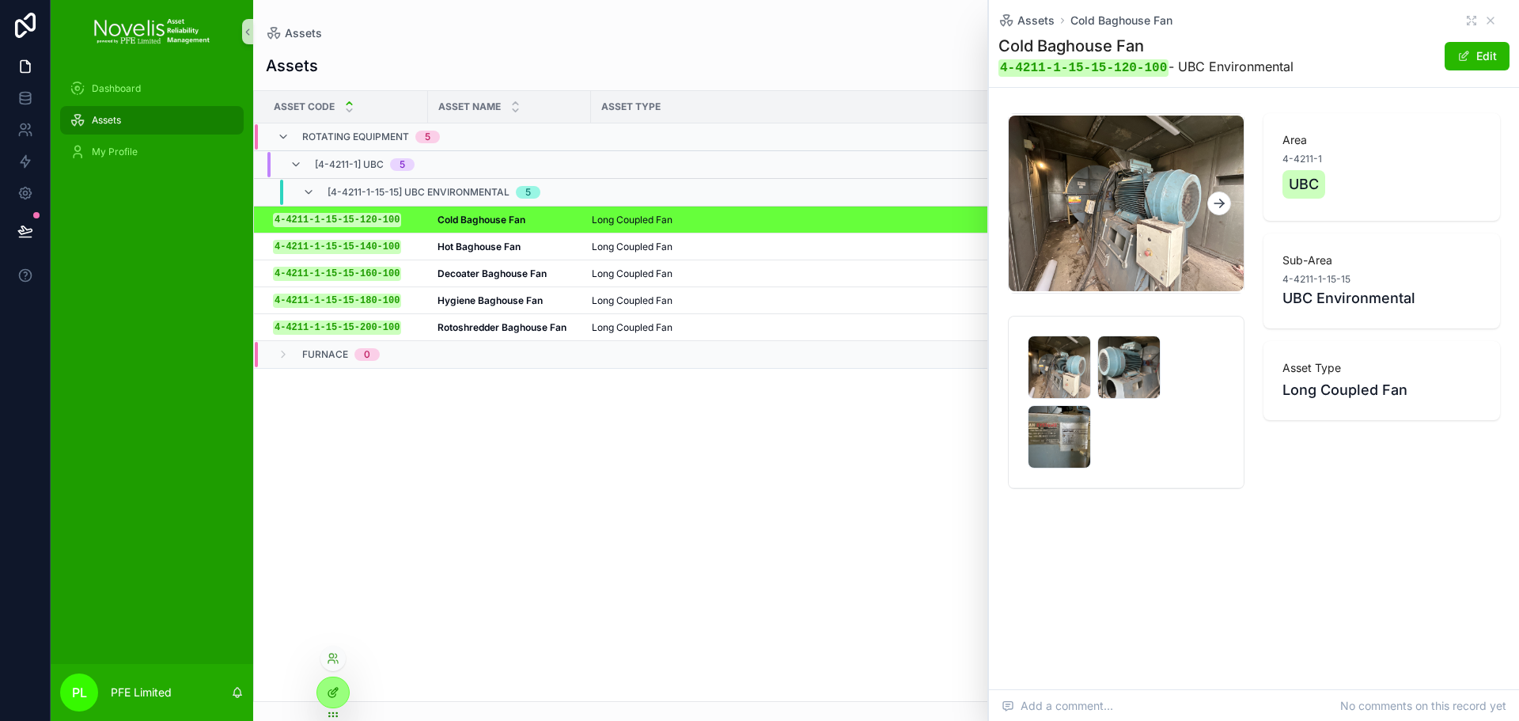
click at [335, 698] on icon at bounding box center [333, 692] width 13 height 13
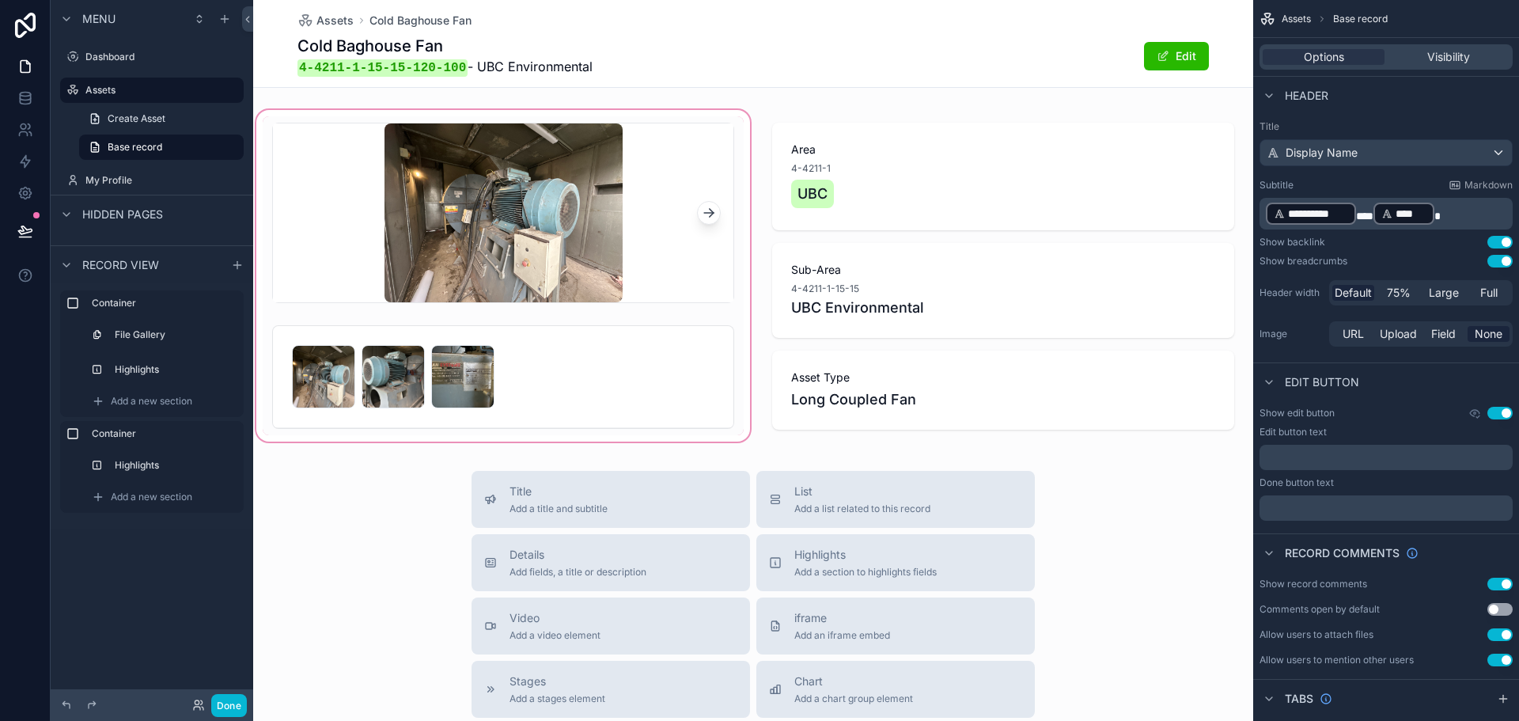
click at [622, 365] on div "scrollable content" at bounding box center [503, 276] width 500 height 339
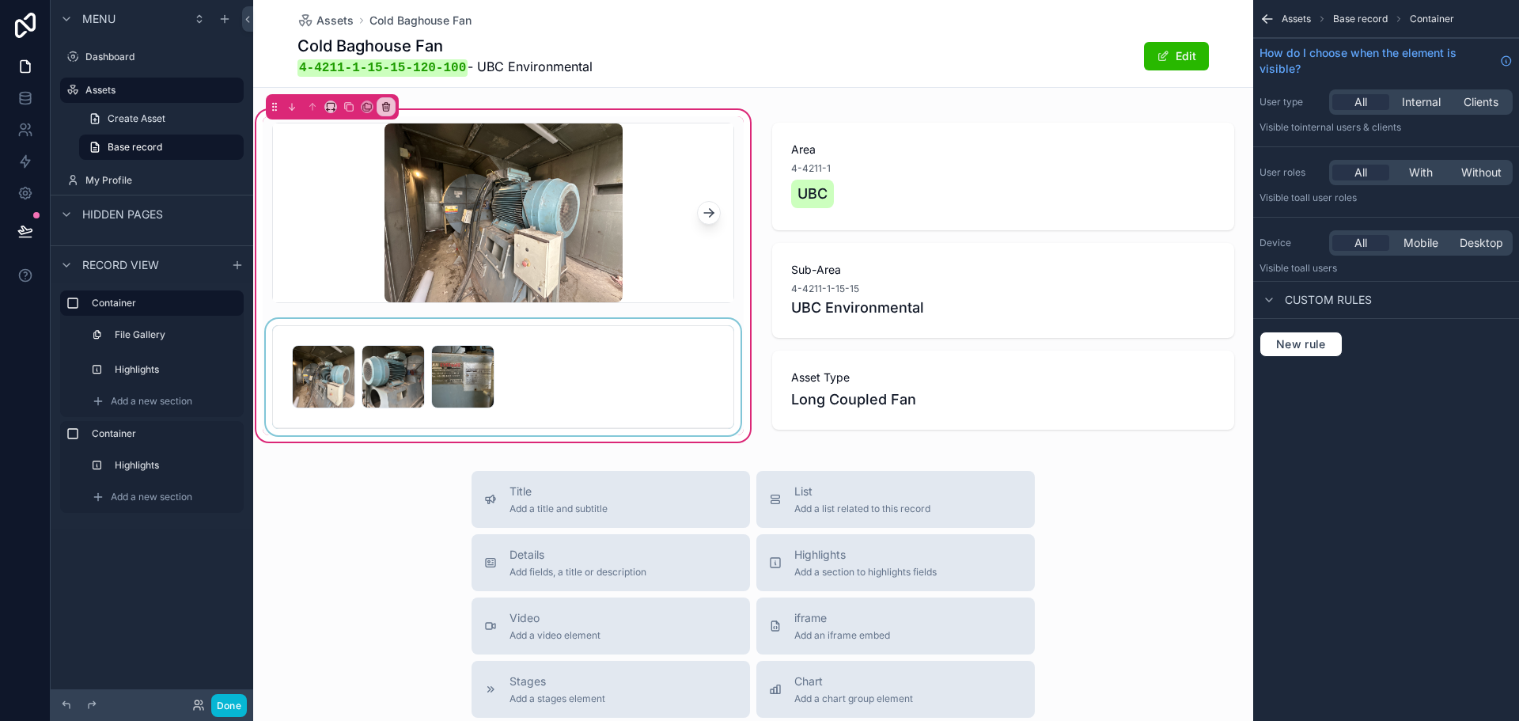
click at [616, 392] on div "scrollable content" at bounding box center [503, 377] width 481 height 116
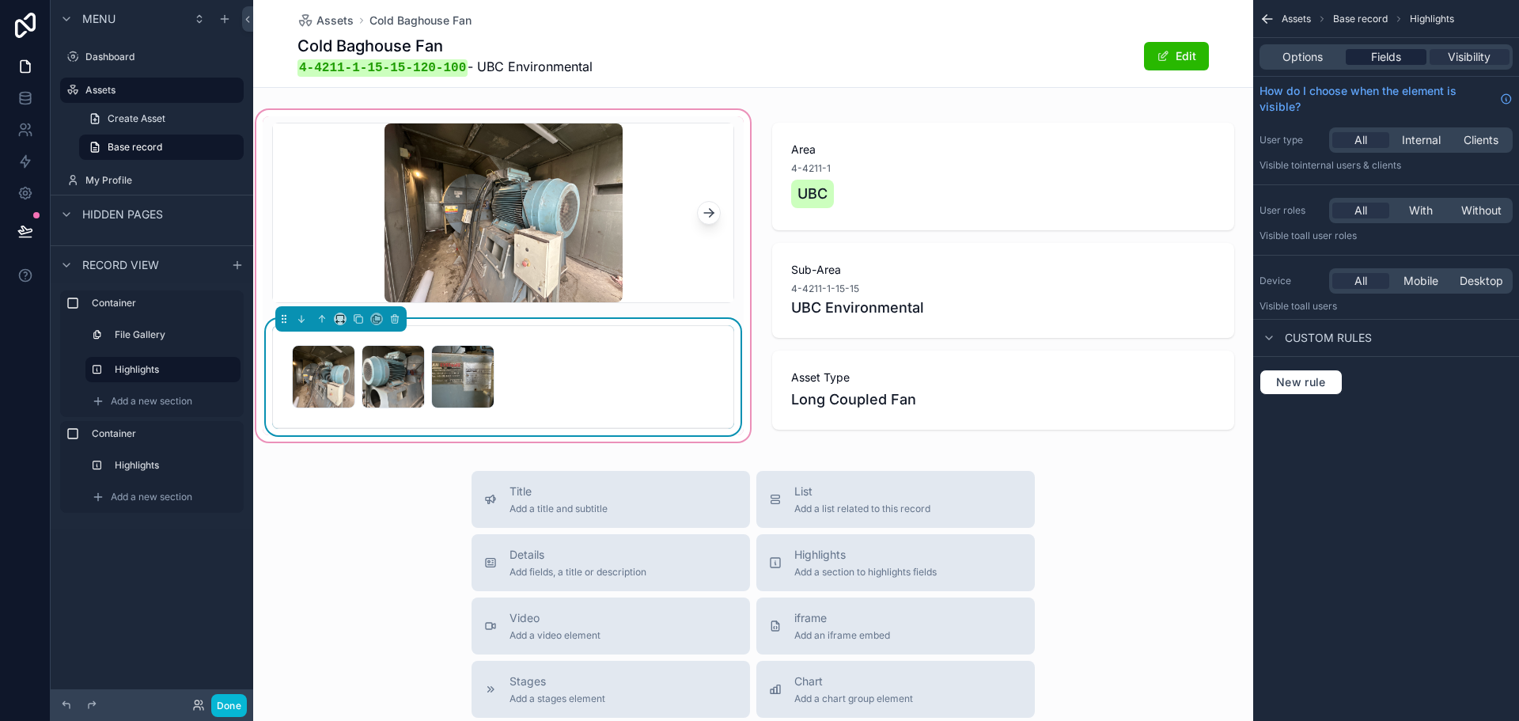
click at [1389, 62] on span "Fields" at bounding box center [1386, 57] width 30 height 16
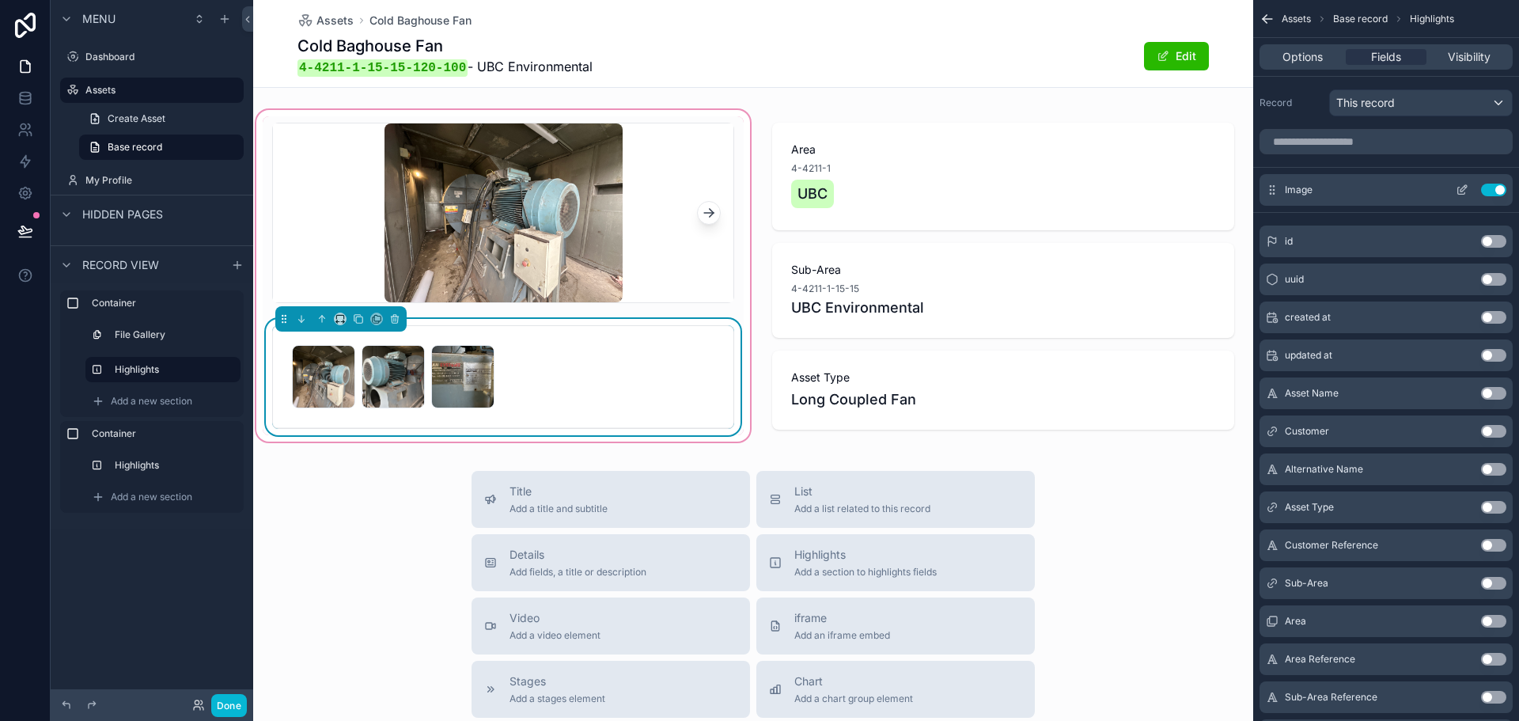
click at [1459, 186] on icon "scrollable content" at bounding box center [1462, 190] width 13 height 13
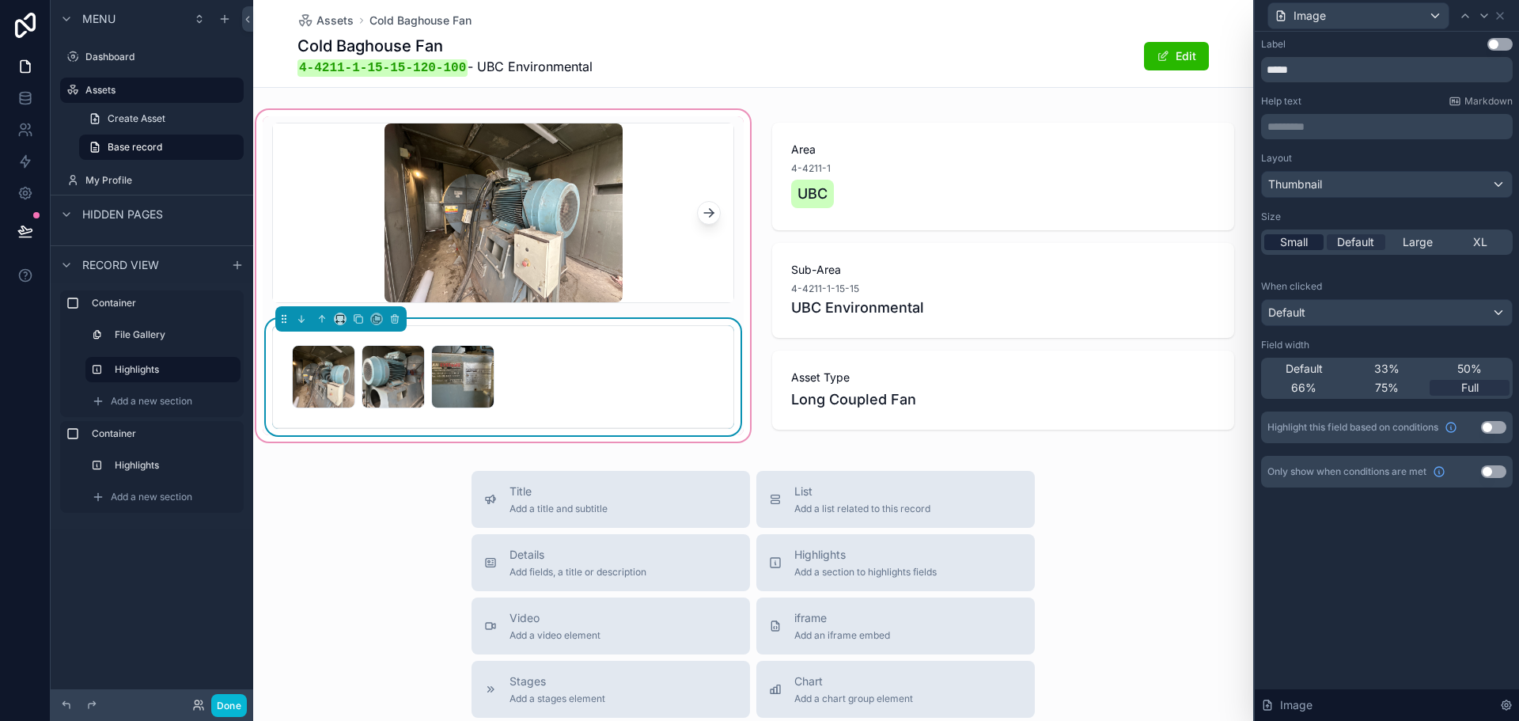
click at [1300, 242] on span "Small" at bounding box center [1294, 242] width 28 height 16
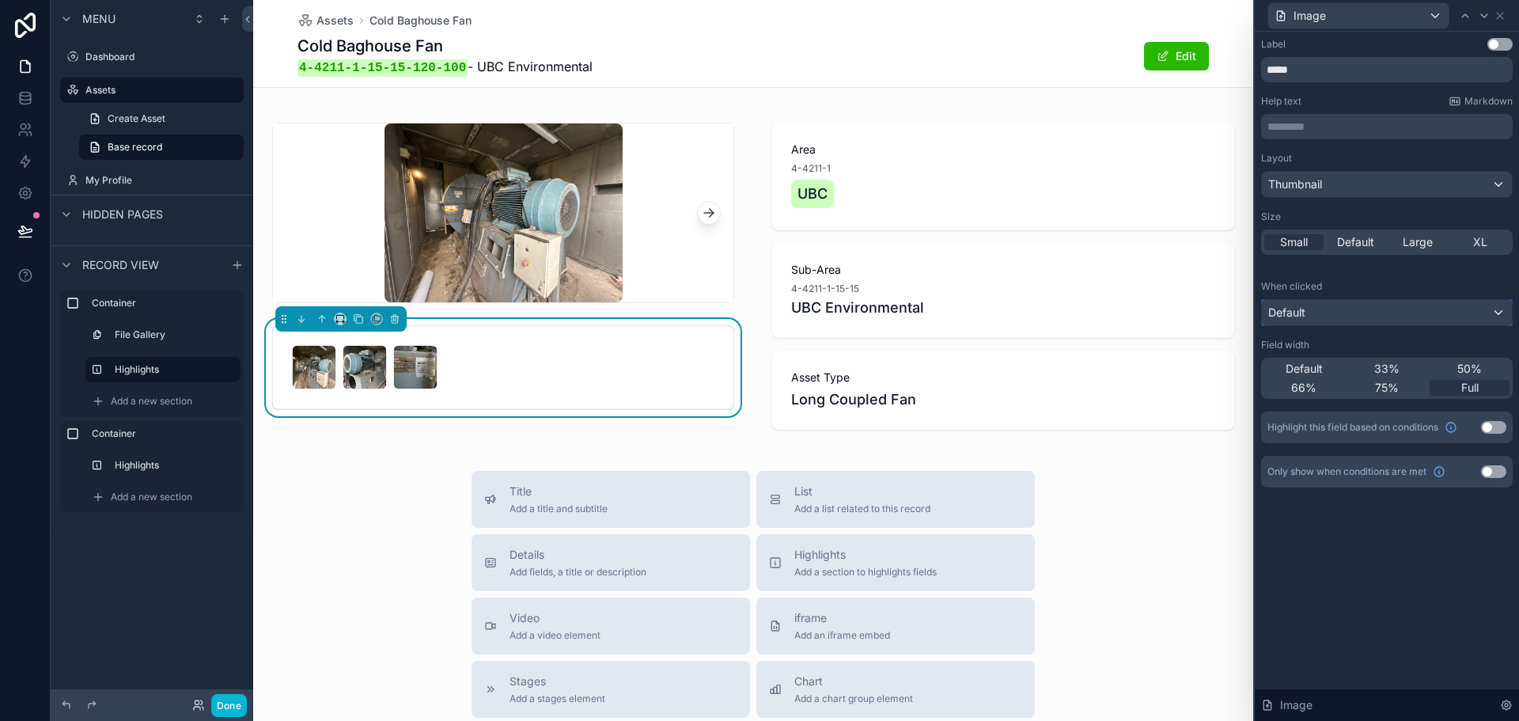
click at [1388, 324] on div "Default" at bounding box center [1387, 312] width 250 height 25
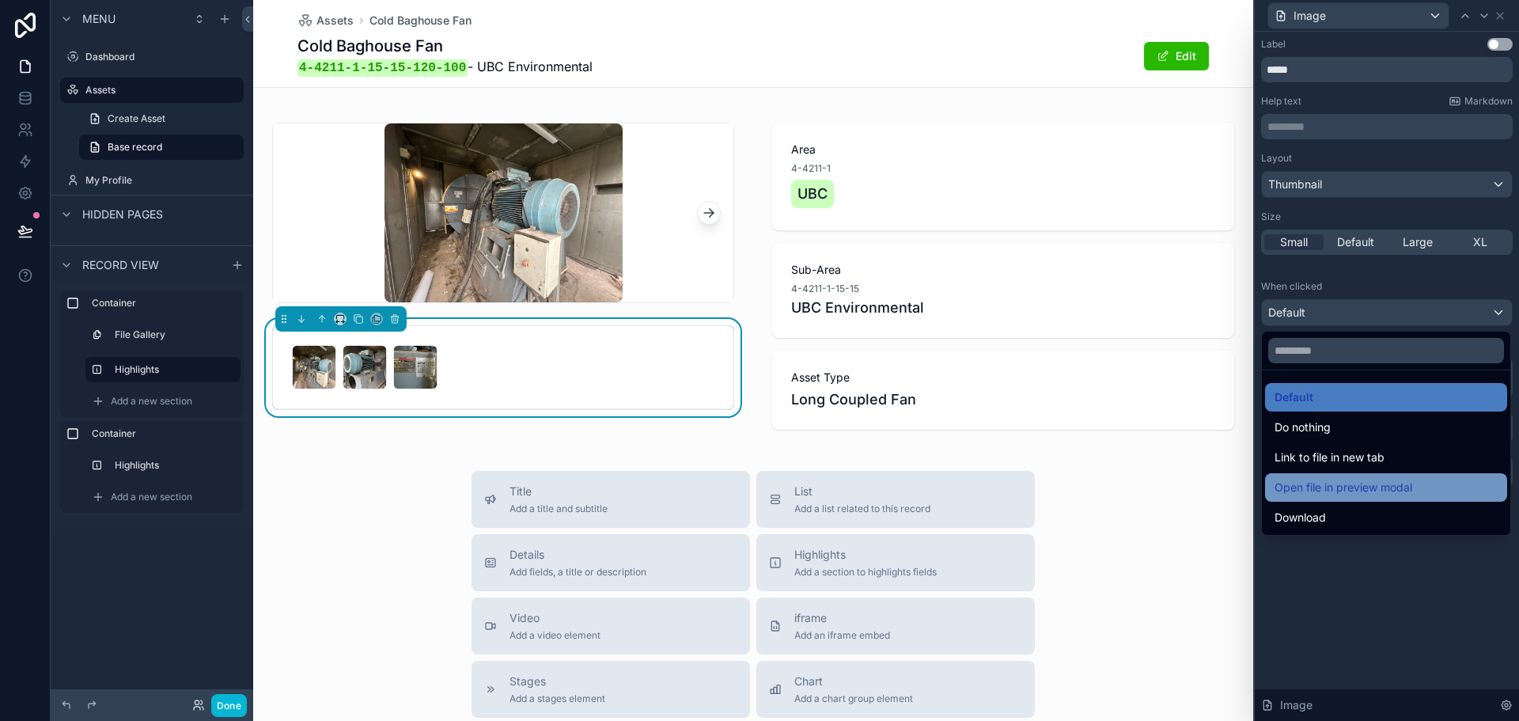
click at [1349, 482] on span "Open file in preview modal" at bounding box center [1343, 487] width 138 height 19
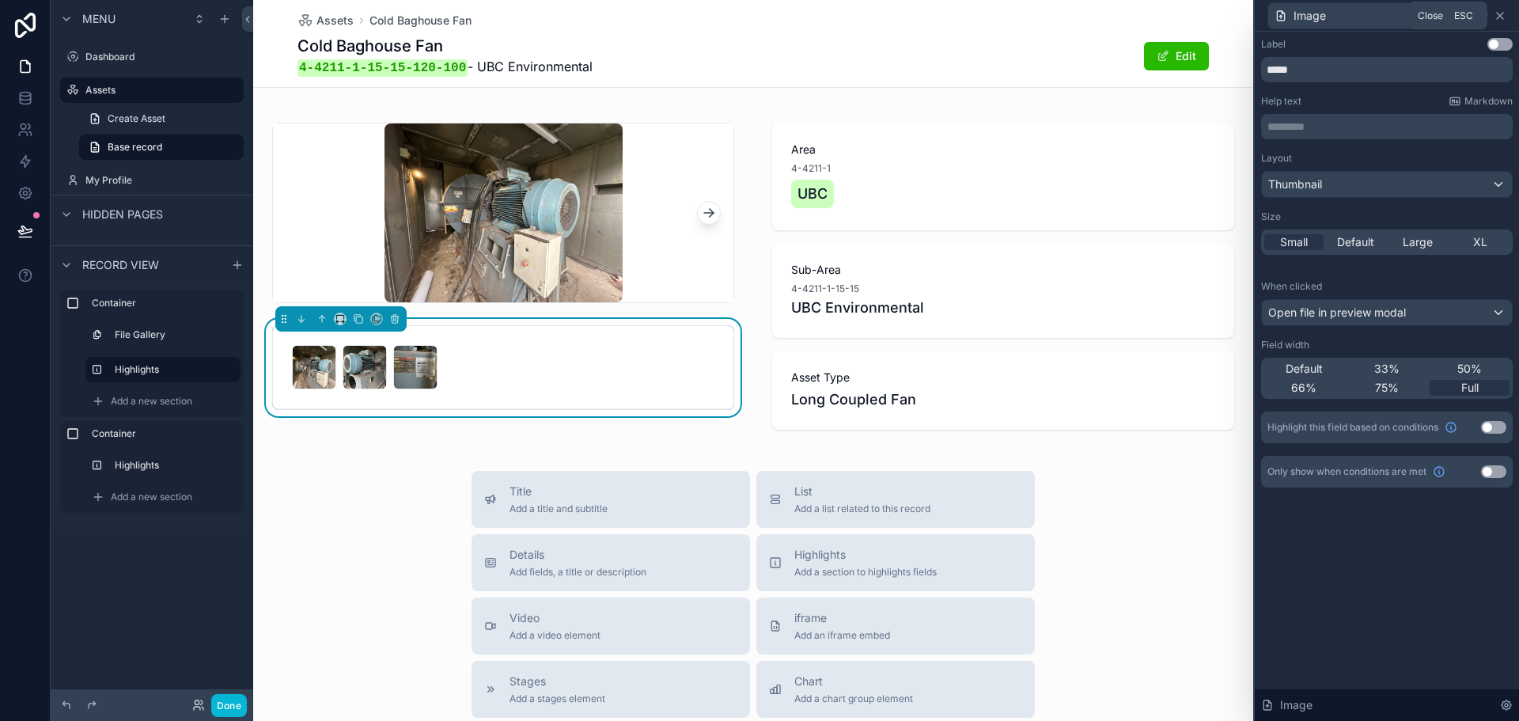
click at [1496, 9] on icon at bounding box center [1500, 15] width 13 height 13
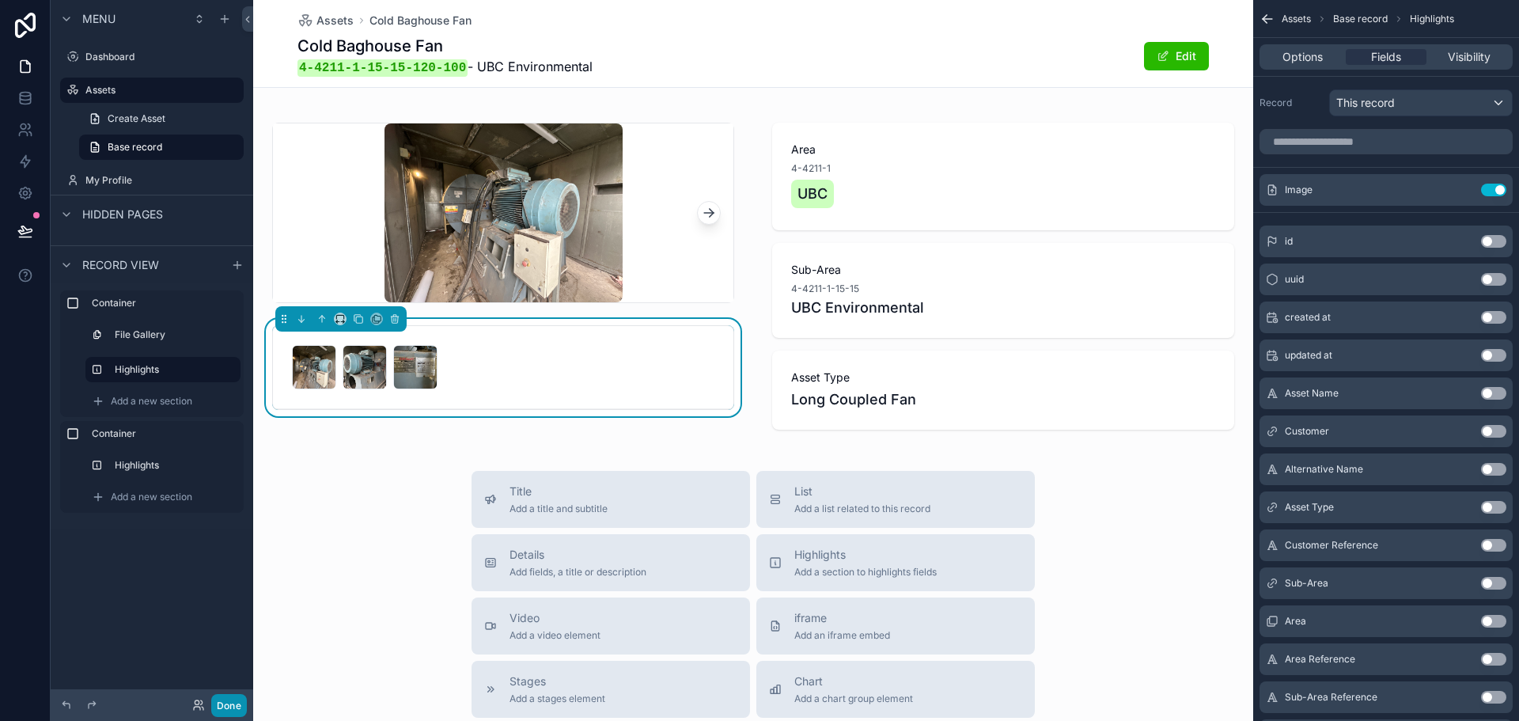
click at [241, 708] on button "Done" at bounding box center [229, 705] width 36 height 23
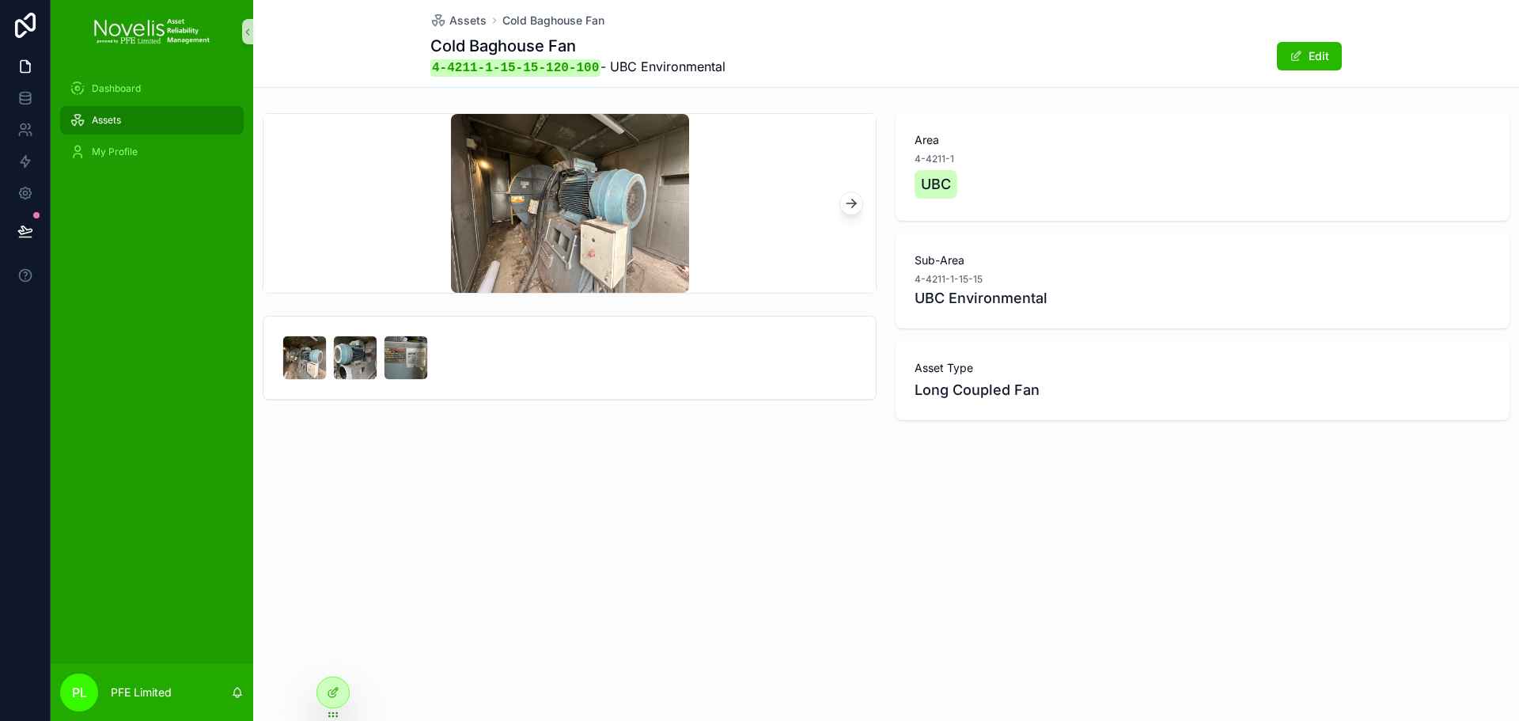
click at [127, 127] on div "Assets" at bounding box center [152, 120] width 165 height 25
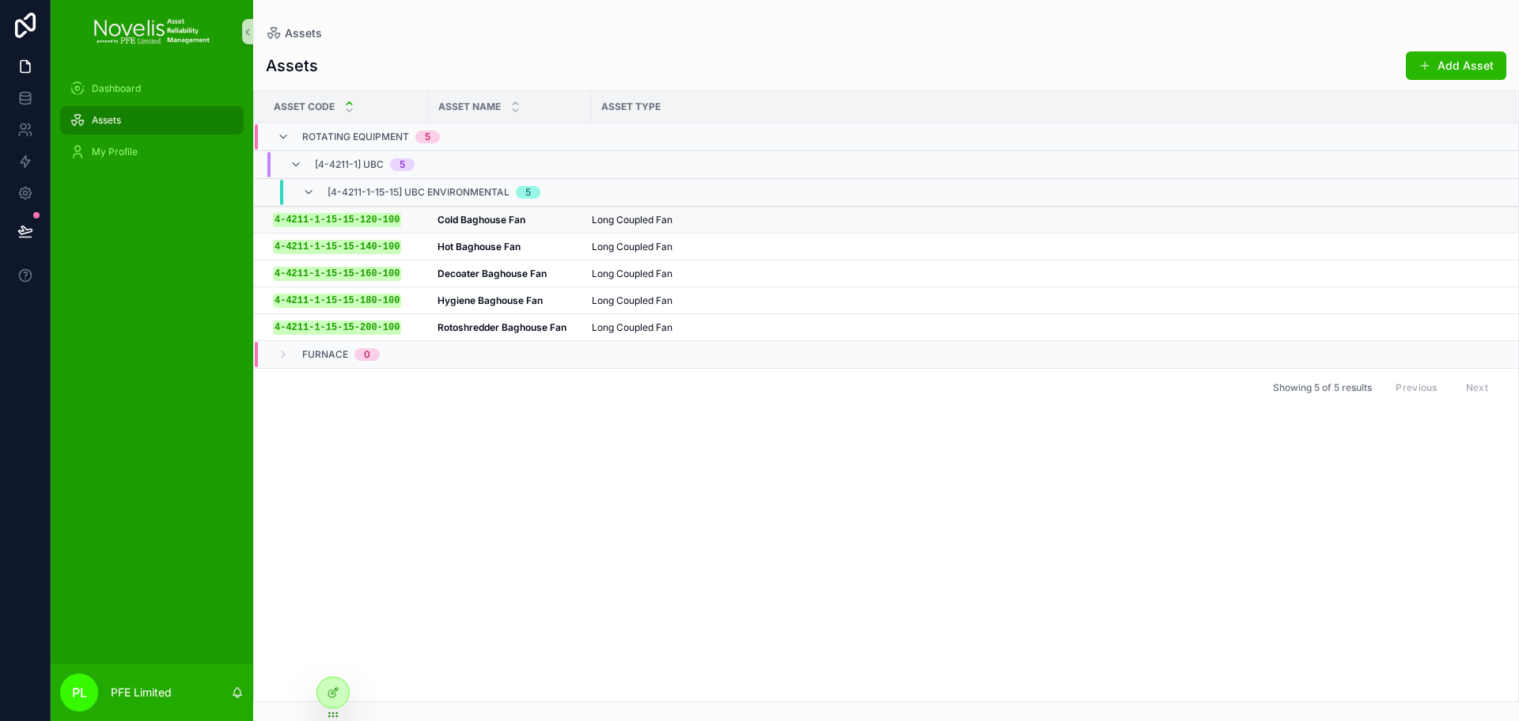
click at [452, 214] on strong "Cold Baghouse Fan" at bounding box center [481, 220] width 88 height 12
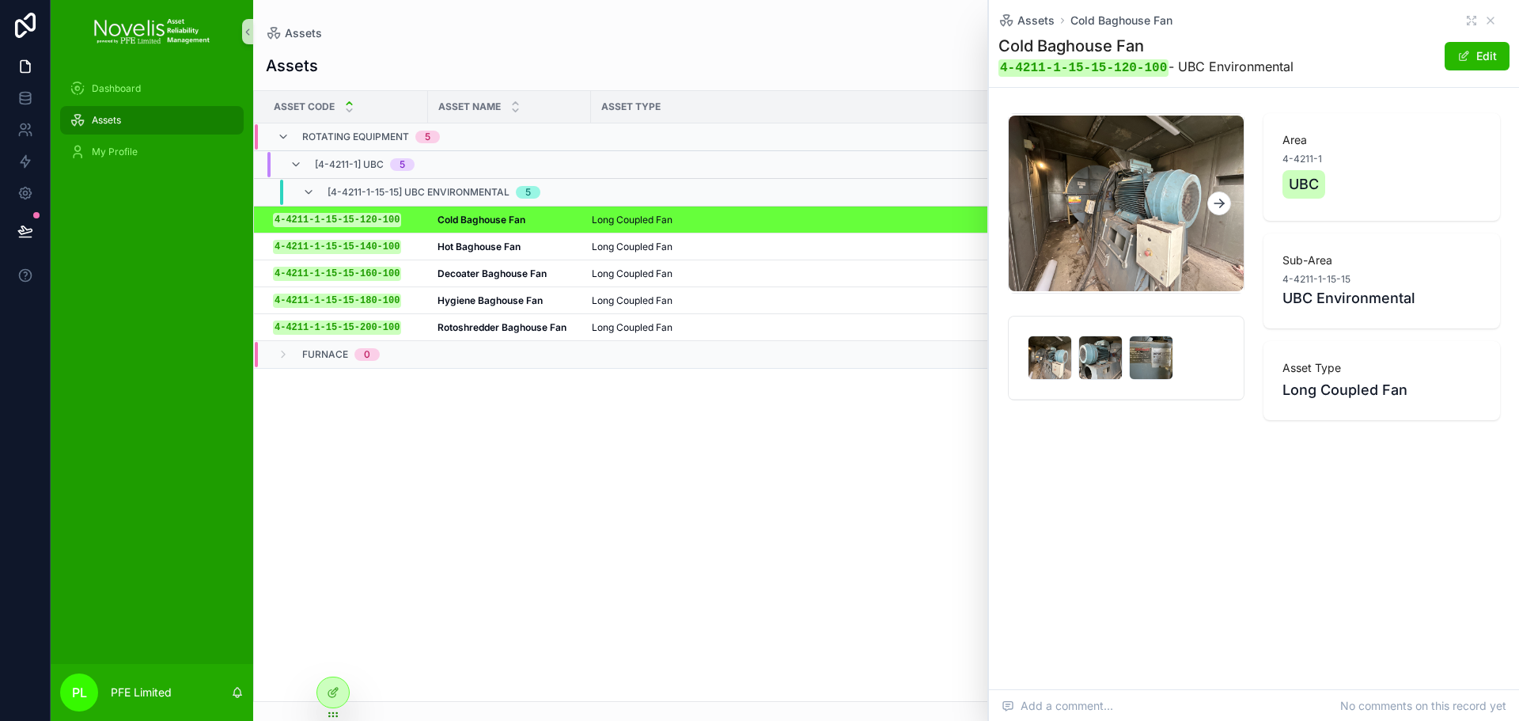
click at [1218, 207] on icon "scrollable content" at bounding box center [1219, 203] width 16 height 16
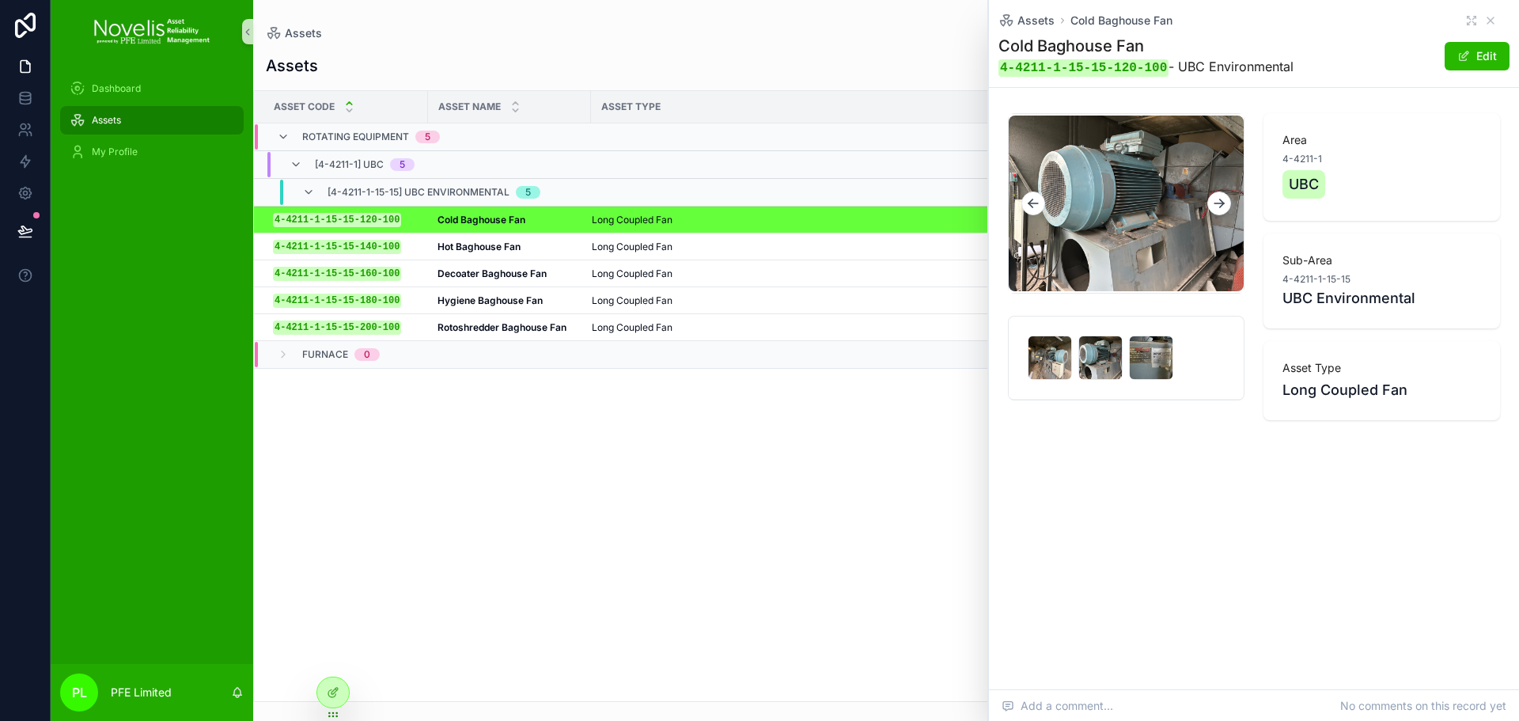
click at [1218, 207] on icon "scrollable content" at bounding box center [1219, 203] width 16 height 16
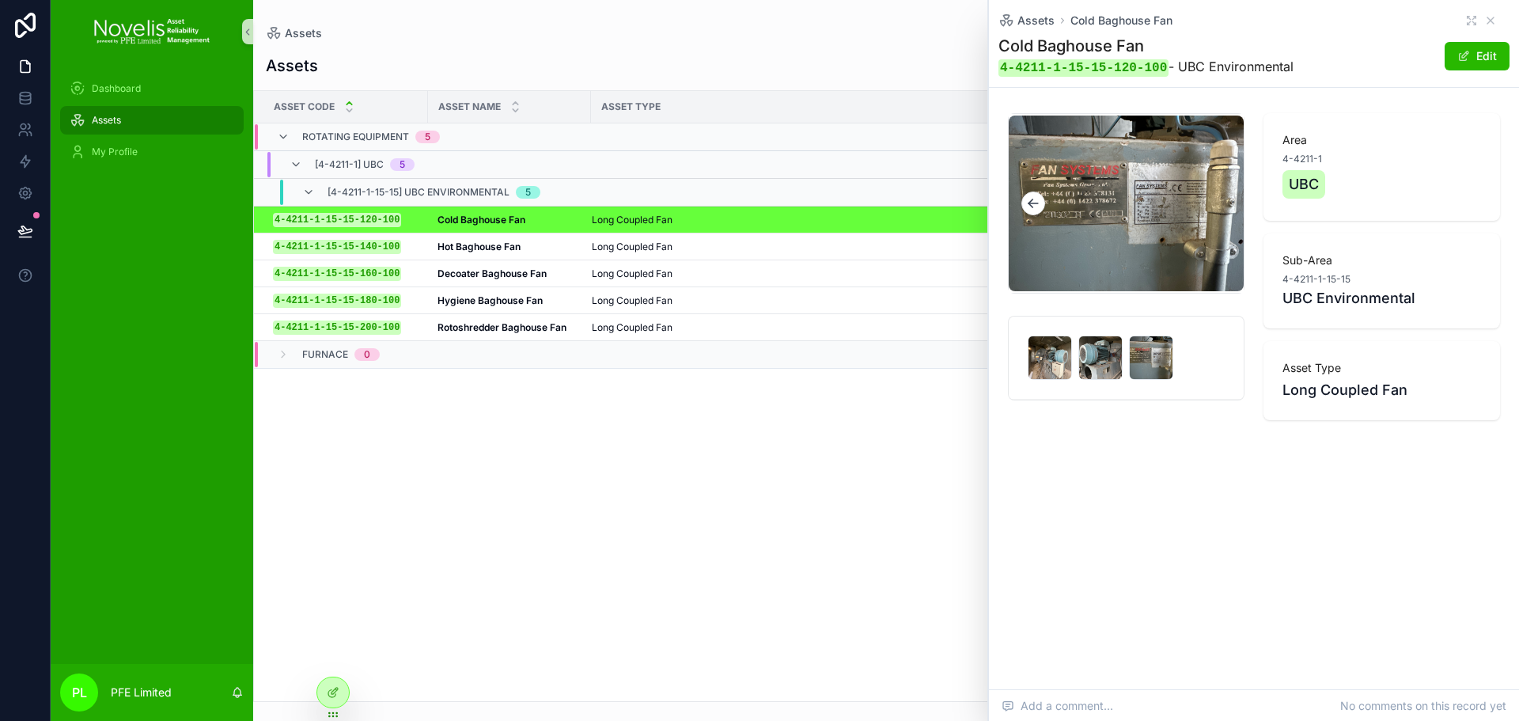
click at [1218, 207] on img "scrollable content" at bounding box center [1126, 204] width 235 height 176
click at [1034, 200] on icon "scrollable content" at bounding box center [1033, 203] width 16 height 16
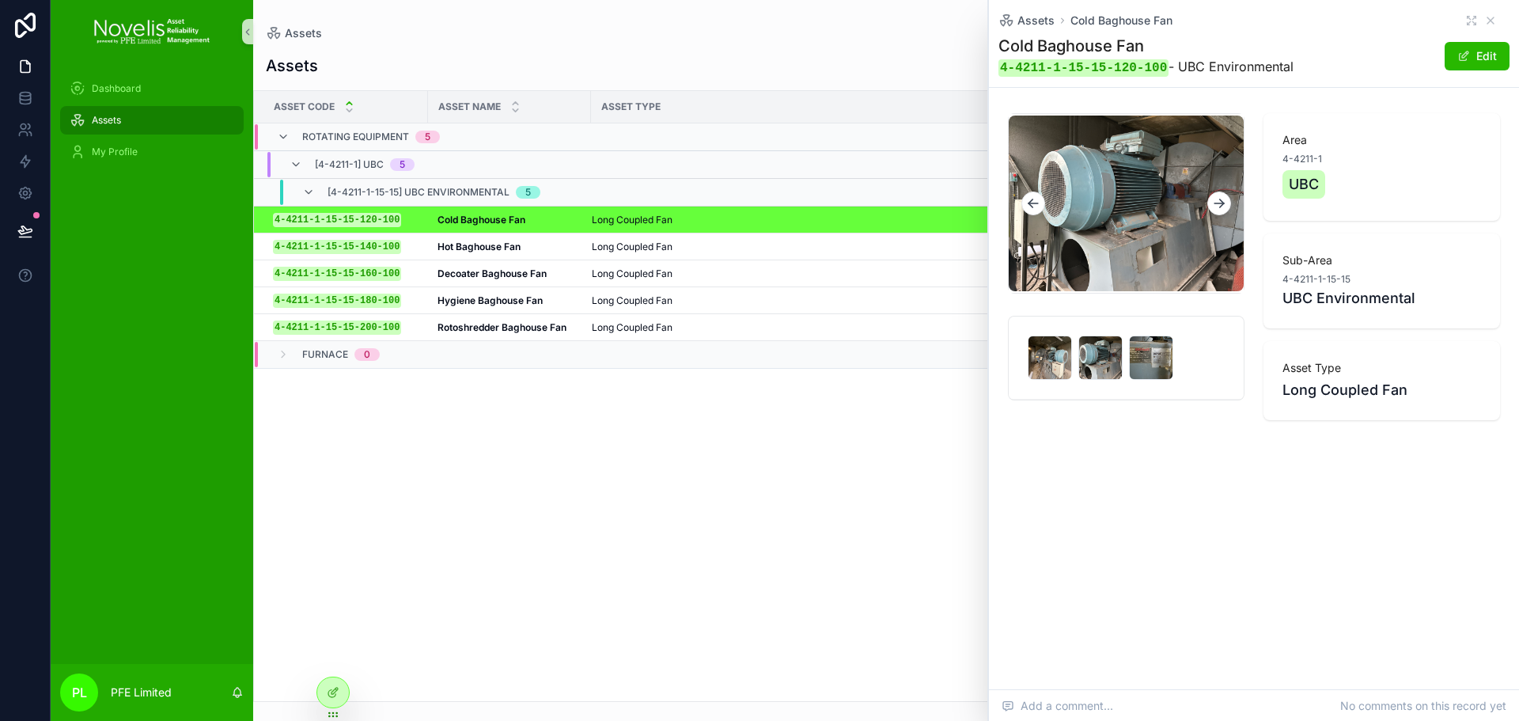
click at [1034, 200] on icon "scrollable content" at bounding box center [1033, 203] width 16 height 16
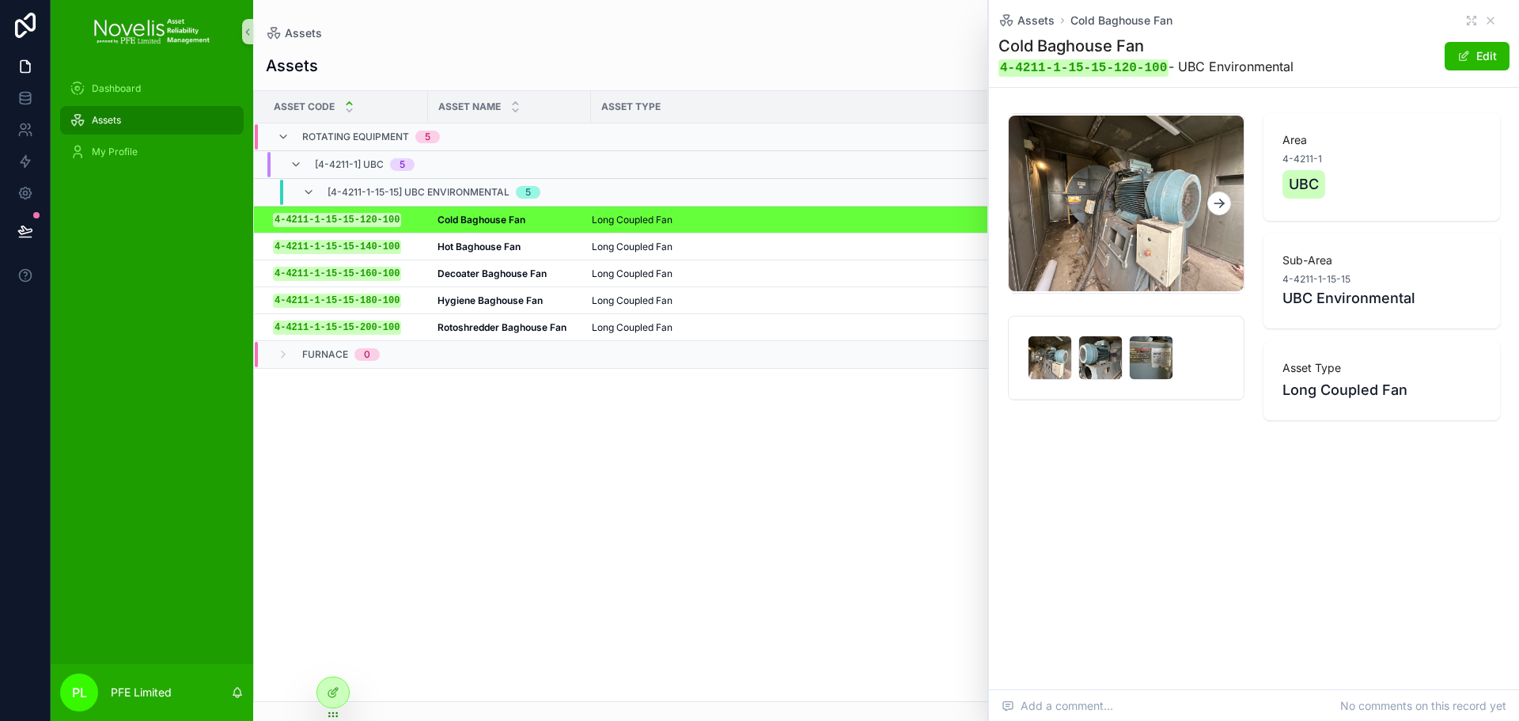
click at [1078, 523] on div "Assets Cold Baghouse Fan Cold Baghouse Fan 4-4211-1-15-15-120-100 - UBC Environ…" at bounding box center [1254, 264] width 530 height 528
click at [344, 688] on div at bounding box center [333, 692] width 32 height 30
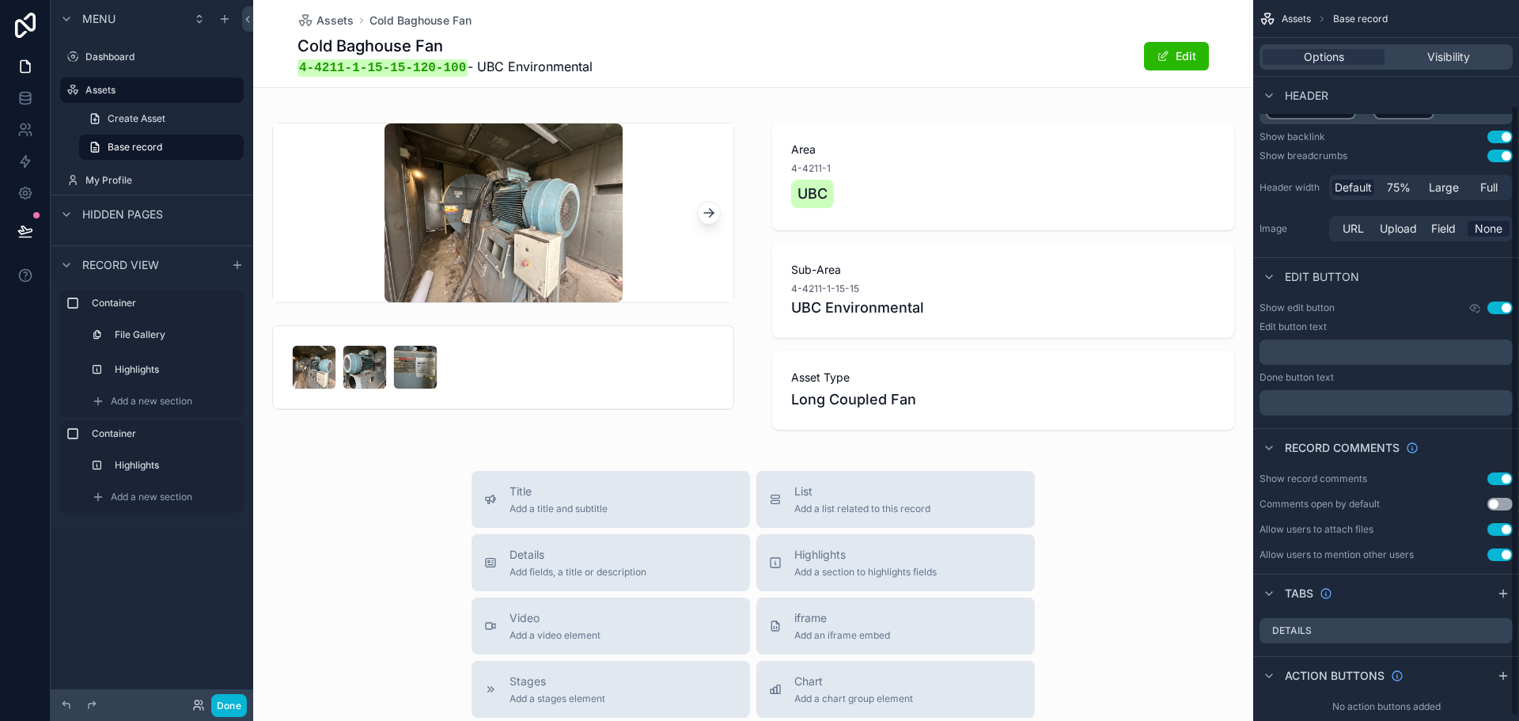
scroll to position [129, 0]
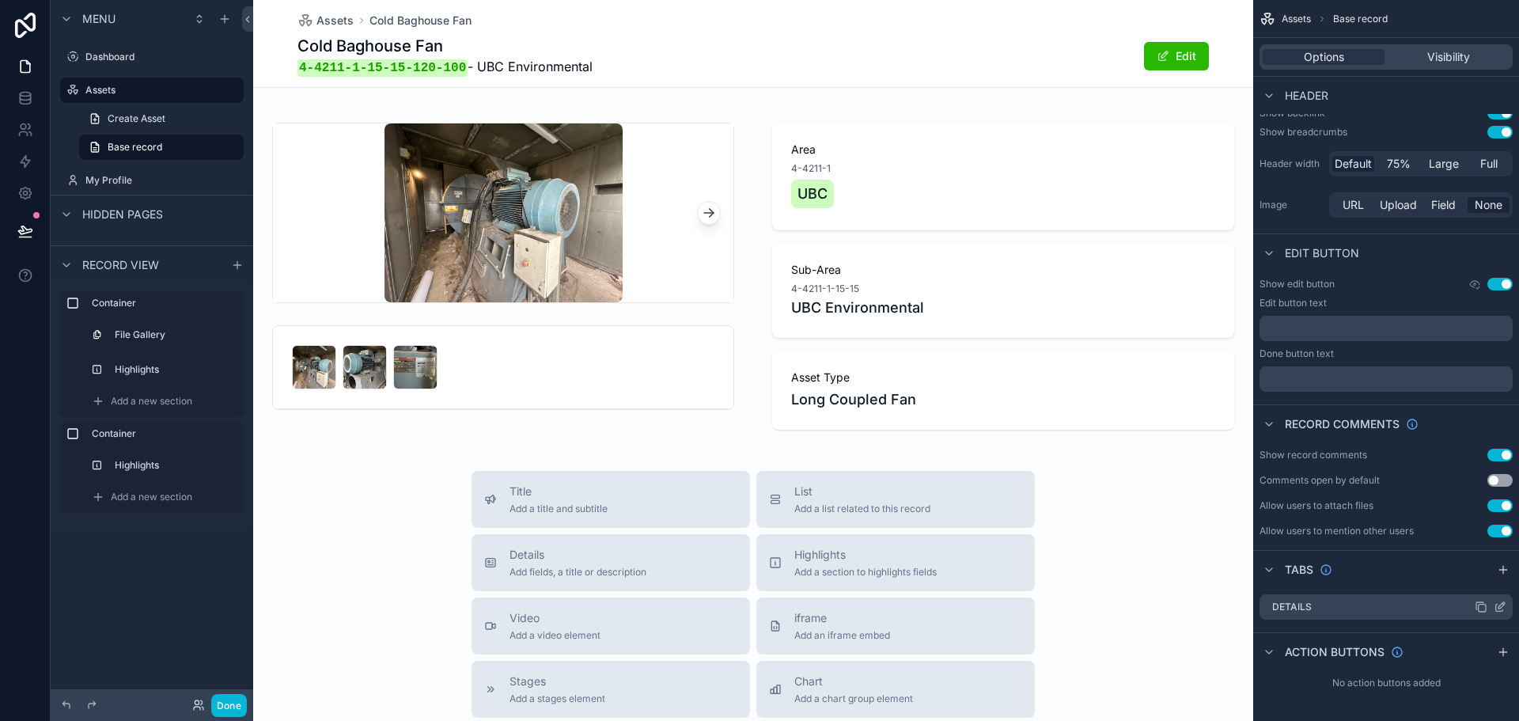
click at [1503, 605] on icon "scrollable content" at bounding box center [1500, 606] width 13 height 13
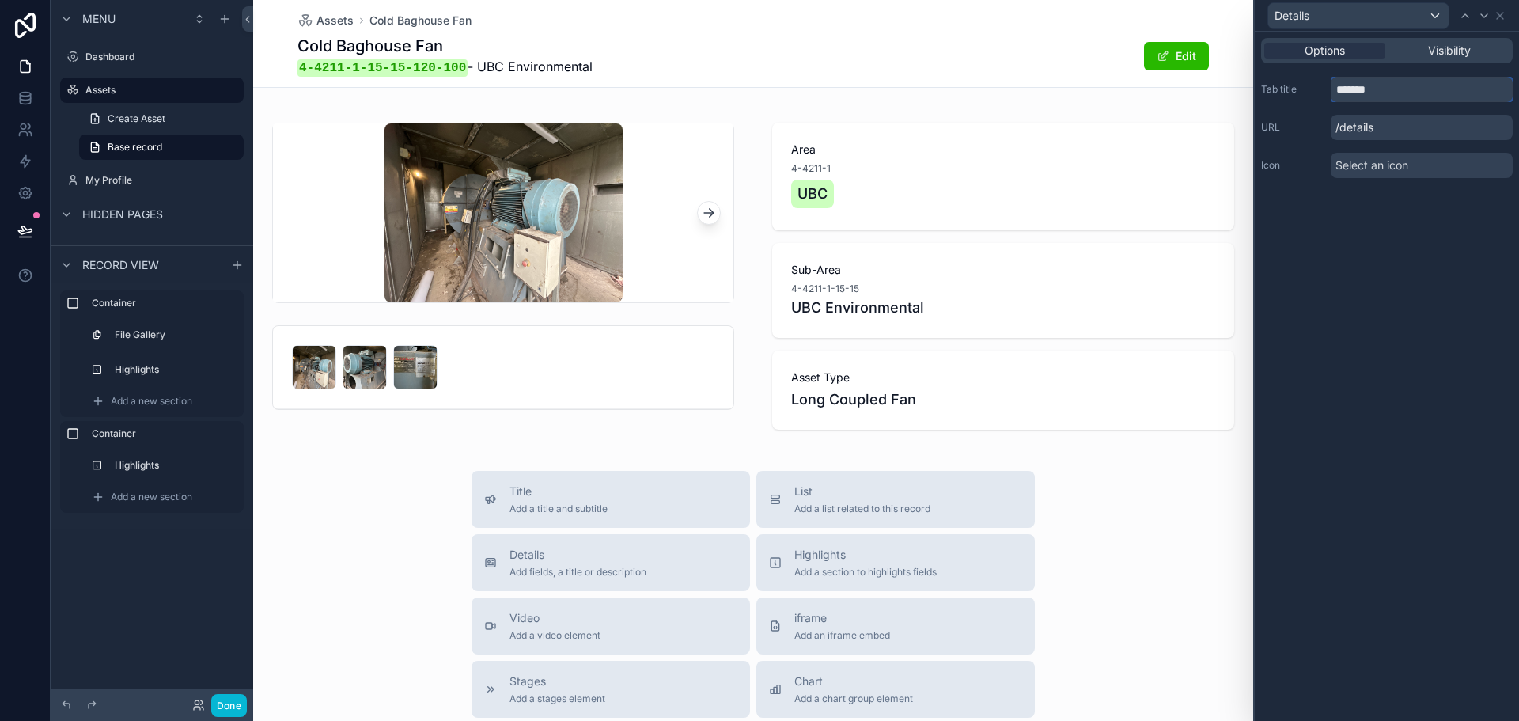
click at [1377, 91] on input "*******" at bounding box center [1422, 89] width 182 height 25
type input "********"
click at [1422, 332] on div "Options Visibility Tab title ******** URL /overview Icon Select an icon" at bounding box center [1387, 376] width 264 height 689
click at [1502, 16] on icon at bounding box center [1500, 15] width 13 height 13
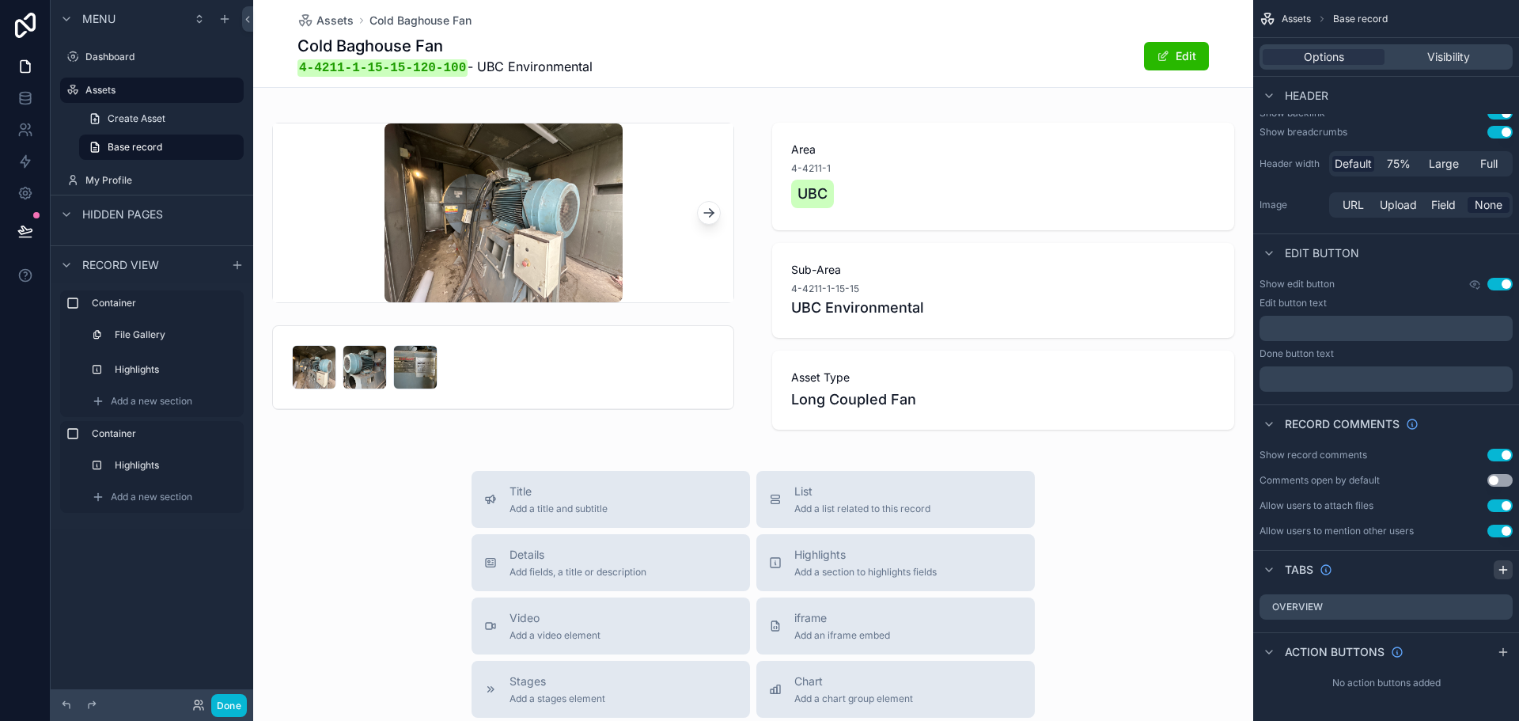
click at [1499, 575] on icon "scrollable content" at bounding box center [1503, 569] width 13 height 13
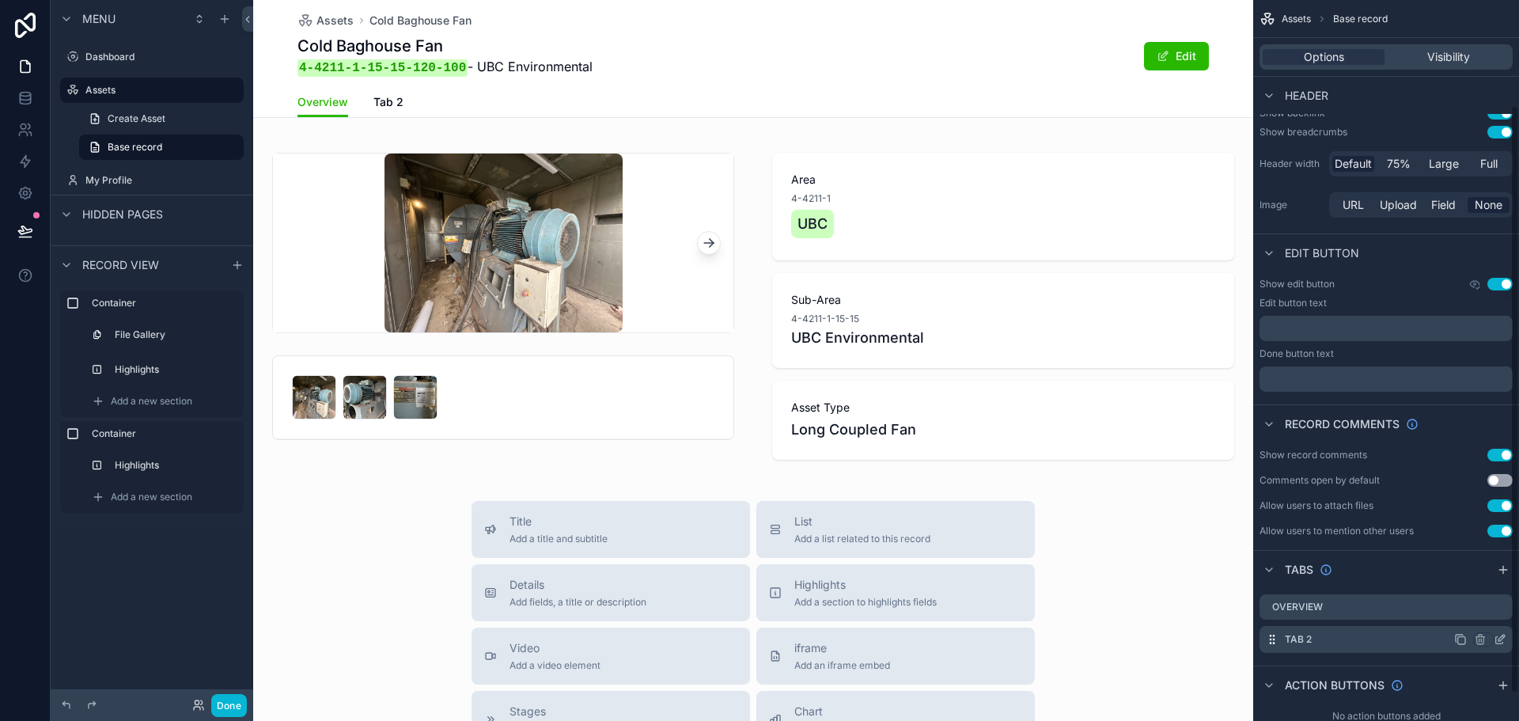
click at [1498, 634] on icon "scrollable content" at bounding box center [1500, 639] width 13 height 13
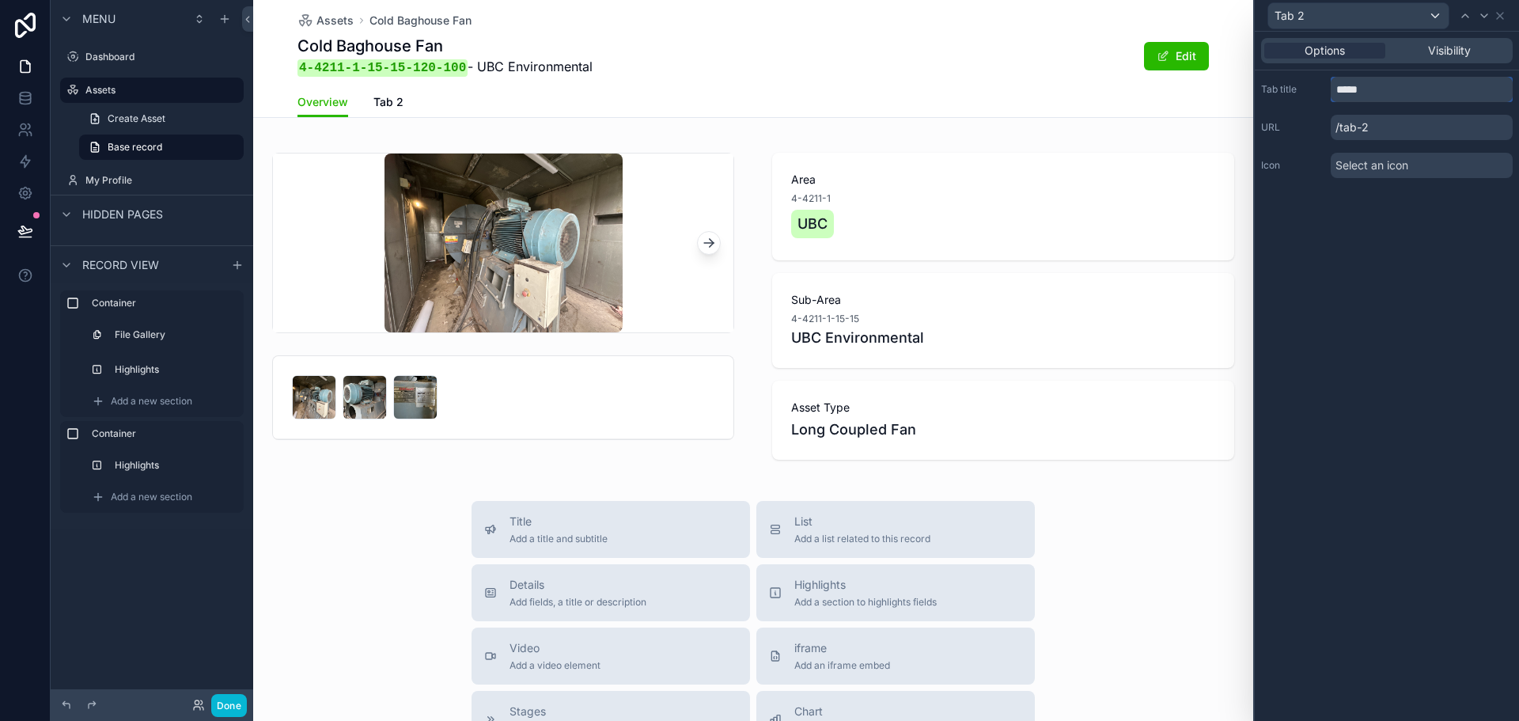
drag, startPoint x: 1385, startPoint y: 91, endPoint x: 1337, endPoint y: 93, distance: 48.3
click at [1337, 93] on input "*****" at bounding box center [1422, 89] width 182 height 25
drag, startPoint x: 1386, startPoint y: 89, endPoint x: 1302, endPoint y: 82, distance: 84.2
click at [1302, 82] on div "**********" at bounding box center [1387, 89] width 252 height 25
type input "**********"
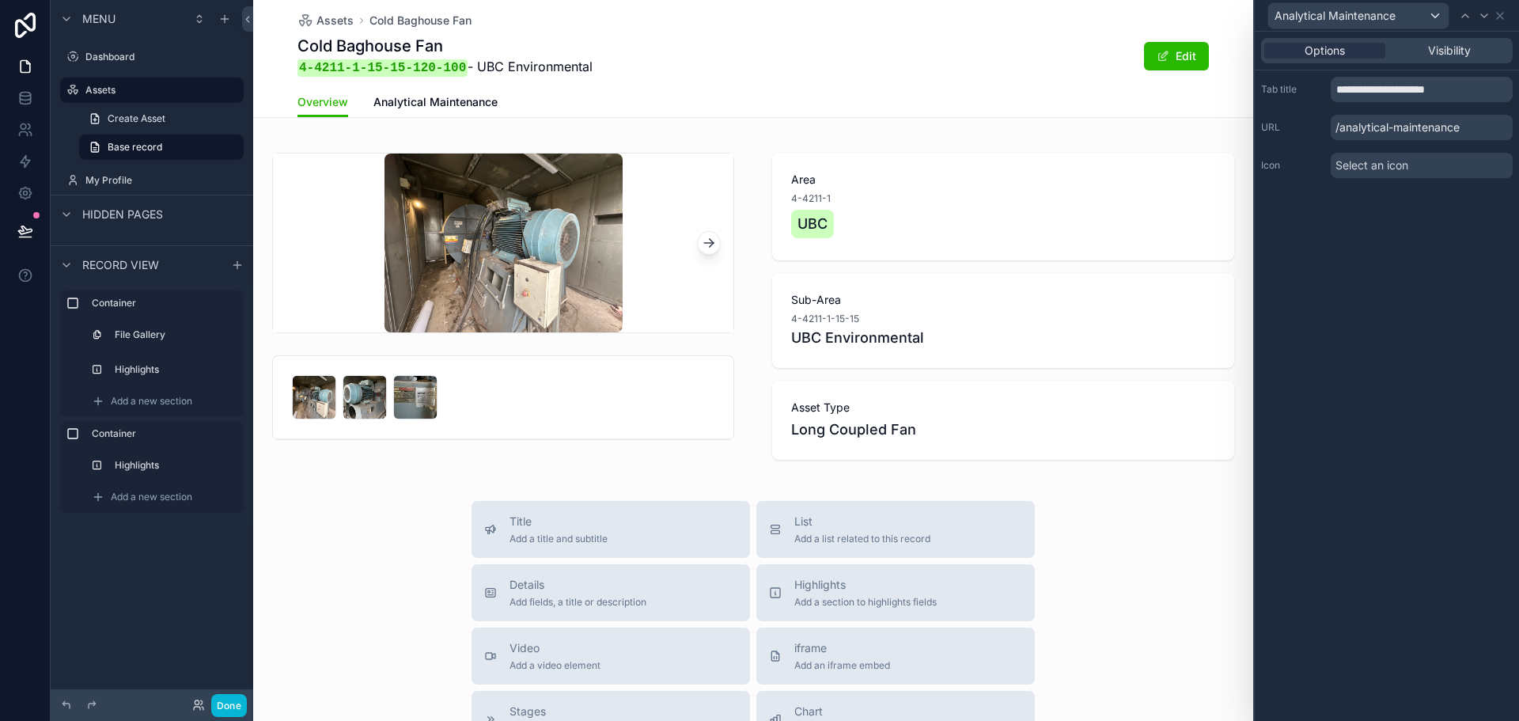
click at [1417, 255] on div "**********" at bounding box center [1387, 376] width 264 height 689
click at [480, 105] on span "Analytical Maintenance" at bounding box center [435, 102] width 124 height 16
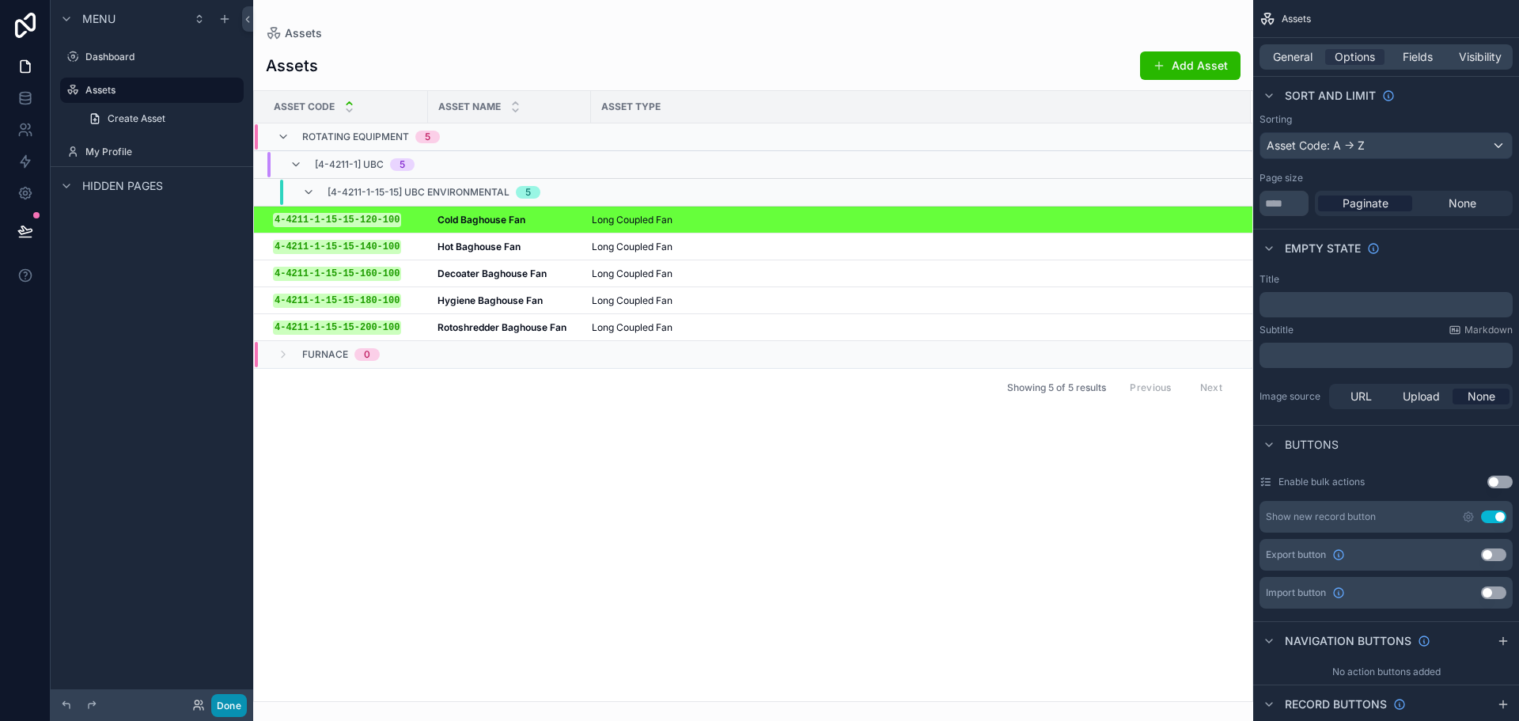
click at [244, 696] on button "Done" at bounding box center [229, 705] width 36 height 23
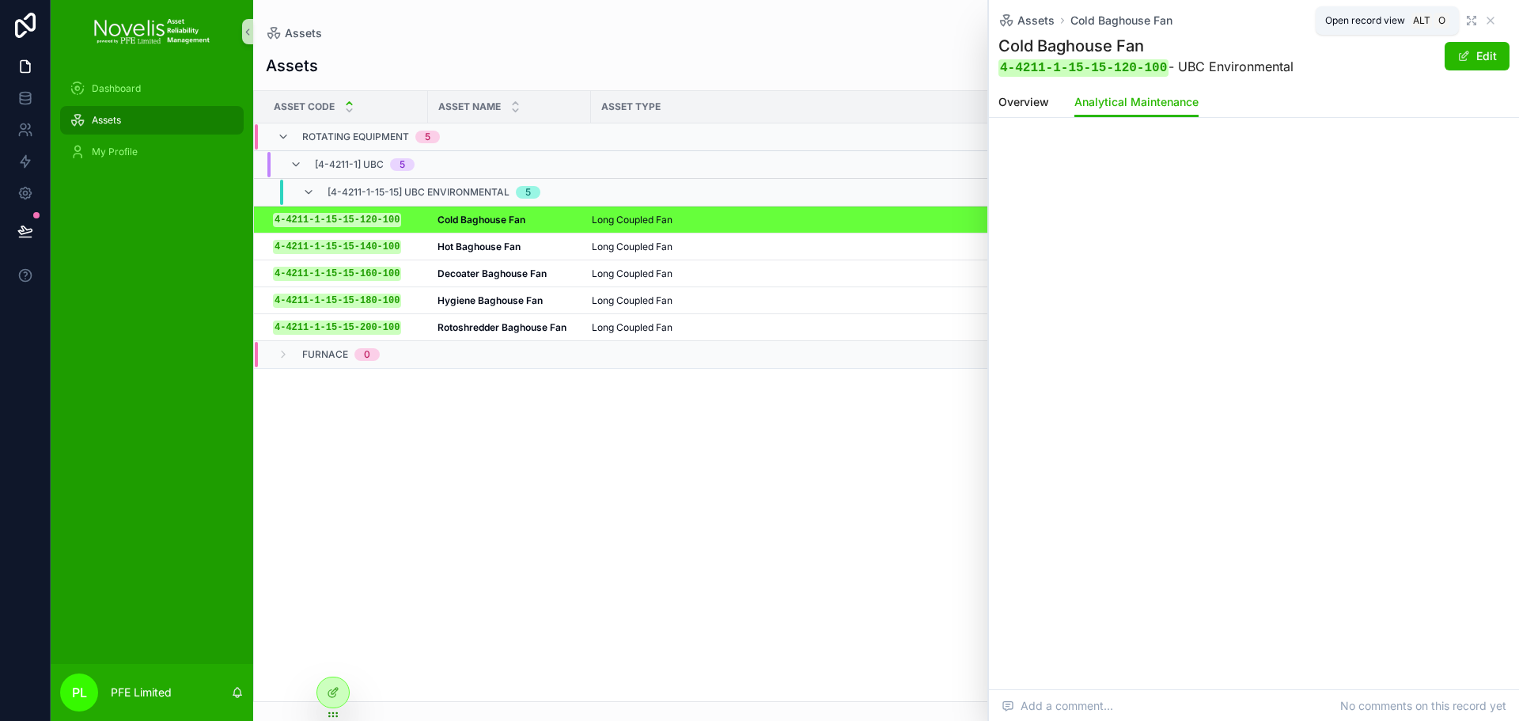
click at [1475, 22] on icon "scrollable content" at bounding box center [1471, 20] width 13 height 13
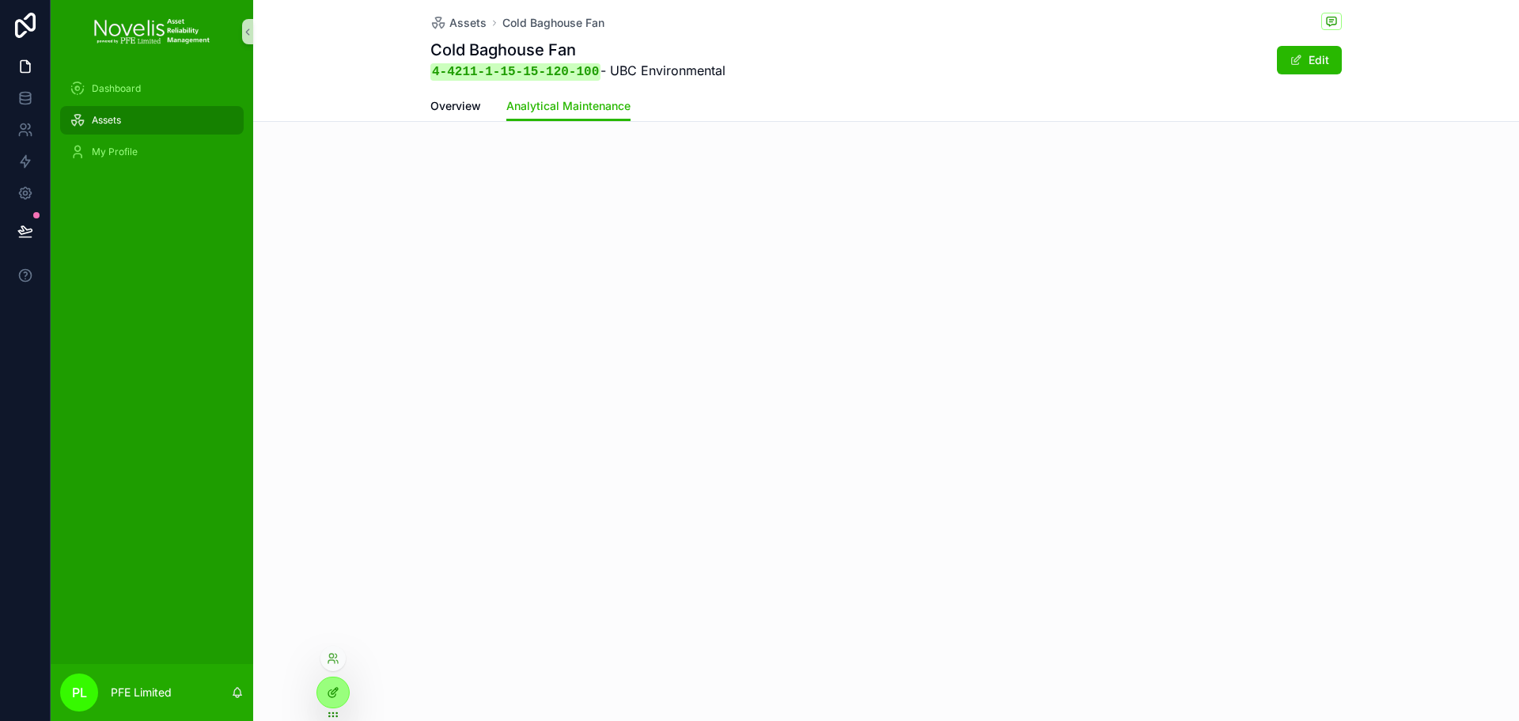
click at [325, 703] on div at bounding box center [333, 692] width 32 height 30
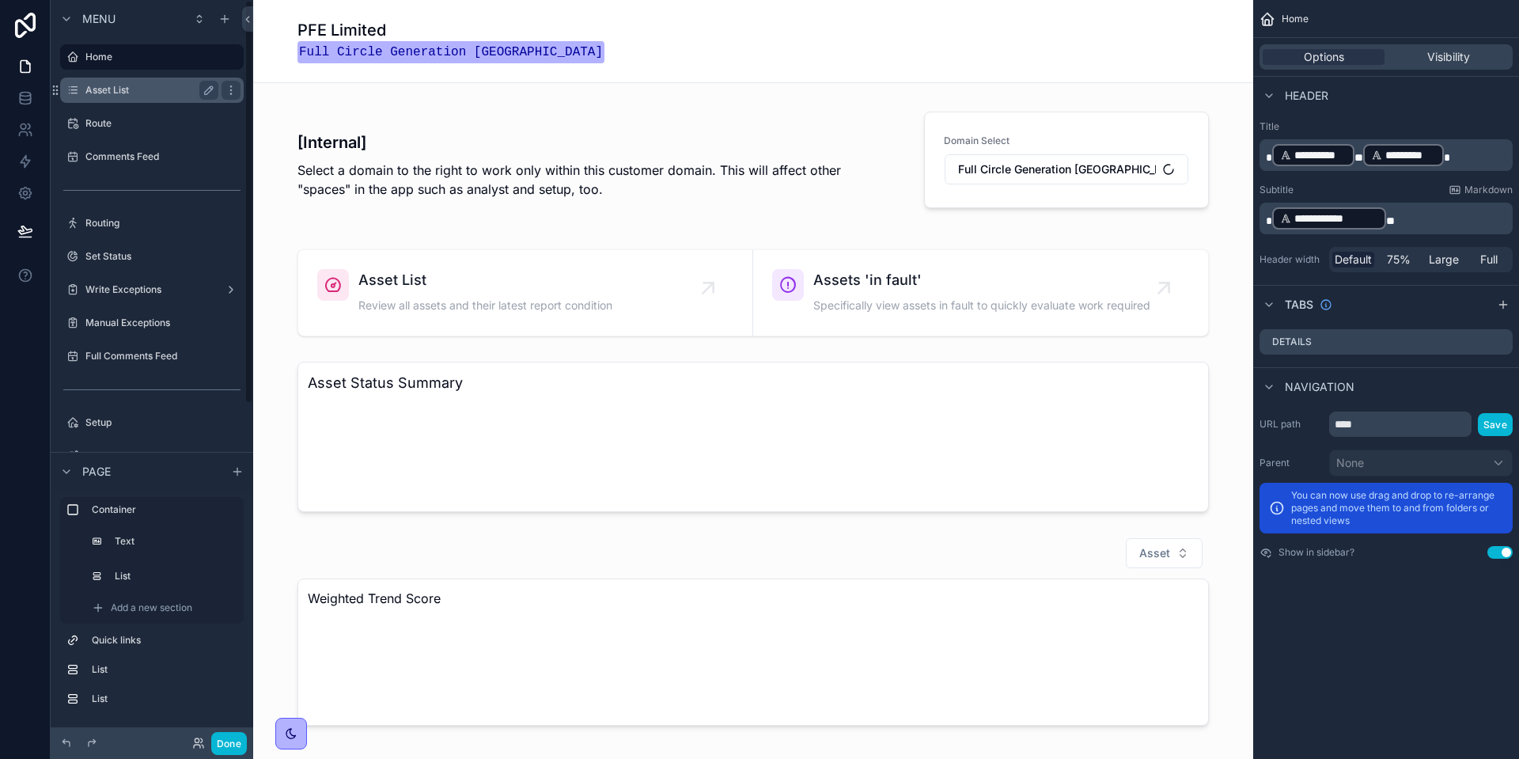
drag, startPoint x: 0, startPoint y: 0, endPoint x: 178, endPoint y: 95, distance: 201.7
click at [178, 95] on label "Asset List" at bounding box center [148, 90] width 127 height 13
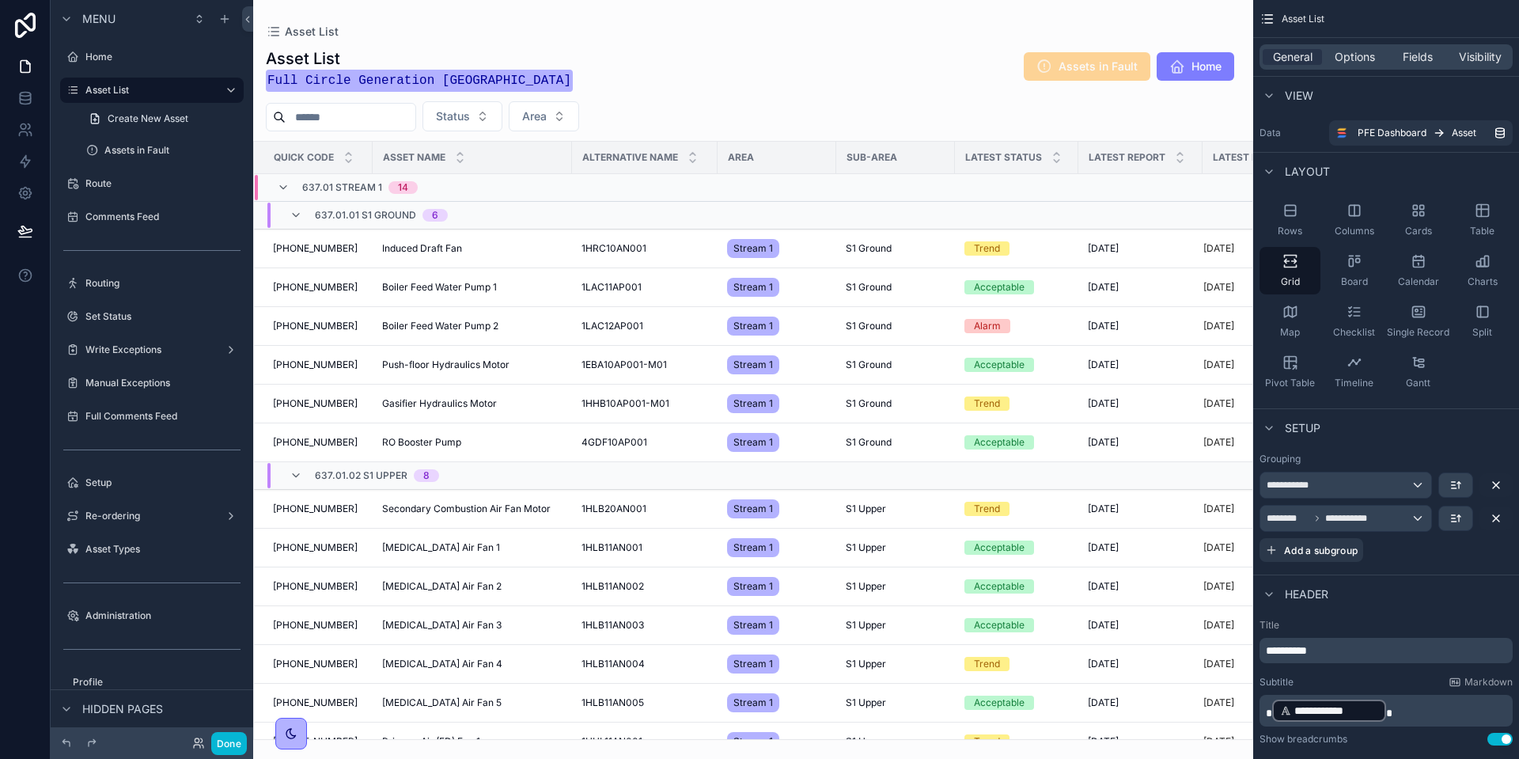
click at [549, 245] on div "scrollable content" at bounding box center [753, 379] width 1000 height 759
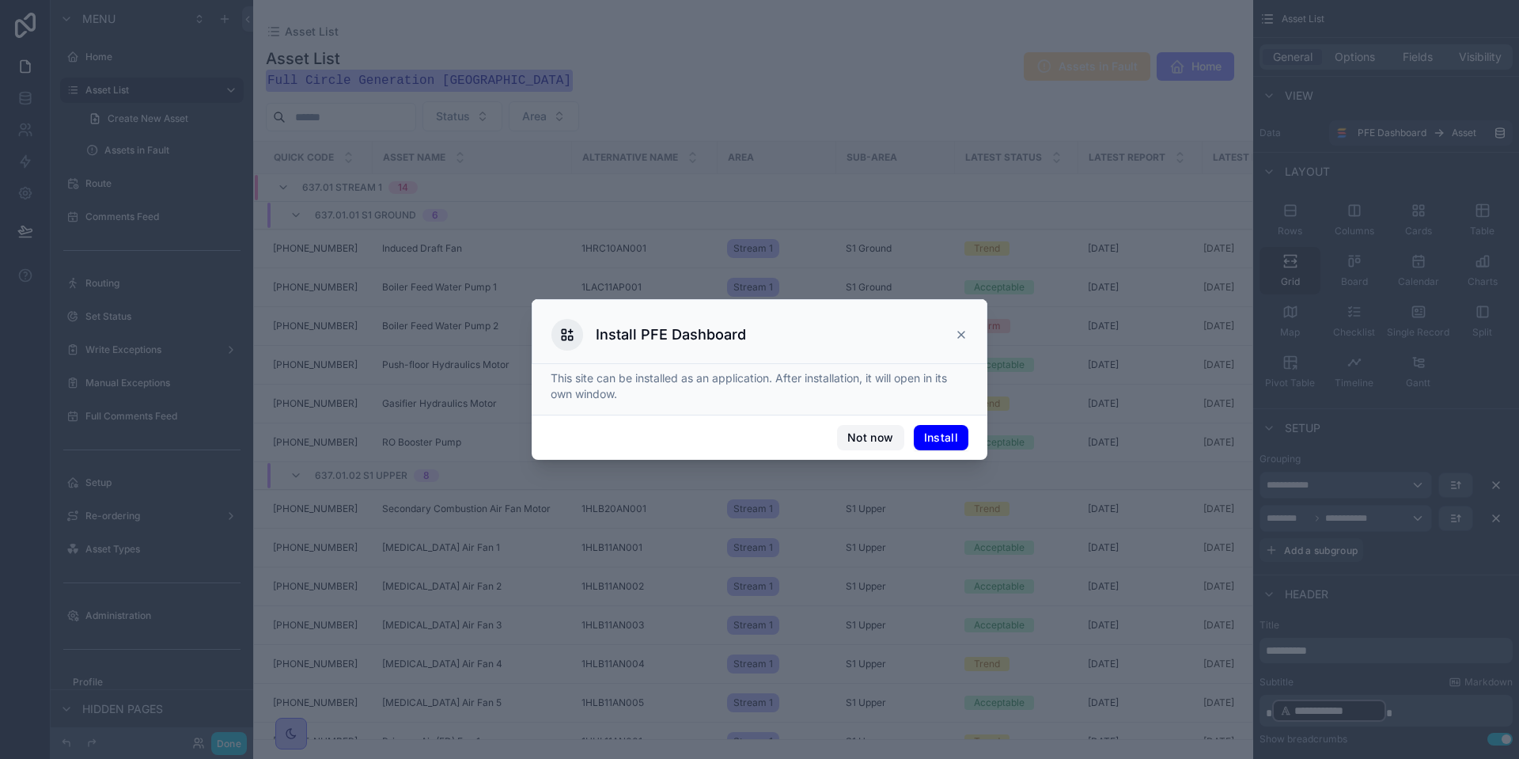
click at [859, 440] on button "Not now" at bounding box center [870, 437] width 66 height 25
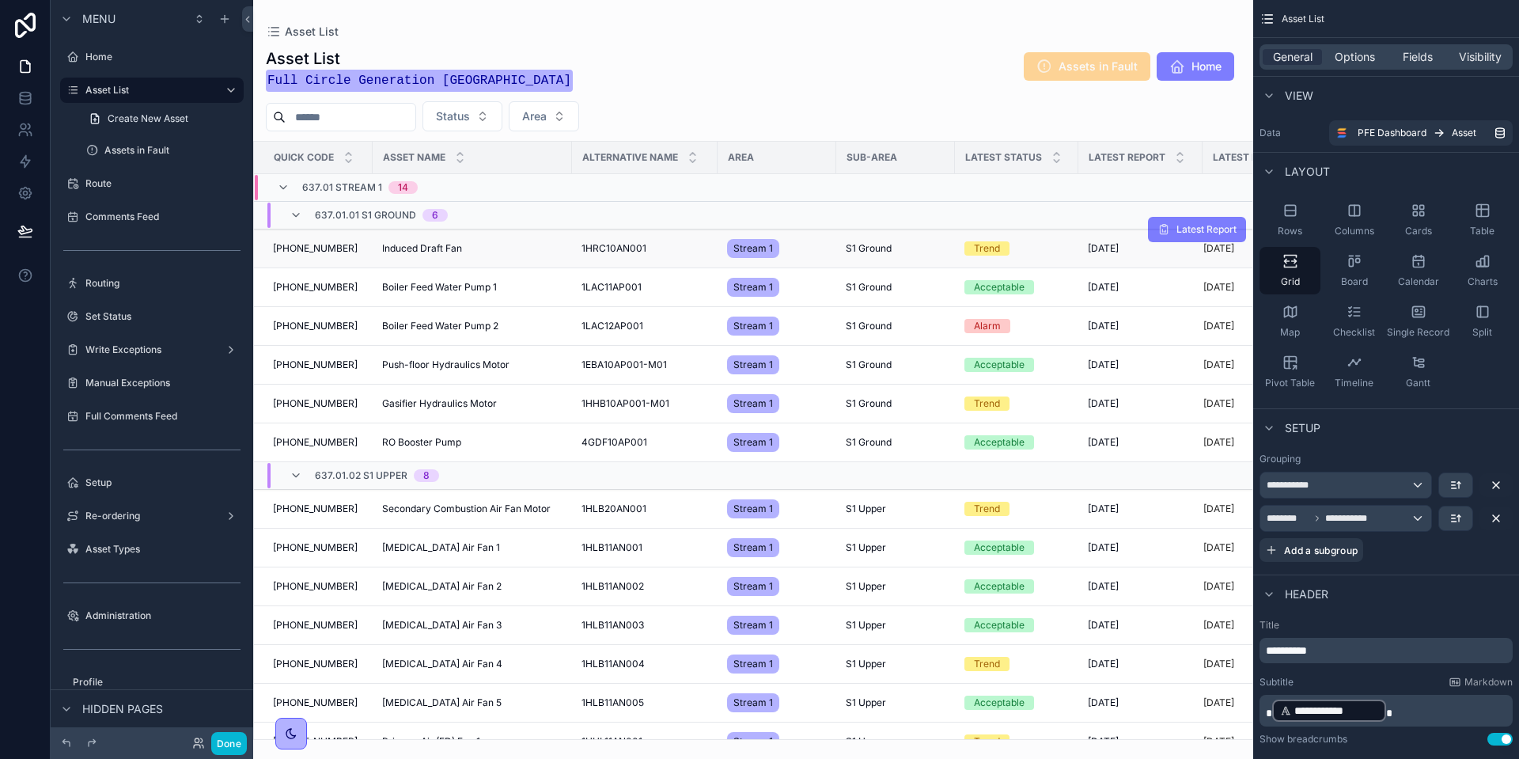
click at [487, 253] on div "Induced Draft Fan Induced Draft Fan" at bounding box center [472, 248] width 180 height 13
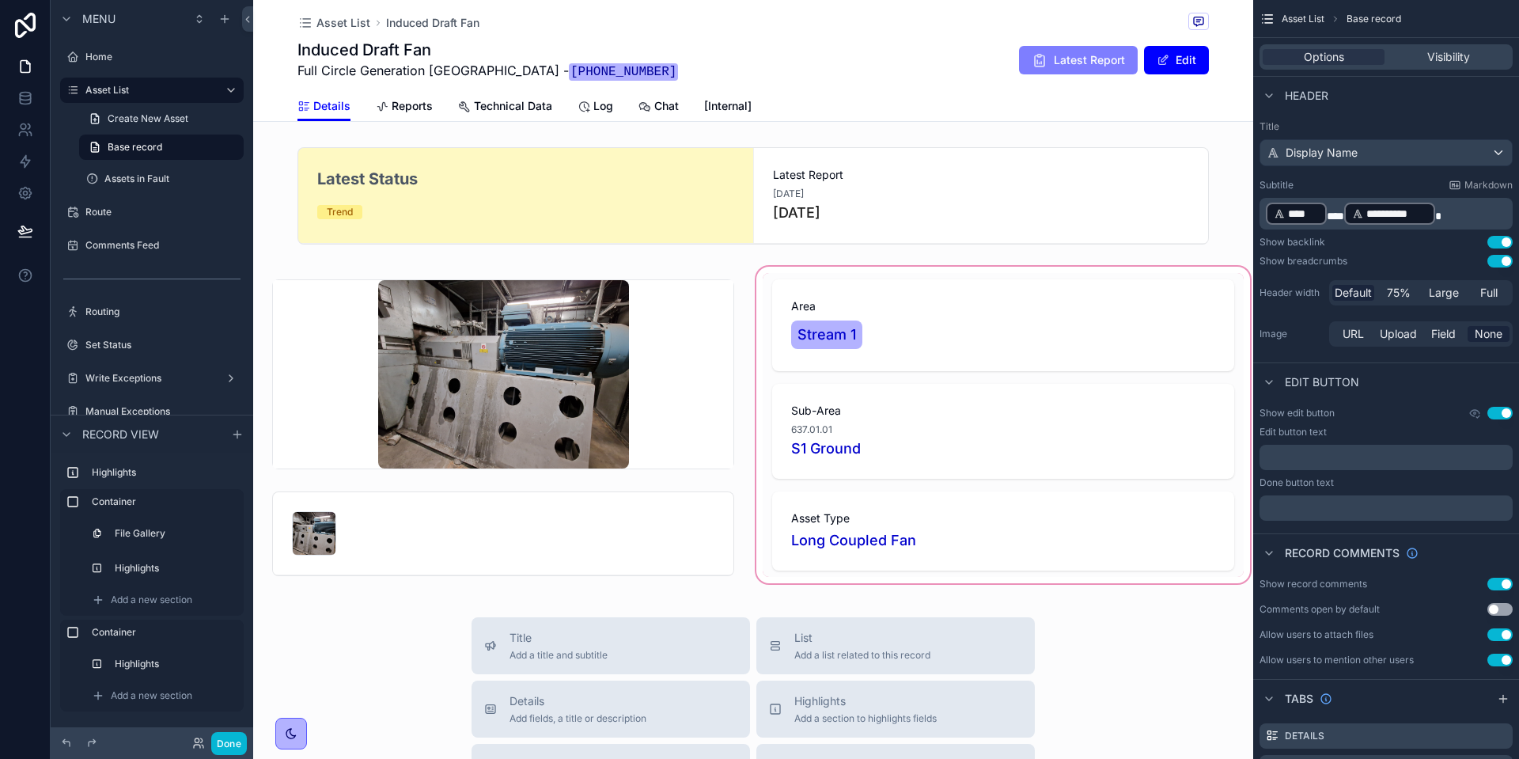
click at [981, 294] on div "scrollable content" at bounding box center [1003, 427] width 500 height 328
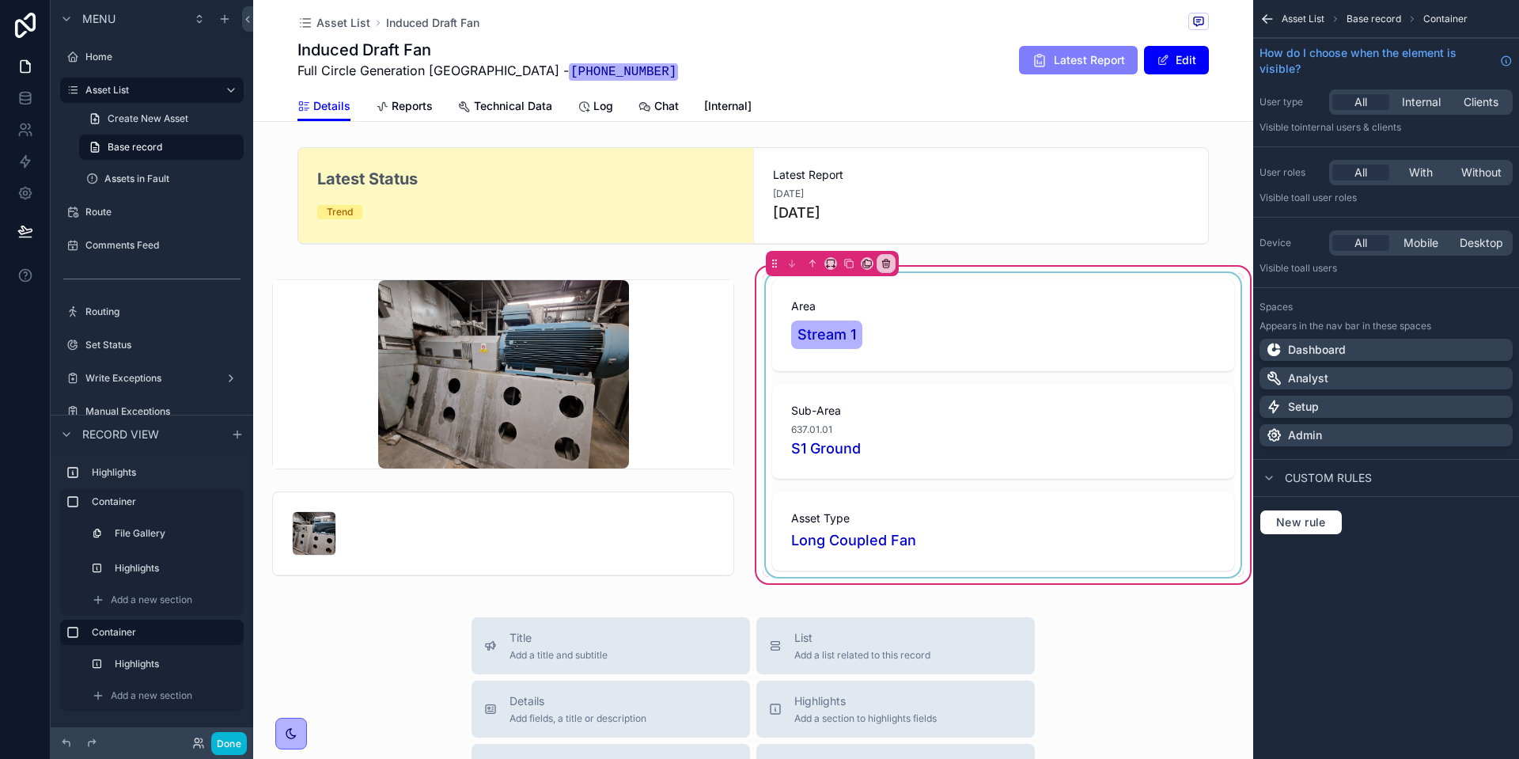
click at [918, 309] on div "scrollable content" at bounding box center [1003, 425] width 481 height 304
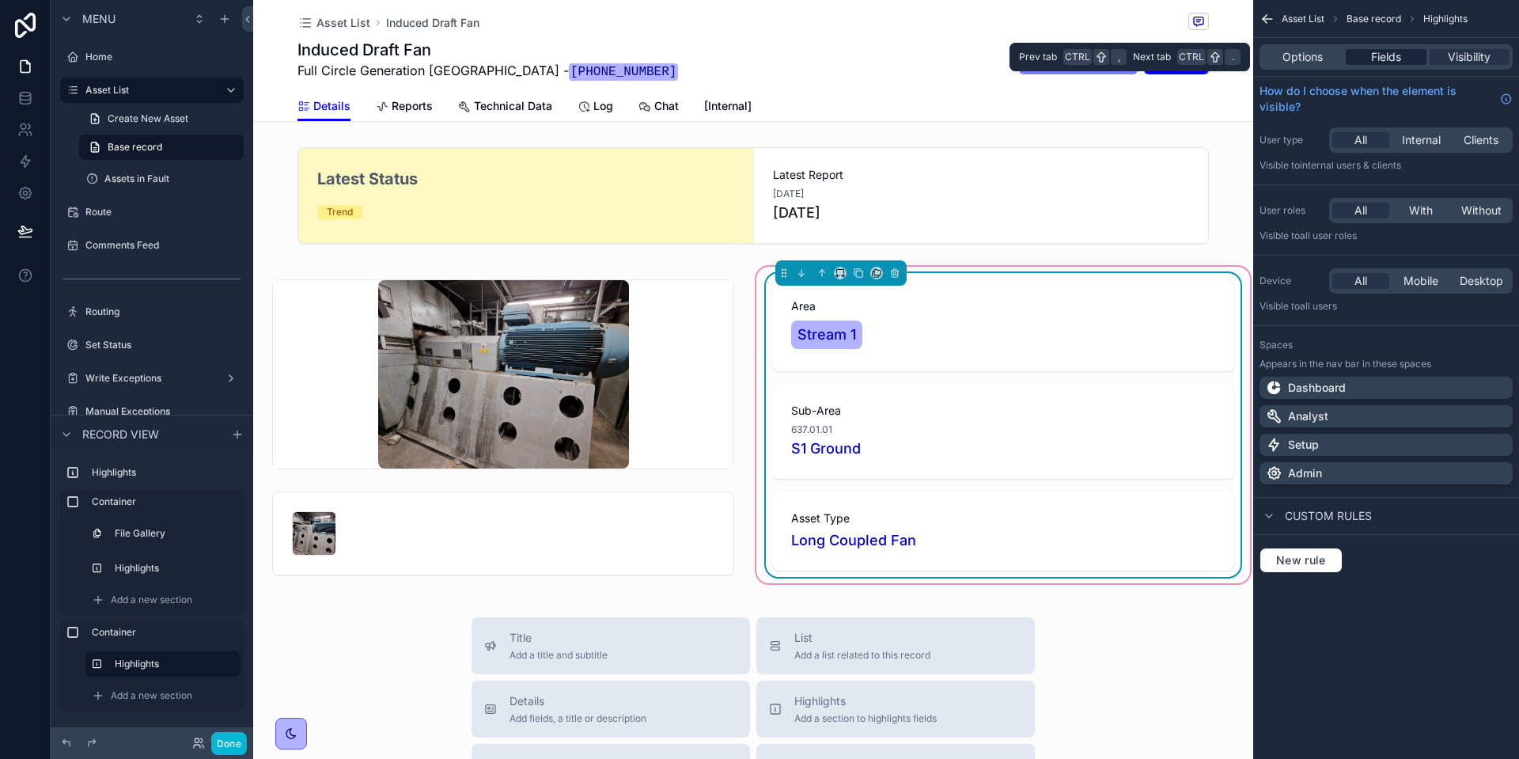
click at [1376, 57] on span "Fields" at bounding box center [1386, 57] width 30 height 16
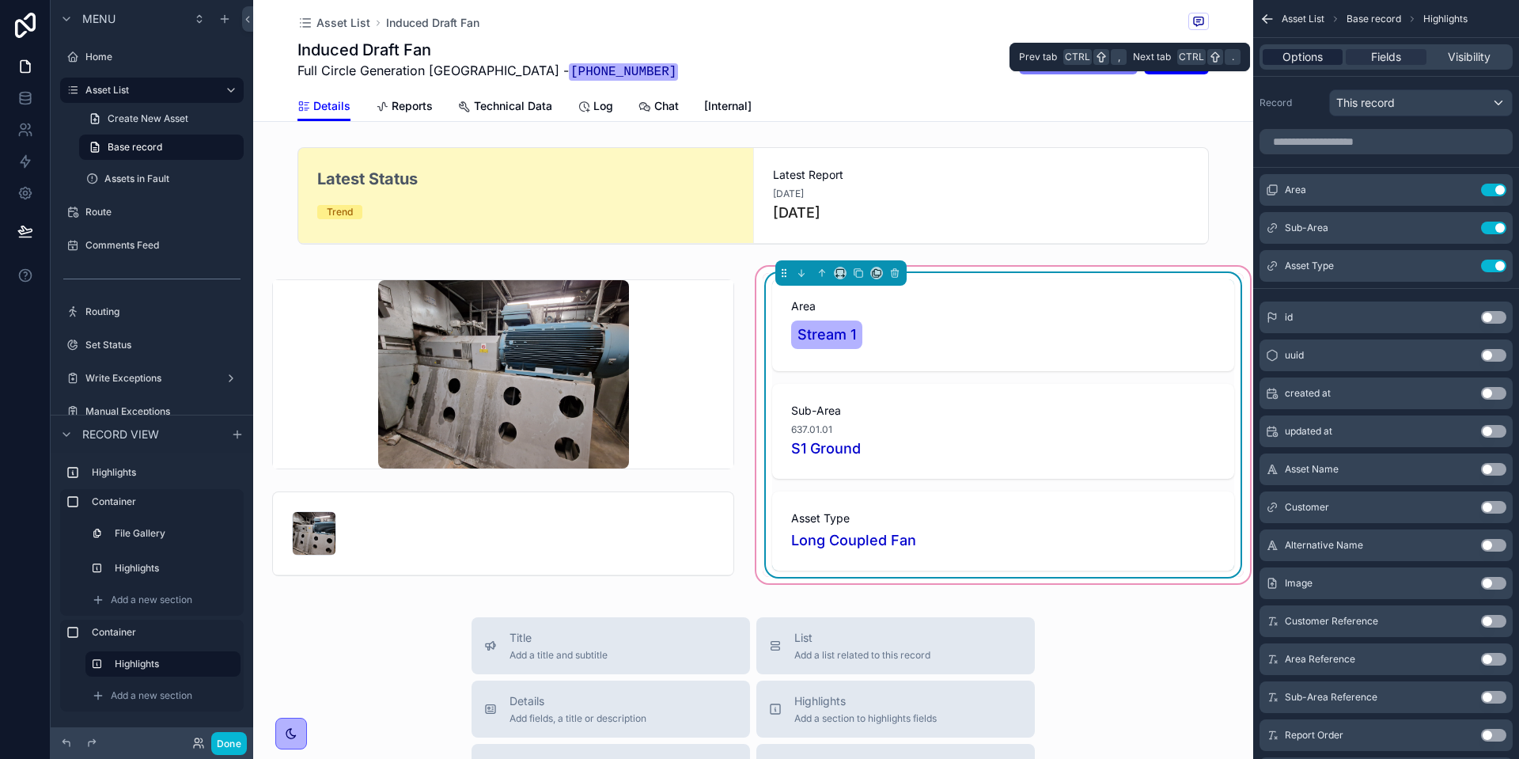
click at [1294, 54] on span "Options" at bounding box center [1302, 57] width 40 height 16
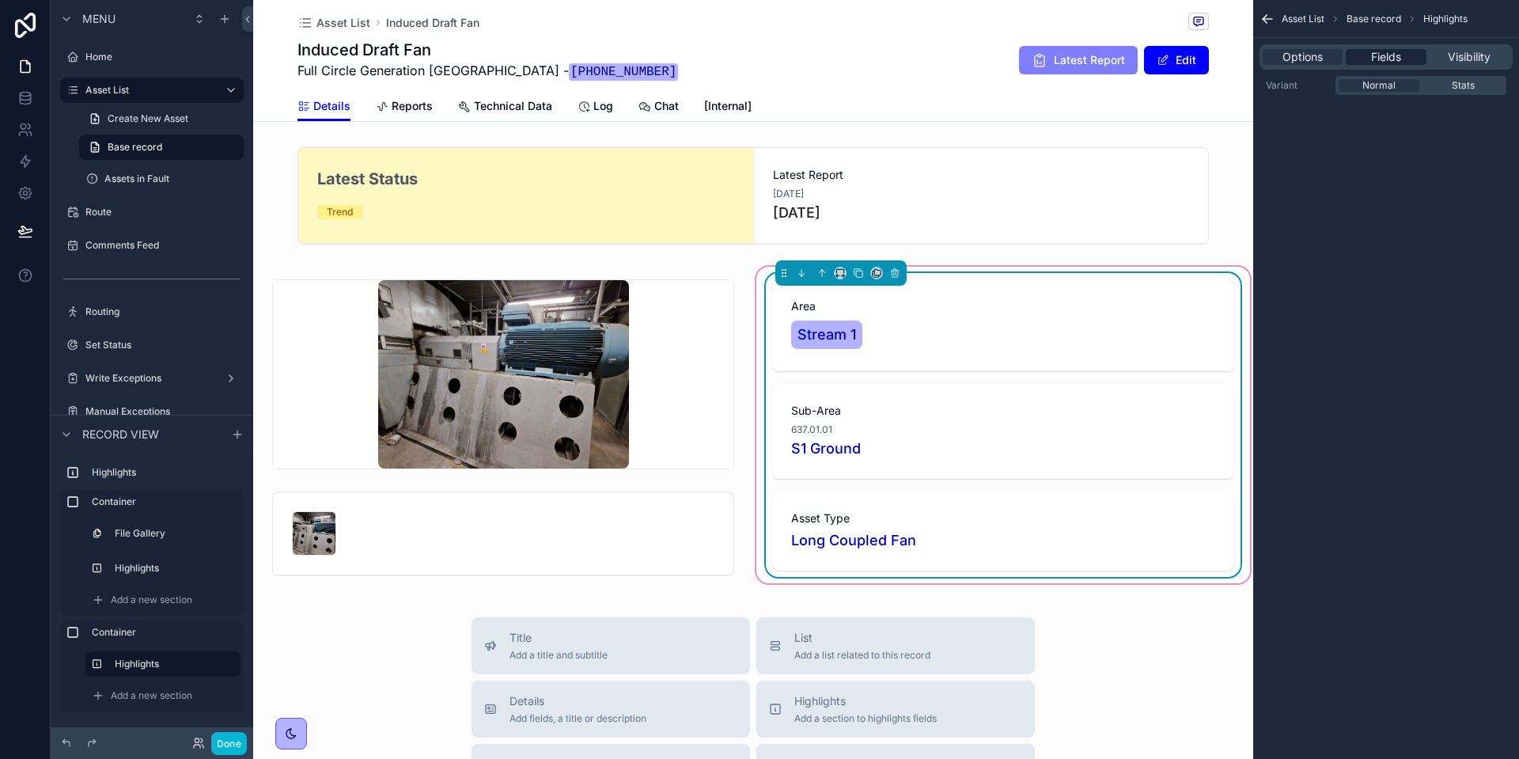
click at [1374, 59] on span "Fields" at bounding box center [1386, 57] width 30 height 16
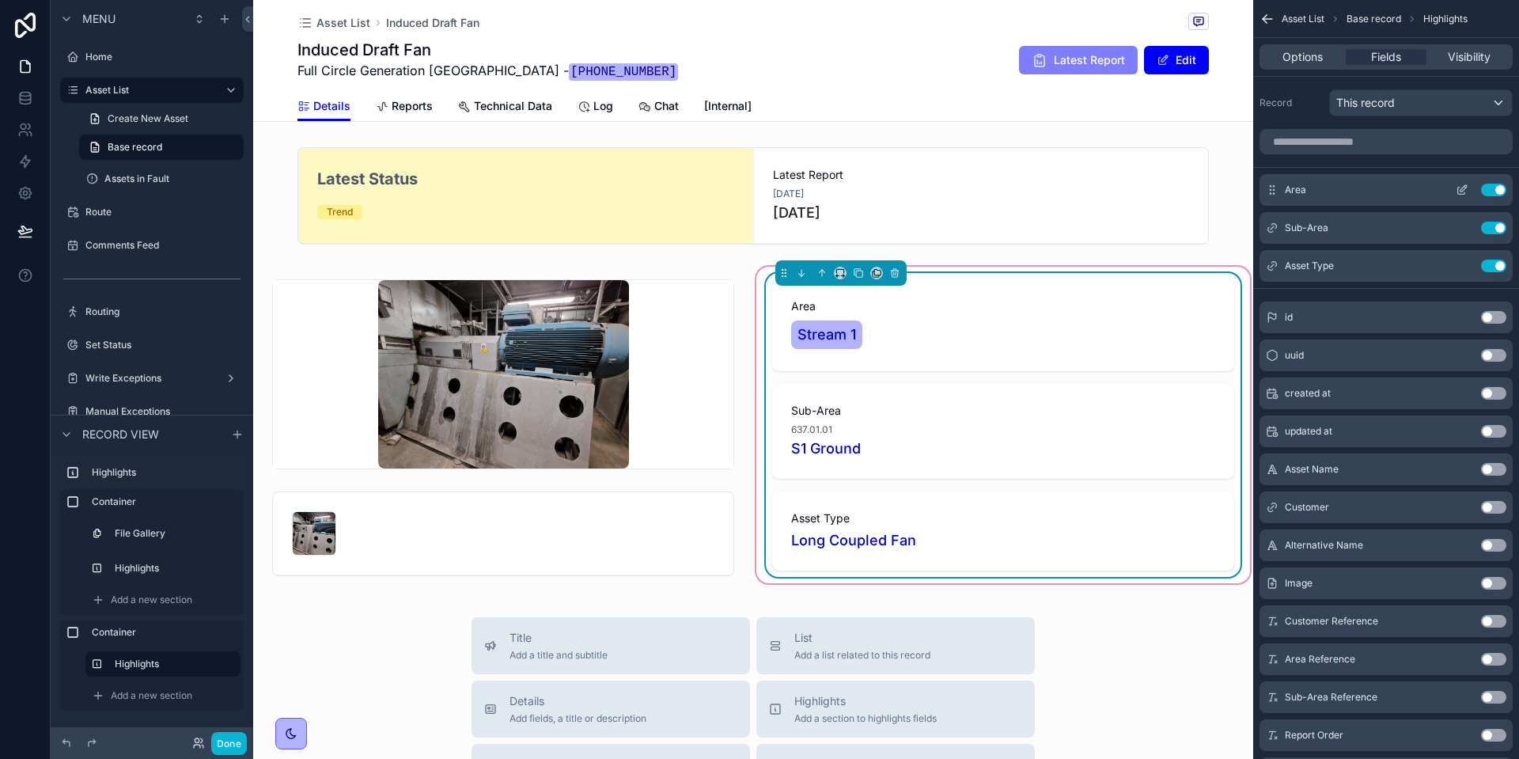
click at [1458, 189] on icon "scrollable content" at bounding box center [1461, 190] width 7 height 7
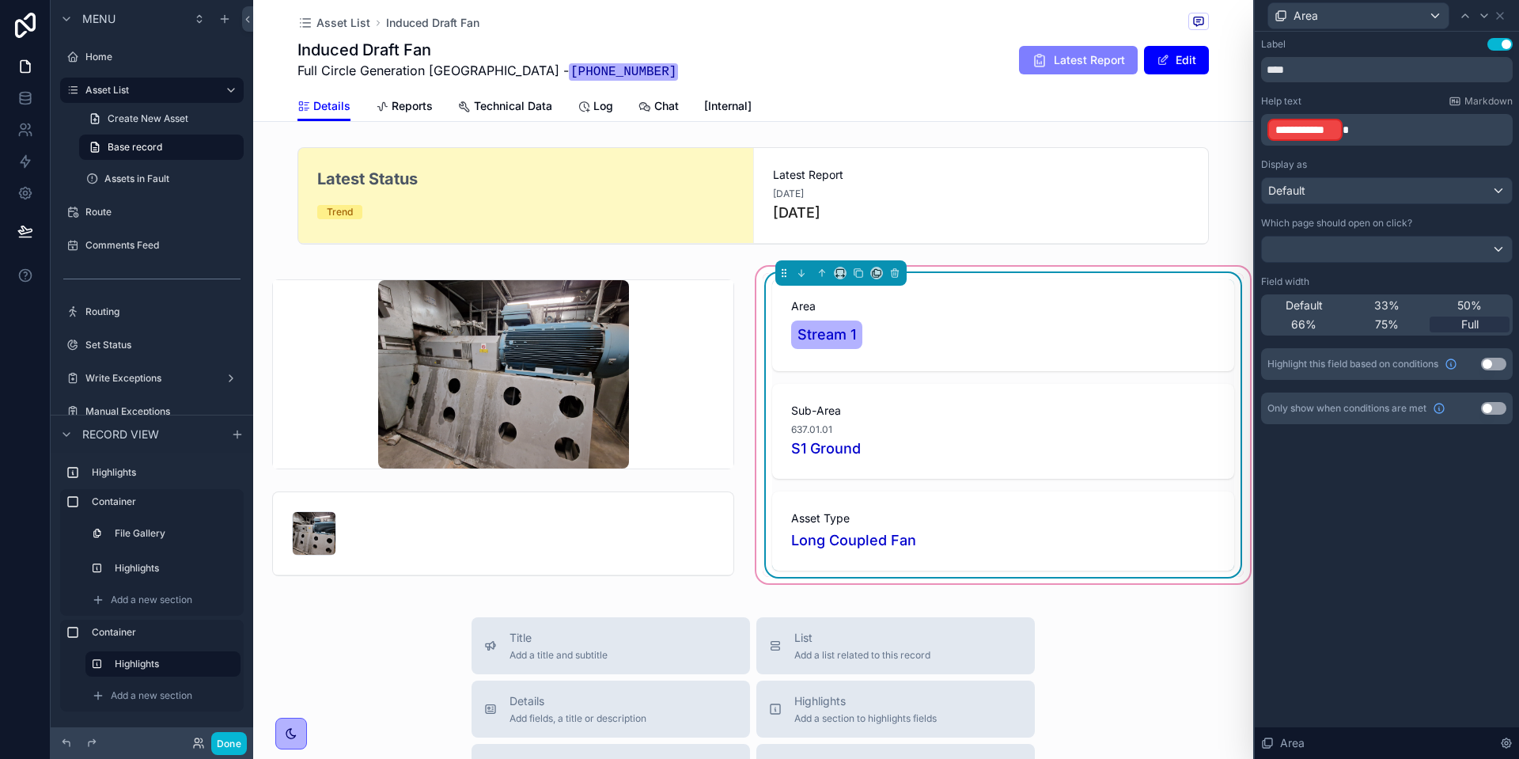
click at [1360, 133] on p "**********" at bounding box center [1388, 129] width 242 height 25
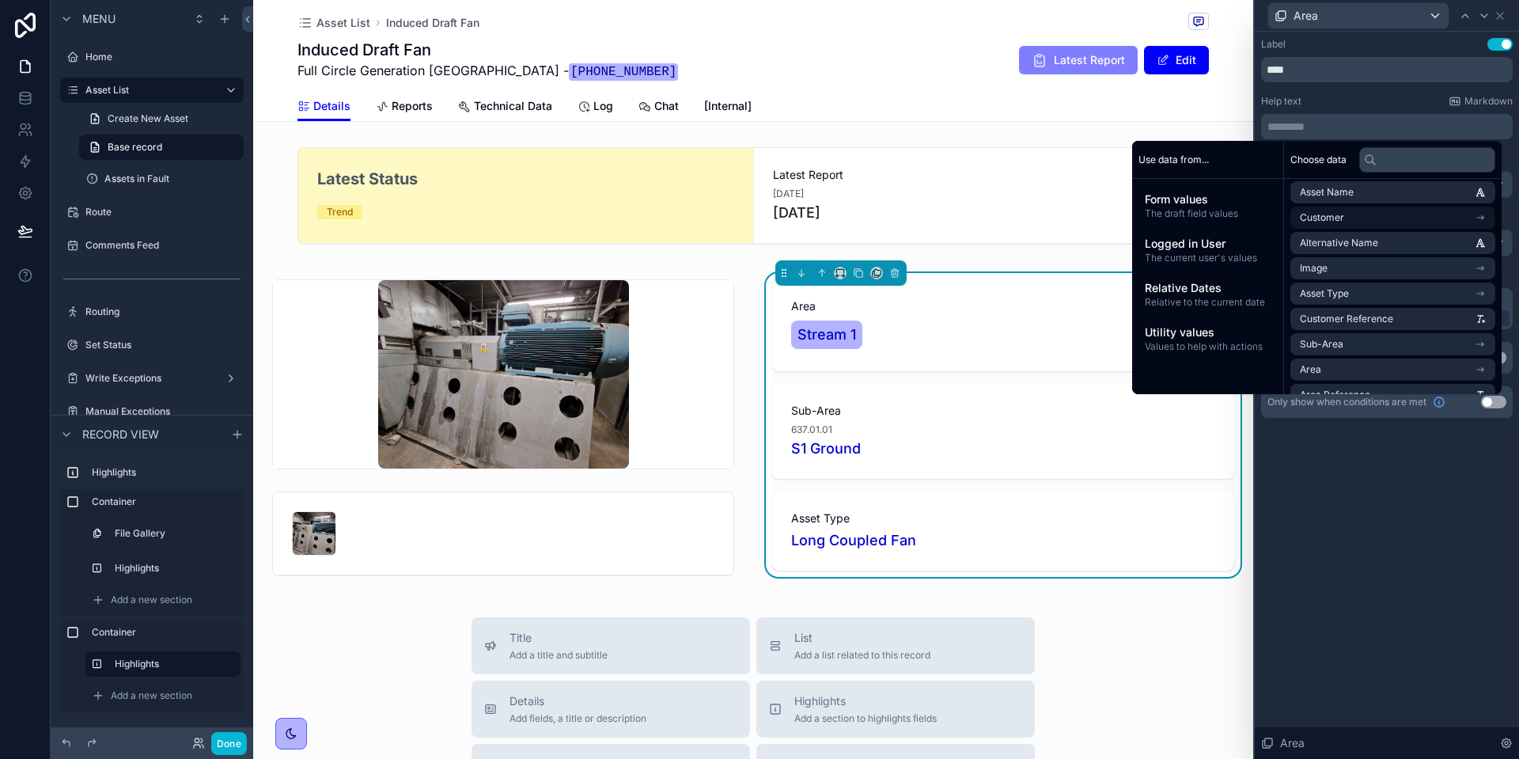
scroll to position [158, 0]
click at [1359, 311] on li "Area" at bounding box center [1392, 316] width 205 height 22
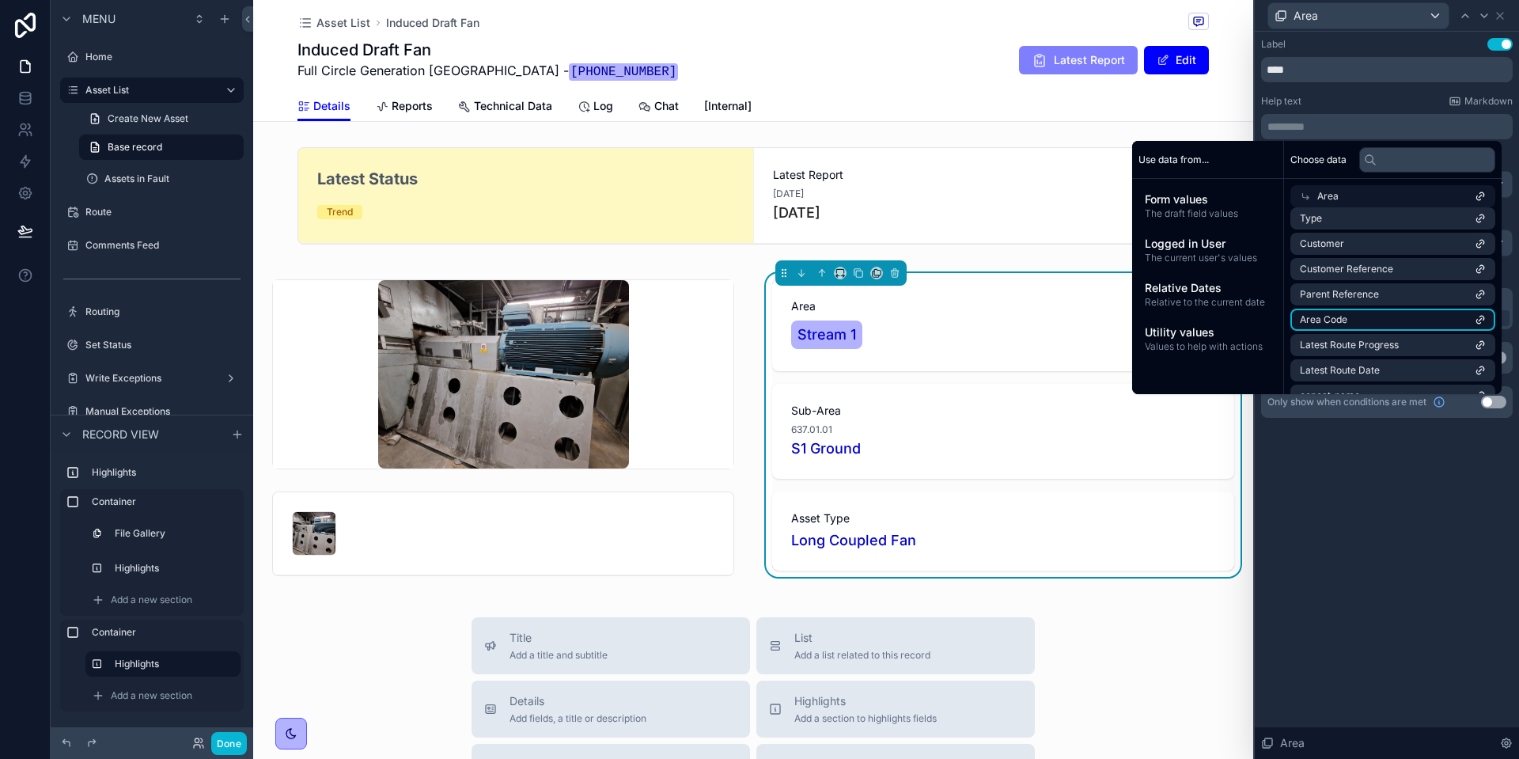
click at [1376, 314] on li "Area Code" at bounding box center [1392, 320] width 205 height 22
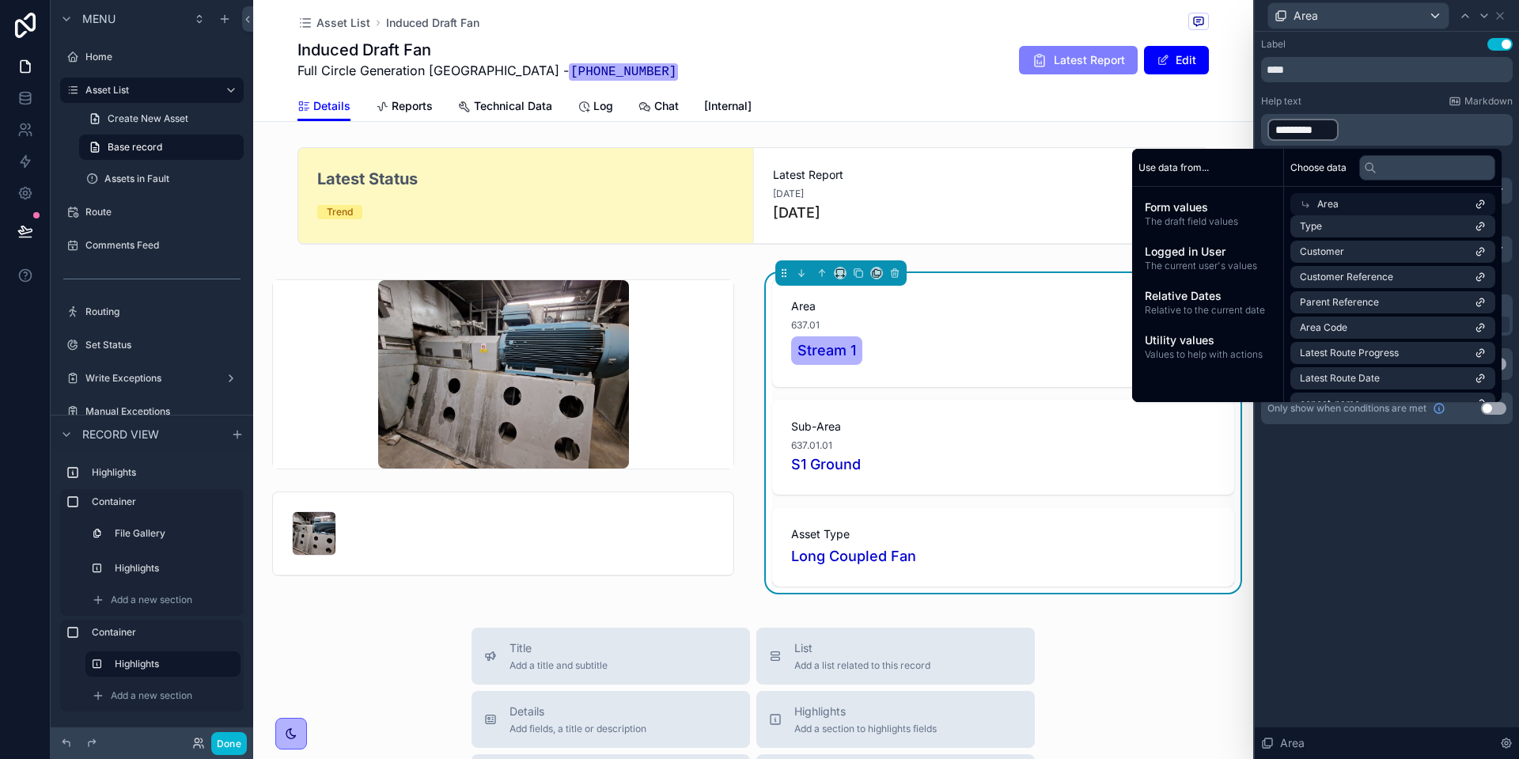
click at [1398, 515] on div "Label Use setting **** Help text Markdown ﻿ ********* ﻿ ﻿ Display as Default Wh…" at bounding box center [1387, 395] width 264 height 727
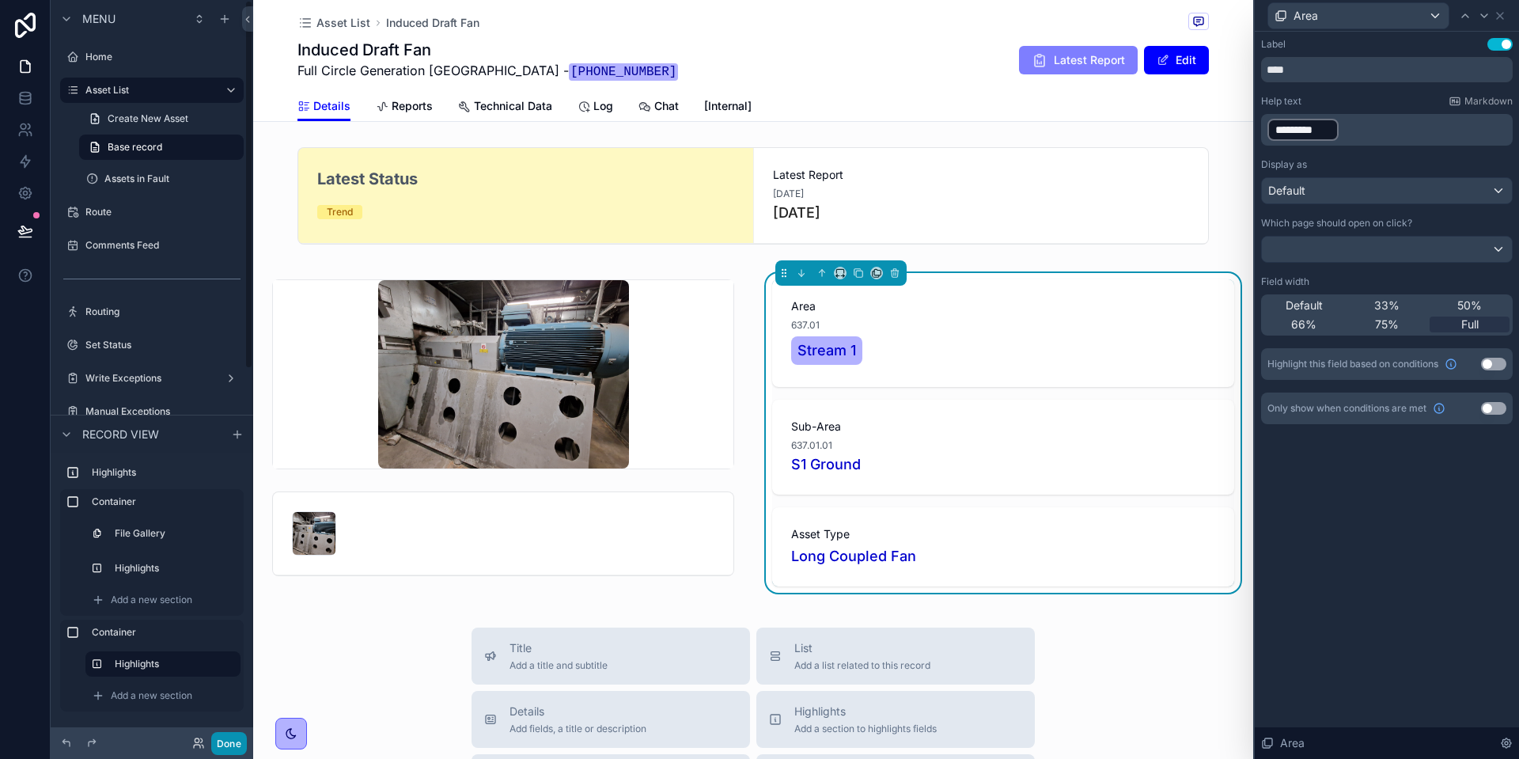
click at [236, 745] on button "Done" at bounding box center [229, 743] width 36 height 23
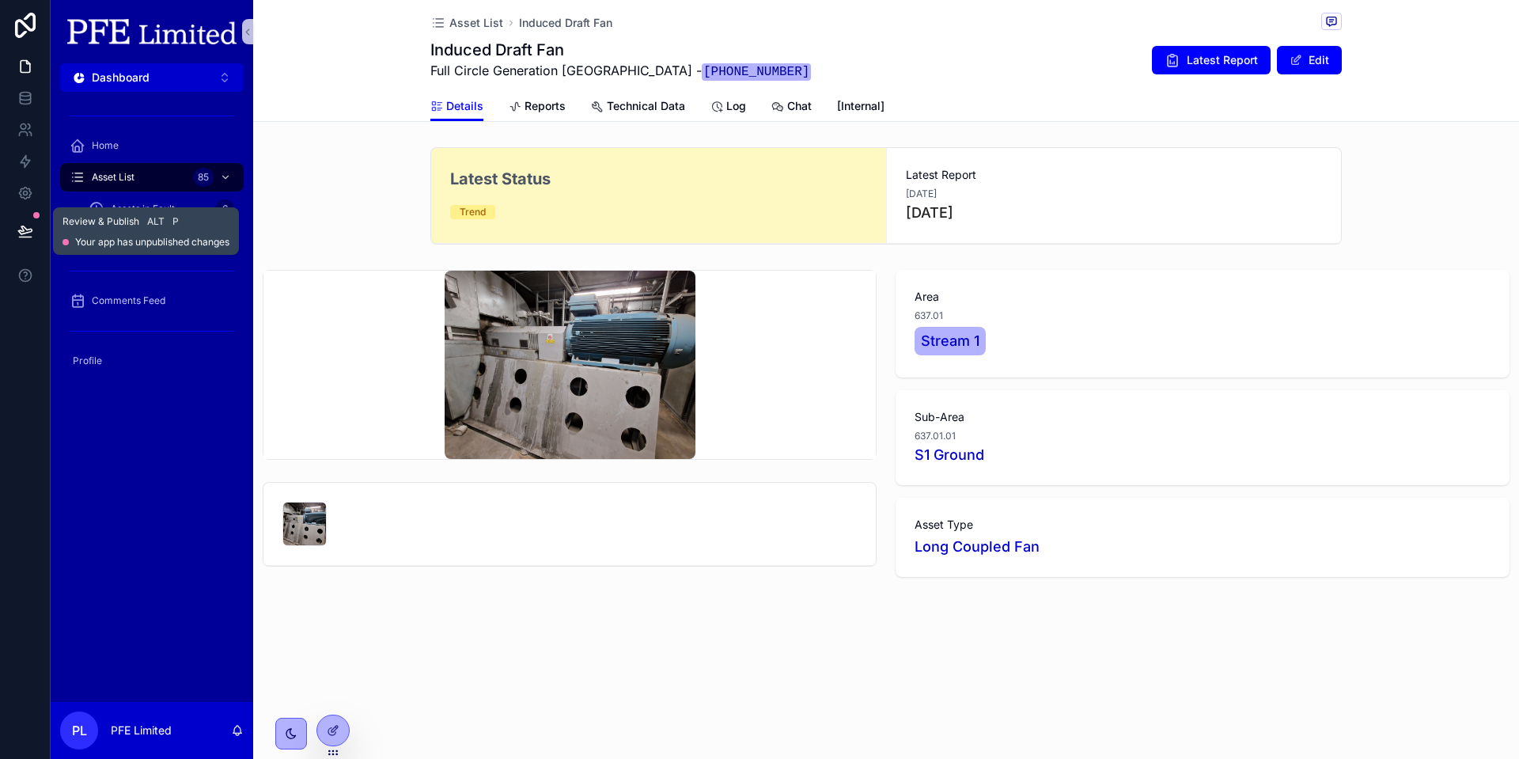
click at [21, 226] on icon at bounding box center [24, 230] width 13 height 8
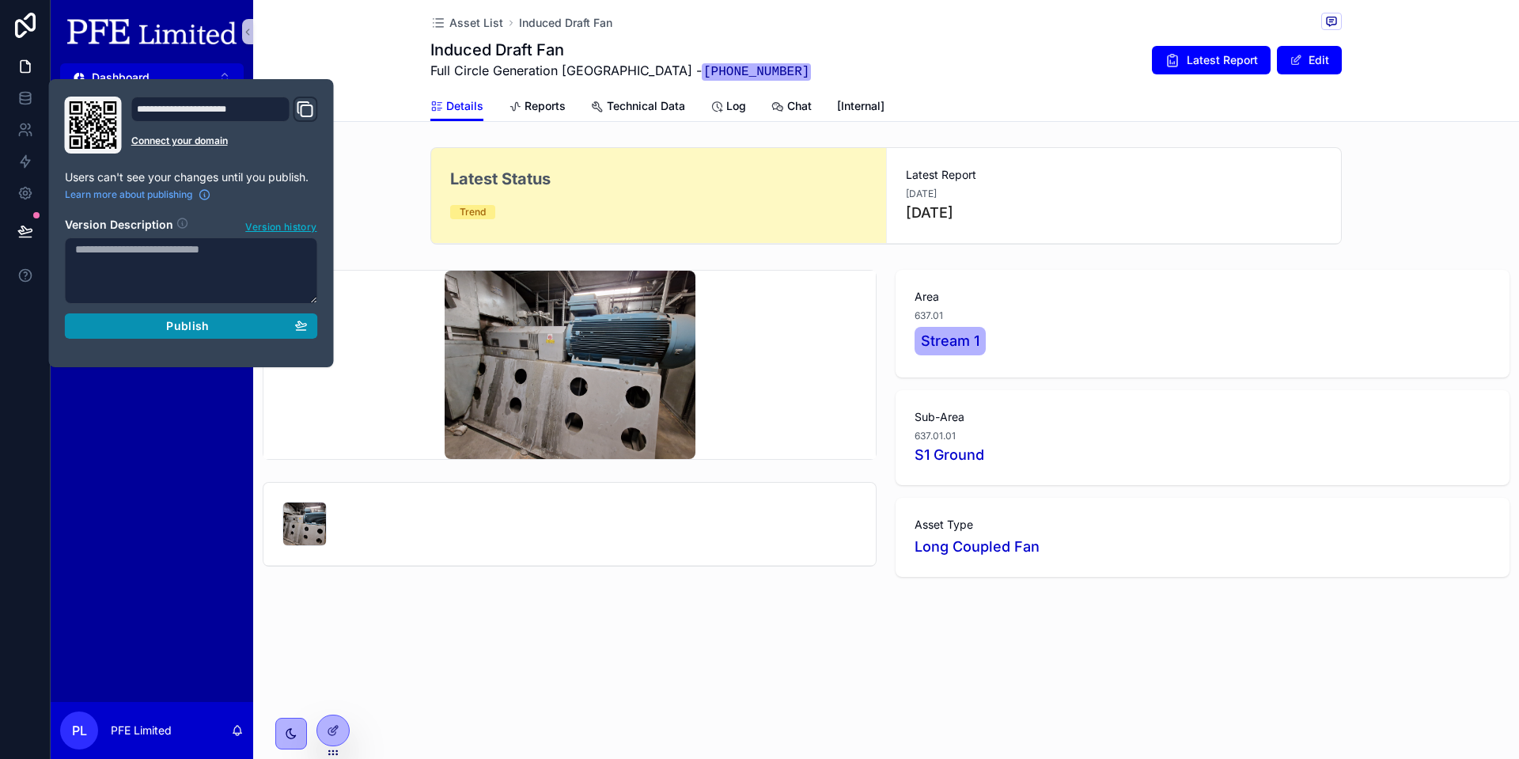
click at [206, 334] on button "Publish" at bounding box center [191, 325] width 253 height 25
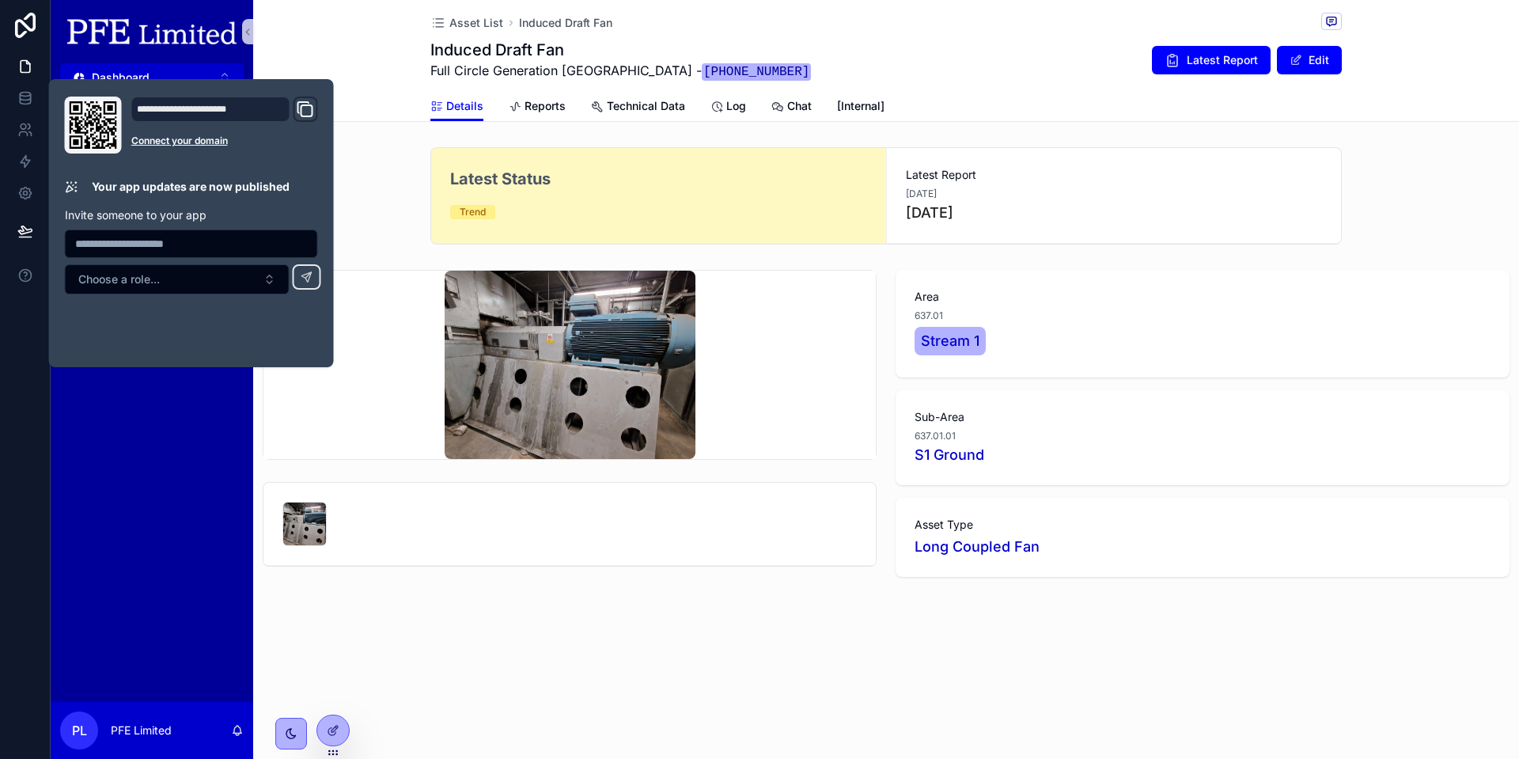
click at [370, 218] on div "Latest Status Trend Latest Report 21/08/2025 18 days ago" at bounding box center [886, 196] width 1266 height 110
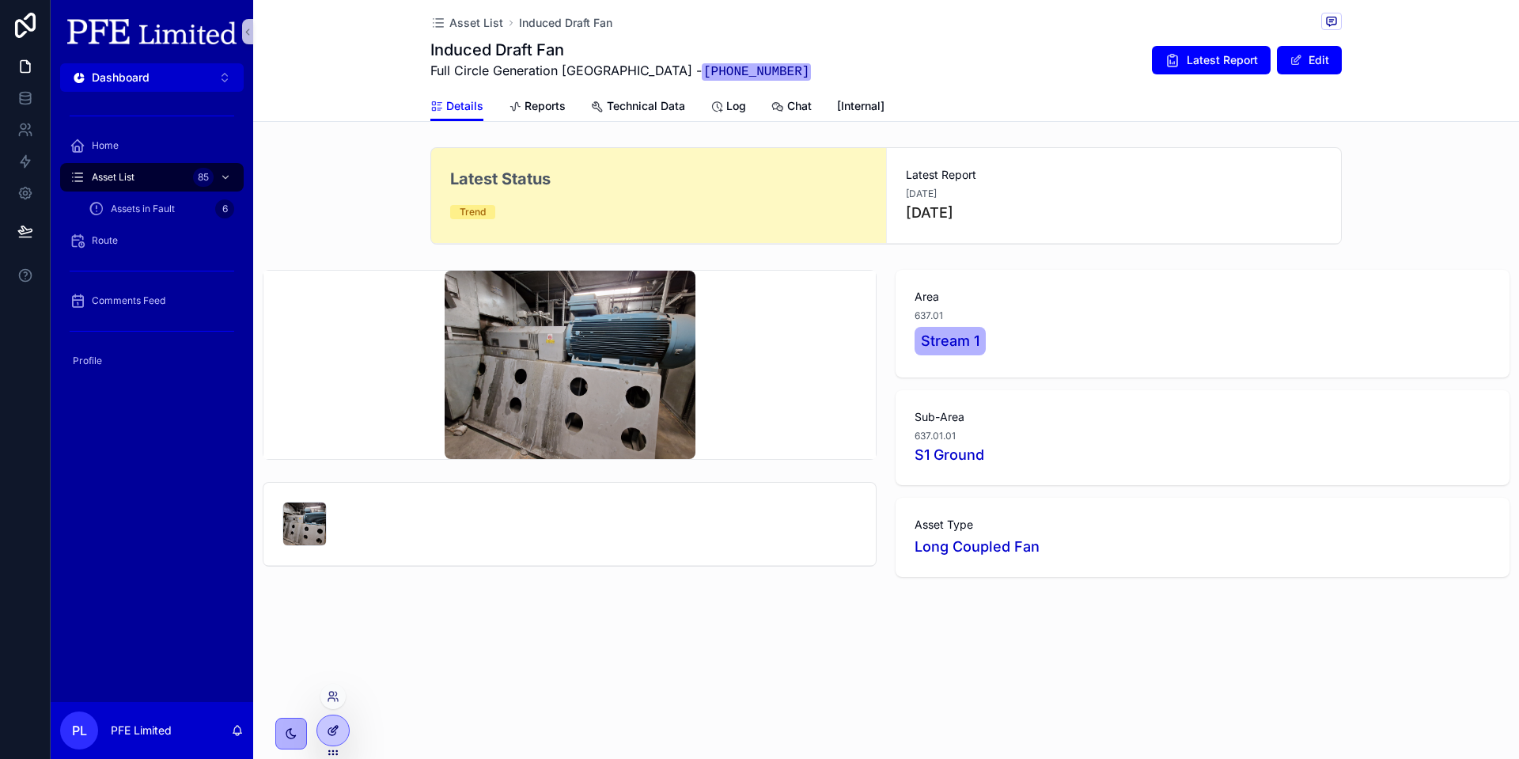
click at [331, 730] on icon at bounding box center [333, 730] width 13 height 13
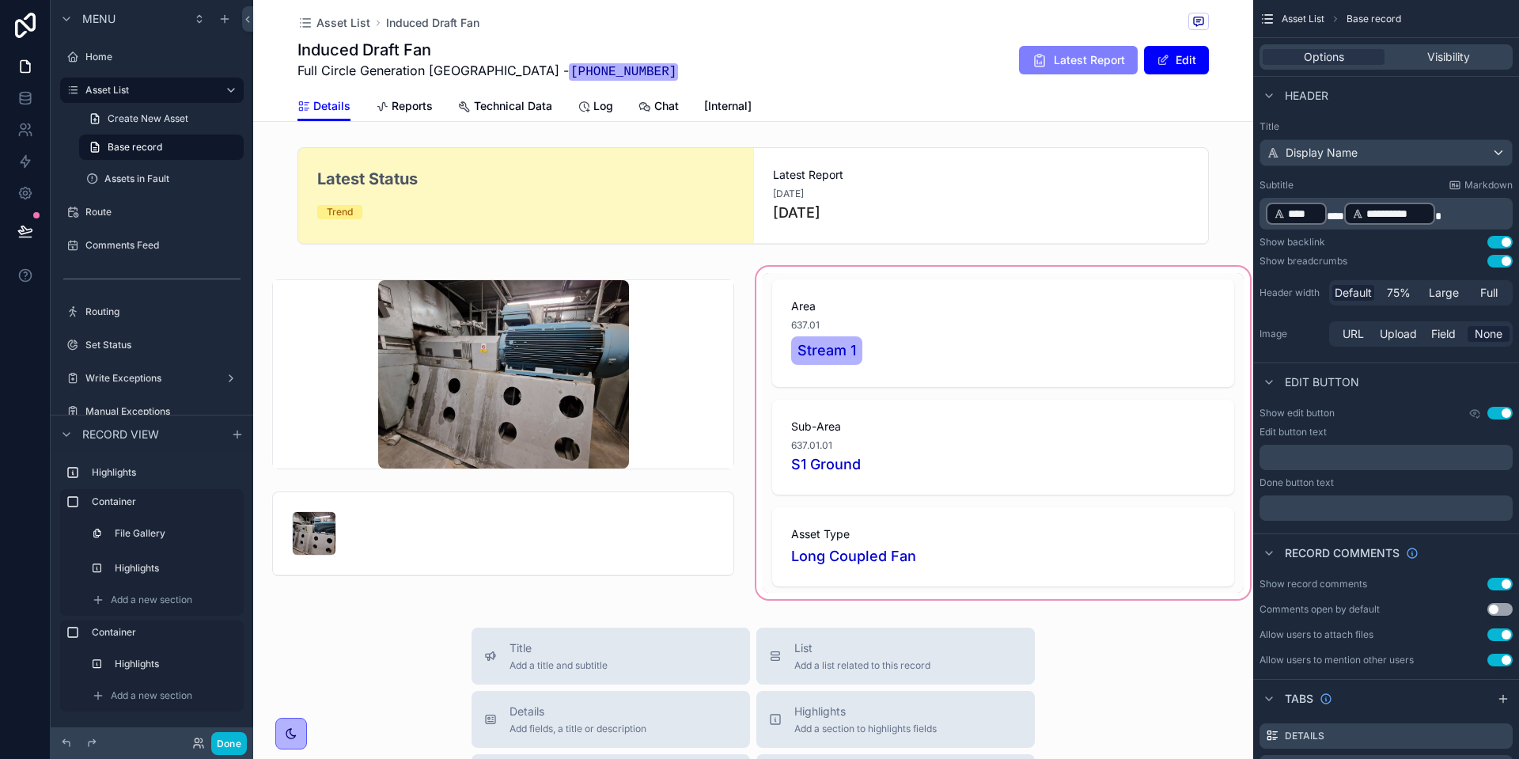
click at [1036, 272] on div "scrollable content" at bounding box center [1003, 432] width 500 height 339
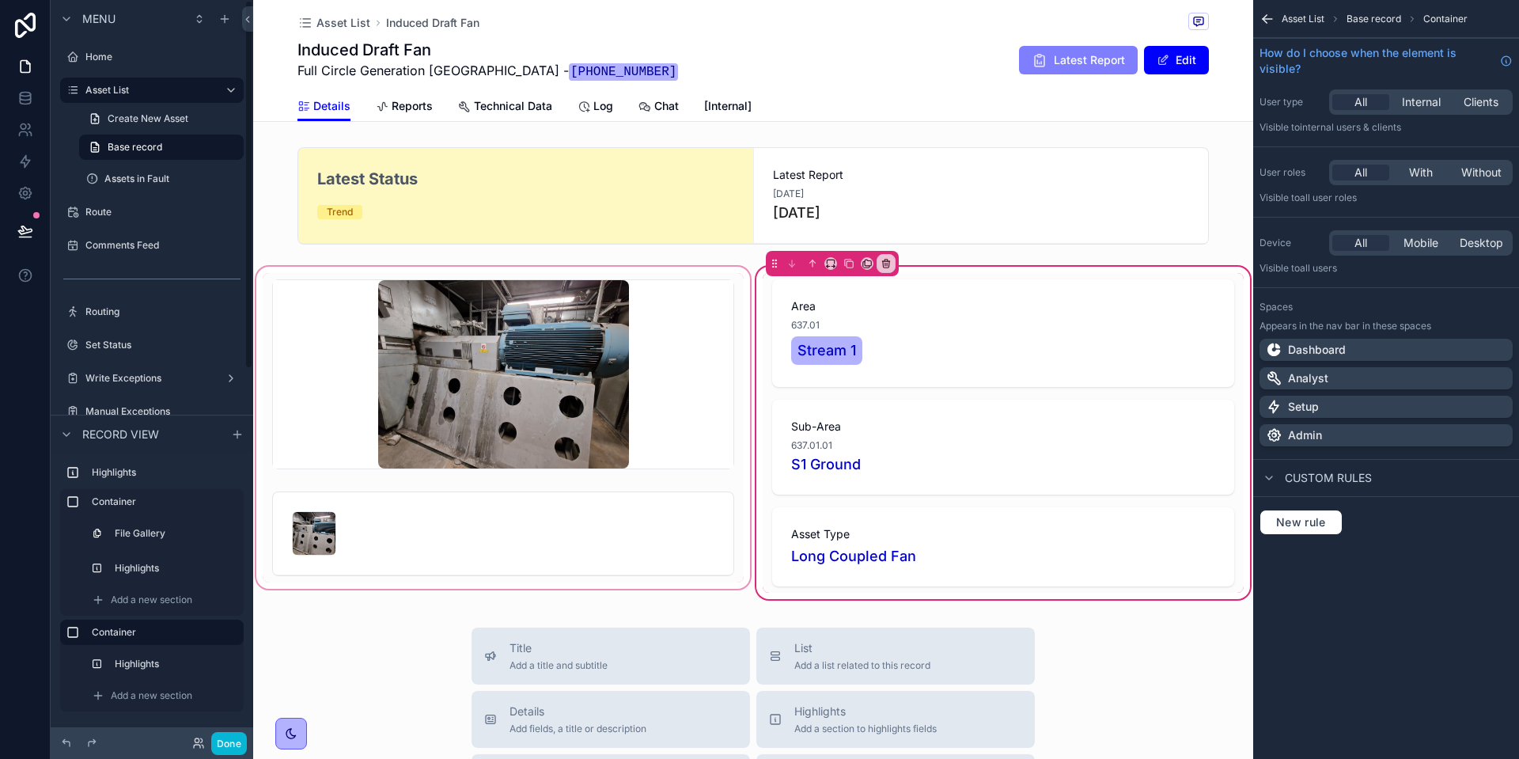
click at [720, 372] on div "scrollable content" at bounding box center [503, 432] width 500 height 339
click at [601, 483] on div "scrollable content" at bounding box center [503, 432] width 500 height 339
click at [309, 273] on div "scrollable content" at bounding box center [503, 432] width 500 height 339
